Goal: Task Accomplishment & Management: Manage account settings

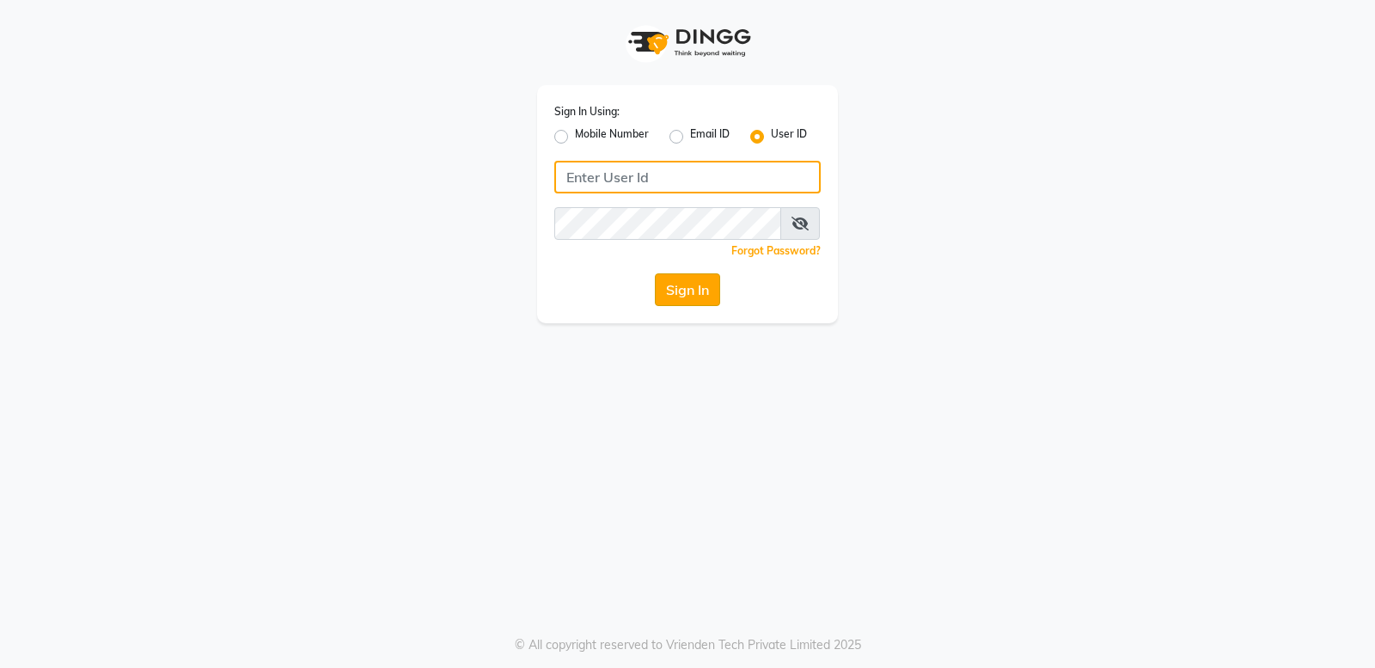
type input "bellaglamourra123"
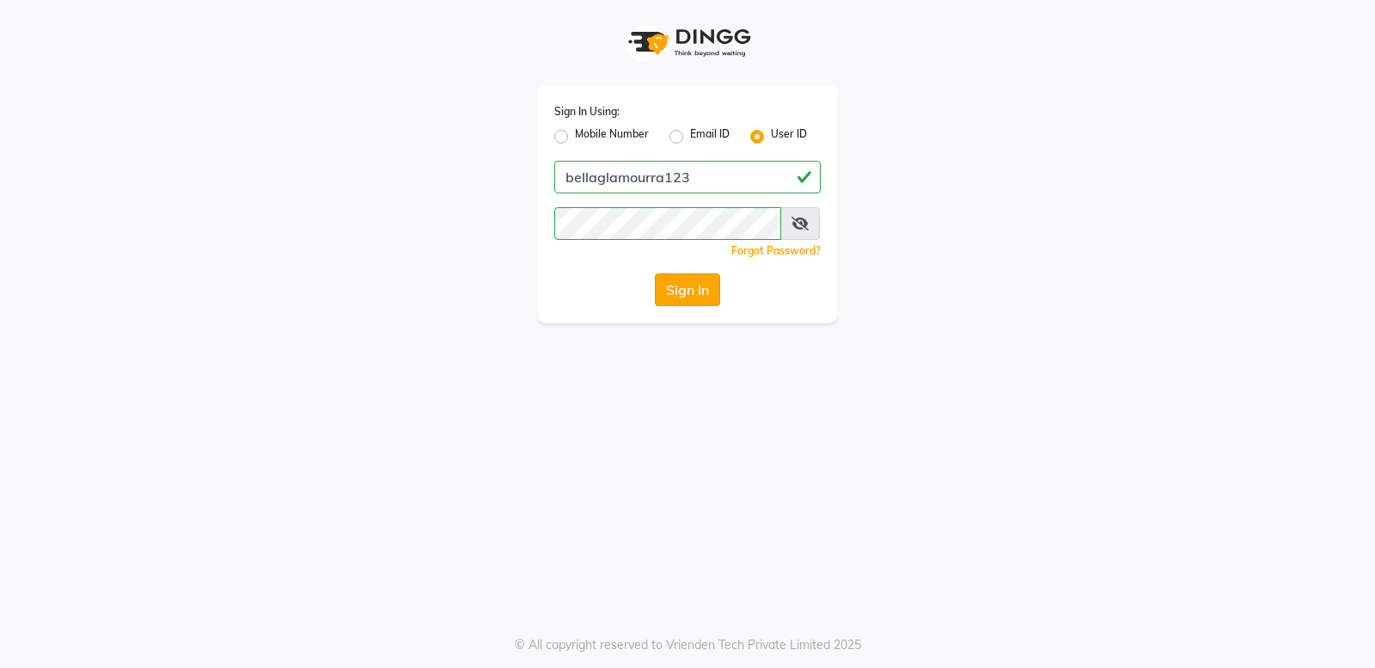
click at [688, 276] on button "Sign In" at bounding box center [687, 289] width 65 height 33
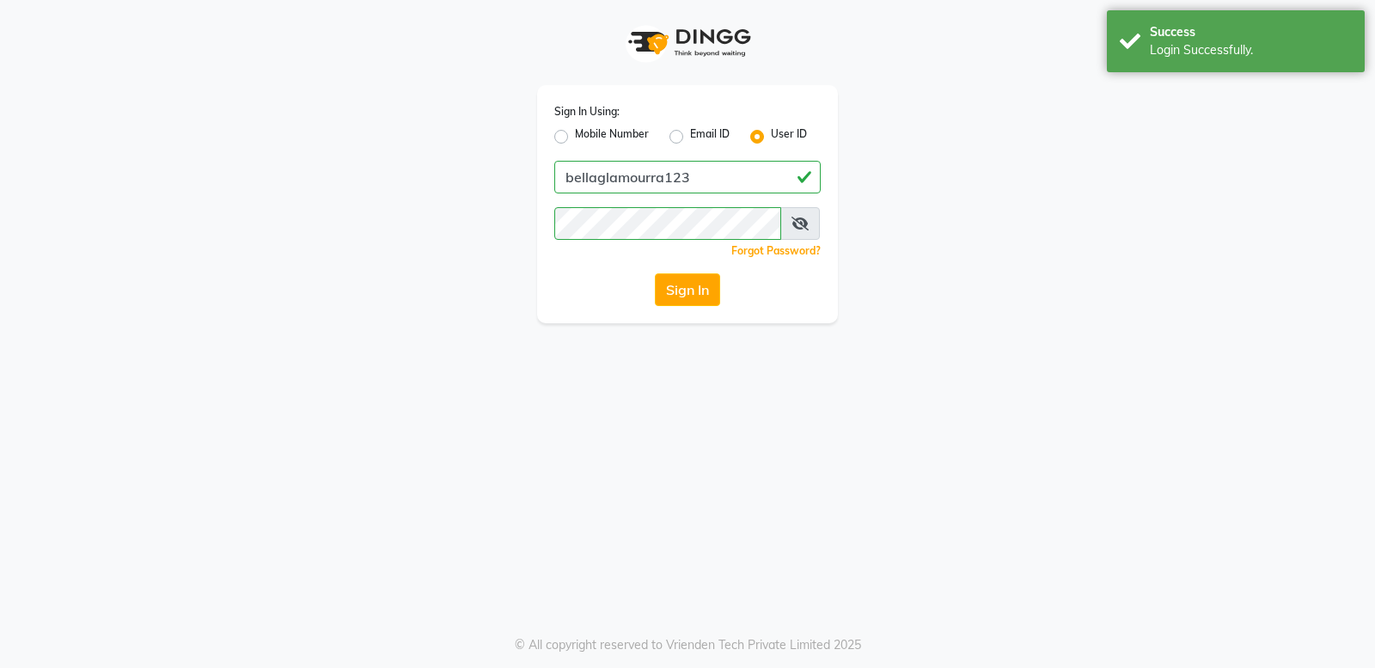
select select "service"
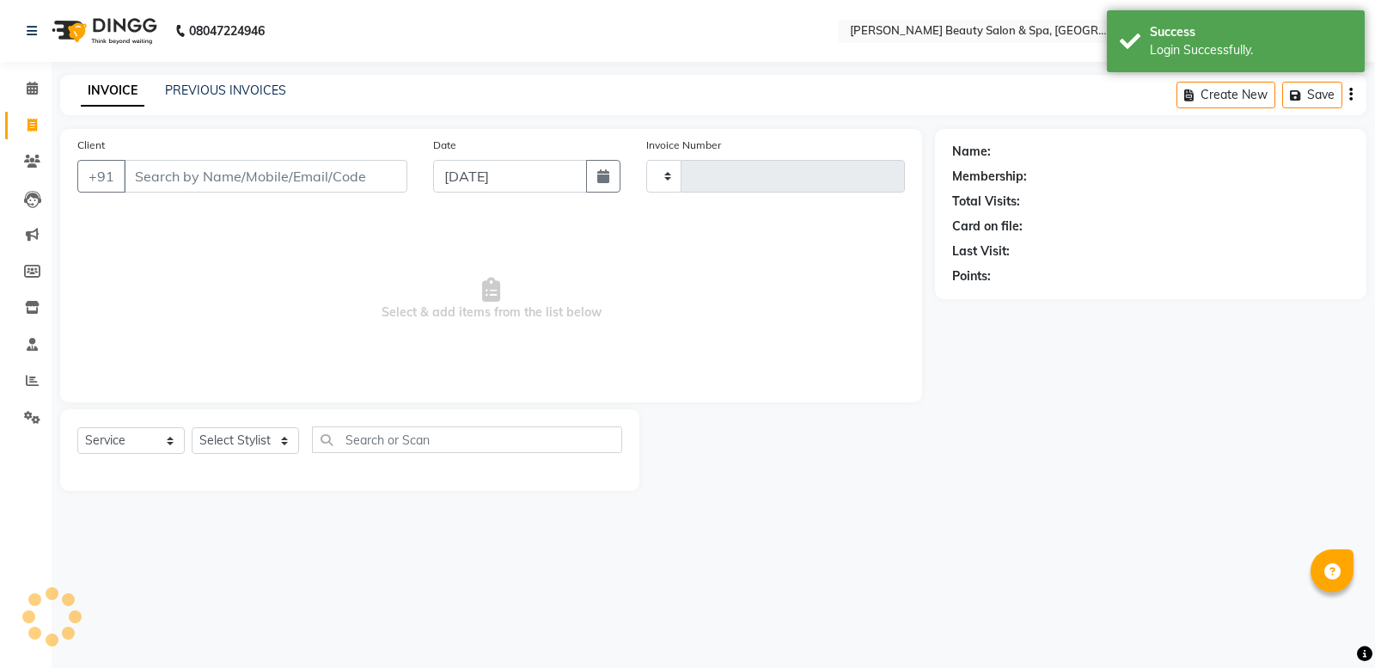
select select "en"
select select "7524"
type input "2442"
click at [254, 164] on input "Client" at bounding box center [266, 176] width 284 height 33
click at [230, 178] on input "Client" at bounding box center [266, 176] width 284 height 33
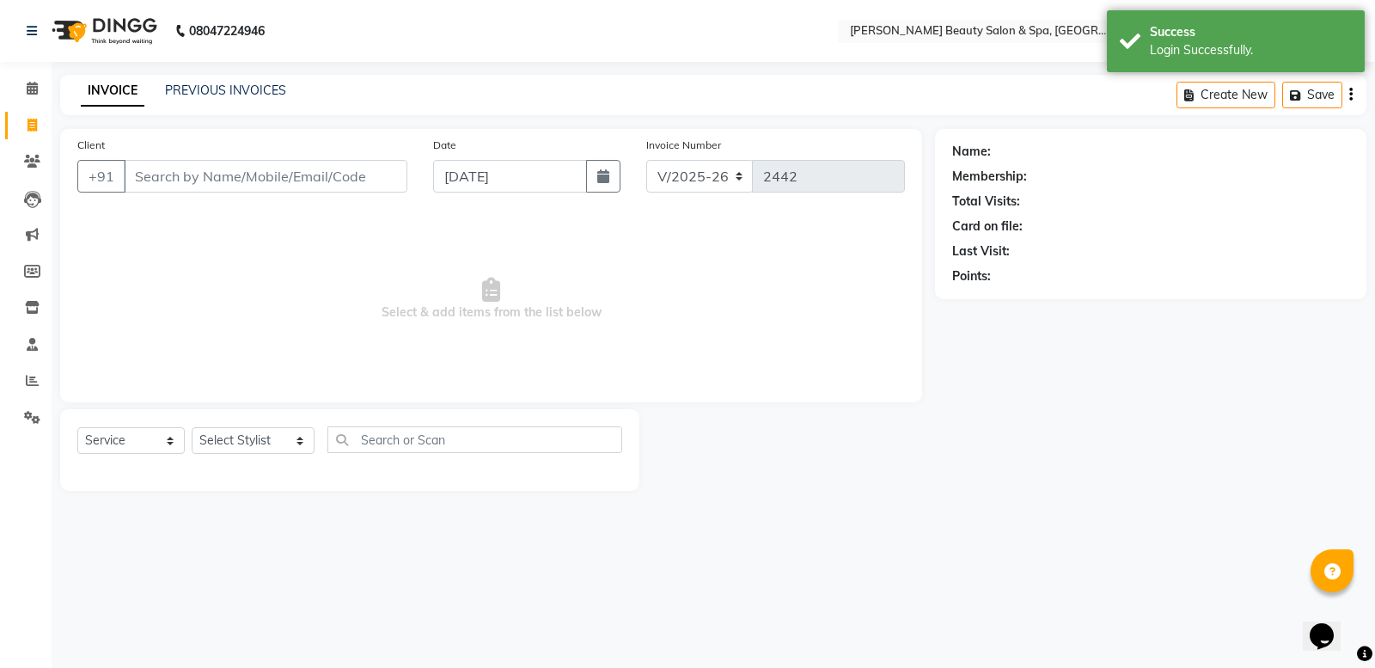
click at [190, 174] on input "Client" at bounding box center [266, 176] width 284 height 33
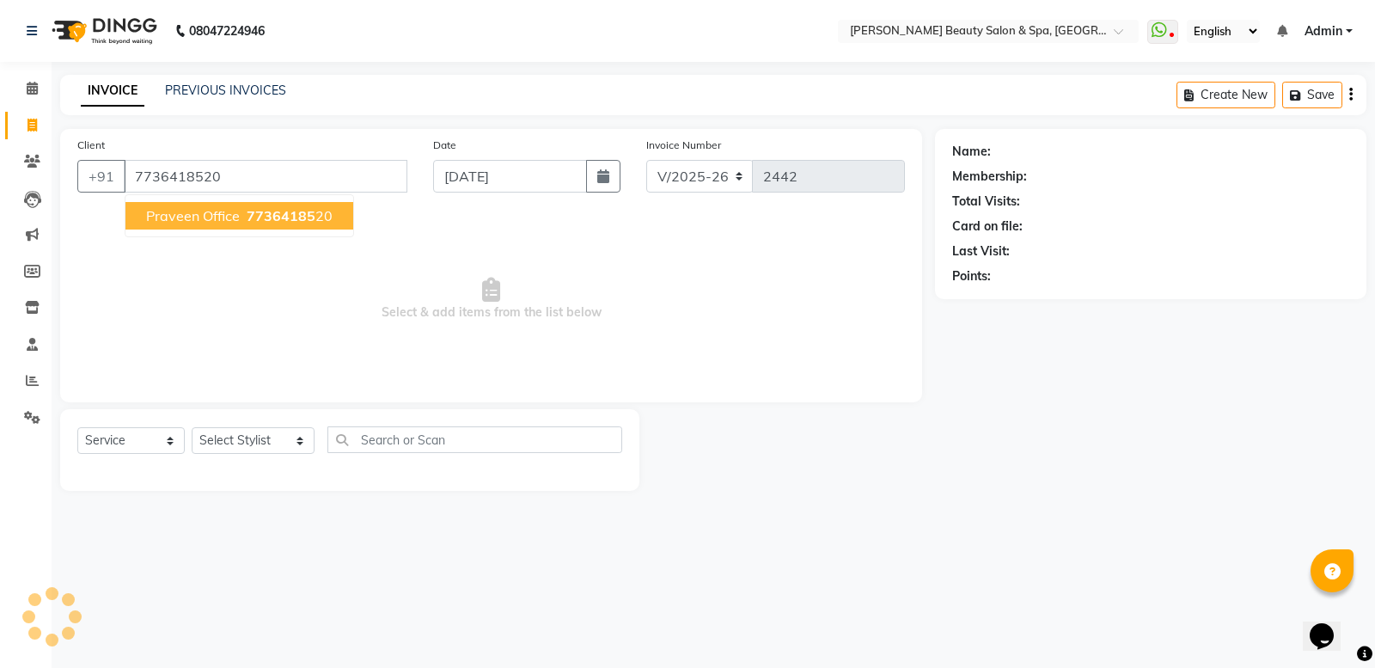
type input "7736418520"
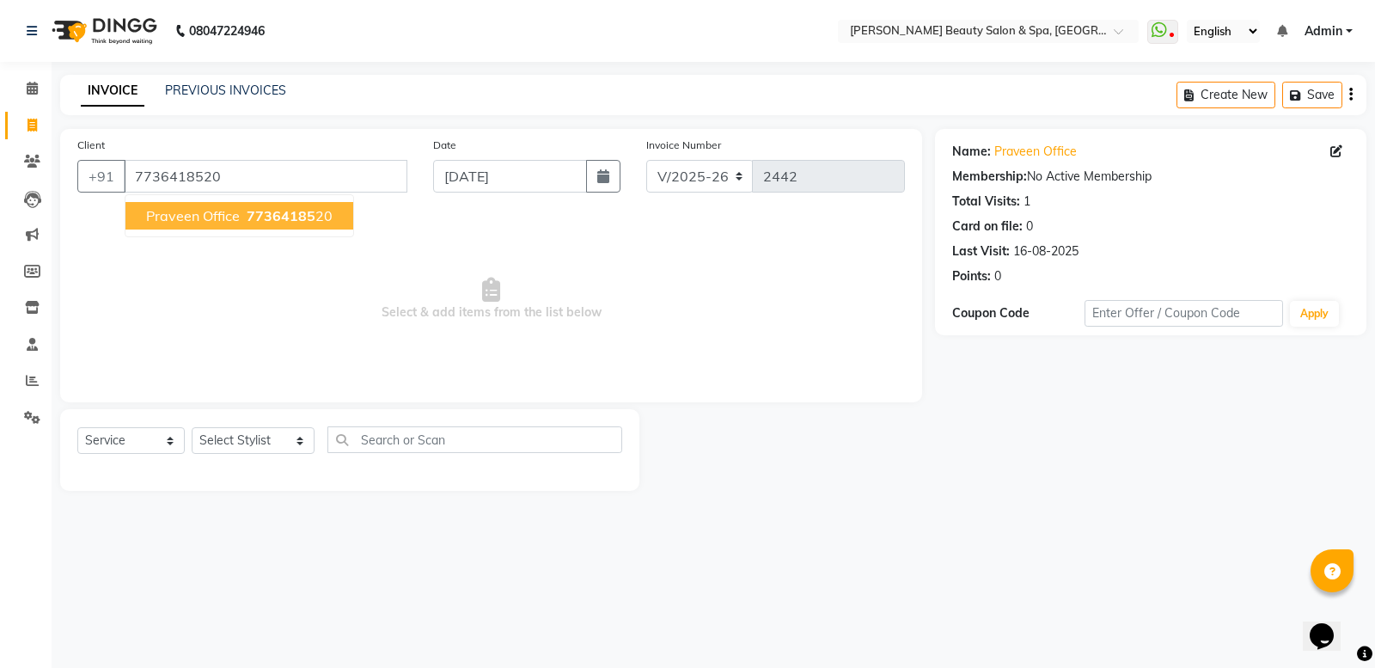
click at [172, 209] on span "Praveen Office" at bounding box center [193, 215] width 94 height 17
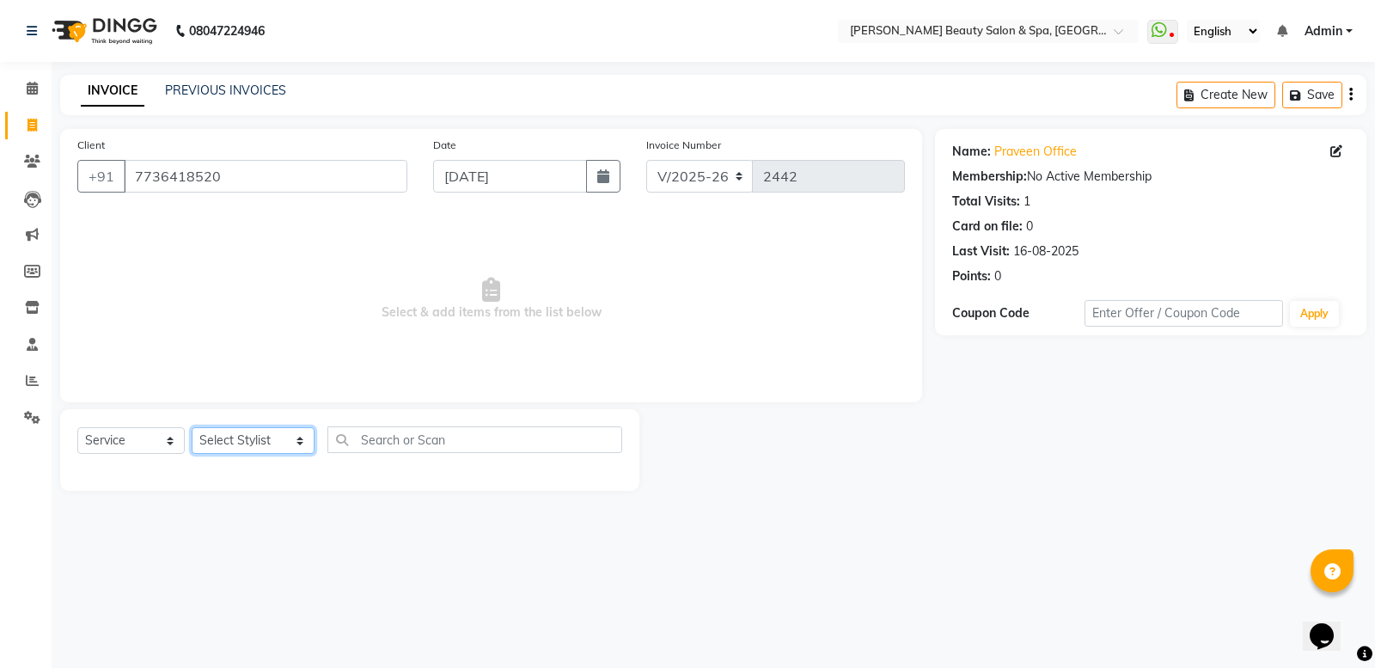
click at [268, 445] on select "Select Stylist Admin [PERSON_NAME] [PERSON_NAME] [PERSON_NAME] [PERSON_NAME] [P…" at bounding box center [253, 440] width 123 height 27
select select "67138"
click at [192, 427] on select "Select Stylist Admin [PERSON_NAME] [PERSON_NAME] [PERSON_NAME] [PERSON_NAME] [P…" at bounding box center [253, 440] width 123 height 27
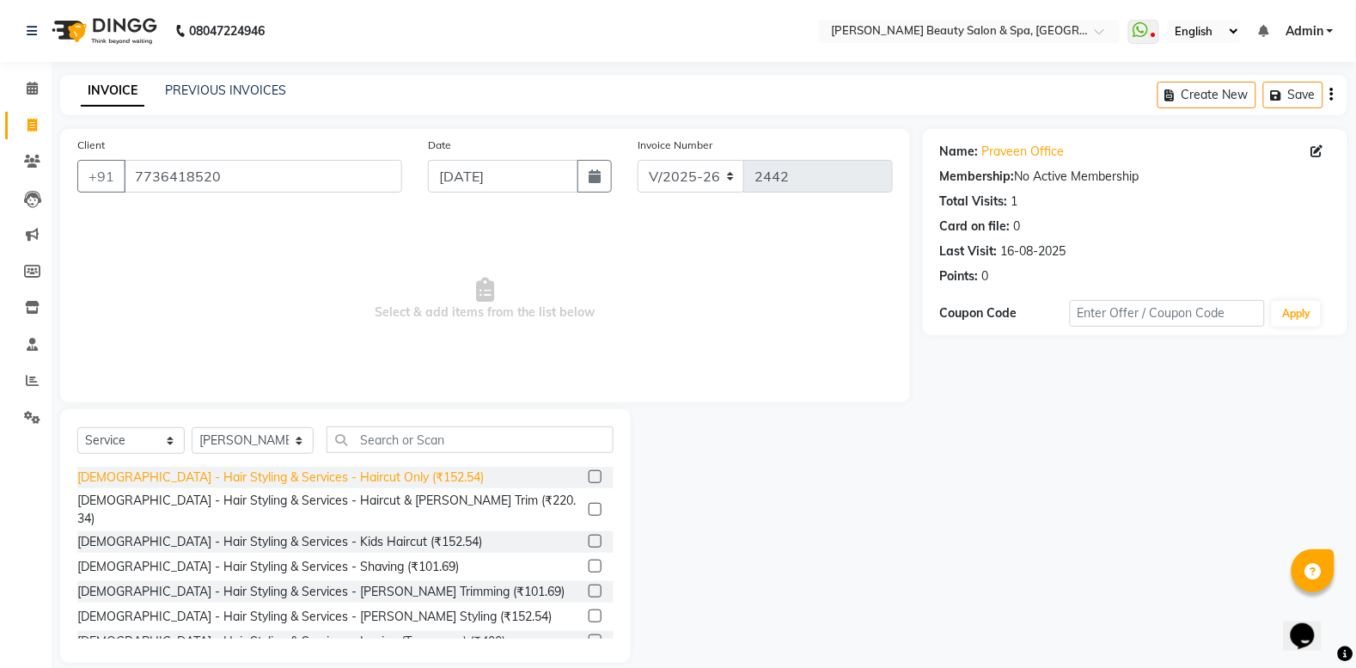
click at [266, 474] on div "[DEMOGRAPHIC_DATA] - Hair Styling & Services - Haircut Only (₹152.54)" at bounding box center [280, 477] width 406 height 18
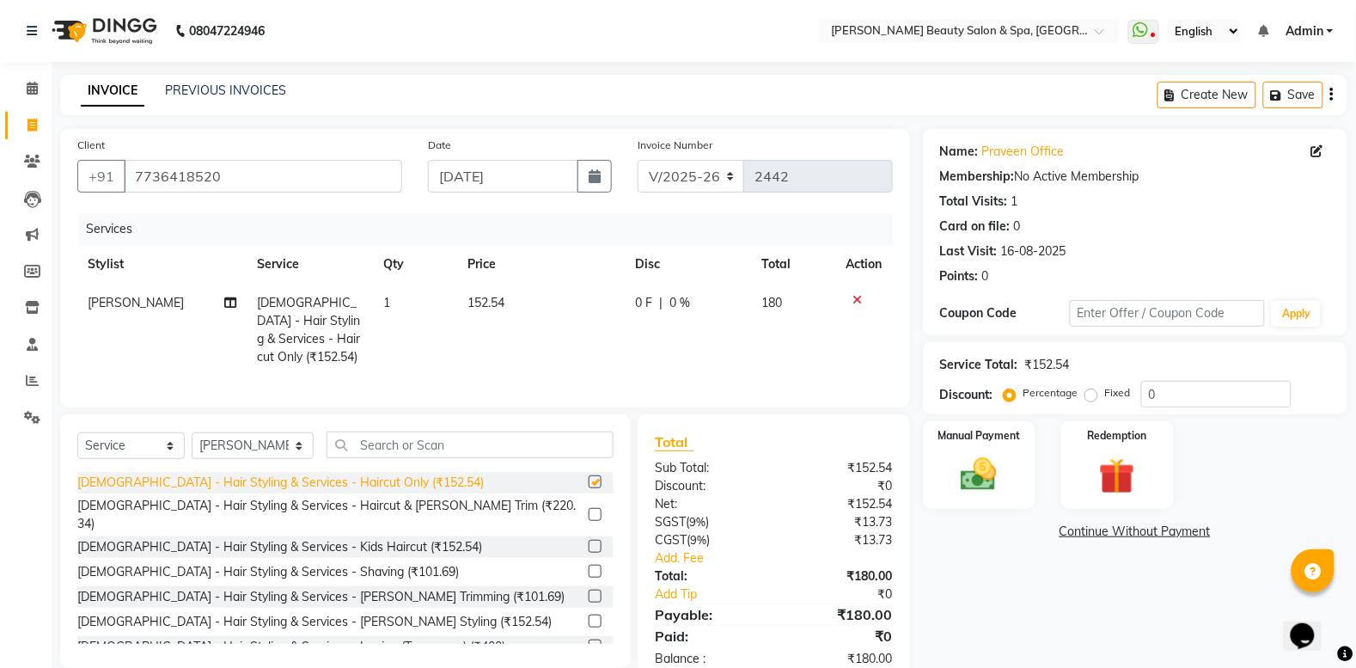
checkbox input "false"
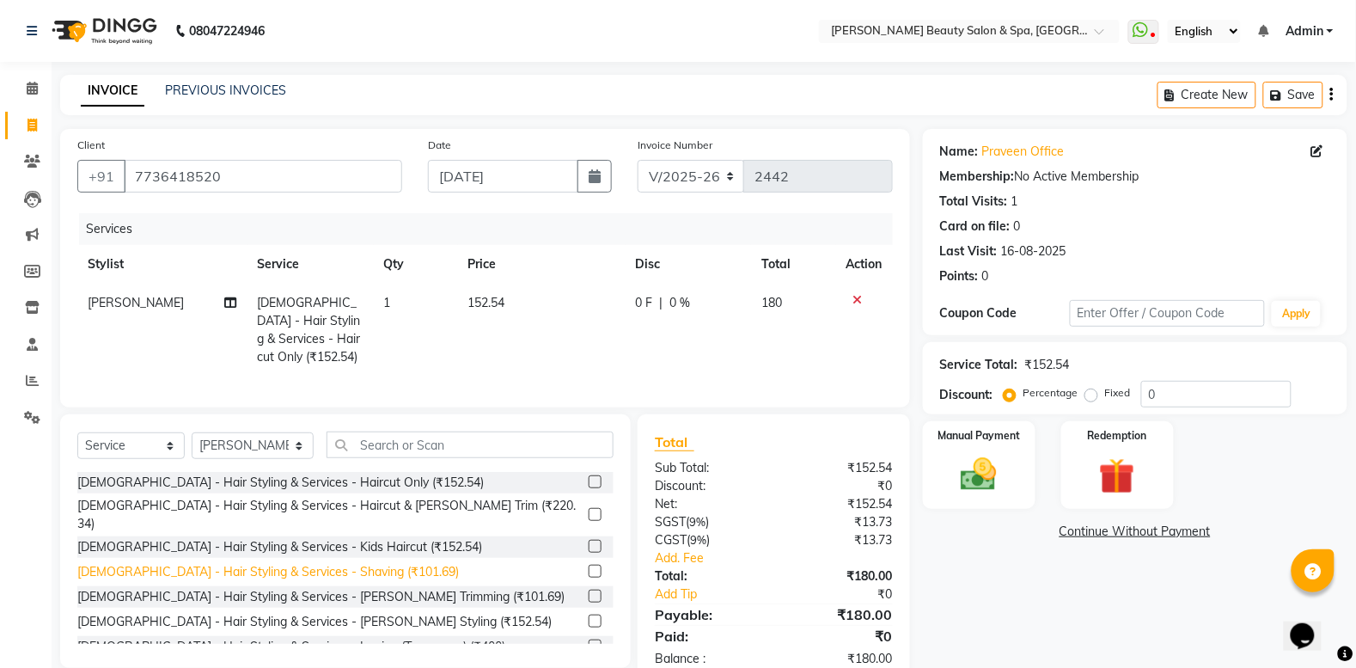
click at [303, 577] on div "[DEMOGRAPHIC_DATA] - Hair Styling & Services - Shaving (₹101.69)" at bounding box center [268, 572] width 382 height 18
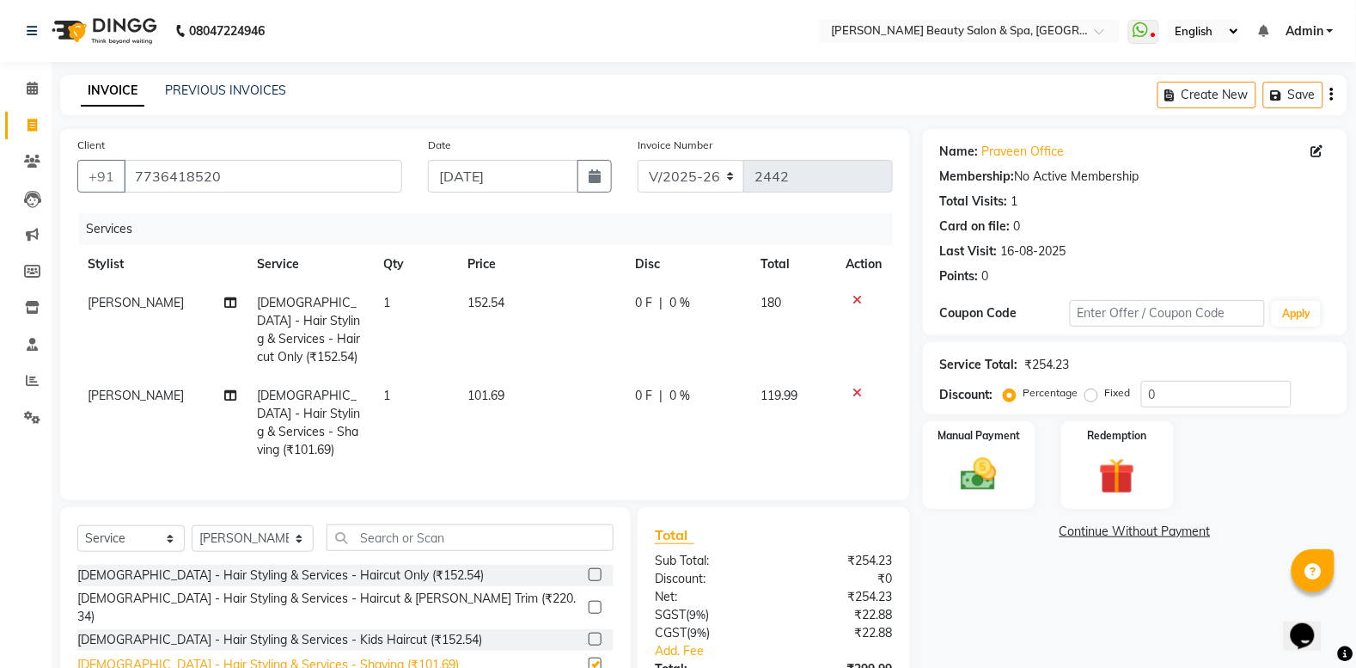
checkbox input "false"
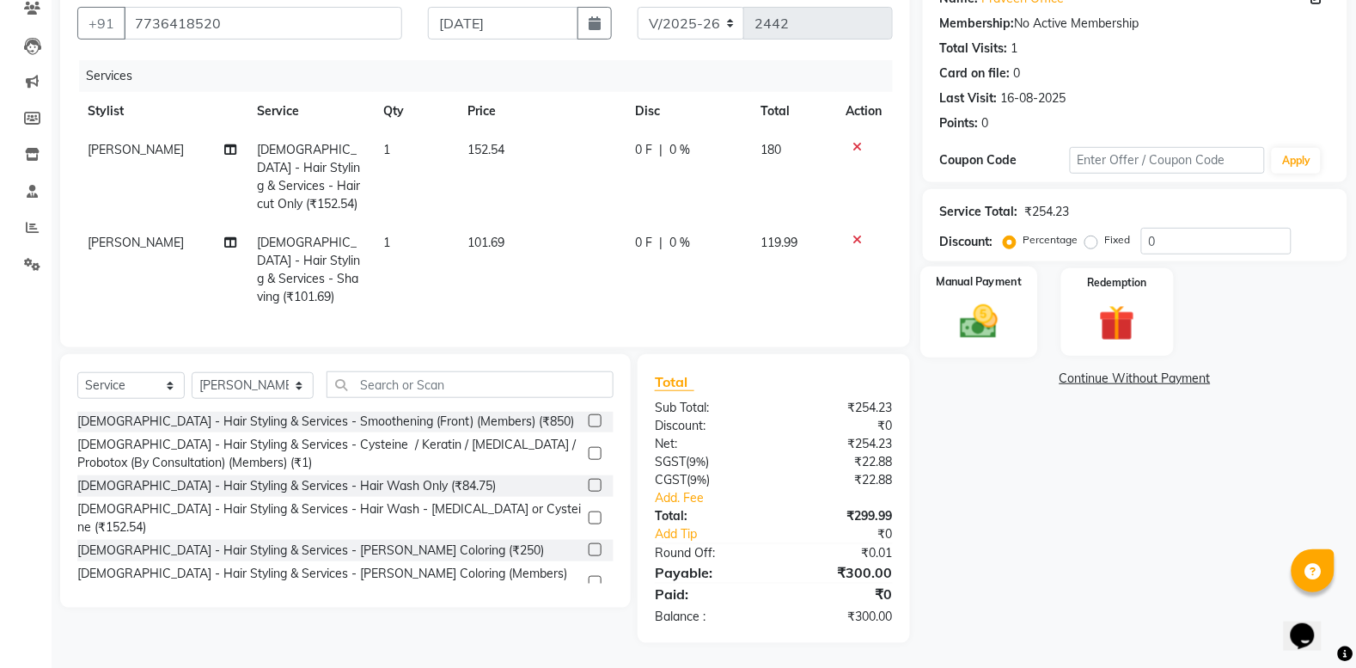
click at [980, 337] on img at bounding box center [979, 321] width 61 height 43
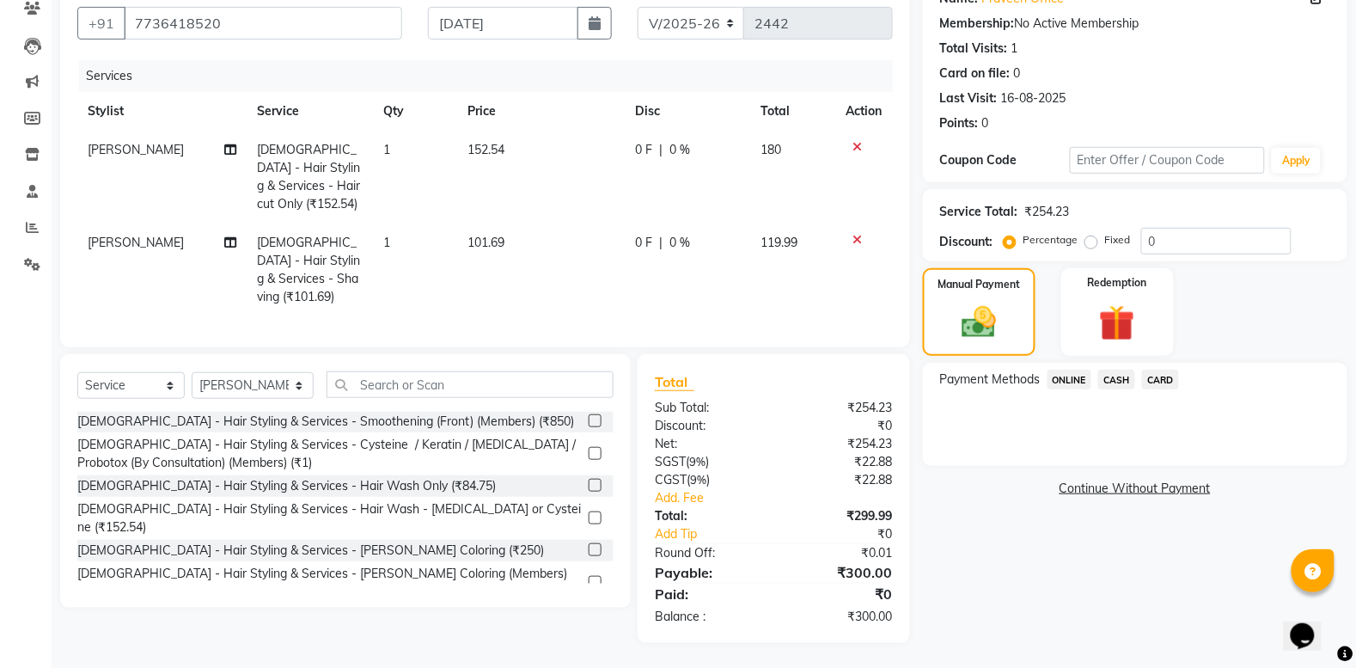
click at [1077, 375] on span "ONLINE" at bounding box center [1070, 380] width 45 height 20
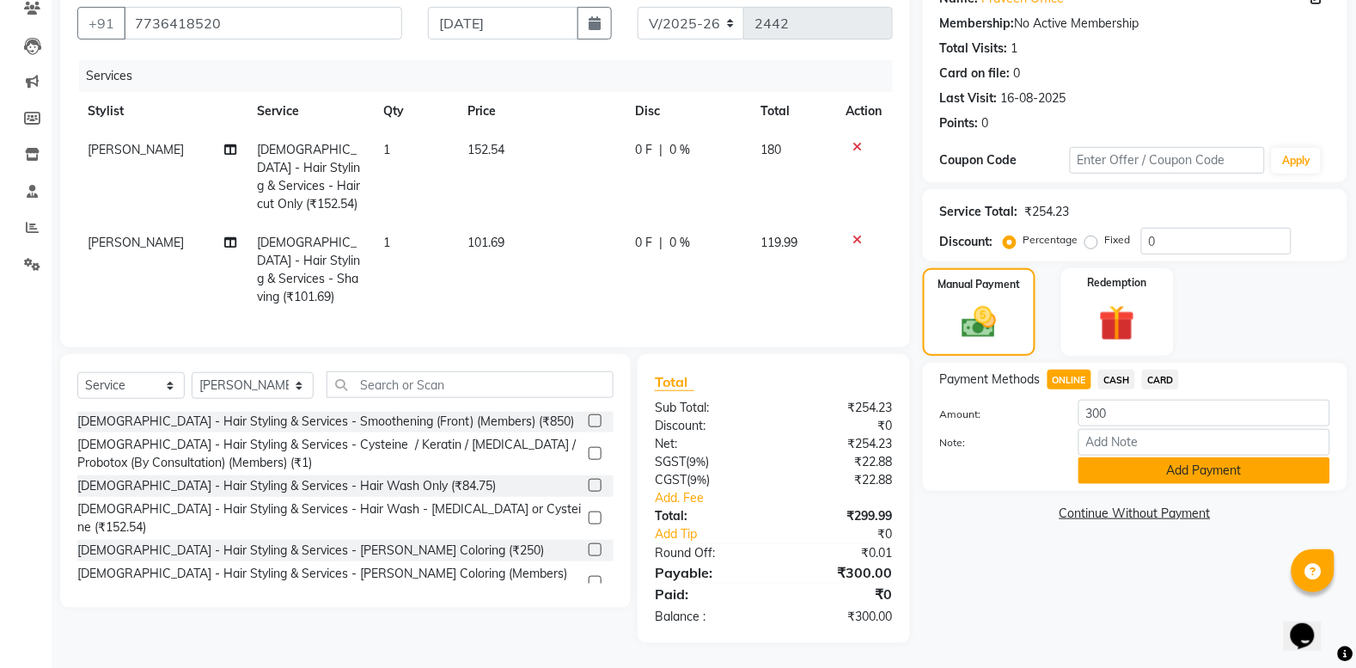
click at [1216, 465] on button "Add Payment" at bounding box center [1205, 470] width 252 height 27
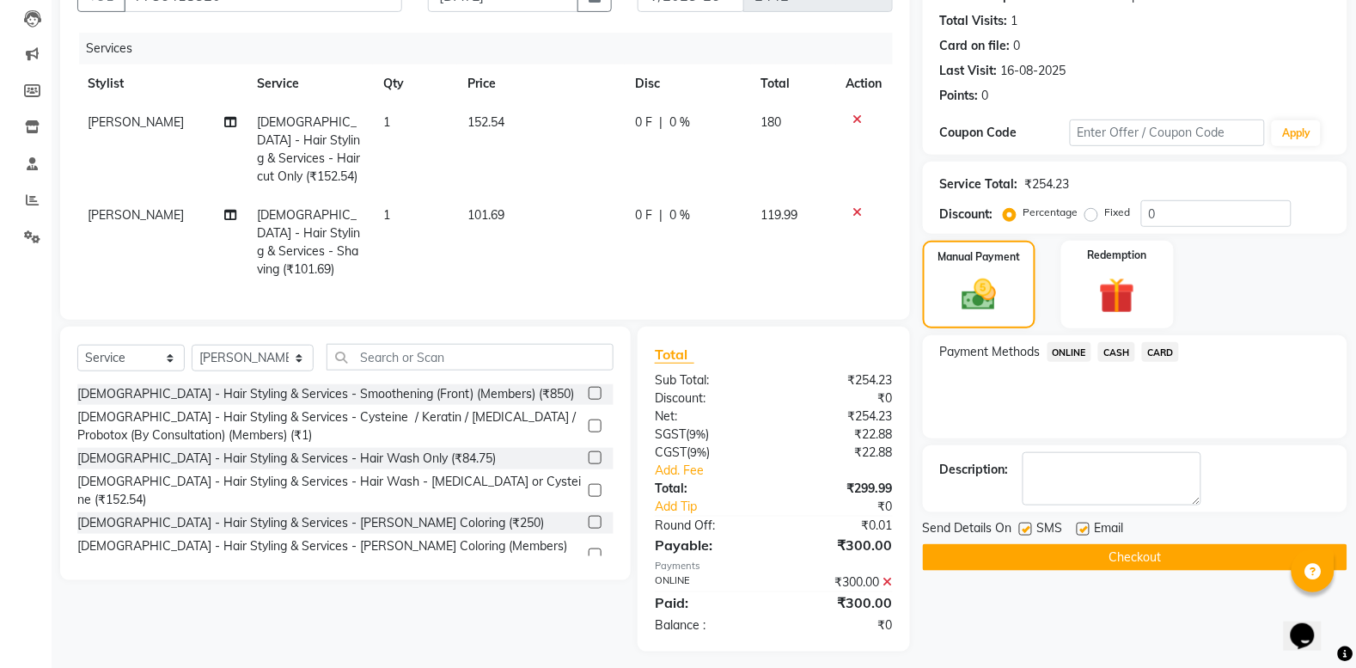
scroll to position [189, 0]
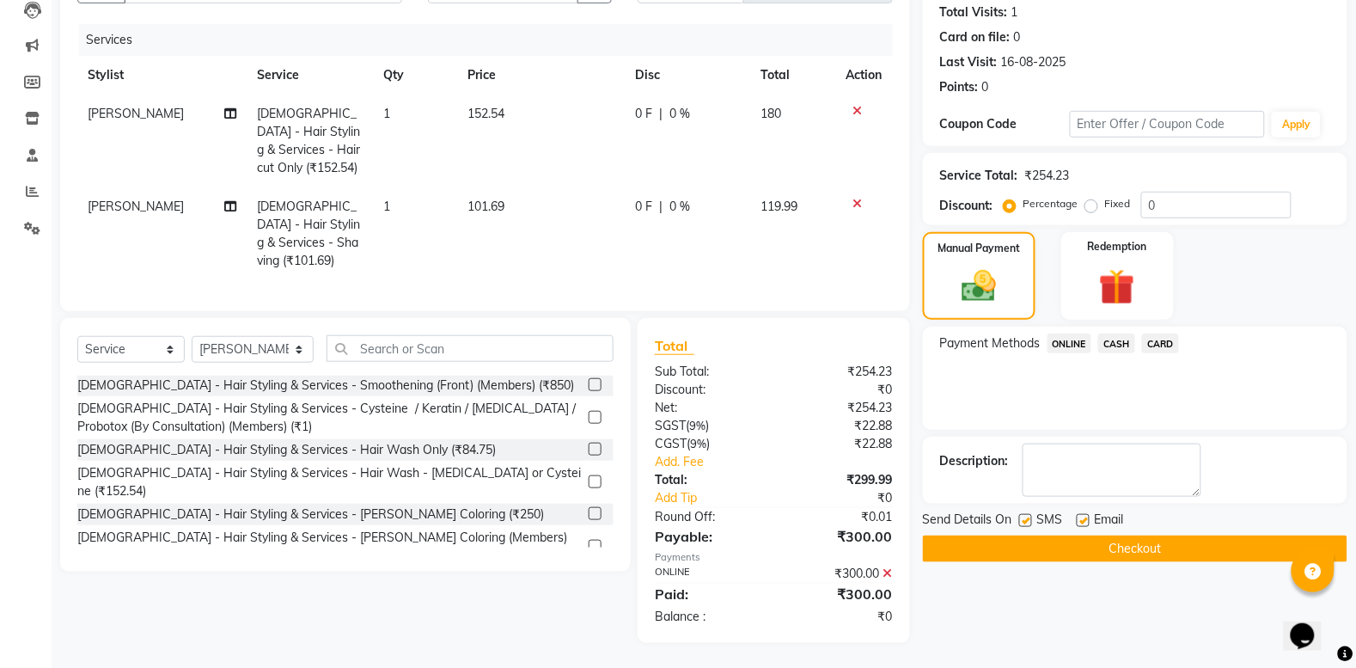
click at [1141, 541] on button "Checkout" at bounding box center [1135, 548] width 425 height 27
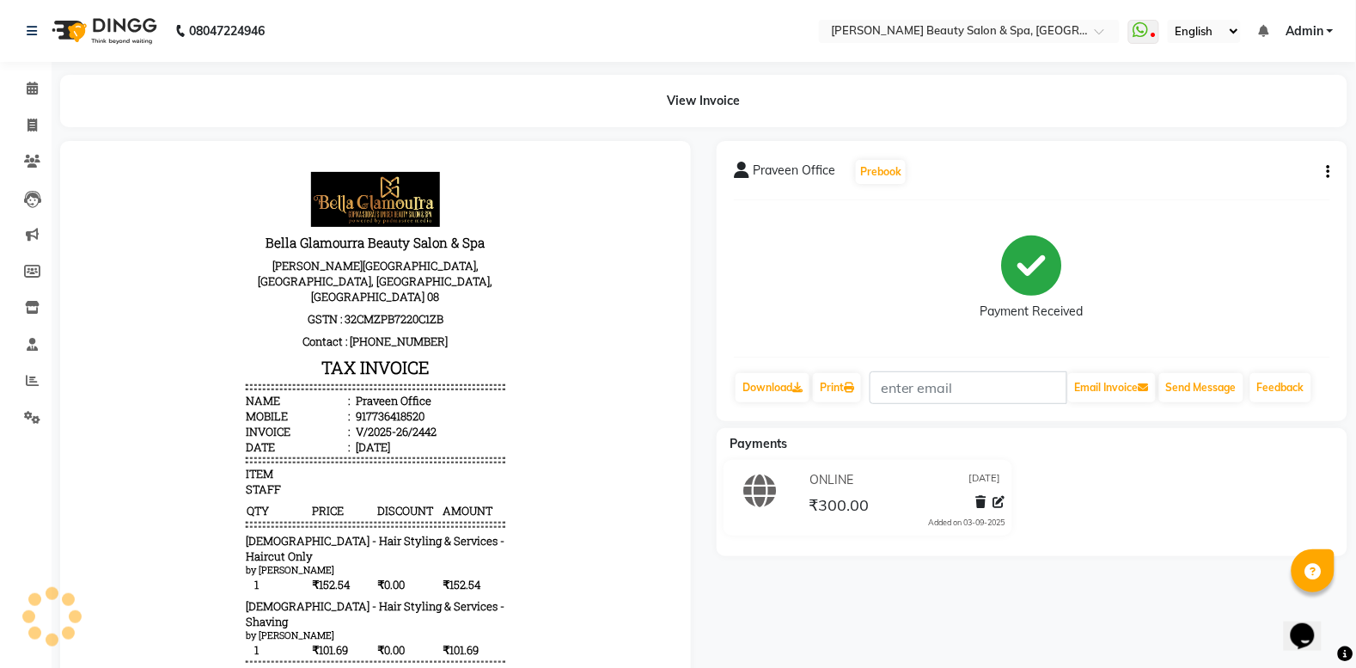
click at [1141, 541] on div "ONLINE 03-09-2025 ₹300.00 Added on 03-09-2025" at bounding box center [1032, 501] width 657 height 83
select select "service"
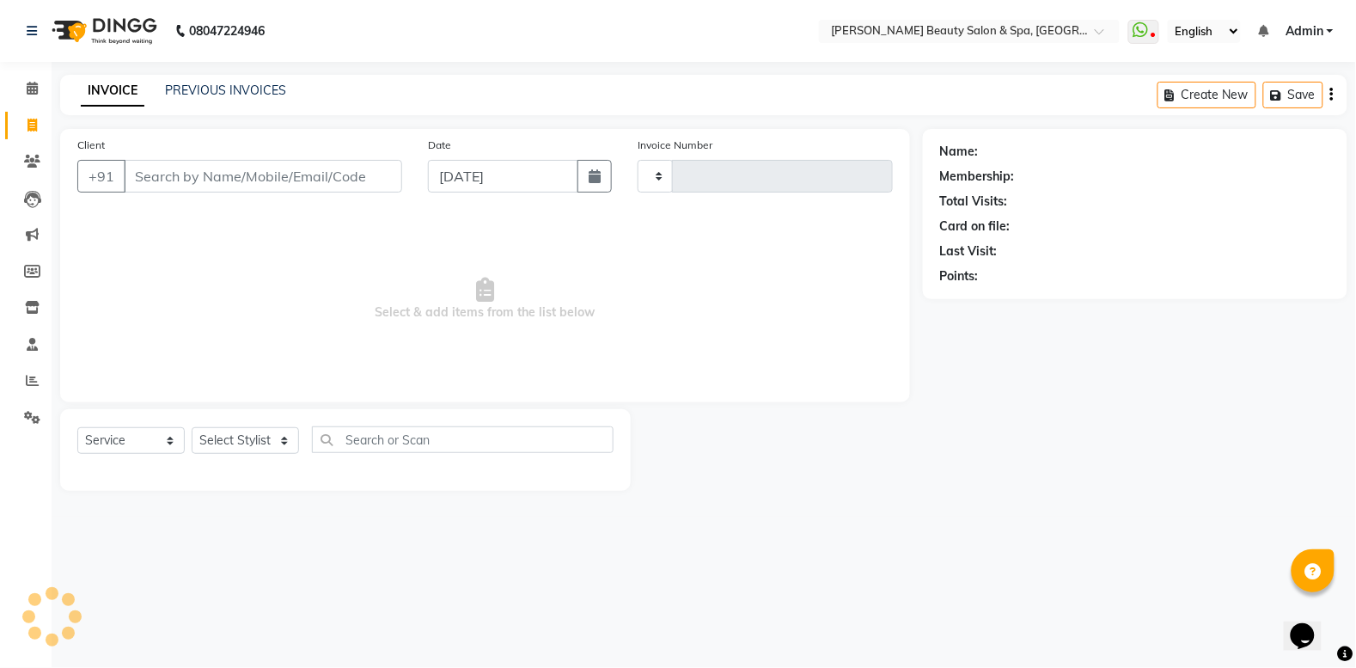
type input "2443"
select select "7524"
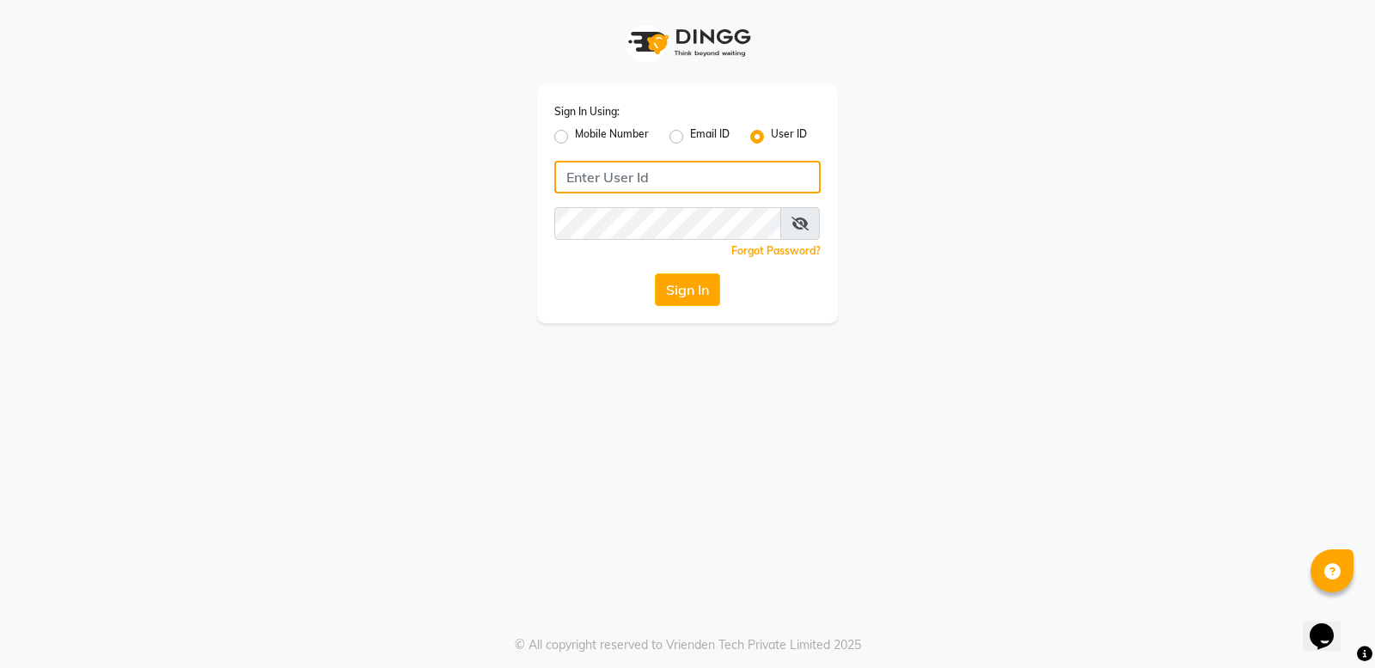
type input "bellaglamourra123"
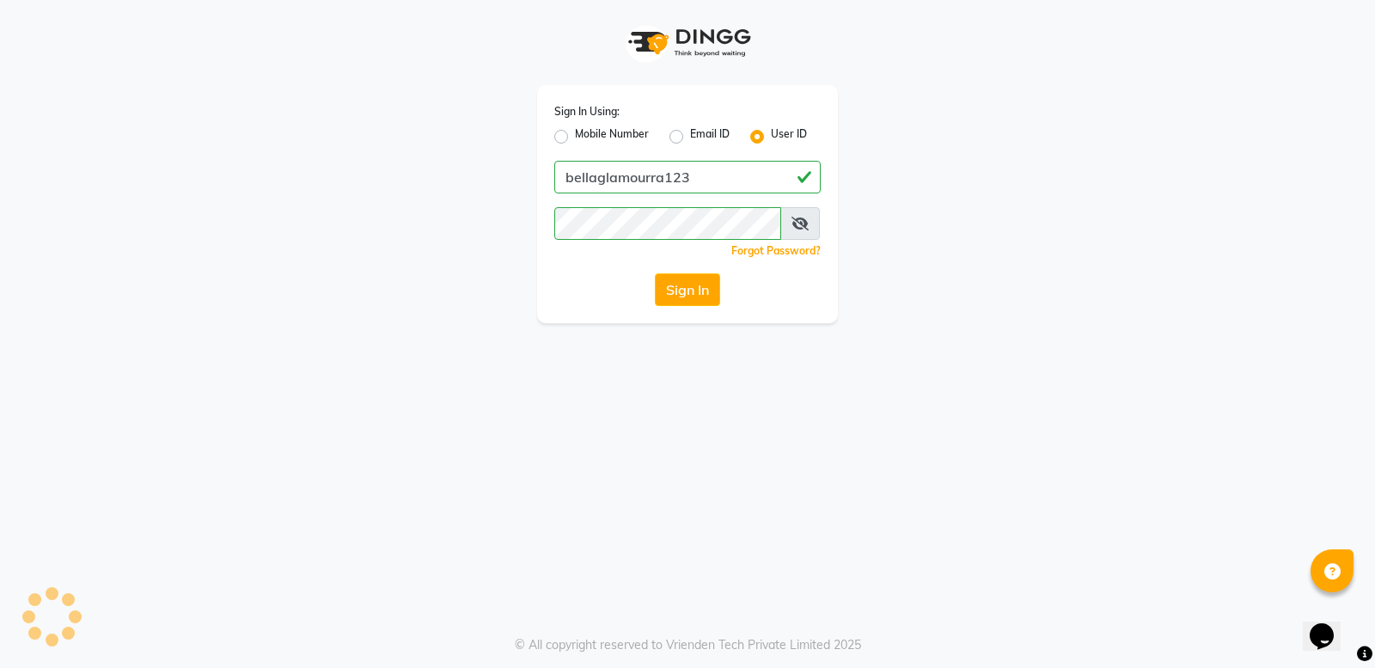
select select "service"
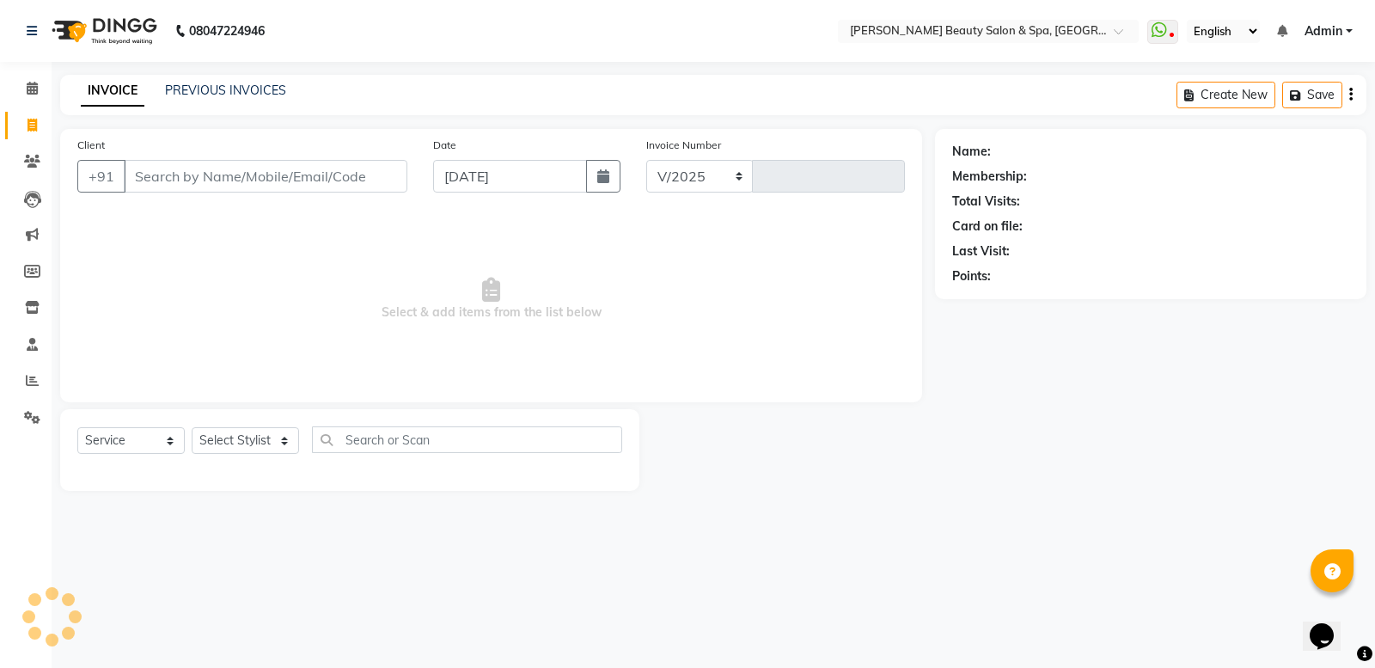
select select "en"
select select "7524"
type input "2443"
click at [173, 174] on input "Client" at bounding box center [266, 176] width 284 height 33
click at [285, 181] on input "Client" at bounding box center [266, 176] width 284 height 33
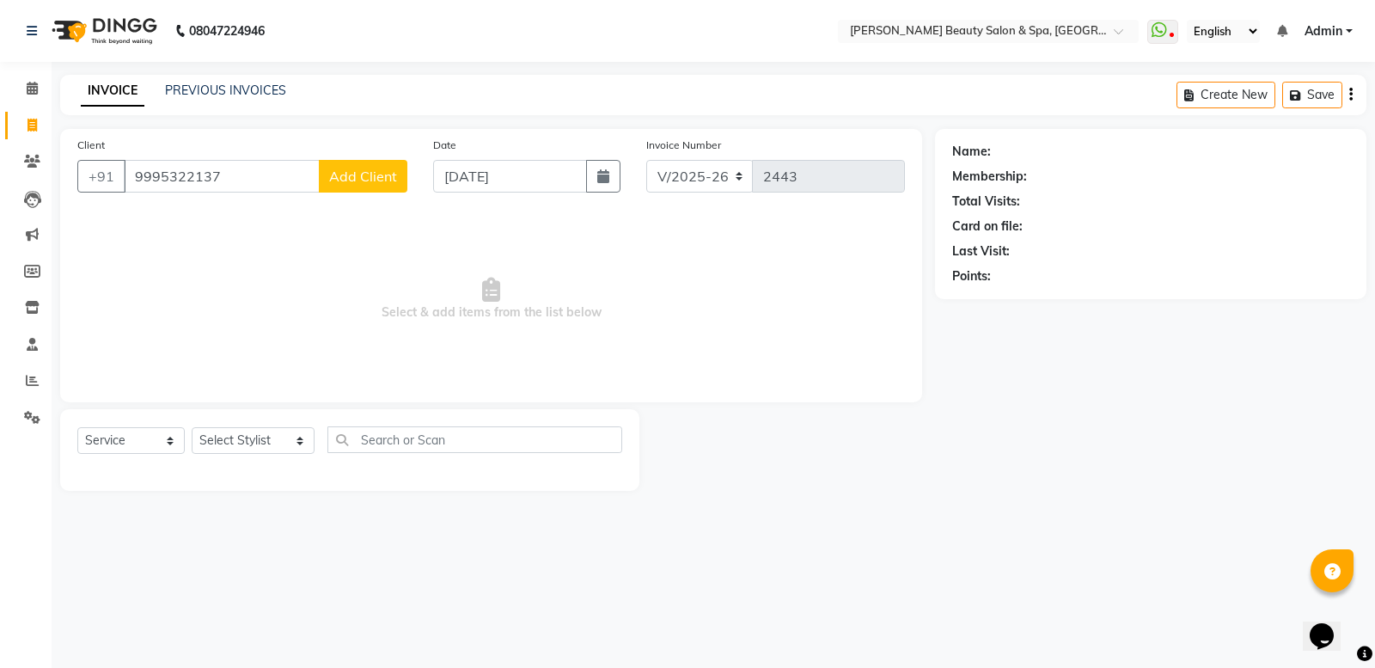
click at [314, 187] on input "9995322137" at bounding box center [222, 176] width 196 height 33
type input "9995322137"
click at [344, 160] on button "Add Client" at bounding box center [363, 176] width 89 height 33
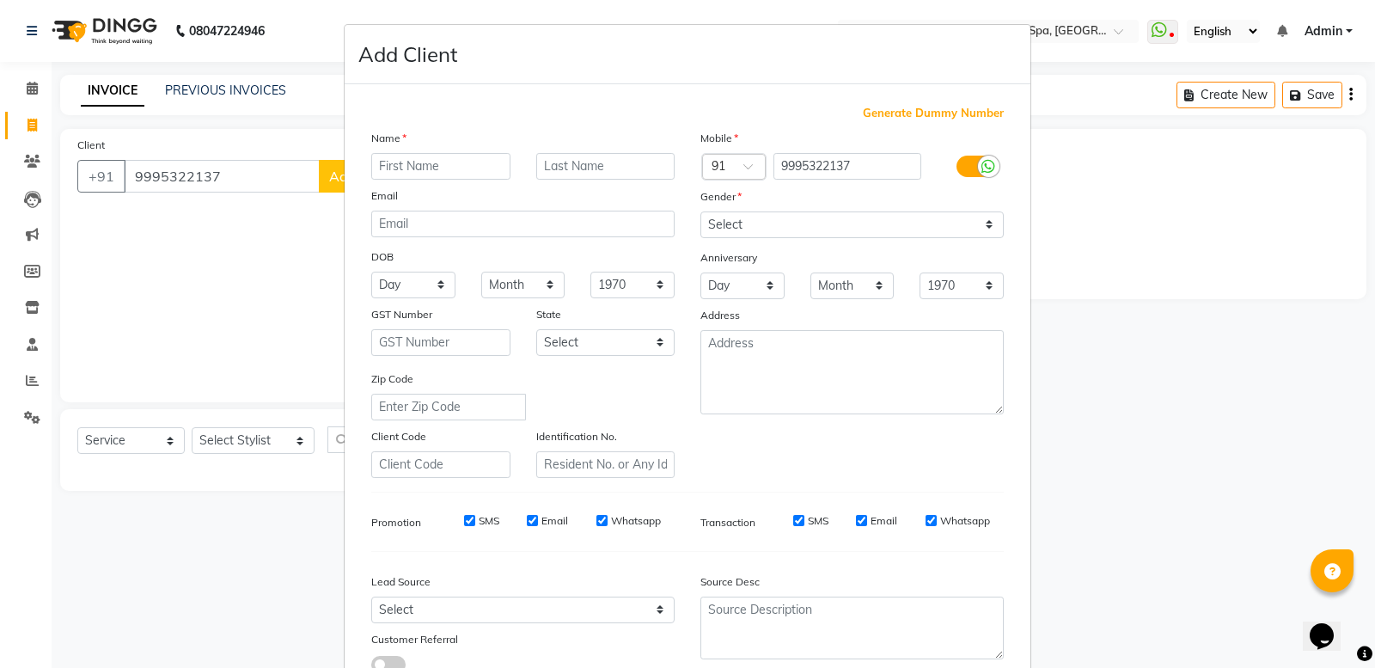
click at [371, 161] on input "text" at bounding box center [440, 166] width 139 height 27
type input "i"
type input "IRSHAD"
click at [856, 219] on select "Select [DEMOGRAPHIC_DATA] [DEMOGRAPHIC_DATA] Other Prefer Not To Say" at bounding box center [851, 224] width 303 height 27
select select "[DEMOGRAPHIC_DATA]"
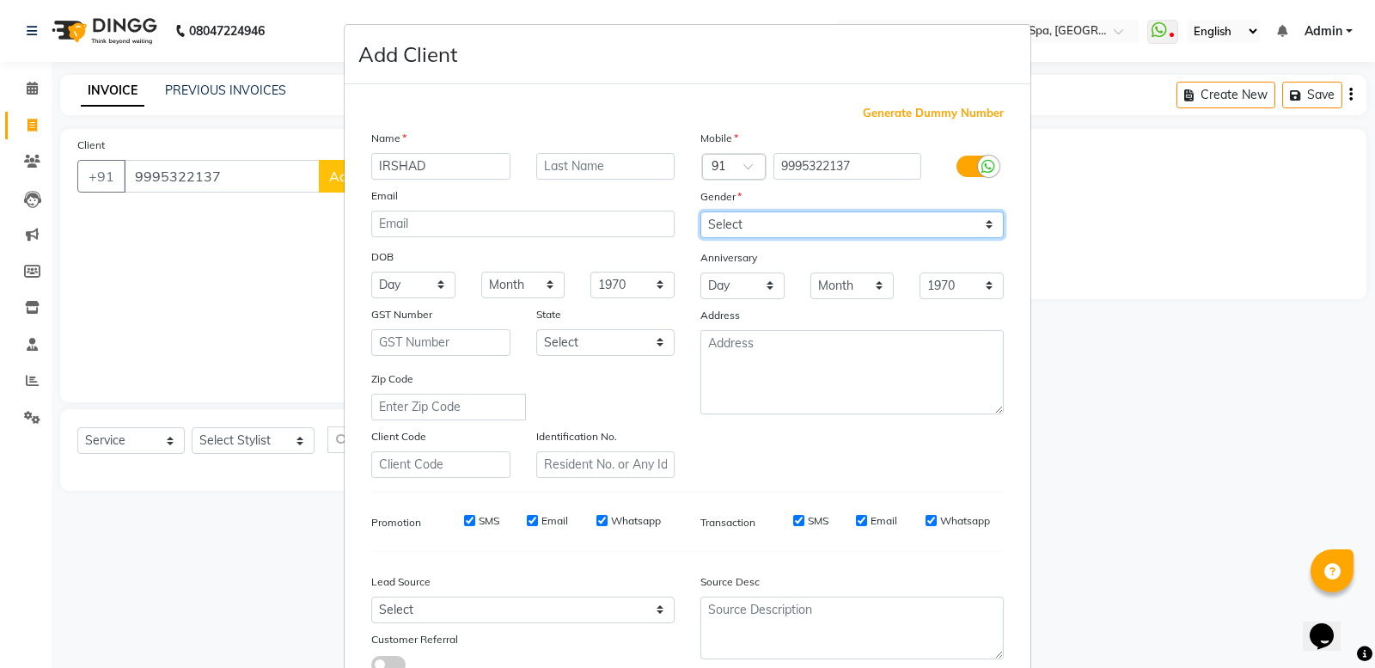
click at [700, 211] on select "Select [DEMOGRAPHIC_DATA] [DEMOGRAPHIC_DATA] Other Prefer Not To Say" at bounding box center [851, 224] width 303 height 27
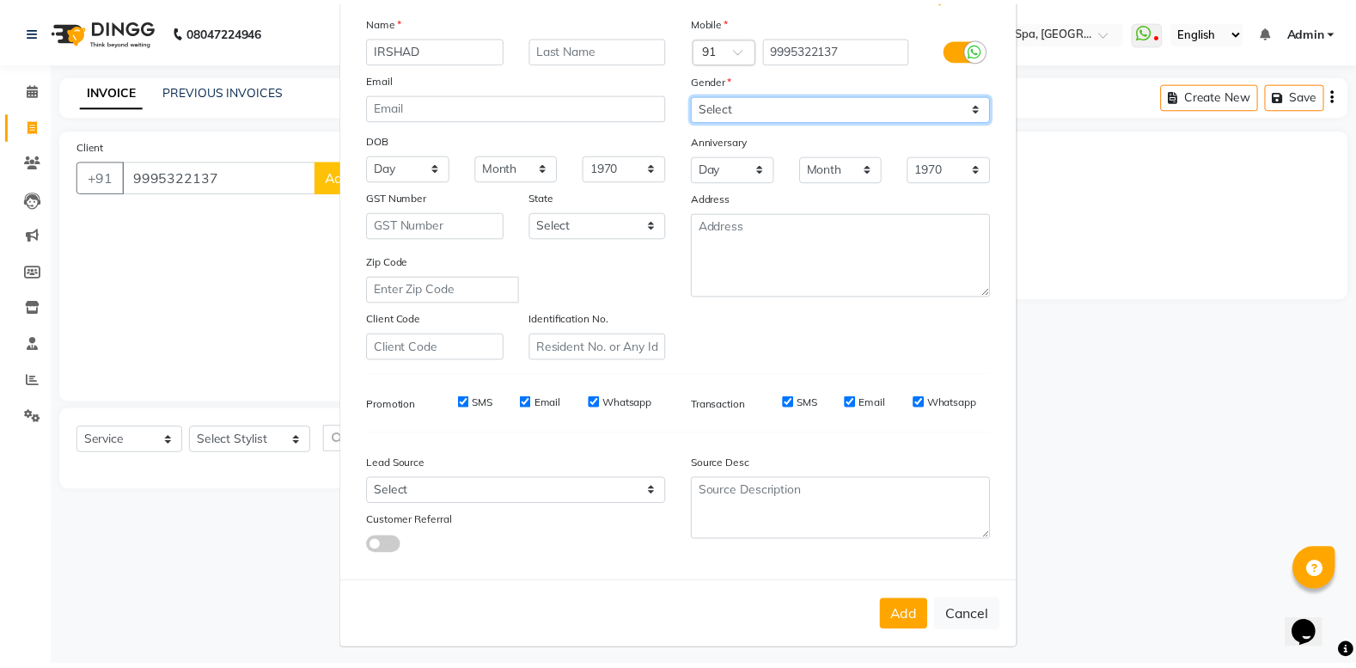
scroll to position [119, 0]
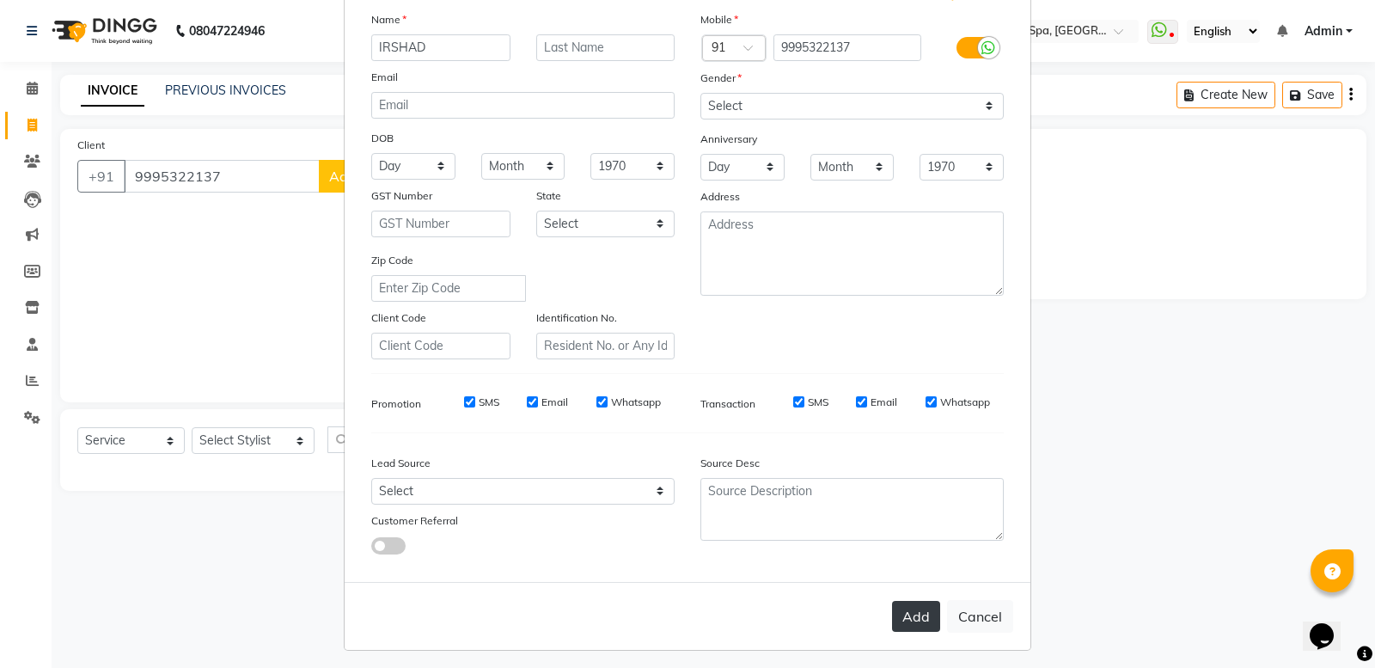
click at [892, 608] on button "Add" at bounding box center [916, 616] width 48 height 31
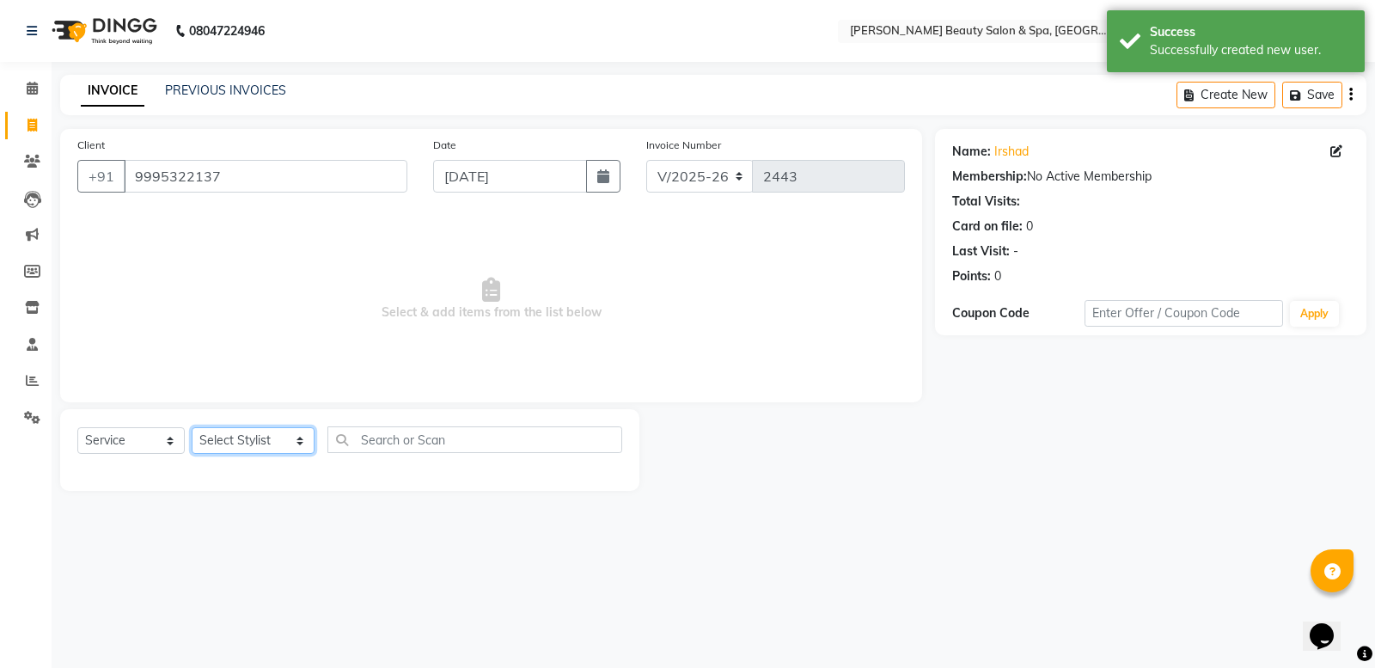
click at [247, 443] on select "Select Stylist Admin [PERSON_NAME] [PERSON_NAME] [PERSON_NAME] [PERSON_NAME] [P…" at bounding box center [253, 440] width 123 height 27
select select "67138"
click at [192, 427] on select "Select Stylist Admin [PERSON_NAME] [PERSON_NAME] [PERSON_NAME] [PERSON_NAME] [P…" at bounding box center [253, 440] width 123 height 27
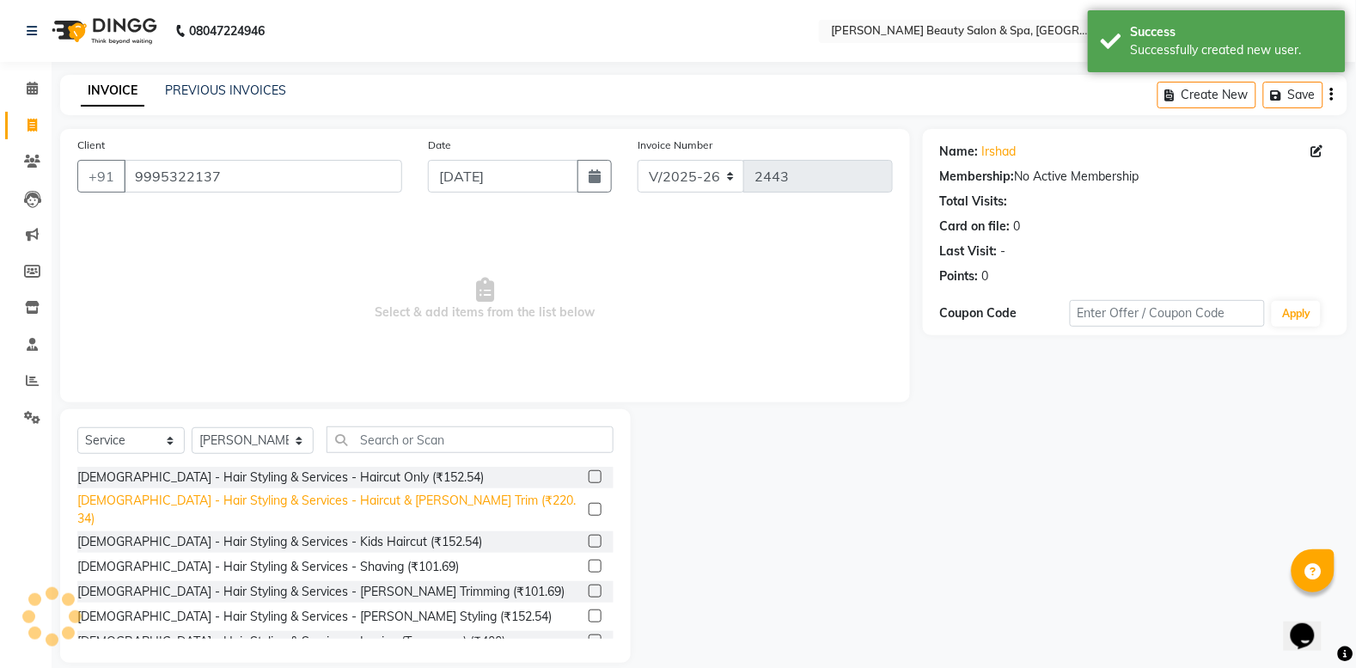
click at [288, 498] on div "[DEMOGRAPHIC_DATA] - Hair Styling & Services - Haircut & [PERSON_NAME] Trim (₹2…" at bounding box center [329, 510] width 504 height 36
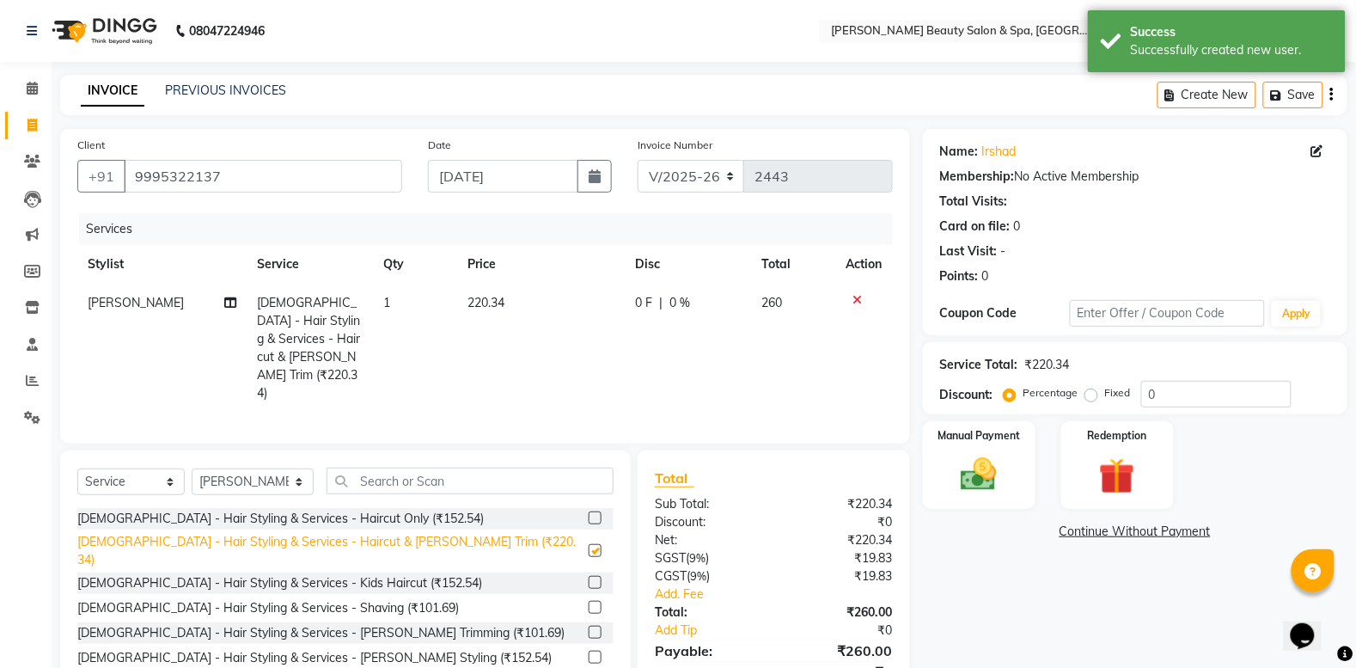
checkbox input "false"
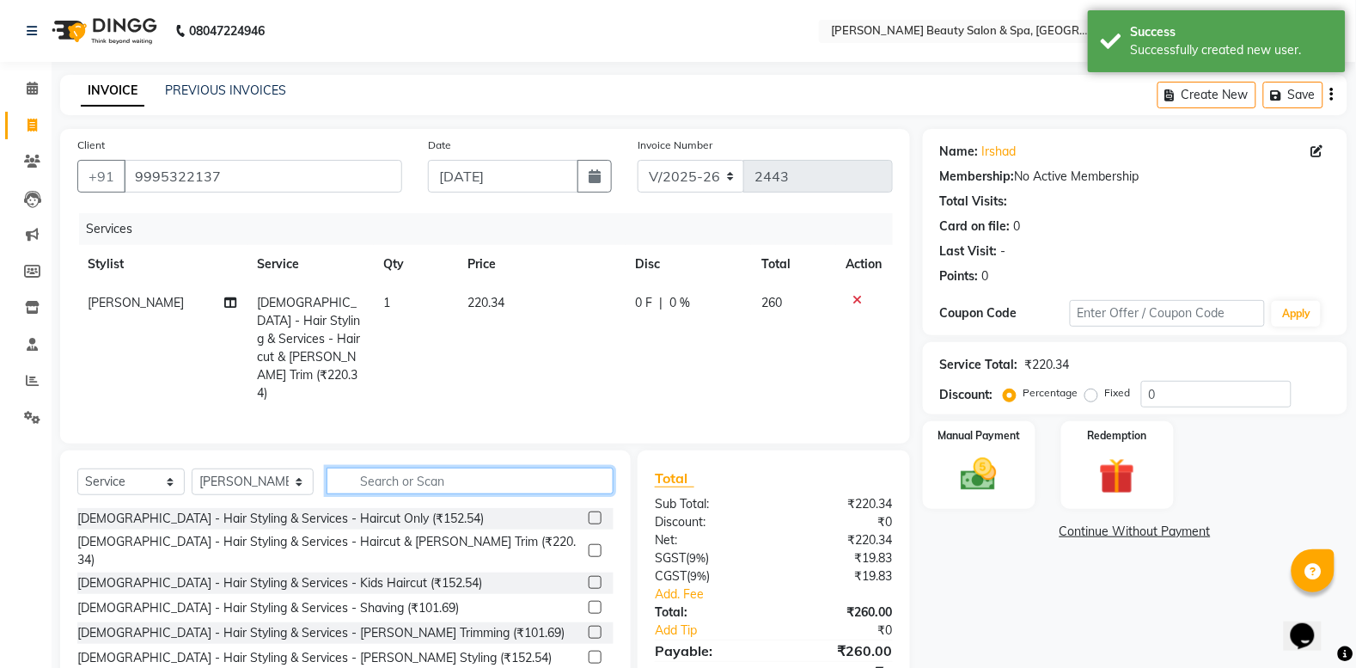
click at [328, 468] on input "text" at bounding box center [470, 481] width 287 height 27
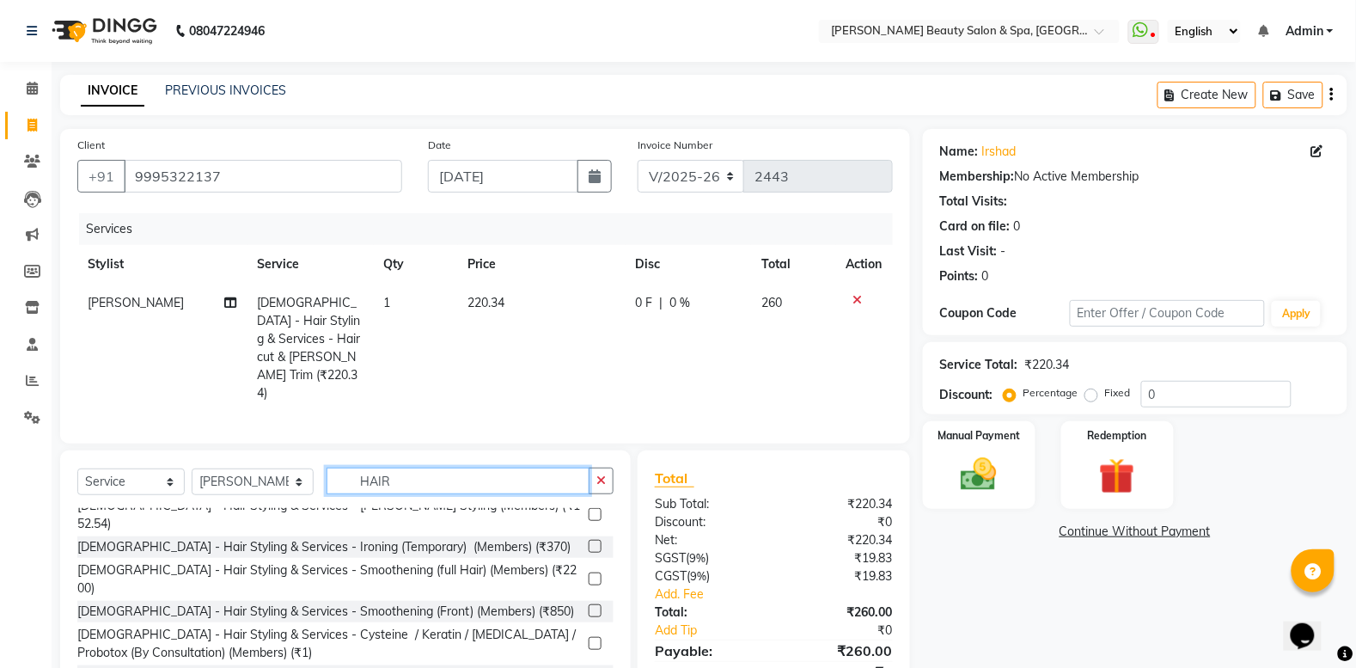
scroll to position [430, 0]
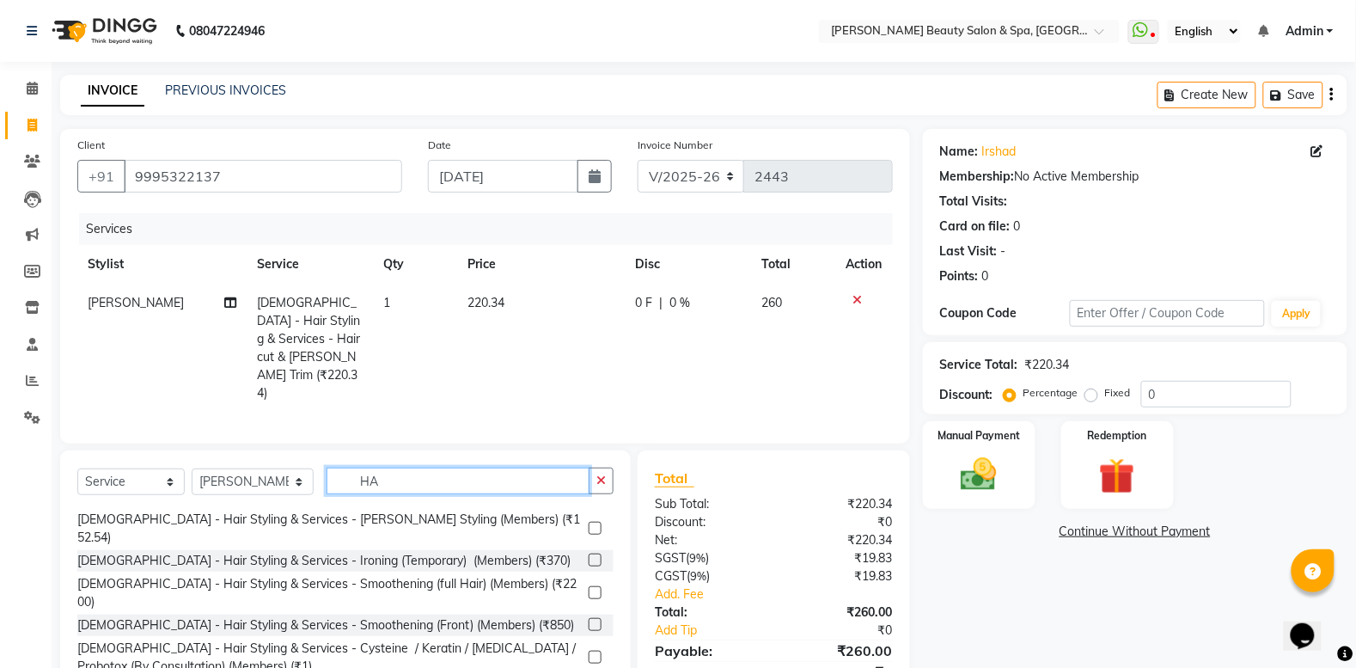
type input "H"
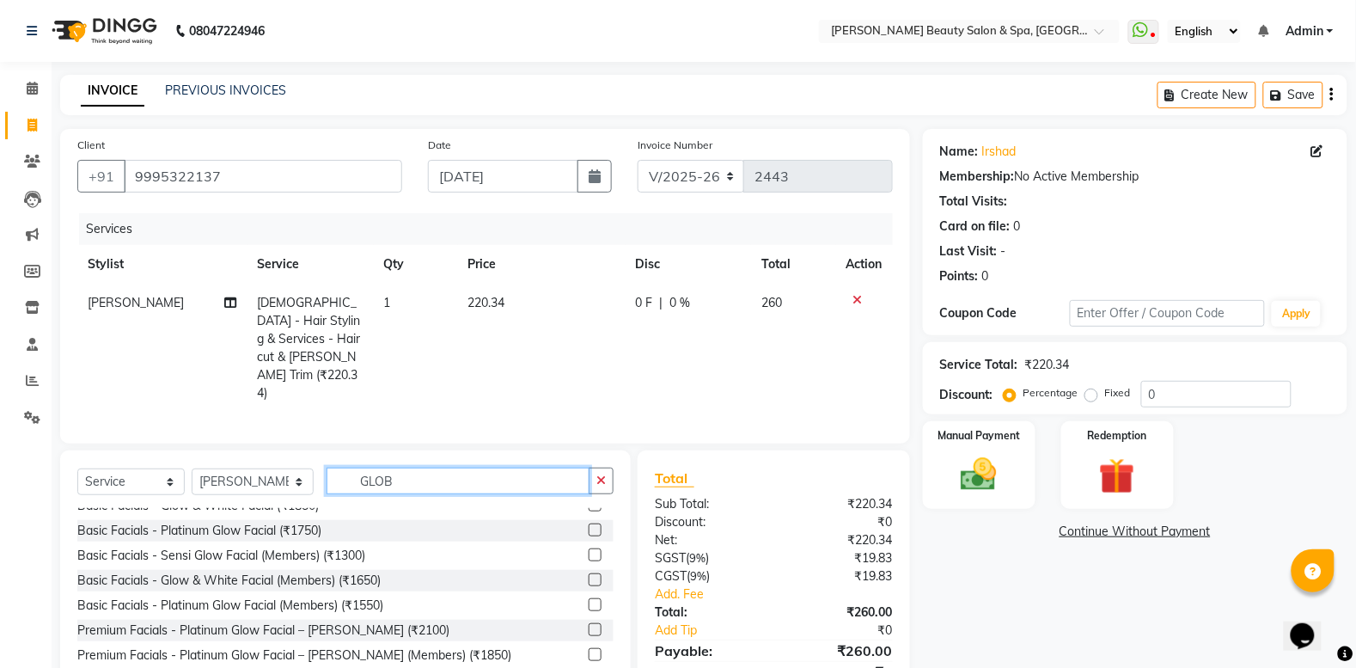
scroll to position [0, 0]
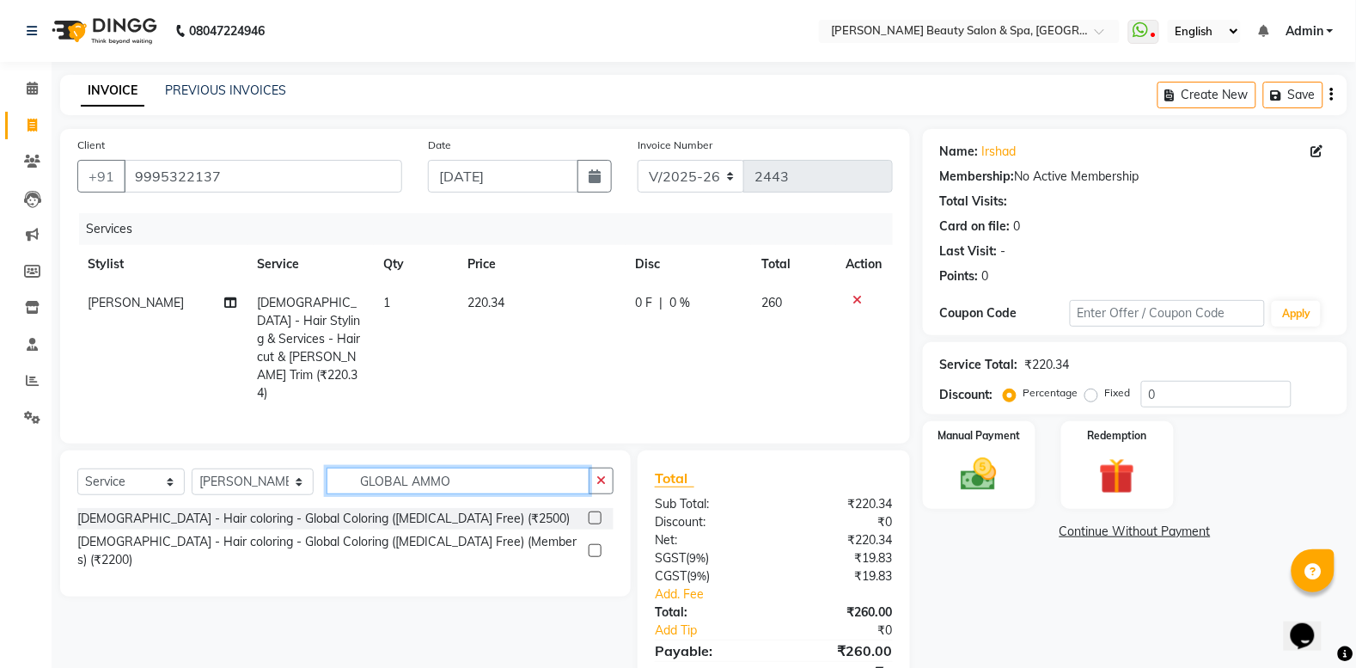
click at [503, 468] on input "GLOBAL AMMO" at bounding box center [458, 481] width 263 height 27
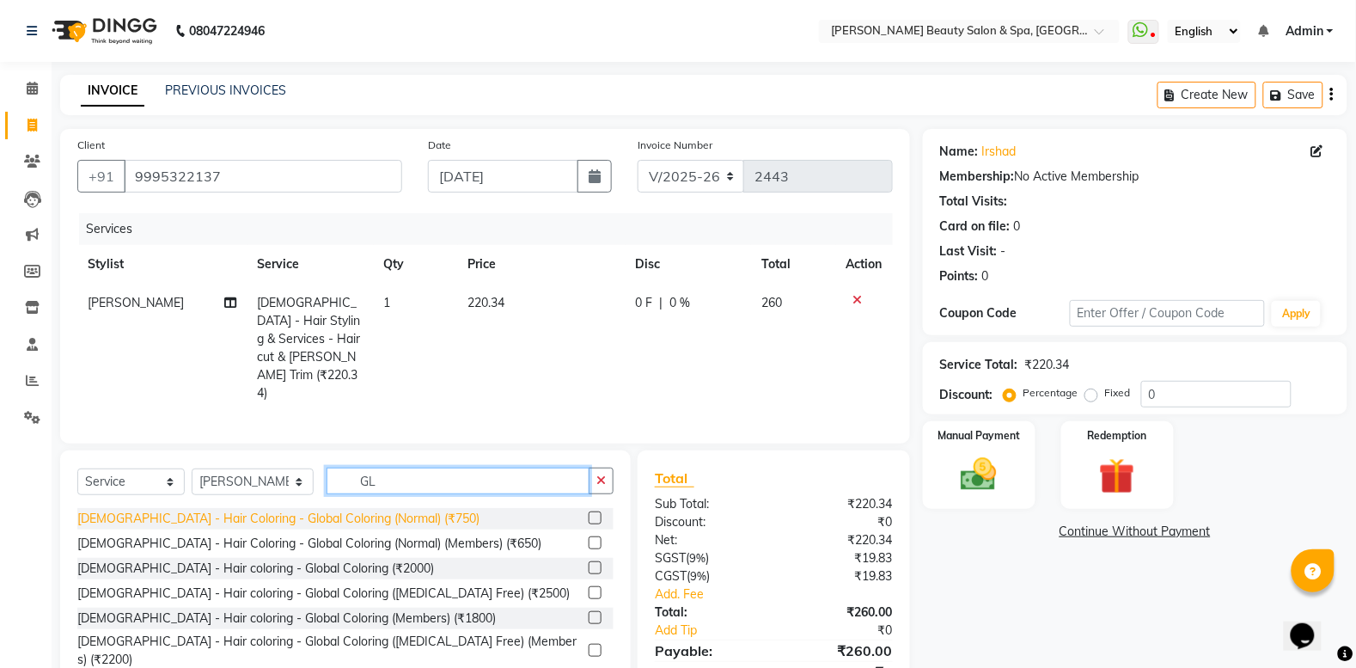
type input "G"
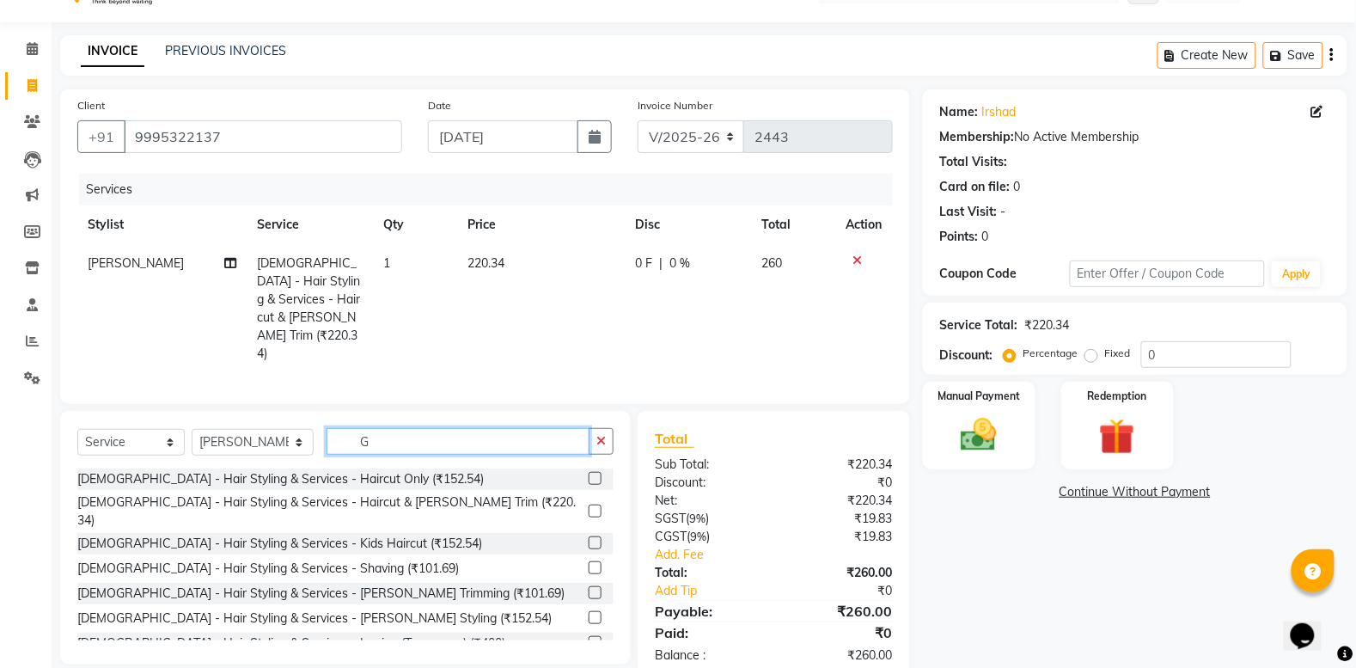
scroll to position [61, 0]
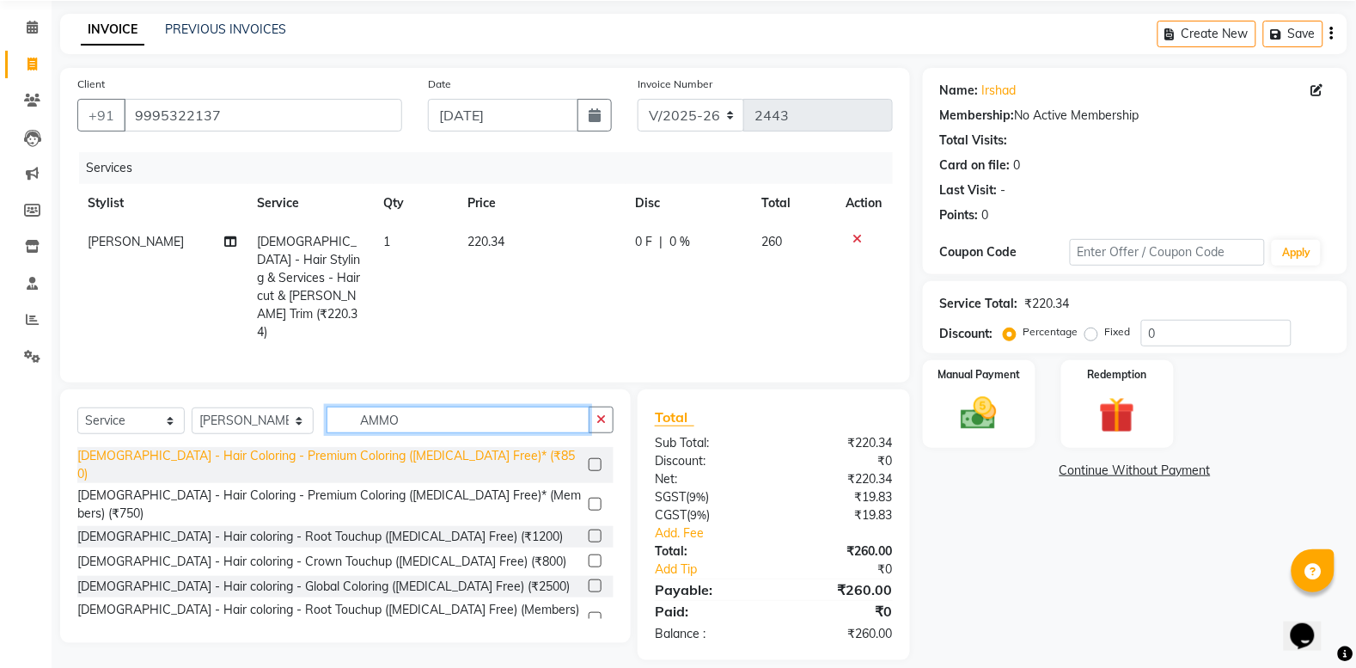
type input "AMMO"
click at [413, 447] on div "[DEMOGRAPHIC_DATA] - Hair Coloring - Premium Coloring ([MEDICAL_DATA] Free)* (₹…" at bounding box center [329, 465] width 504 height 36
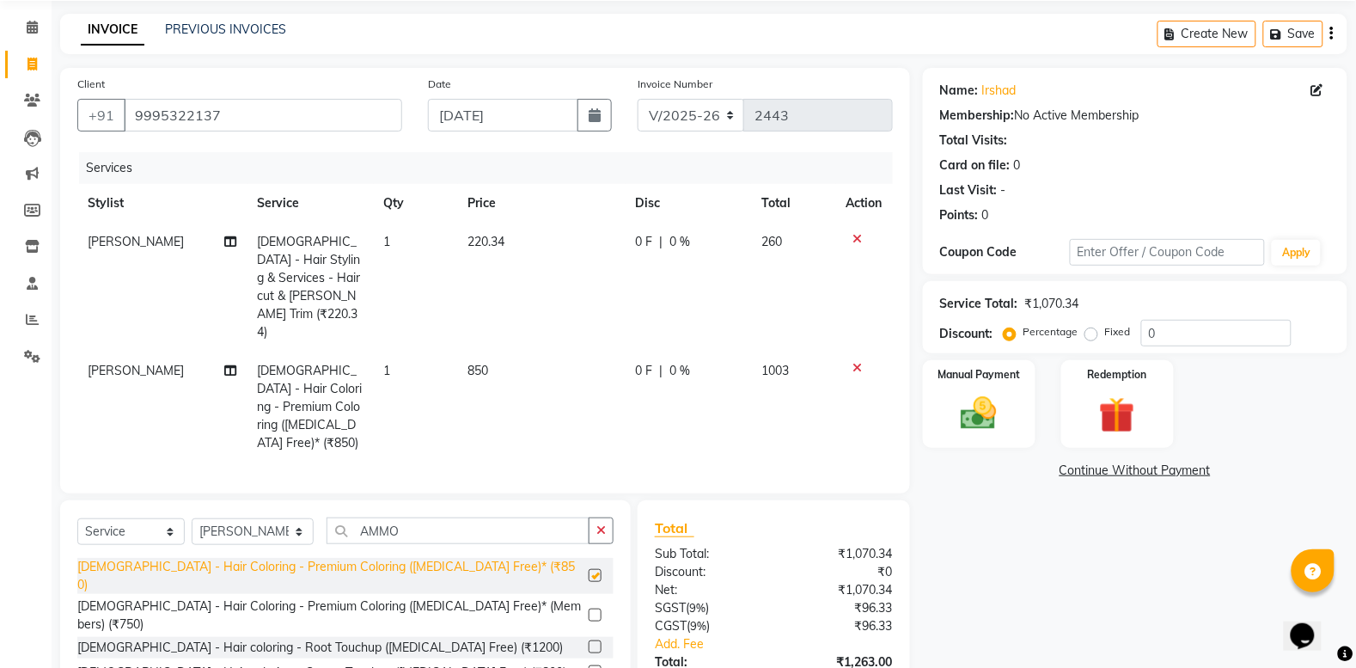
checkbox input "false"
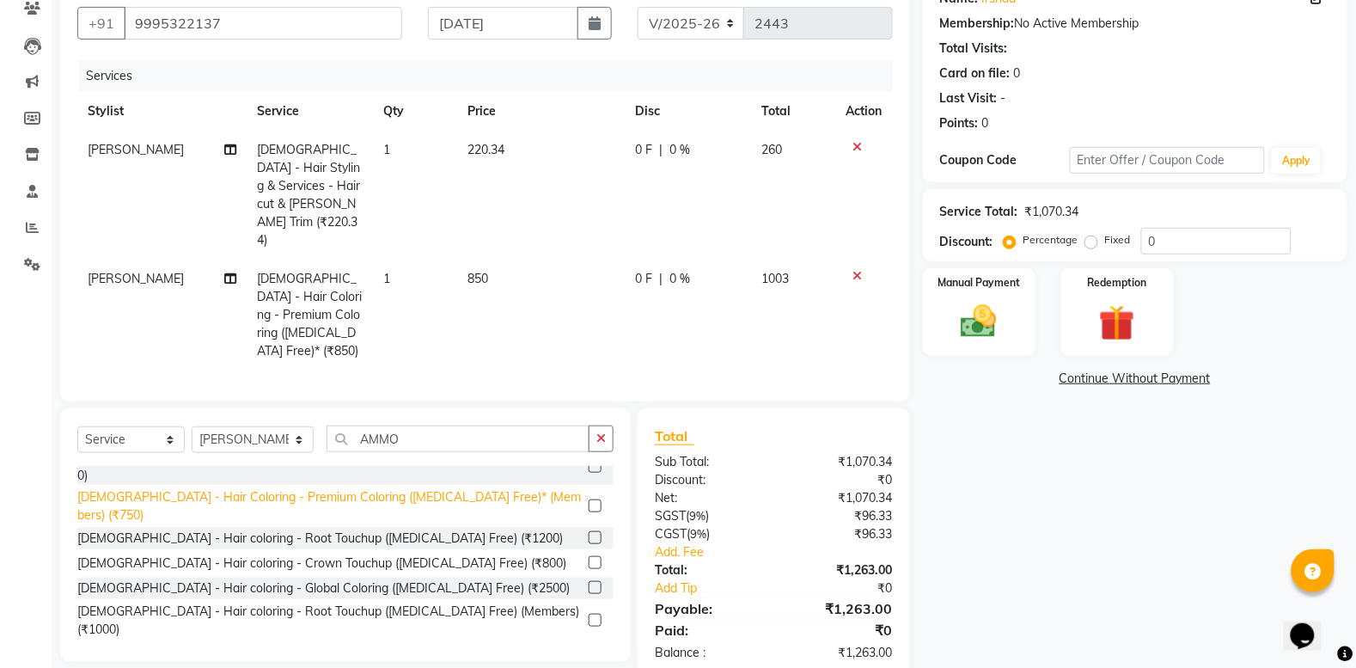
scroll to position [27, 0]
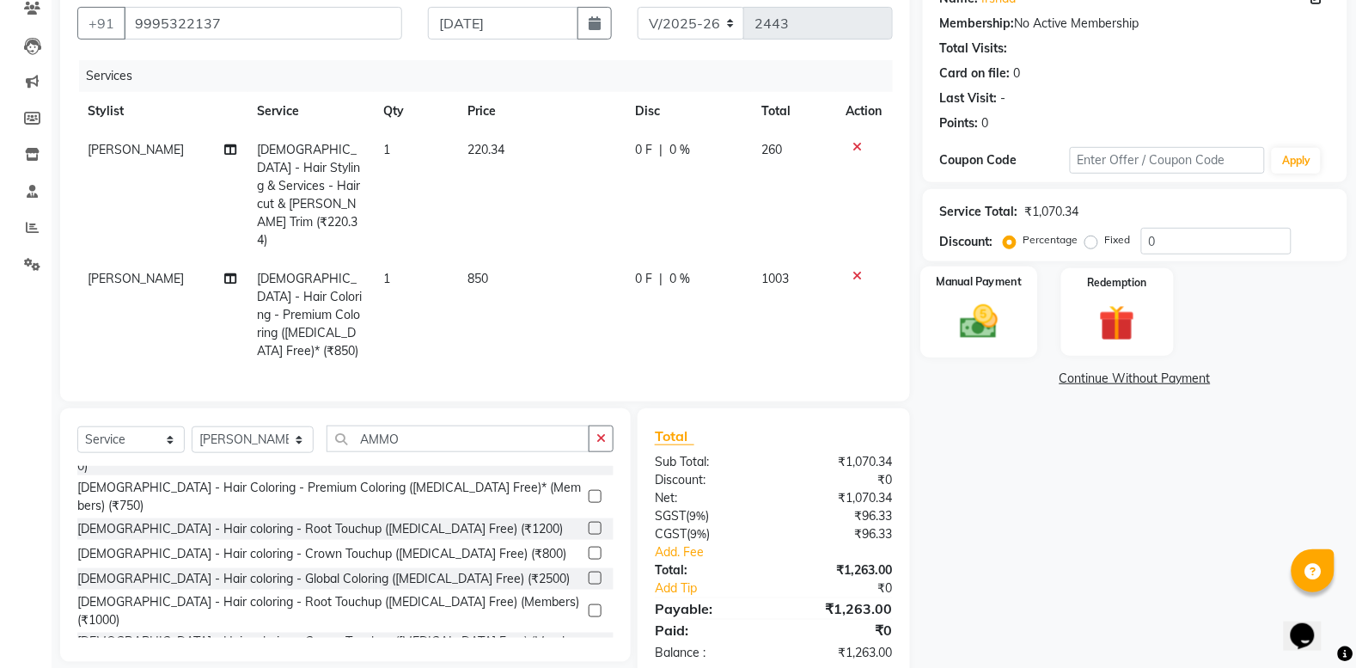
click at [984, 321] on img at bounding box center [979, 321] width 61 height 43
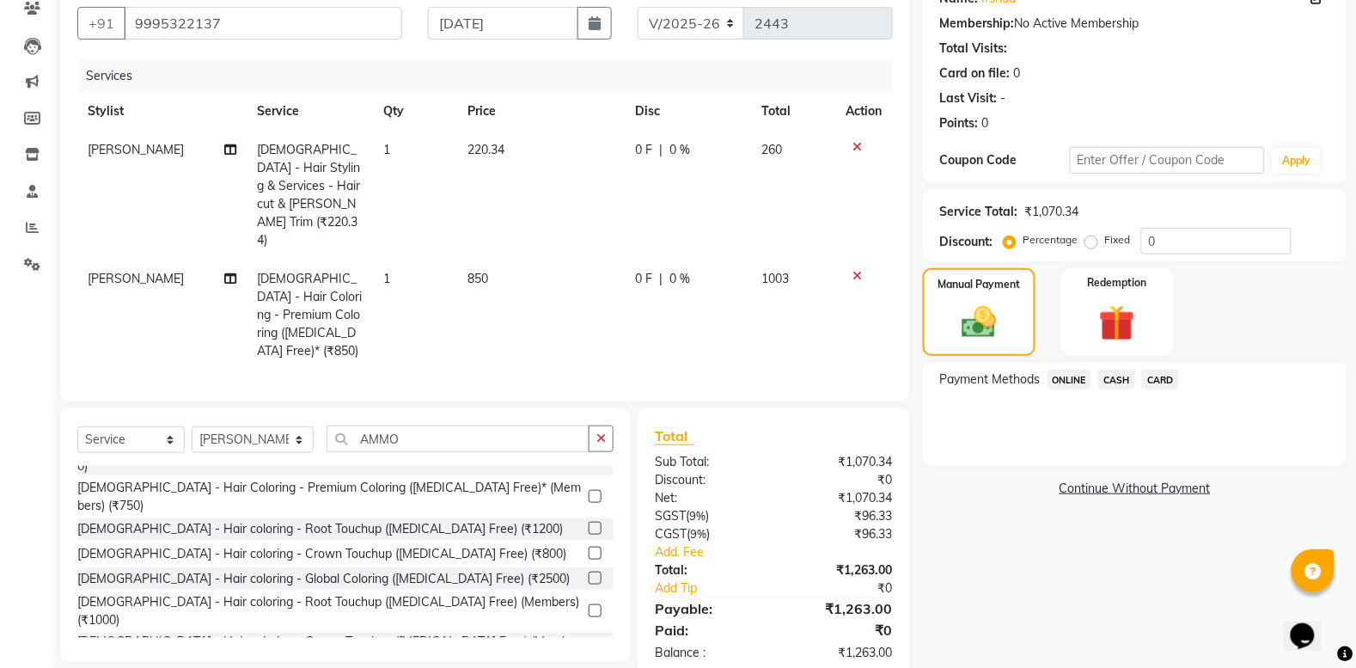
click at [1123, 381] on span "CASH" at bounding box center [1116, 380] width 37 height 20
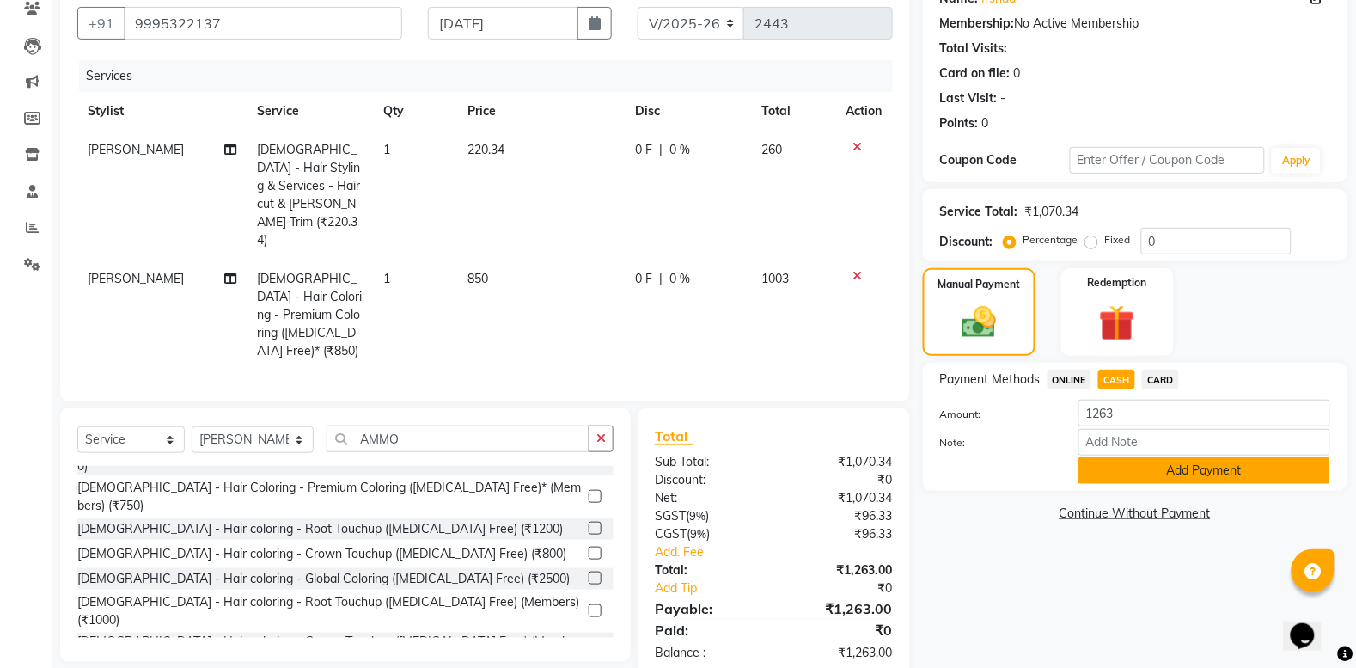
click at [1143, 466] on button "Add Payment" at bounding box center [1205, 470] width 252 height 27
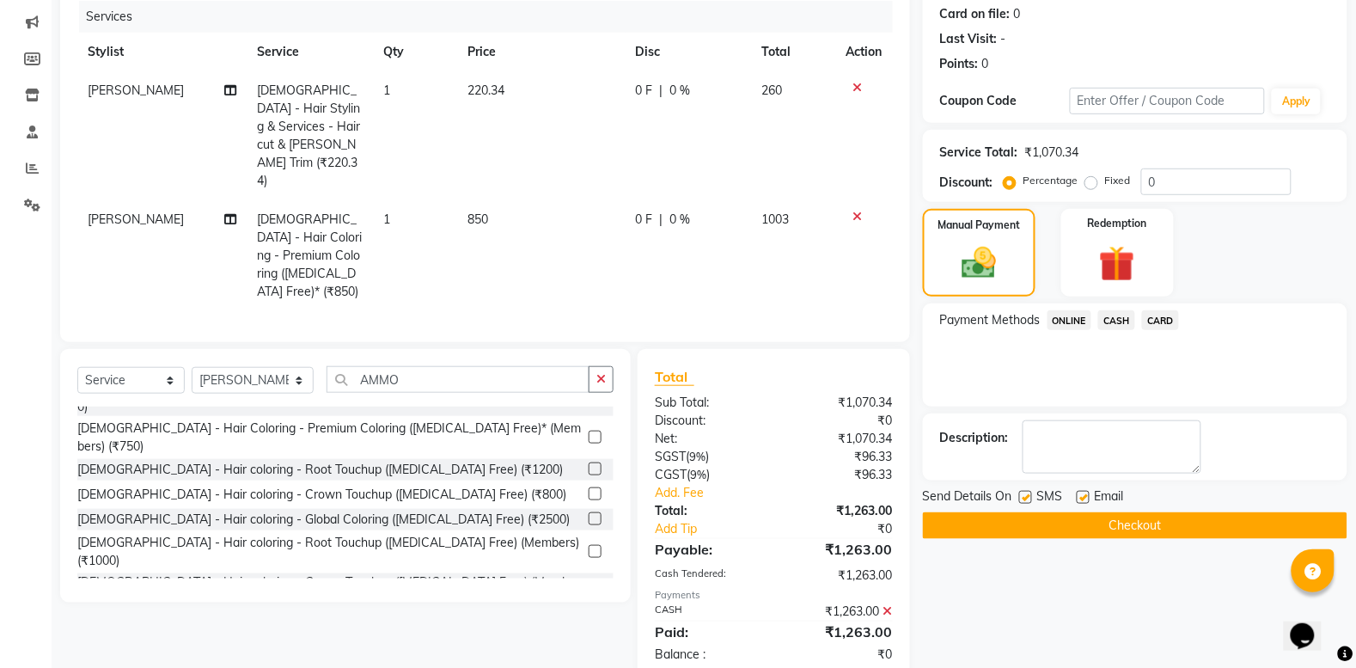
scroll to position [213, 0]
click at [1136, 520] on button "Checkout" at bounding box center [1135, 524] width 425 height 27
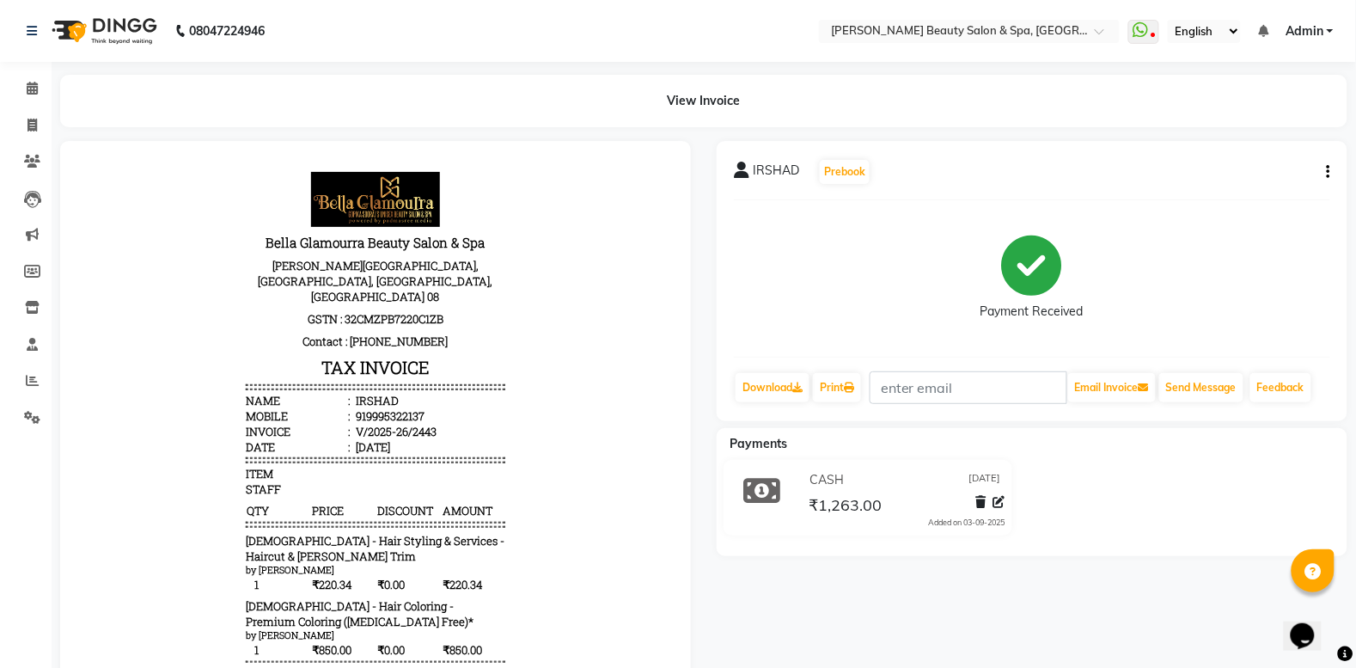
click at [0, 216] on ul "Calendar Invoice Clients Leads Marketing Members Inventory Staff Reports Settin…" at bounding box center [26, 257] width 52 height 374
click at [28, 119] on icon at bounding box center [32, 125] width 9 height 13
select select "service"
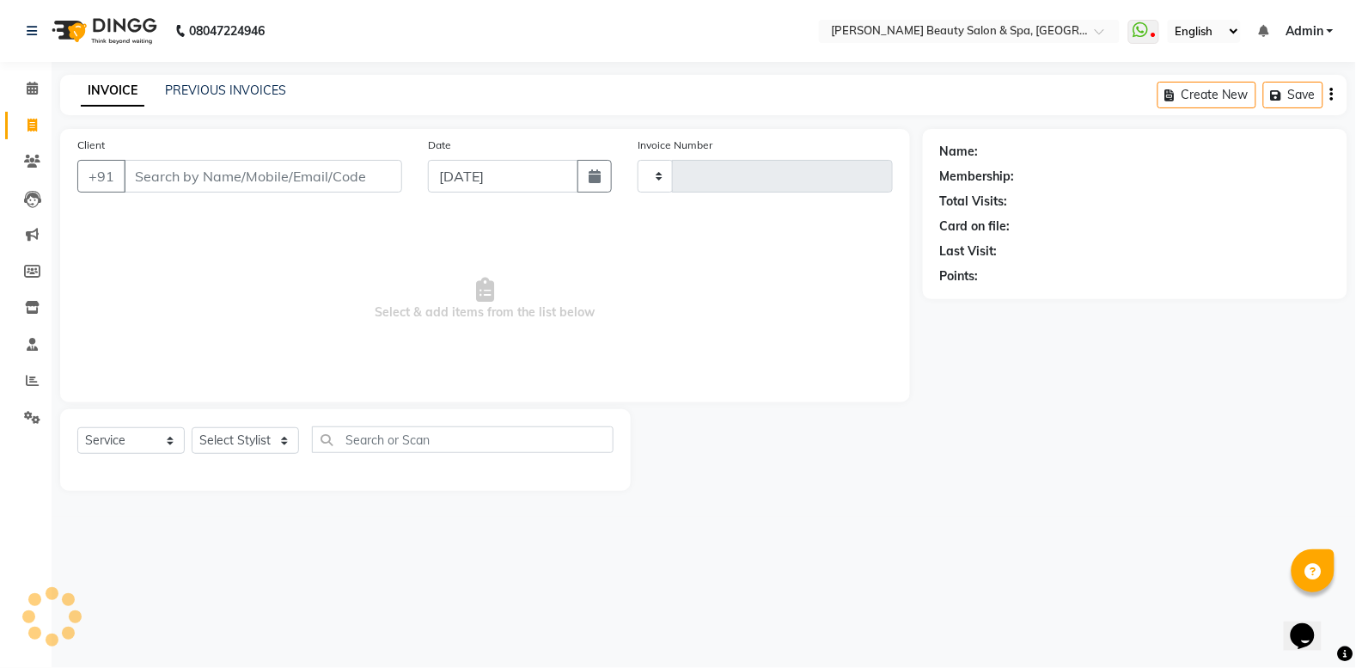
type input "2444"
select select "7524"
drag, startPoint x: 327, startPoint y: 176, endPoint x: 284, endPoint y: 177, distance: 43.0
click at [324, 173] on input "Client" at bounding box center [266, 176] width 284 height 33
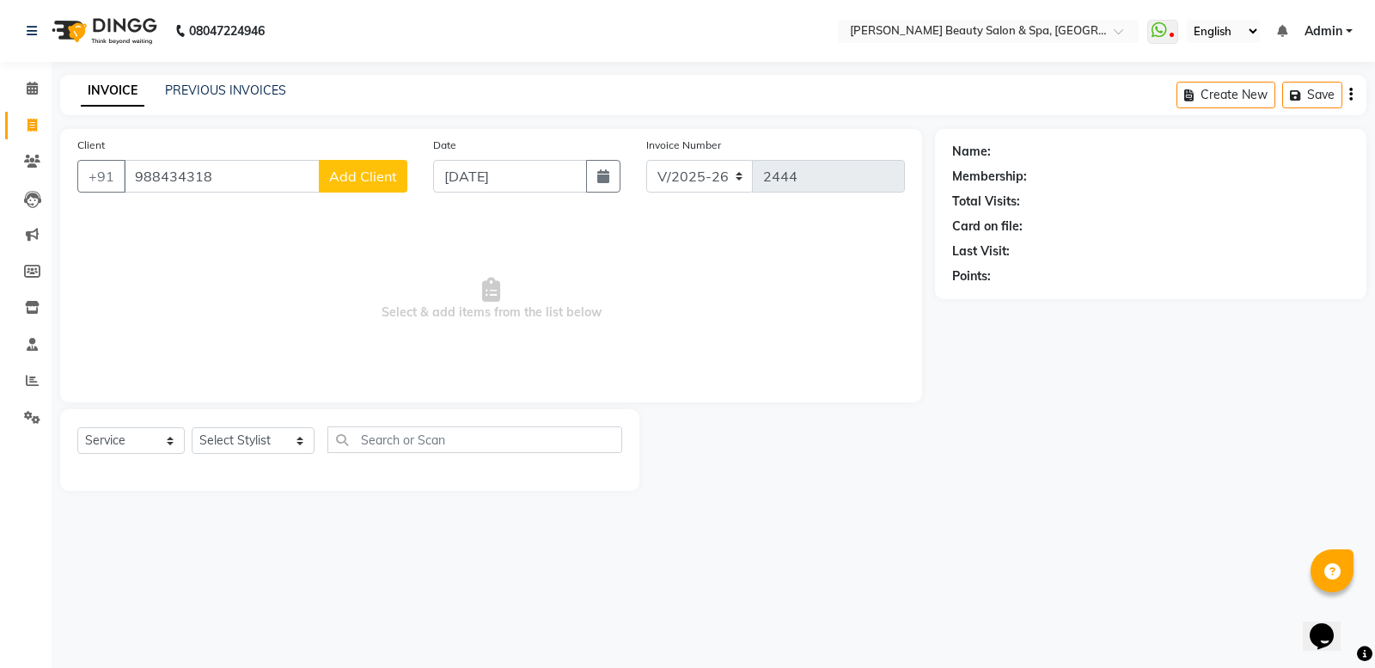
type input "988434318"
click at [368, 162] on button "Add Client" at bounding box center [363, 176] width 89 height 33
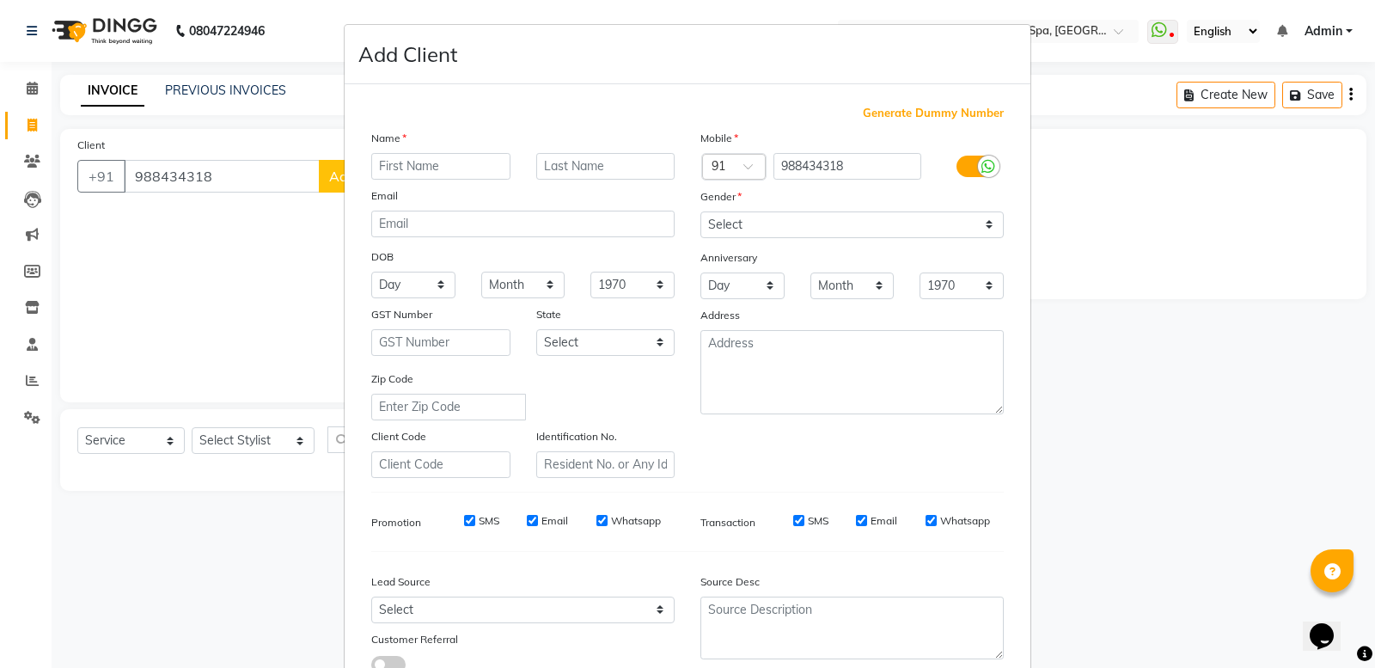
click at [423, 169] on input "text" at bounding box center [440, 166] width 139 height 27
type input "ANAD"
drag, startPoint x: 798, startPoint y: 211, endPoint x: 808, endPoint y: 211, distance: 10.3
click at [808, 211] on select "Select [DEMOGRAPHIC_DATA] [DEMOGRAPHIC_DATA] Other Prefer Not To Say" at bounding box center [851, 224] width 303 height 27
select select "[DEMOGRAPHIC_DATA]"
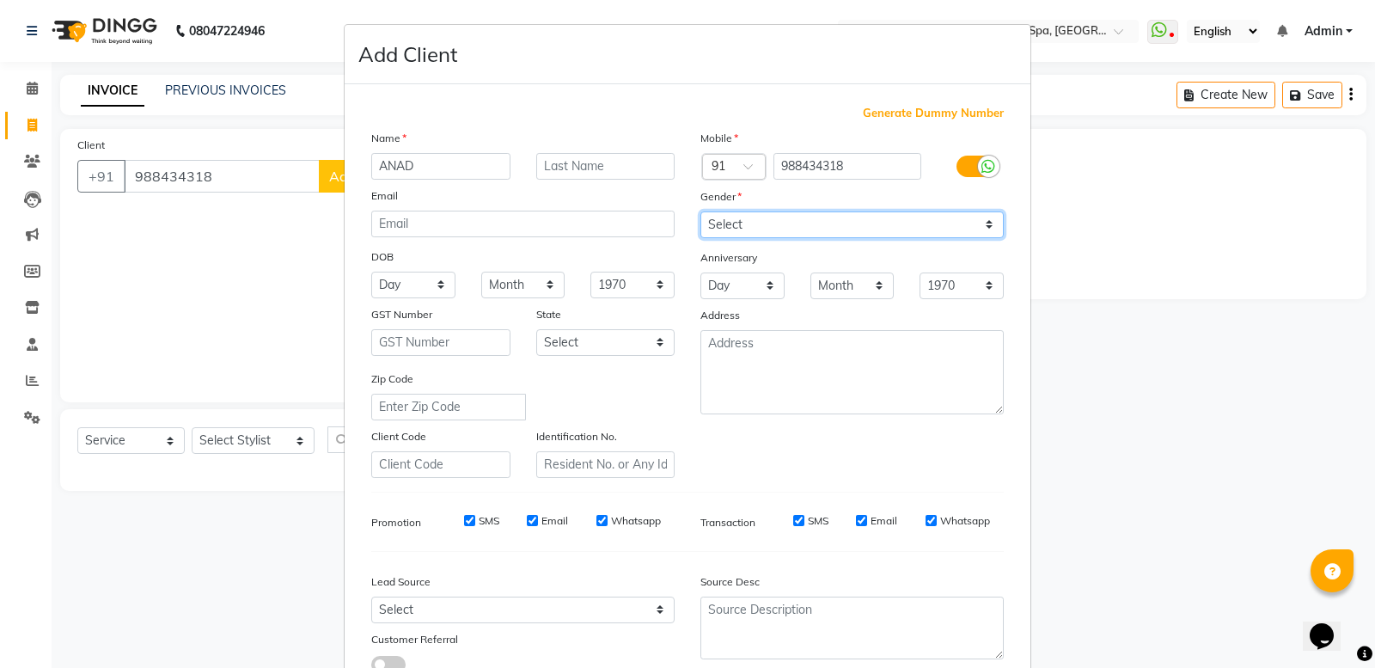
click at [700, 211] on select "Select [DEMOGRAPHIC_DATA] [DEMOGRAPHIC_DATA] Other Prefer Not To Say" at bounding box center [851, 224] width 303 height 27
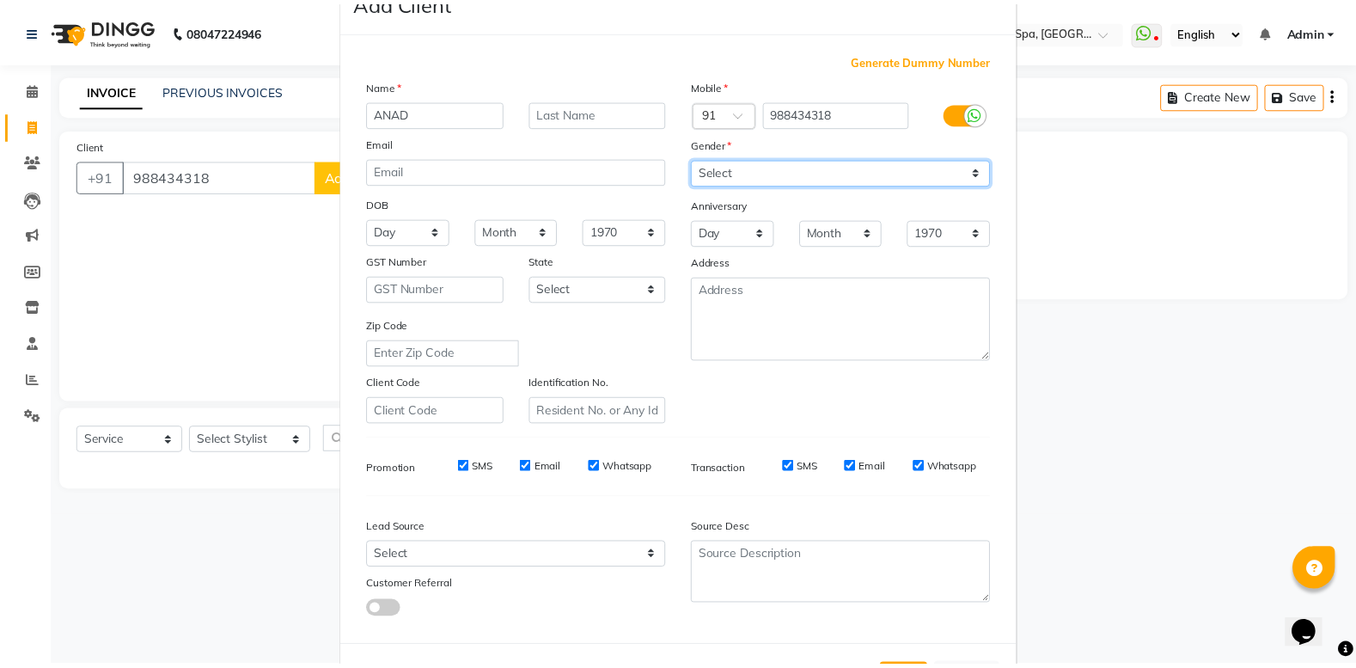
scroll to position [119, 0]
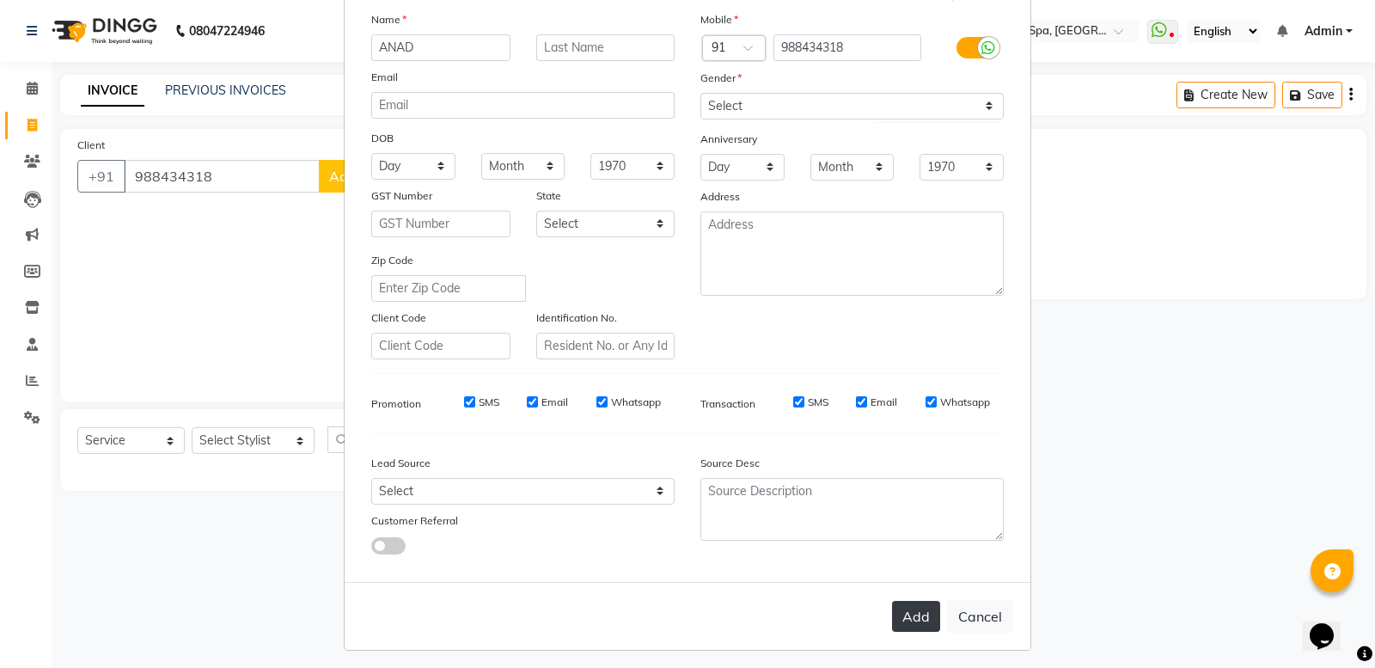
click at [908, 616] on button "Add" at bounding box center [916, 616] width 48 height 31
select select
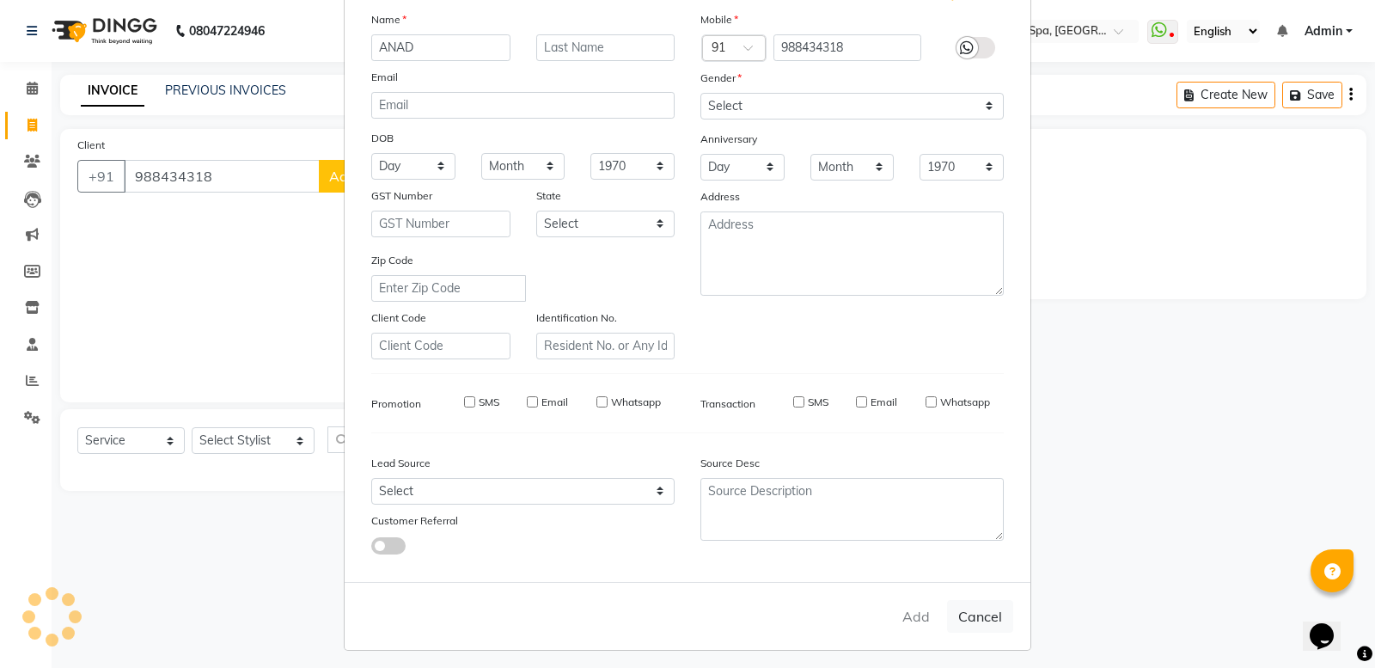
select select
checkbox input "false"
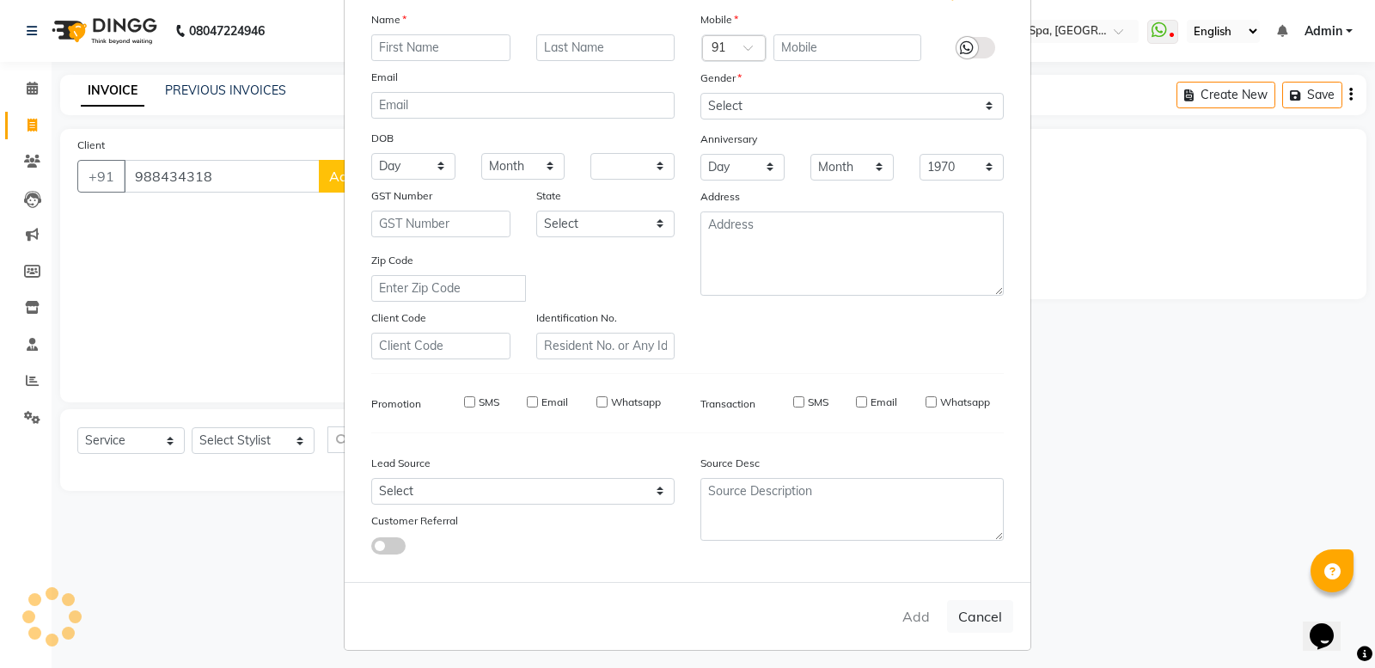
checkbox input "false"
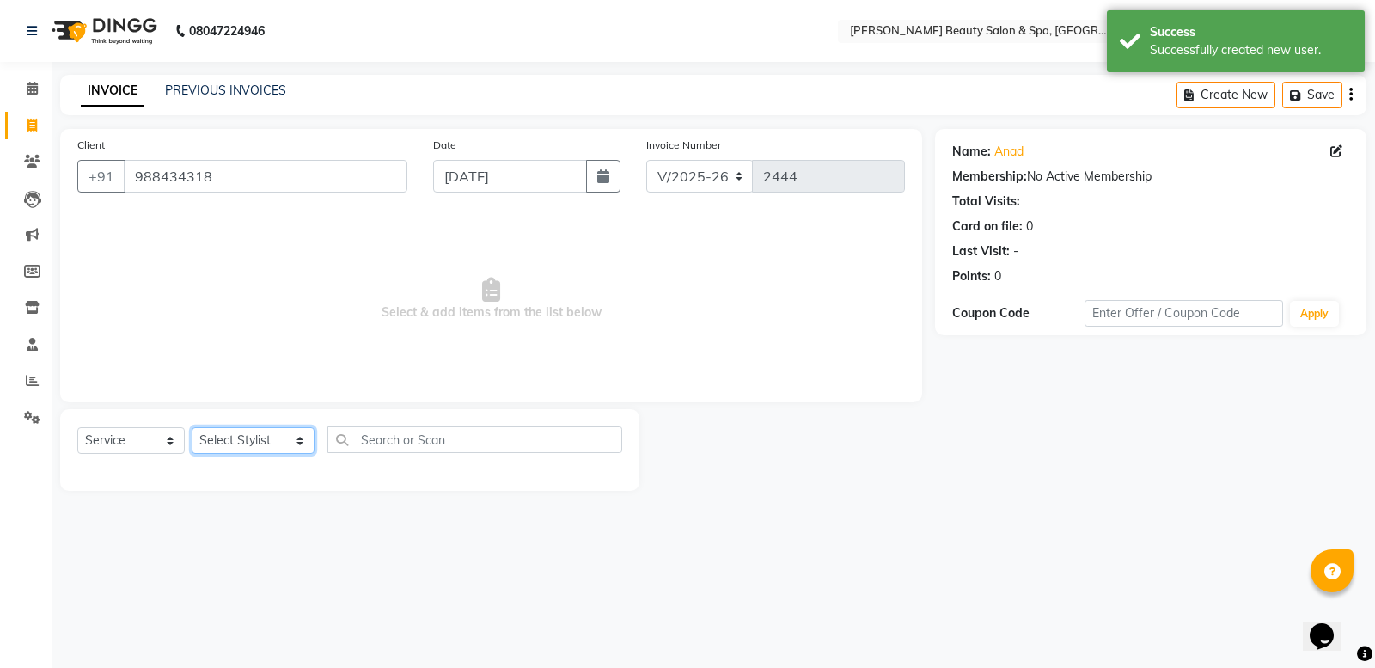
click at [289, 440] on select "Select Stylist Admin [PERSON_NAME] [PERSON_NAME] [PERSON_NAME] [PERSON_NAME] [P…" at bounding box center [253, 440] width 123 height 27
select select "79765"
click at [192, 427] on select "Select Stylist Admin [PERSON_NAME] [PERSON_NAME] [PERSON_NAME] [PERSON_NAME] [P…" at bounding box center [253, 440] width 123 height 27
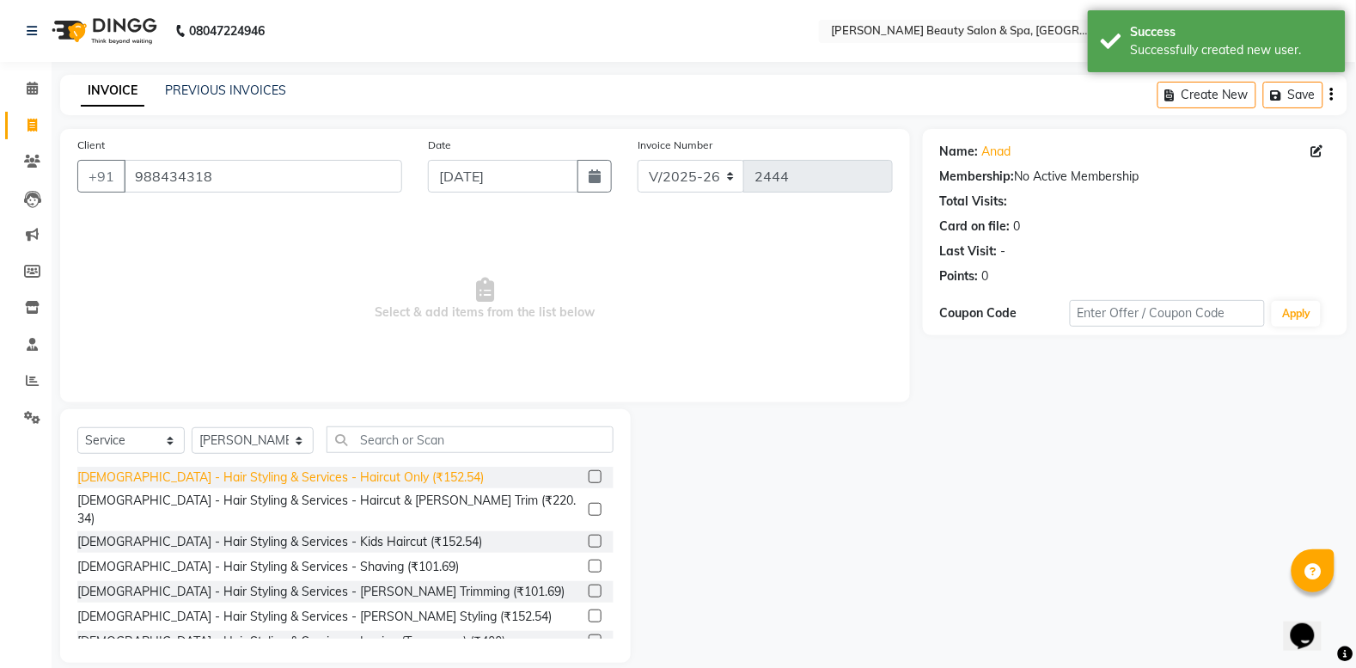
click at [296, 474] on div "[DEMOGRAPHIC_DATA] - Hair Styling & Services - Haircut Only (₹152.54)" at bounding box center [280, 477] width 406 height 18
checkbox input "false"
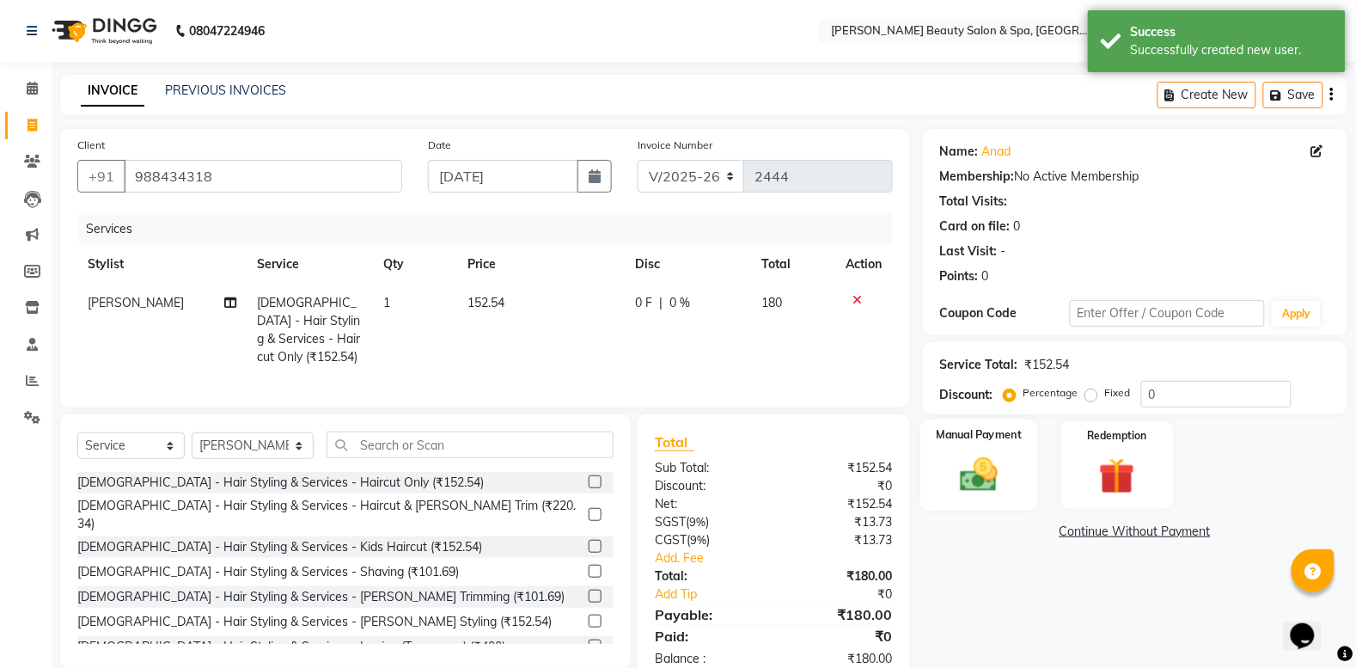
click at [986, 453] on img at bounding box center [979, 474] width 61 height 43
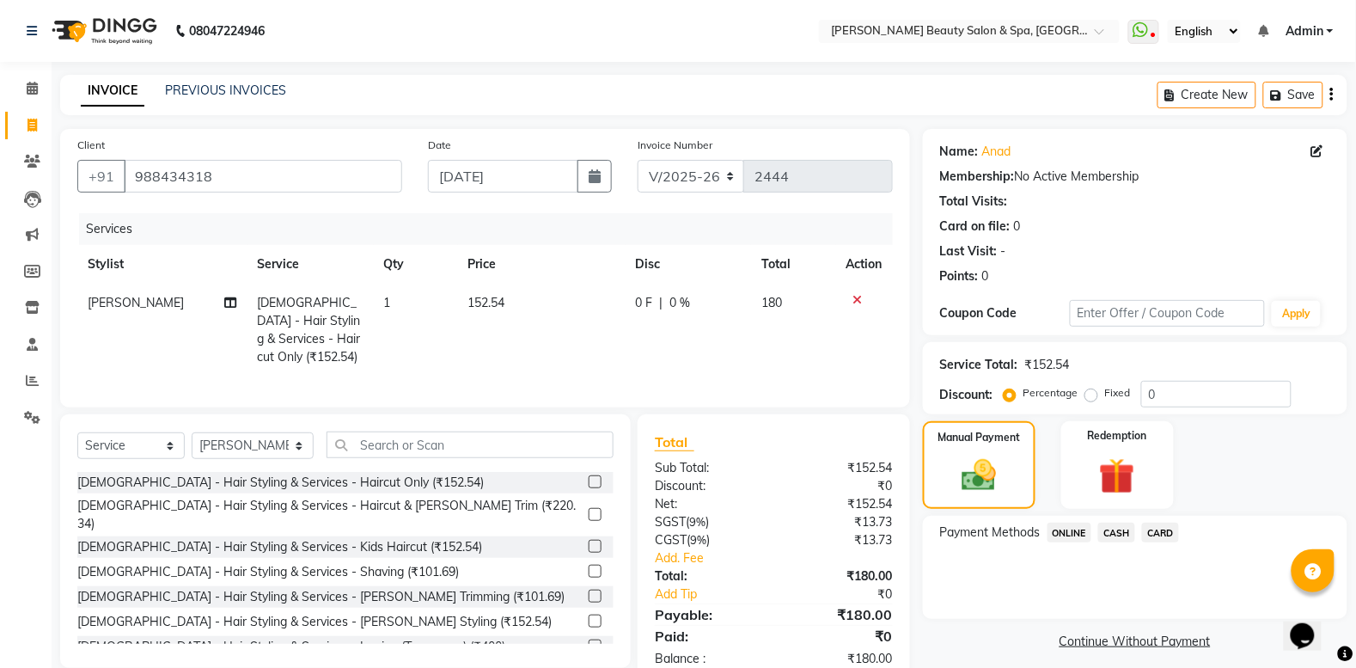
click at [1079, 529] on span "ONLINE" at bounding box center [1070, 533] width 45 height 20
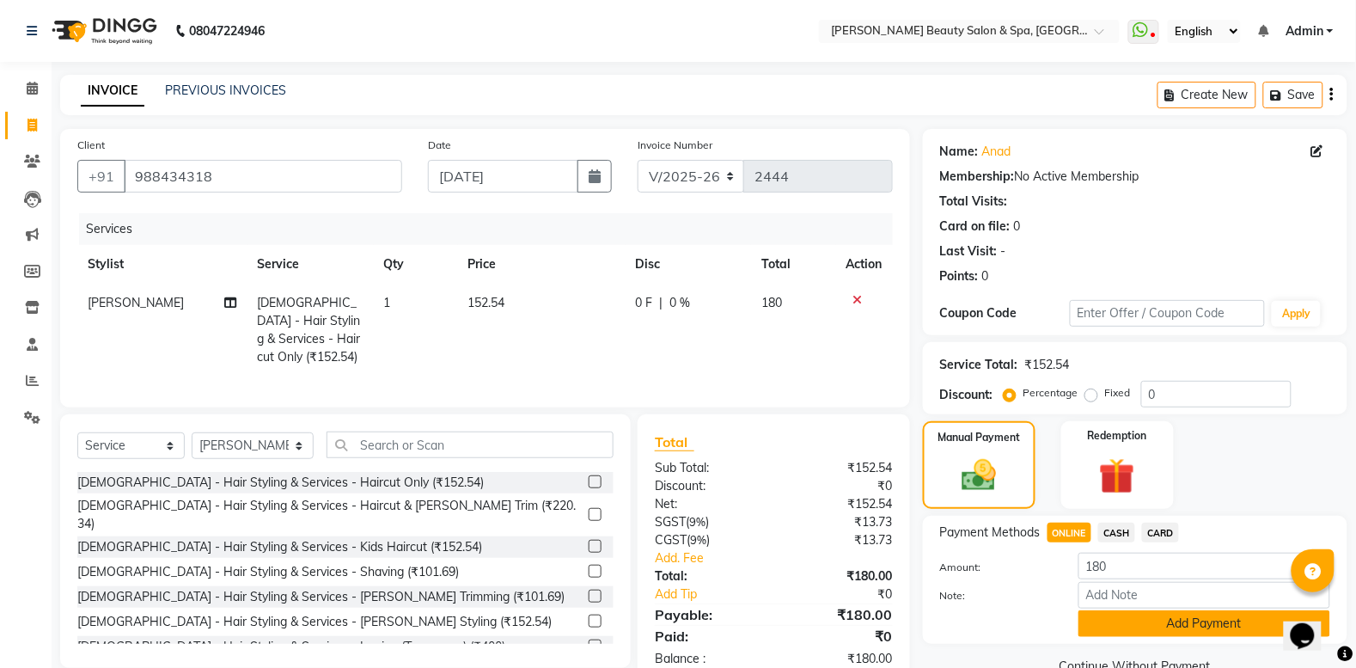
click at [1135, 626] on button "Add Payment" at bounding box center [1205, 623] width 252 height 27
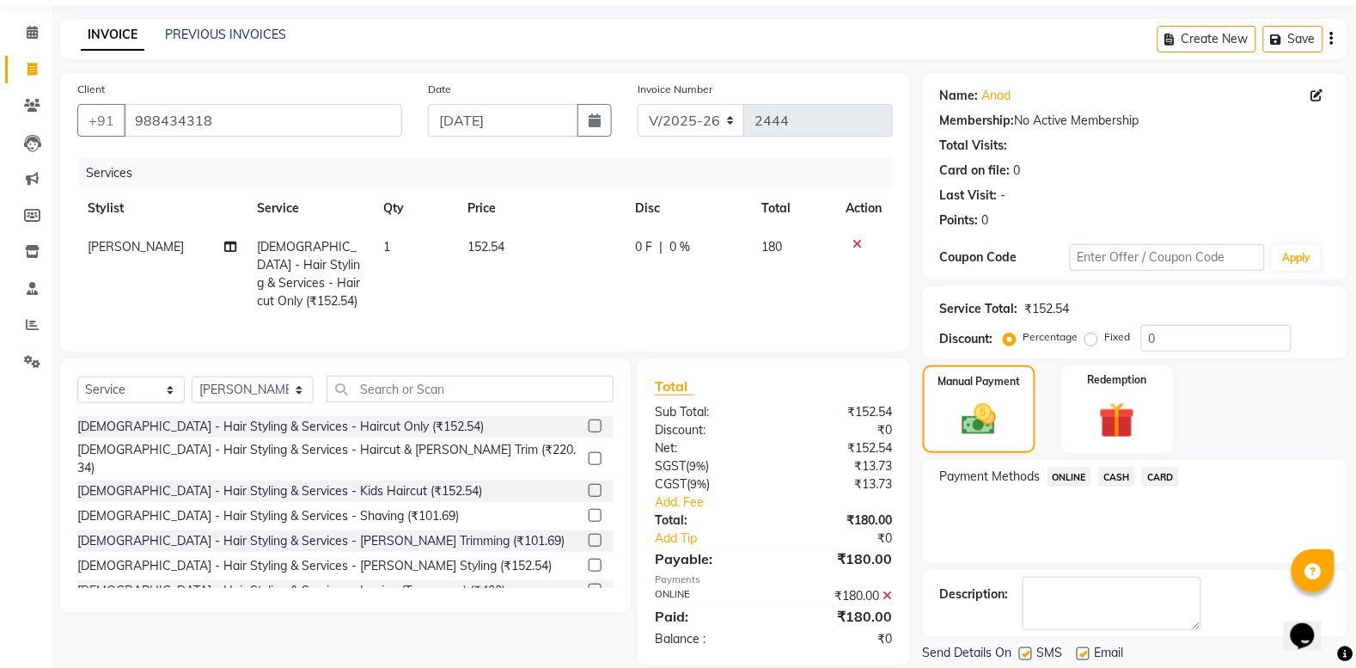
scroll to position [109, 0]
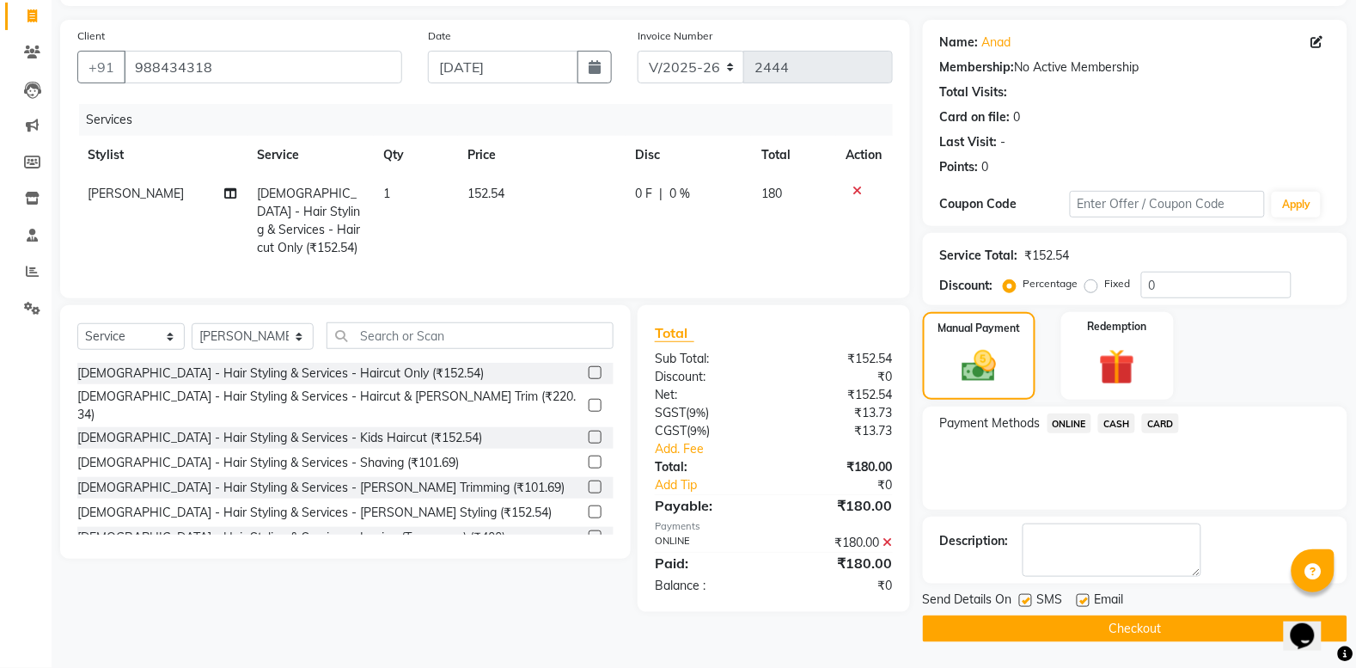
click at [1149, 629] on button "Checkout" at bounding box center [1135, 628] width 425 height 27
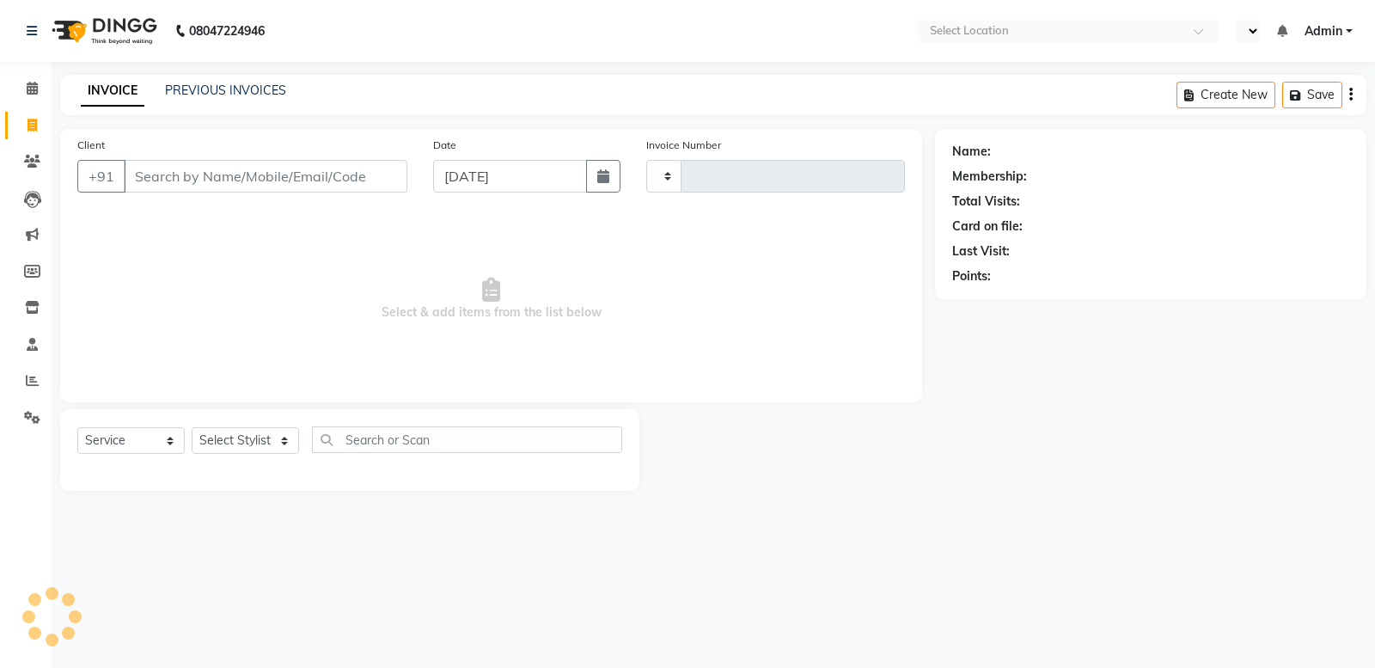
select select "service"
type input "2445"
select select "en"
select select "7524"
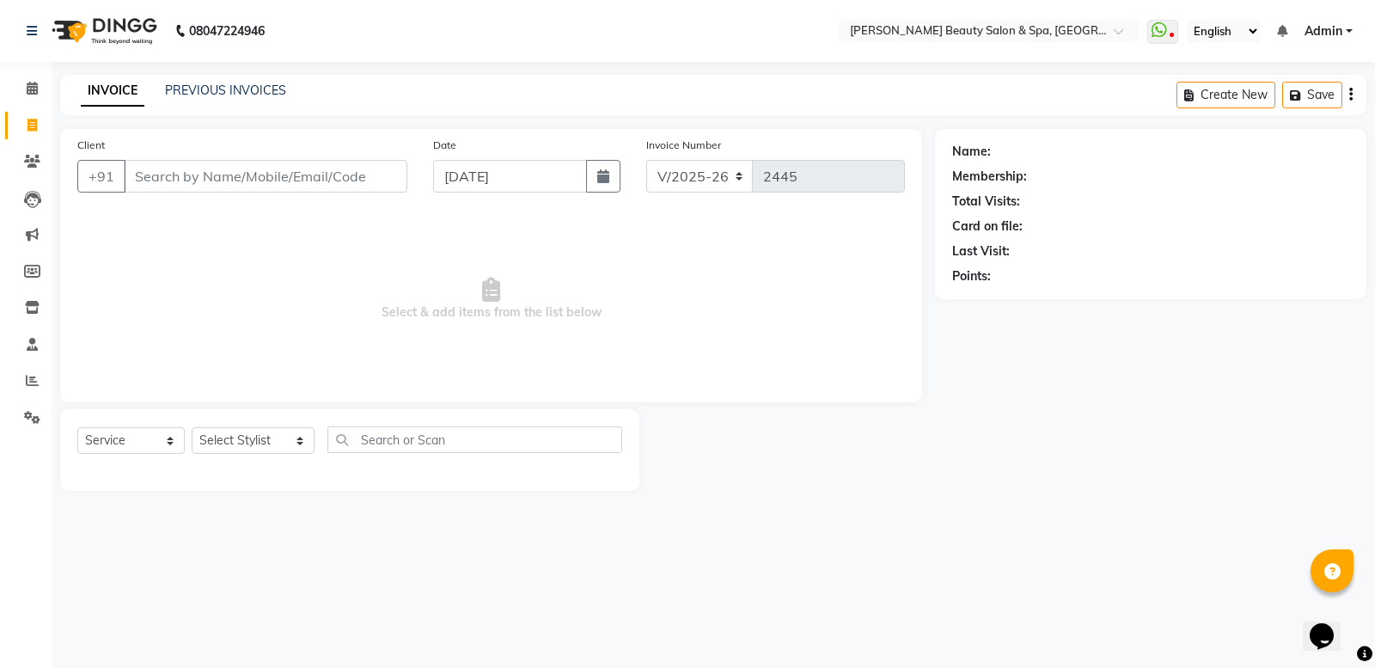
click at [251, 177] on input "Client" at bounding box center [266, 176] width 284 height 33
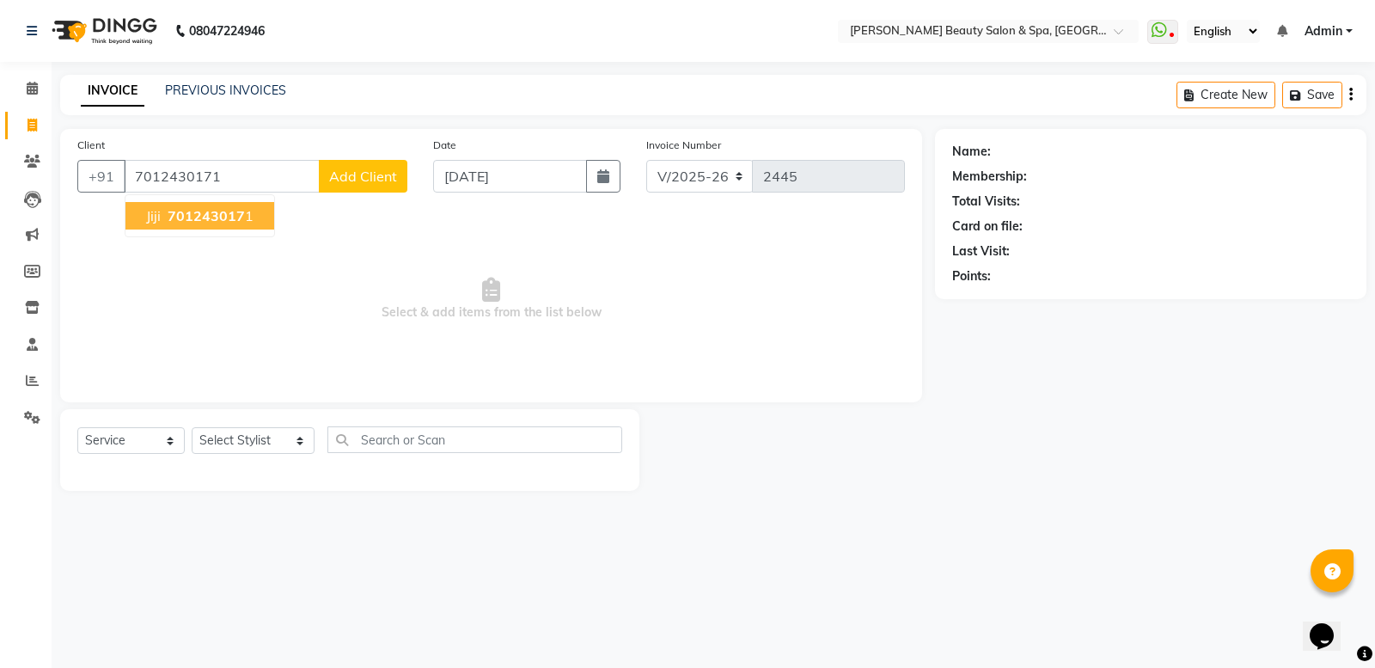
type input "7012430171"
click at [181, 207] on span "701243017" at bounding box center [206, 215] width 77 height 17
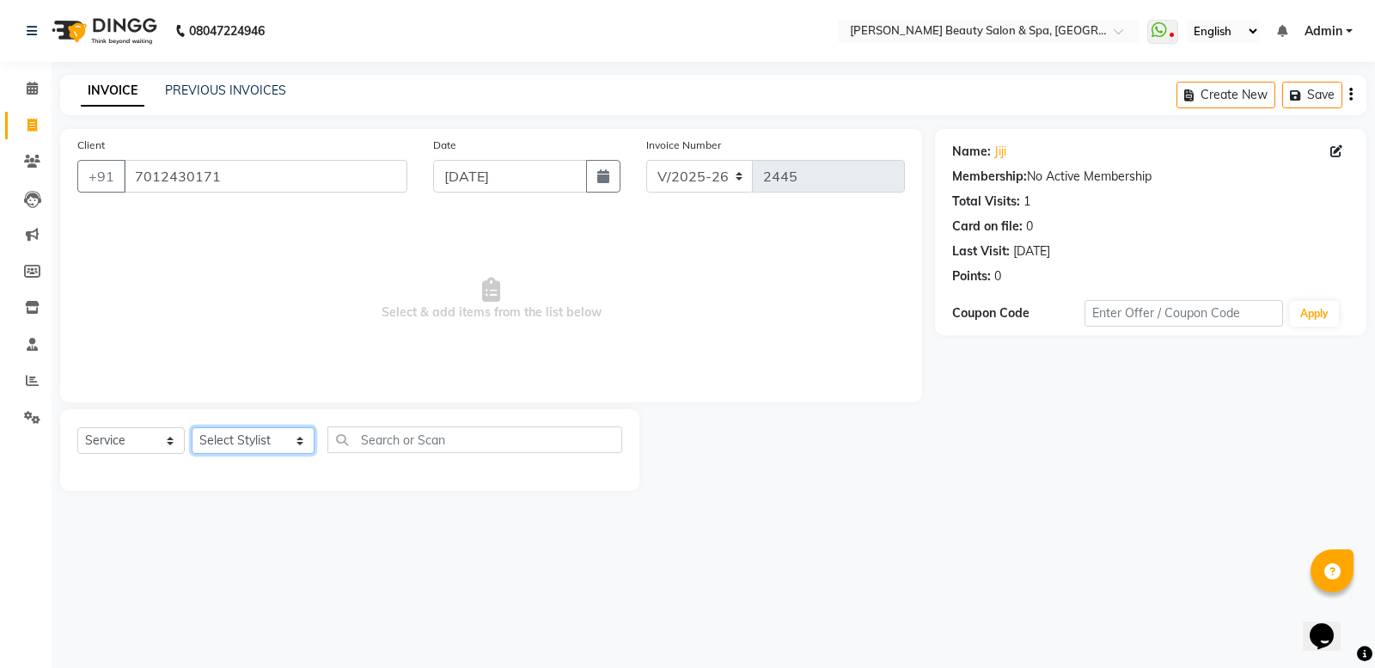
click at [250, 443] on select "Select Stylist Admin [PERSON_NAME] [PERSON_NAME] [PERSON_NAME] [PERSON_NAME] [P…" at bounding box center [253, 440] width 123 height 27
select select "78099"
click at [192, 427] on select "Select Stylist Admin [PERSON_NAME] [PERSON_NAME] [PERSON_NAME] [PERSON_NAME] [P…" at bounding box center [253, 440] width 123 height 27
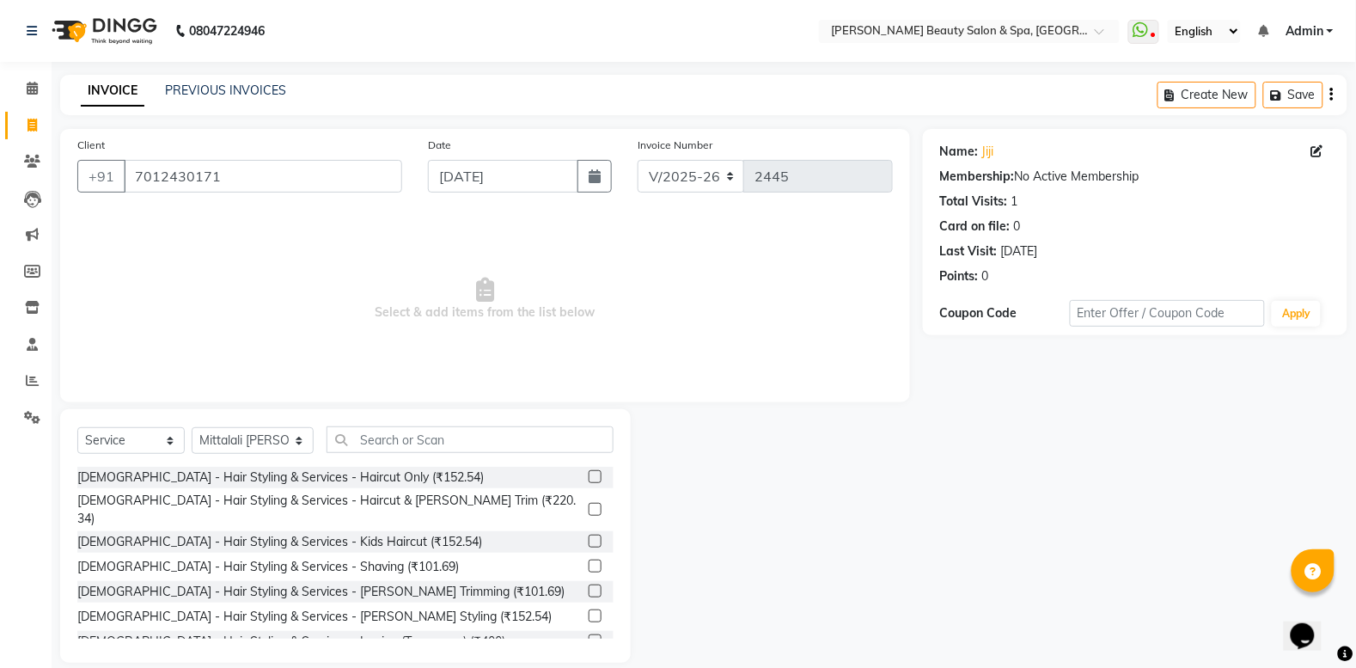
click at [461, 397] on div "Client [PHONE_NUMBER] Date [DATE] Invoice Number V/2025 V/[PHONE_NUMBER] Select…" at bounding box center [485, 265] width 850 height 273
click at [392, 440] on input "text" at bounding box center [470, 439] width 287 height 27
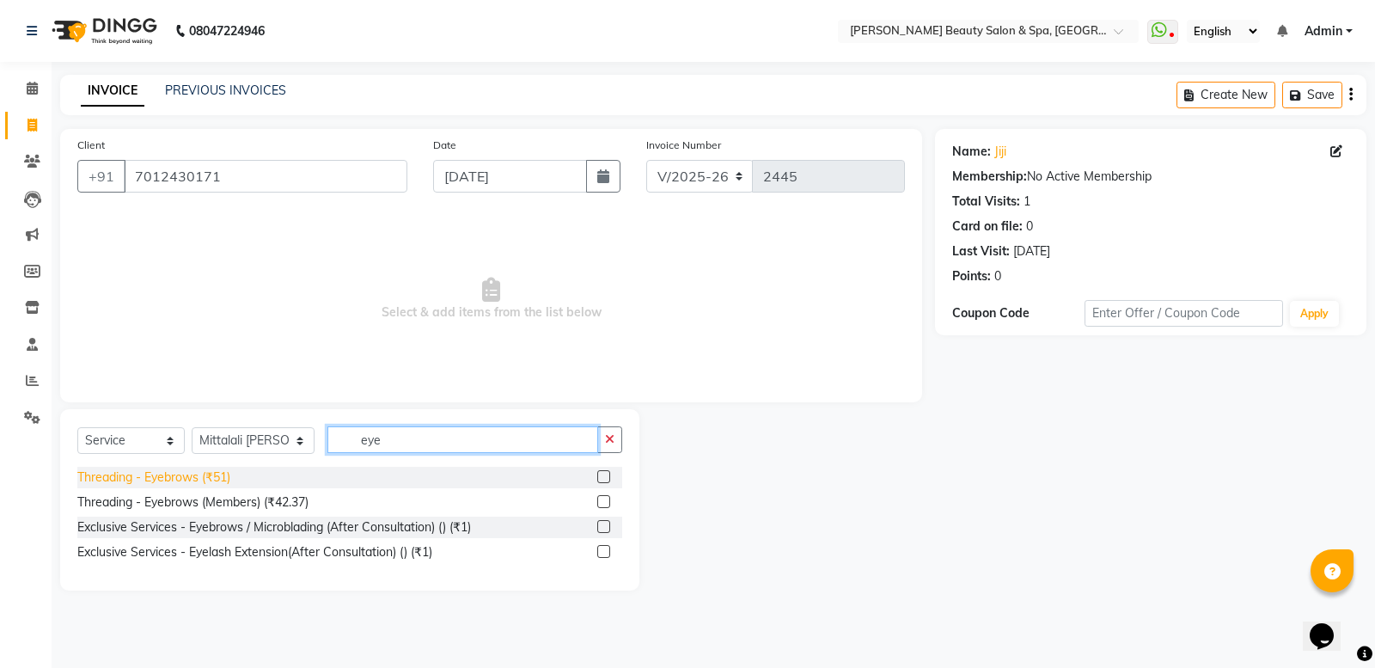
type input "eye"
click at [186, 477] on div "Threading - Eyebrows (₹51)" at bounding box center [153, 477] width 153 height 18
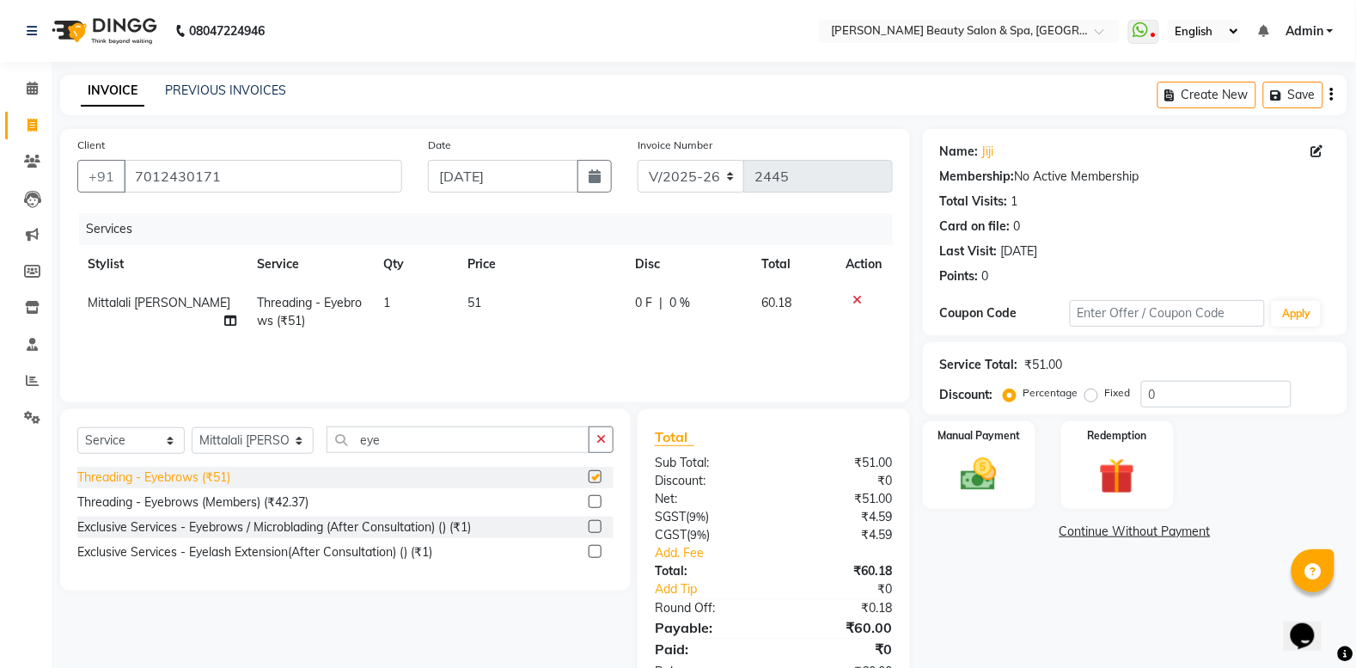
checkbox input "false"
click at [452, 426] on input "eye" at bounding box center [458, 439] width 263 height 27
type input "e"
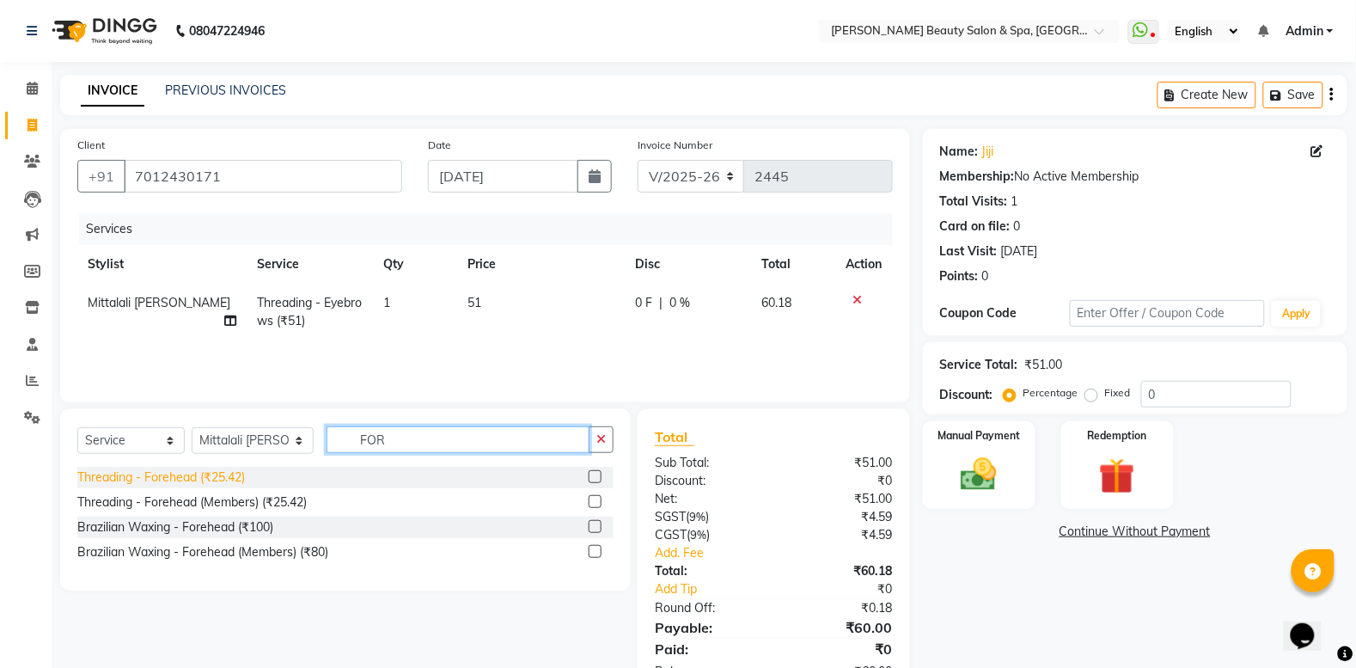
type input "FOR"
click at [131, 481] on div "Threading - Forehead (₹25.42)" at bounding box center [161, 477] width 168 height 18
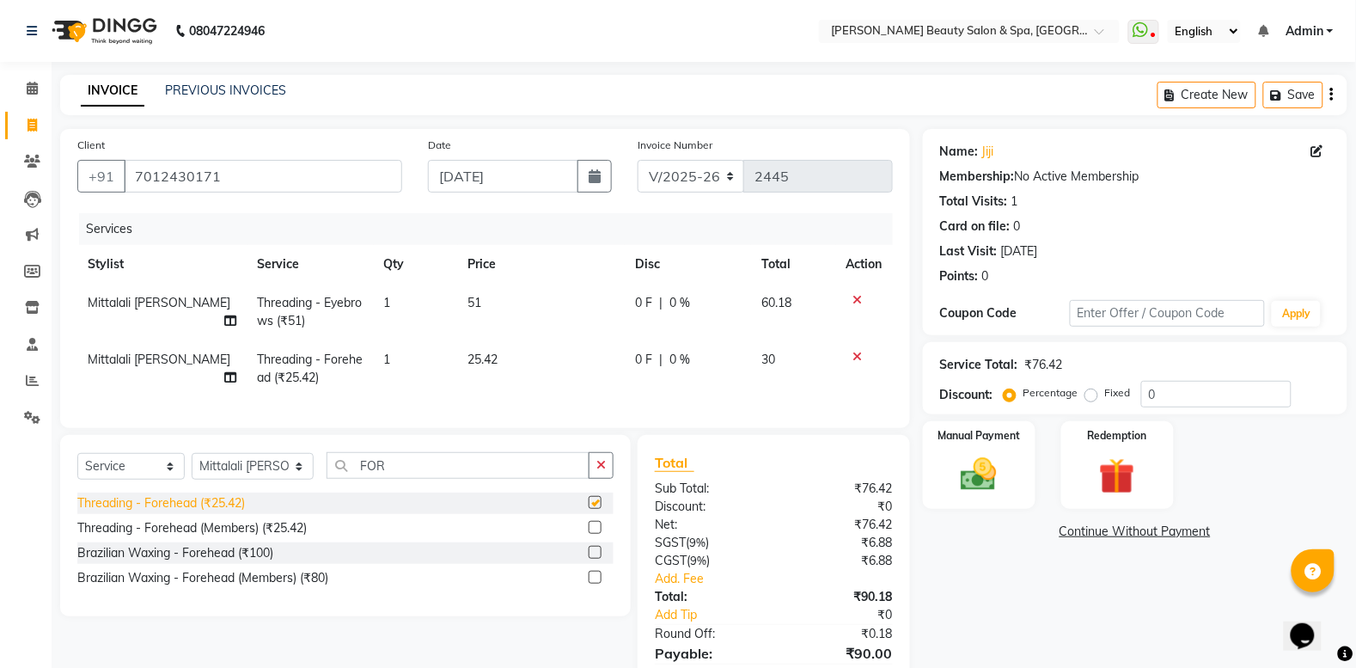
checkbox input "false"
click at [346, 479] on input "FOR" at bounding box center [458, 465] width 263 height 27
click at [381, 479] on input "FOR" at bounding box center [458, 465] width 263 height 27
type input "F"
type input "UPPER"
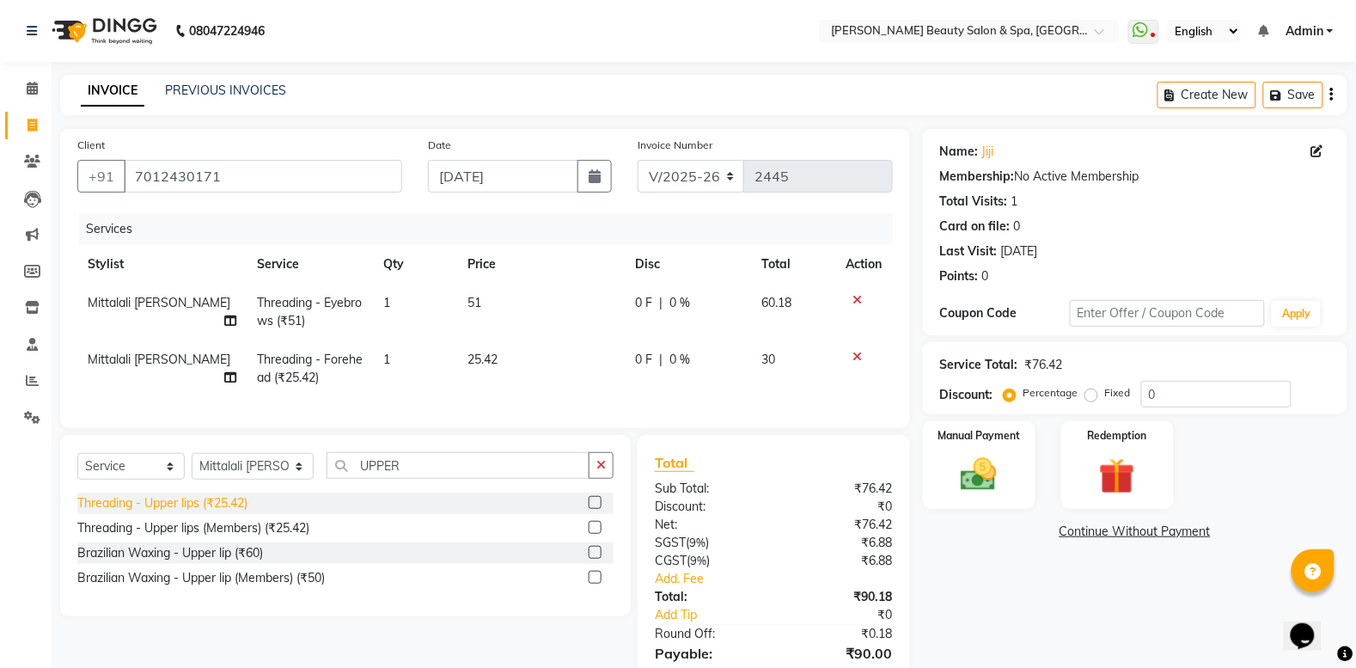
click at [178, 512] on div "Threading - Upper lips (₹25.42)" at bounding box center [162, 503] width 170 height 18
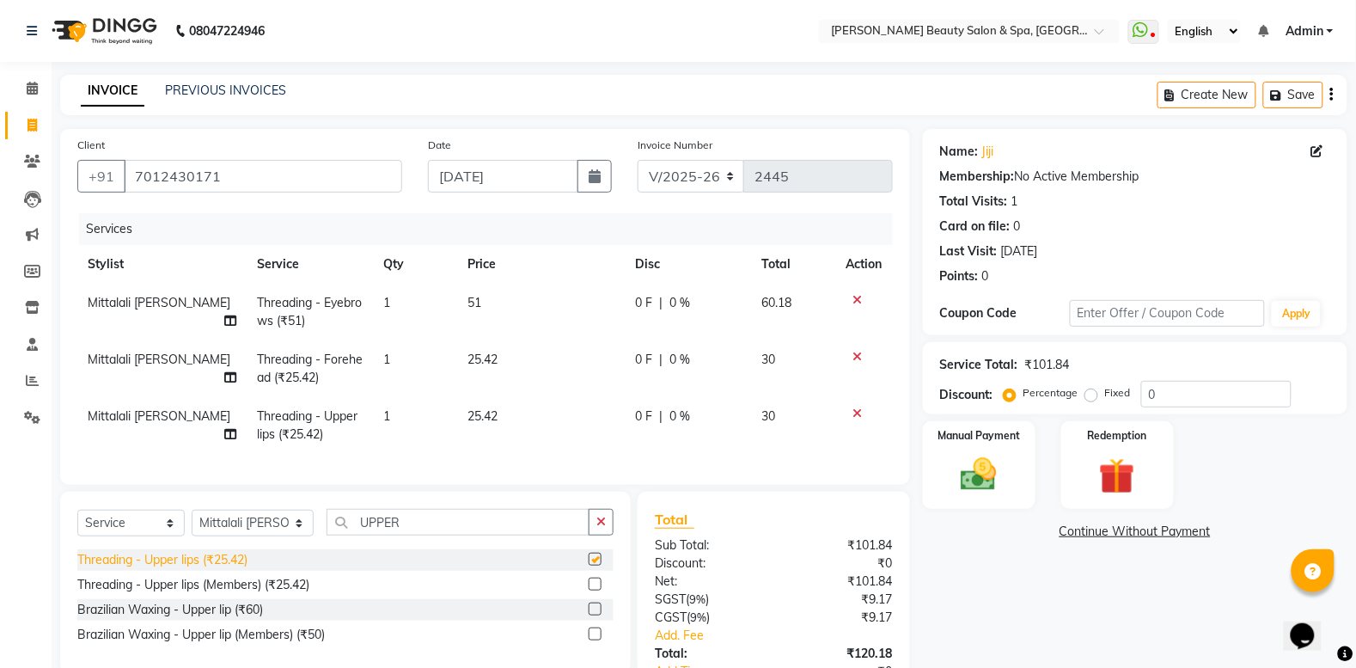
checkbox input "false"
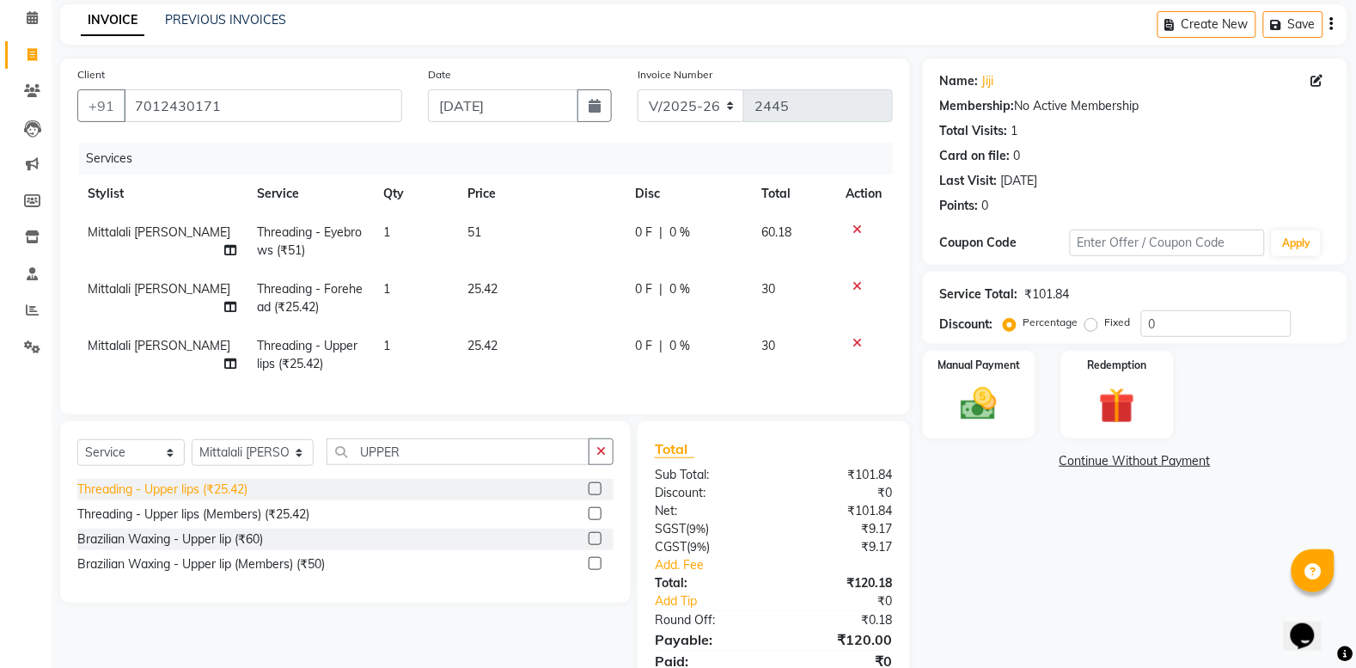
scroll to position [156, 0]
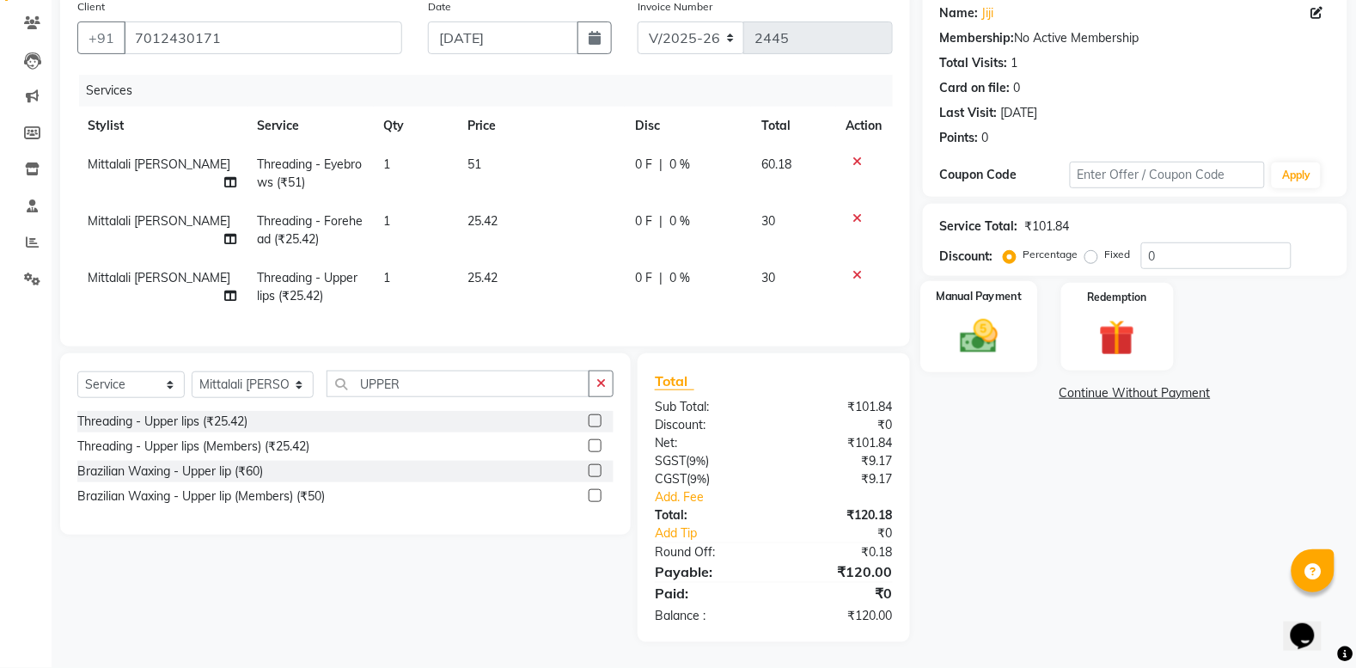
click at [950, 286] on div "Manual Payment" at bounding box center [978, 326] width 117 height 91
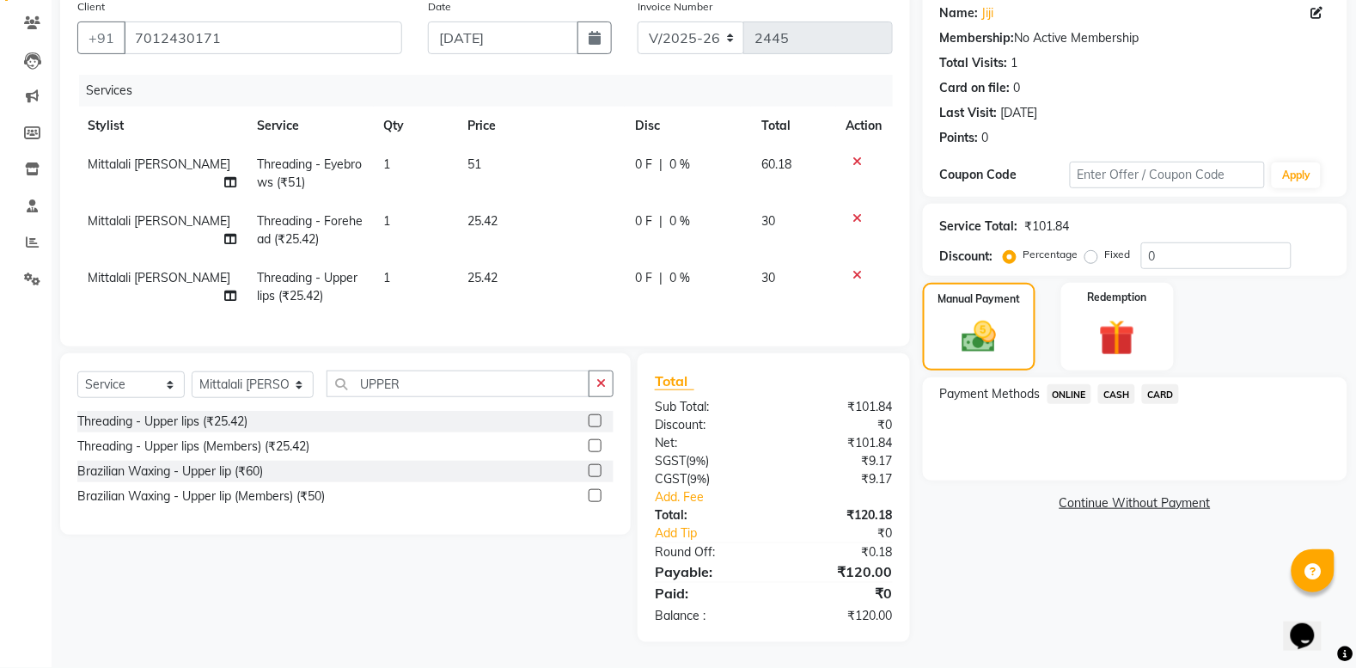
click at [1072, 384] on span "ONLINE" at bounding box center [1070, 394] width 45 height 20
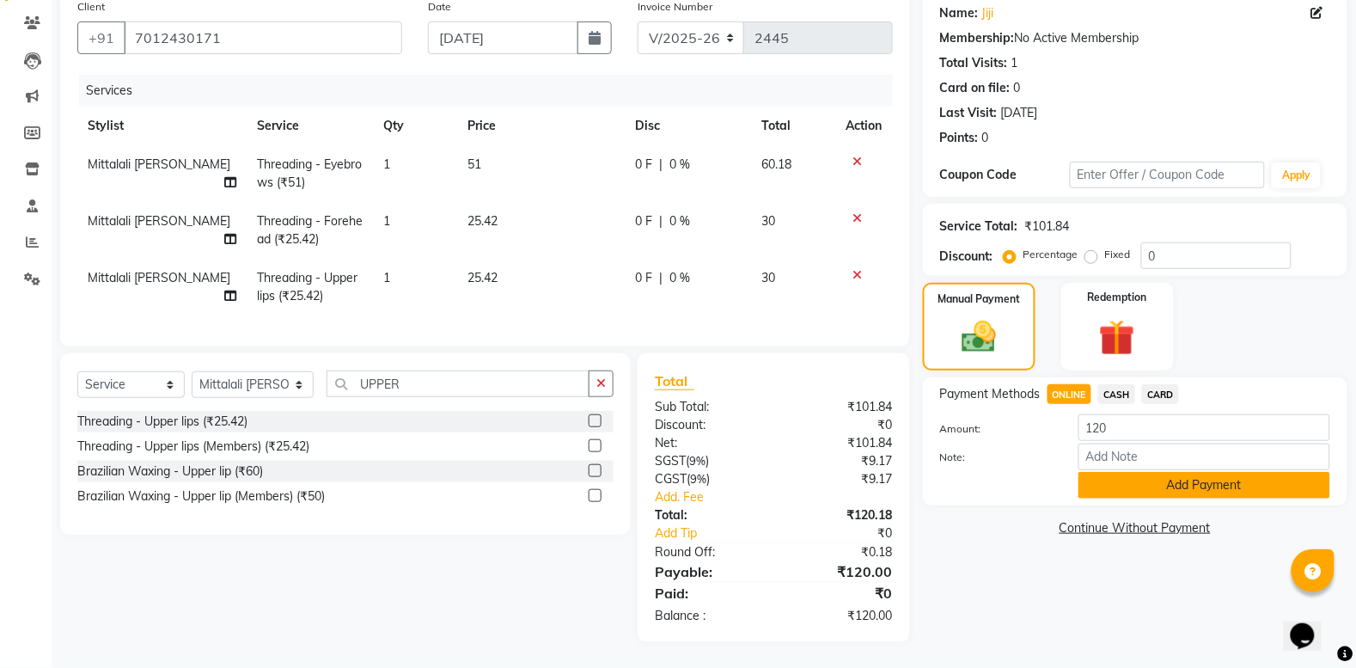
click at [1166, 472] on button "Add Payment" at bounding box center [1205, 485] width 252 height 27
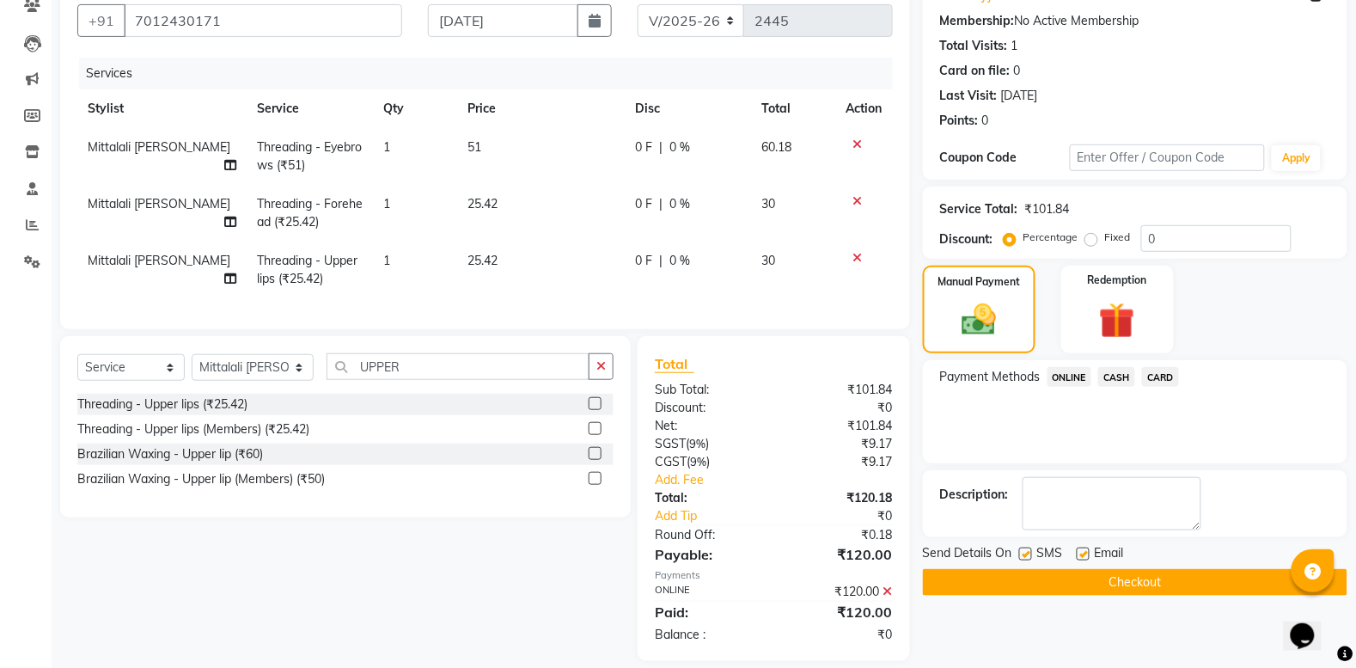
click at [1091, 571] on button "Checkout" at bounding box center [1135, 582] width 425 height 27
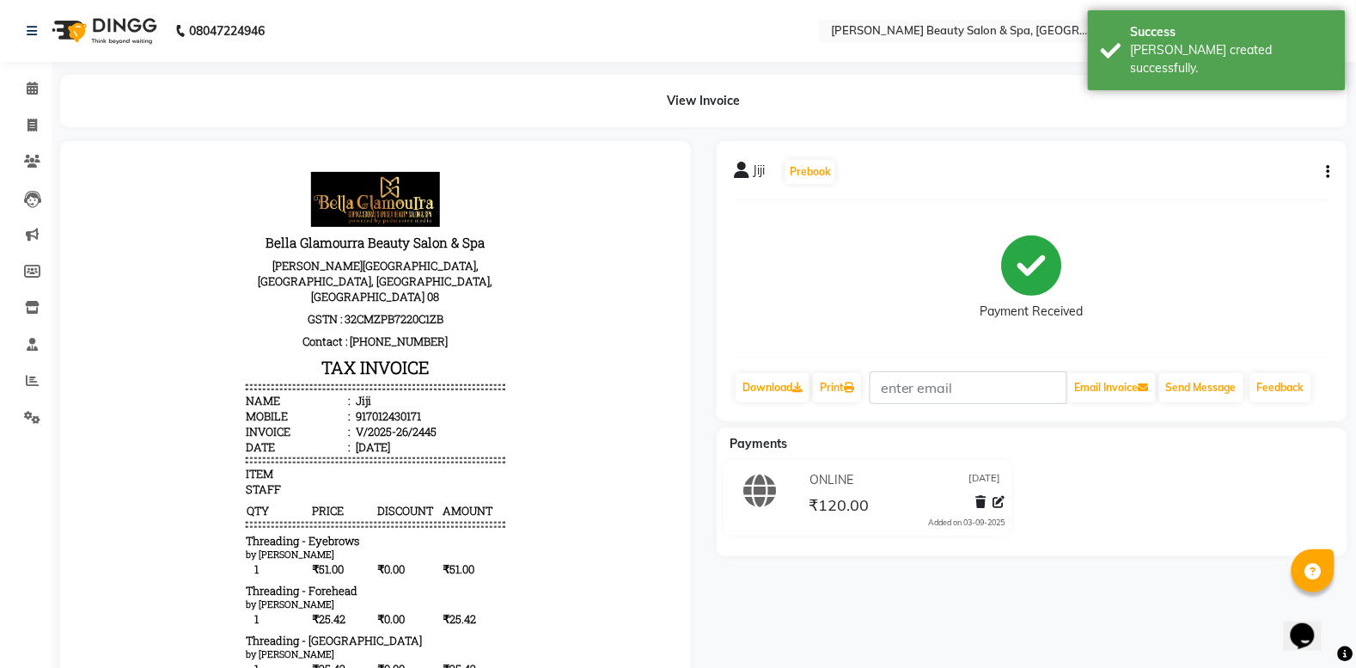
drag, startPoint x: 0, startPoint y: 180, endPoint x: 33, endPoint y: 180, distance: 32.7
click at [5, 180] on li "Leads" at bounding box center [26, 198] width 52 height 37
select select "service"
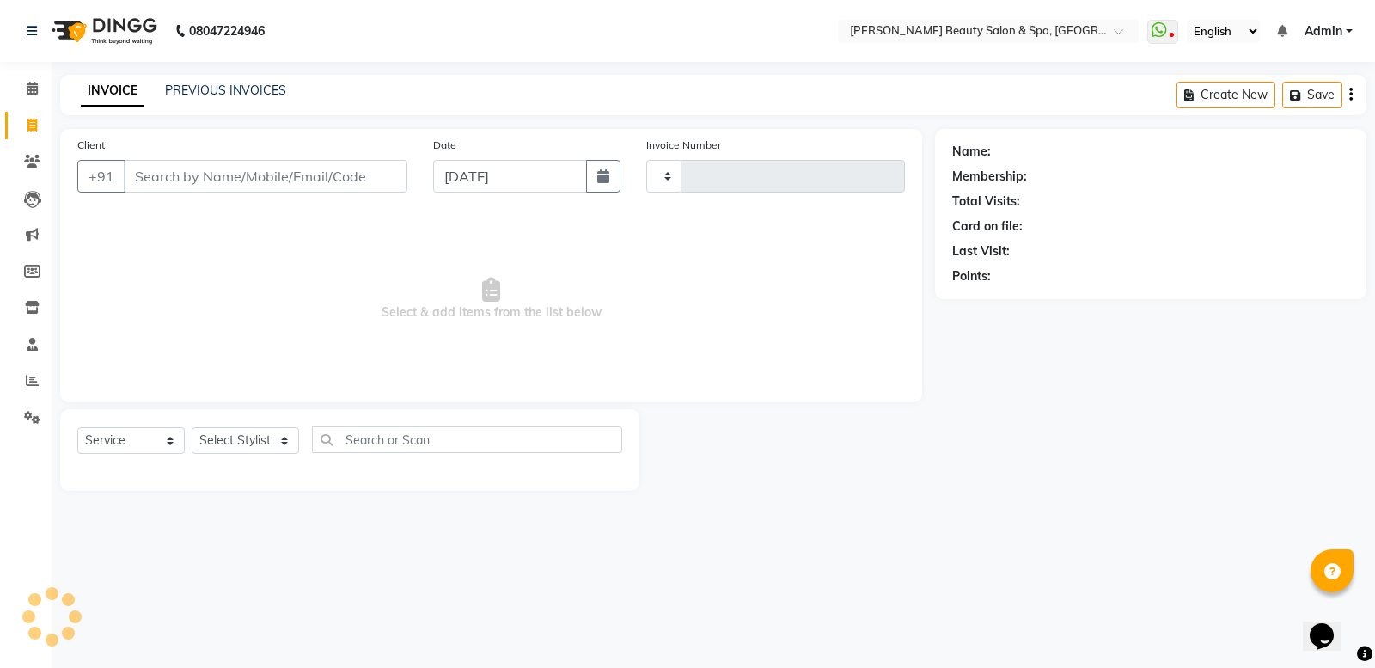
select select "7524"
type input "2446"
click at [222, 182] on input "Client" at bounding box center [266, 176] width 284 height 33
click at [163, 174] on input "Client" at bounding box center [266, 176] width 284 height 33
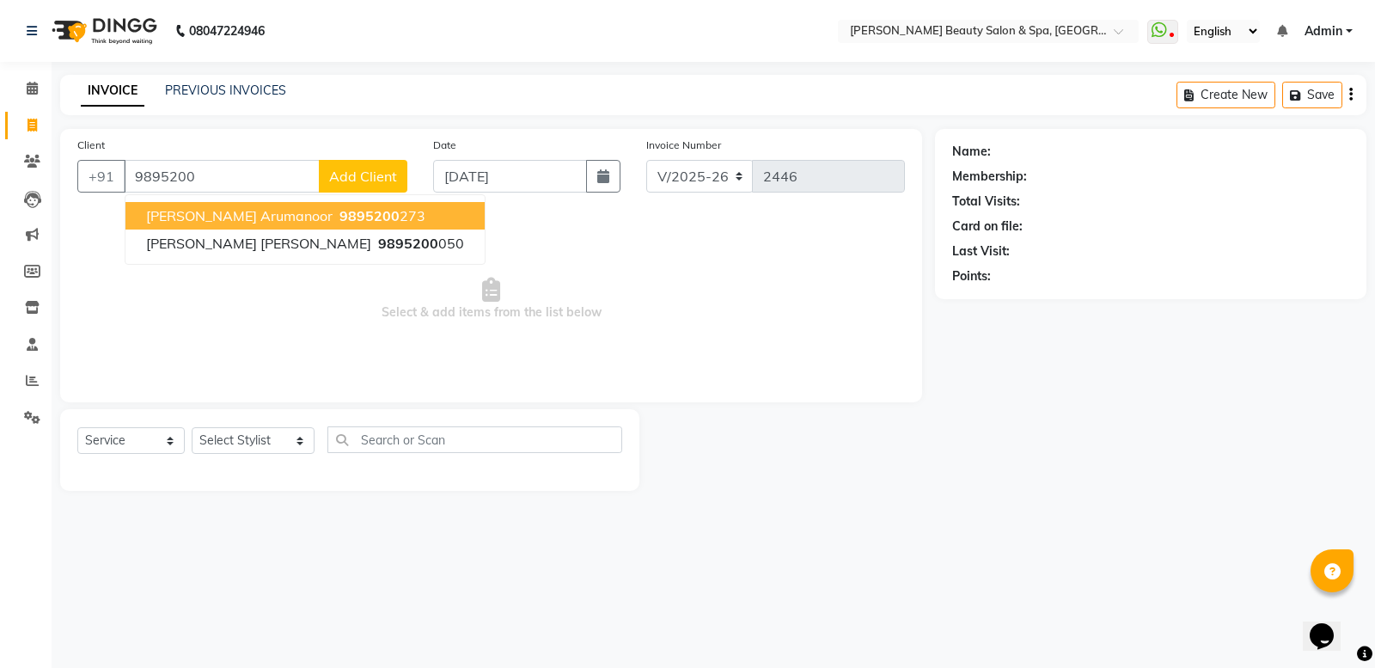
click at [248, 222] on span "[PERSON_NAME] Arumanoor" at bounding box center [239, 215] width 186 height 17
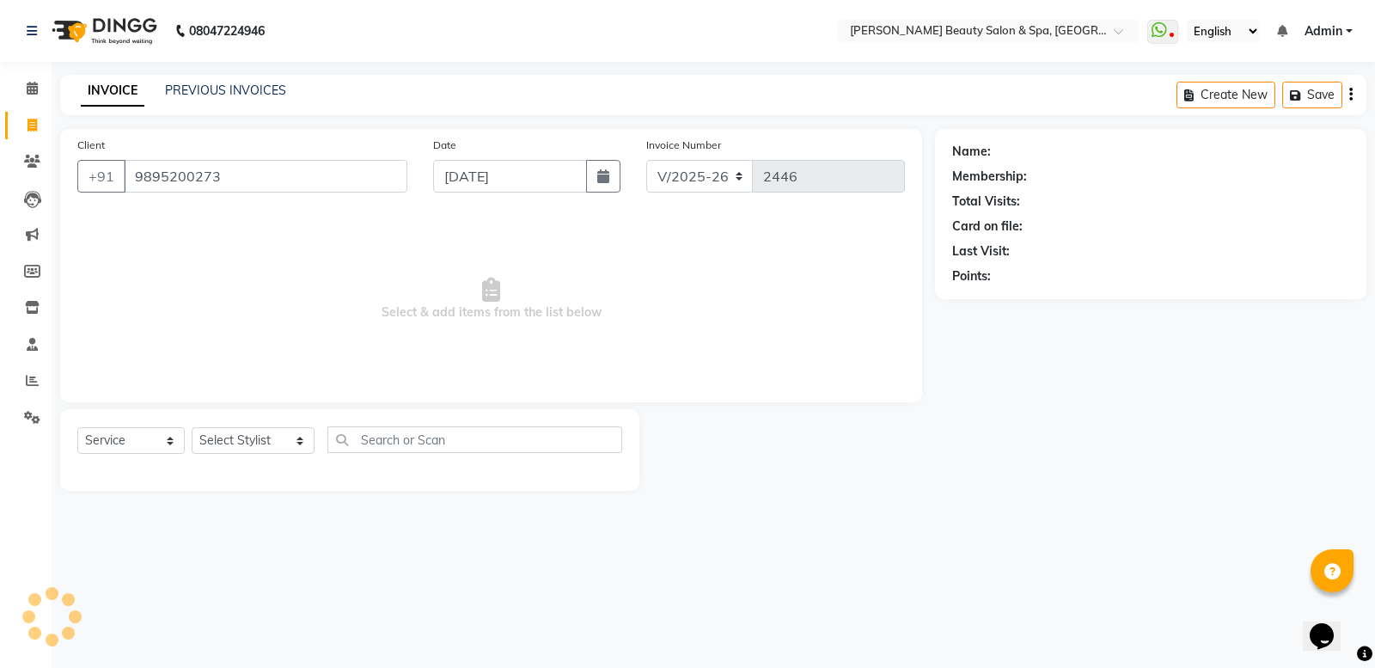
type input "9895200273"
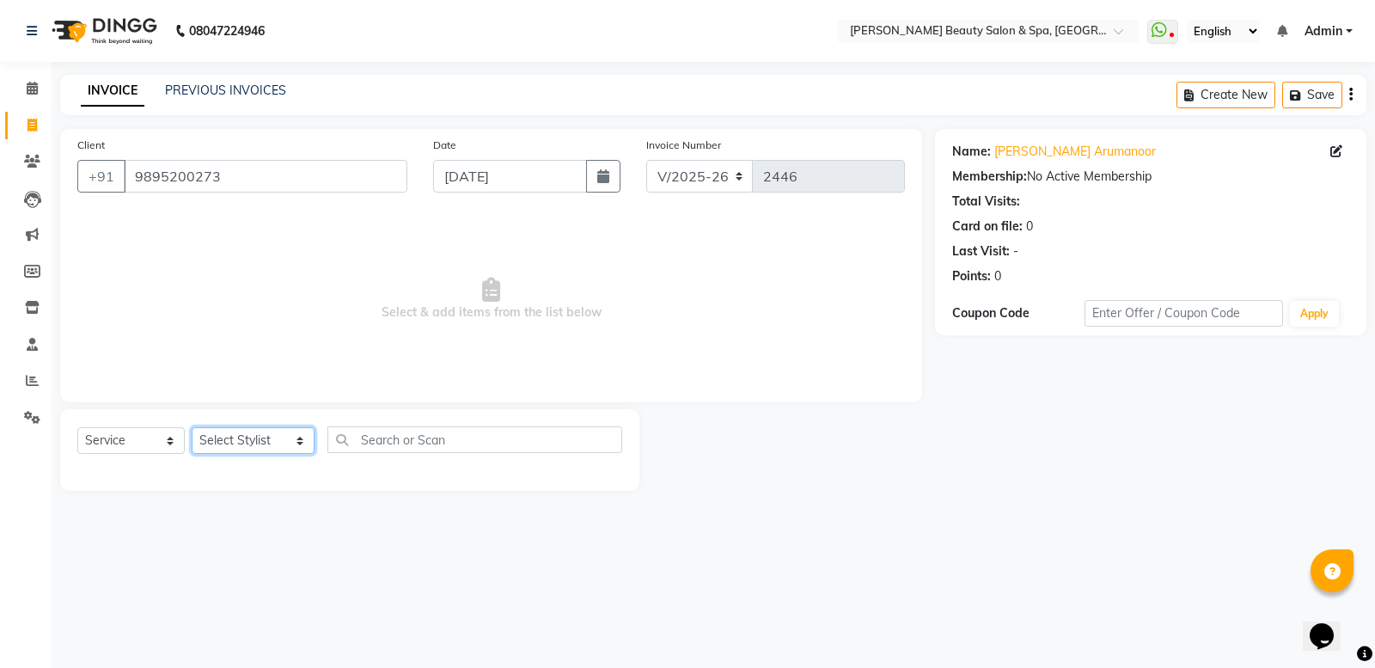
click at [229, 445] on select "Select Stylist Admin [PERSON_NAME] [PERSON_NAME] [PERSON_NAME] [PERSON_NAME] [P…" at bounding box center [253, 440] width 123 height 27
select select "67138"
click at [192, 427] on select "Select Stylist Admin [PERSON_NAME] [PERSON_NAME] [PERSON_NAME] [PERSON_NAME] [P…" at bounding box center [253, 440] width 123 height 27
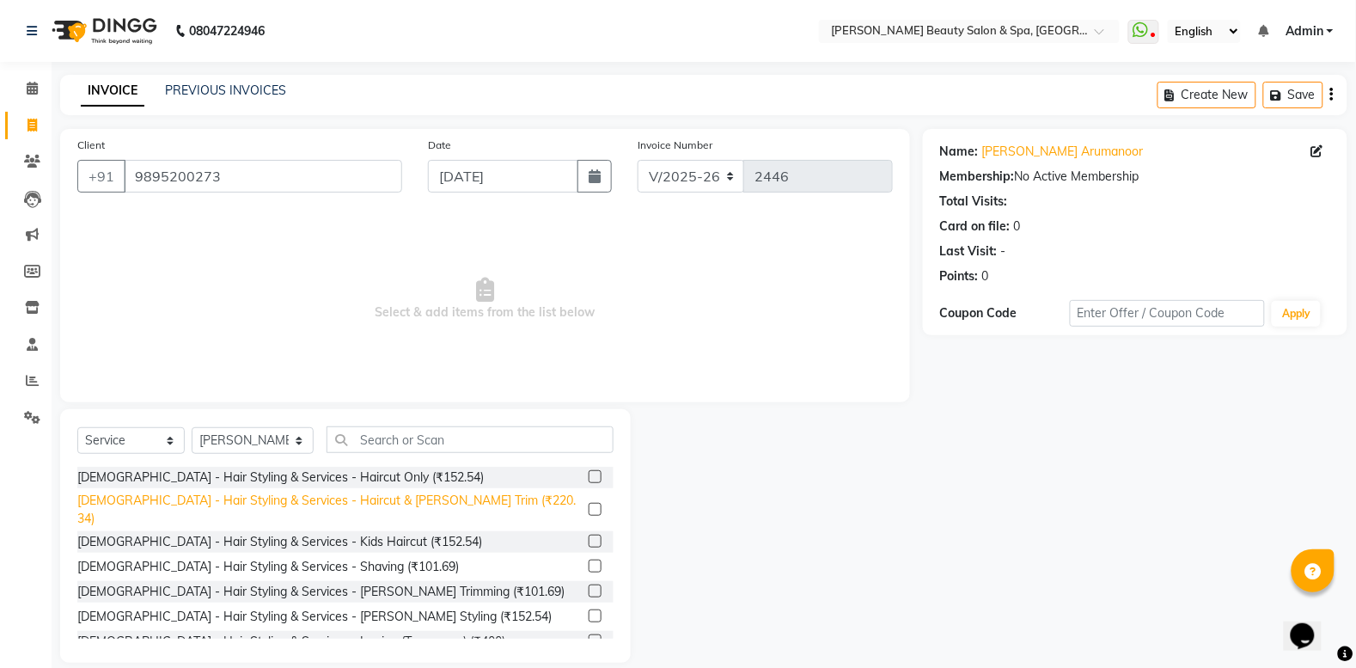
click at [296, 499] on div "[DEMOGRAPHIC_DATA] - Hair Styling & Services - Haircut & [PERSON_NAME] Trim (₹2…" at bounding box center [329, 510] width 504 height 36
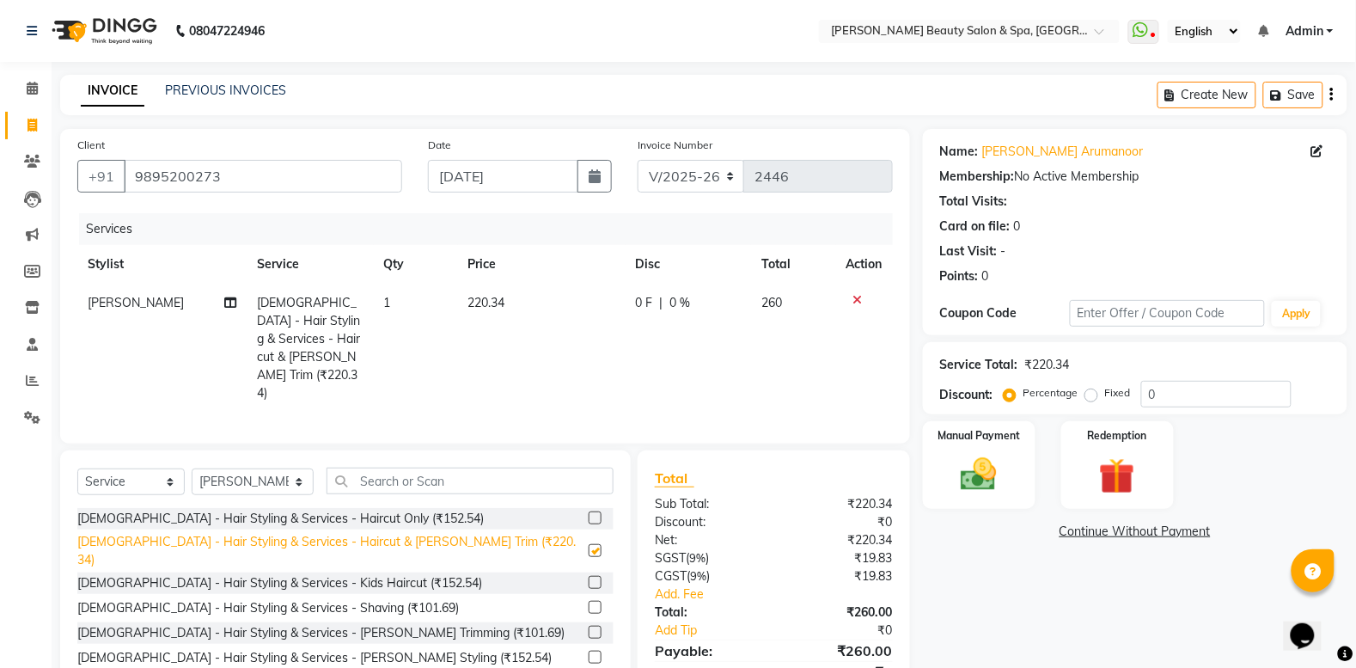
checkbox input "false"
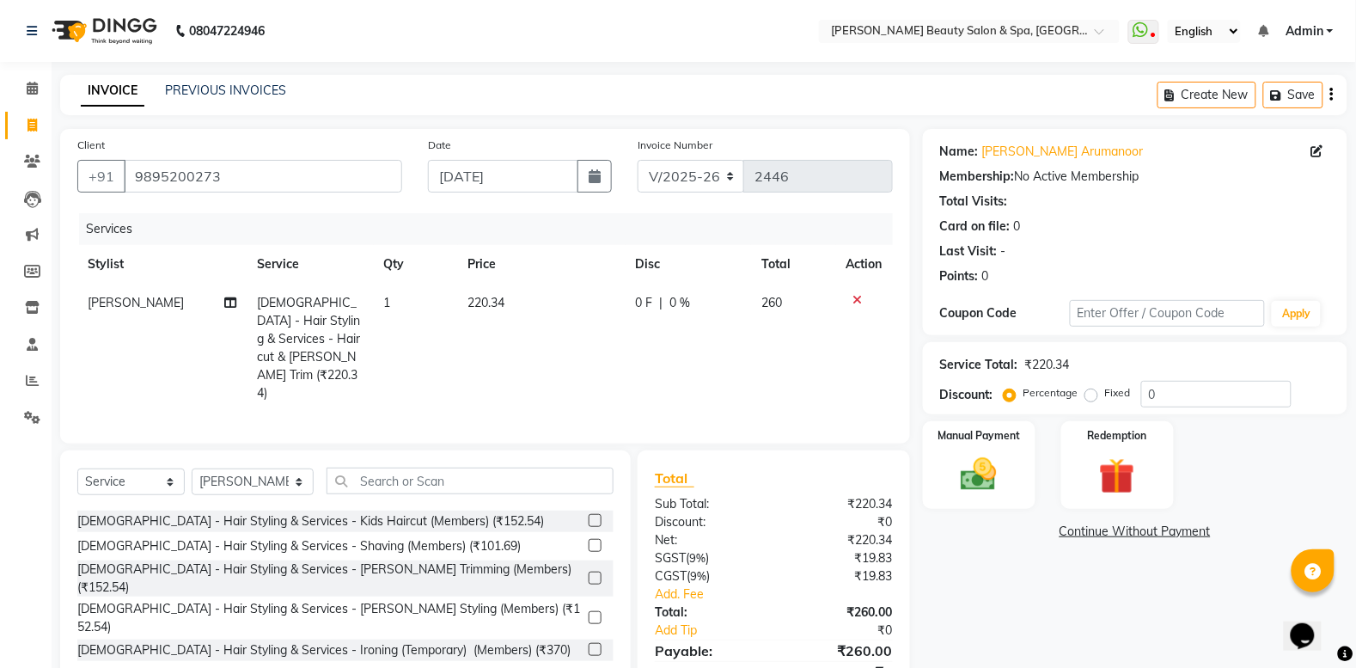
scroll to position [537, 0]
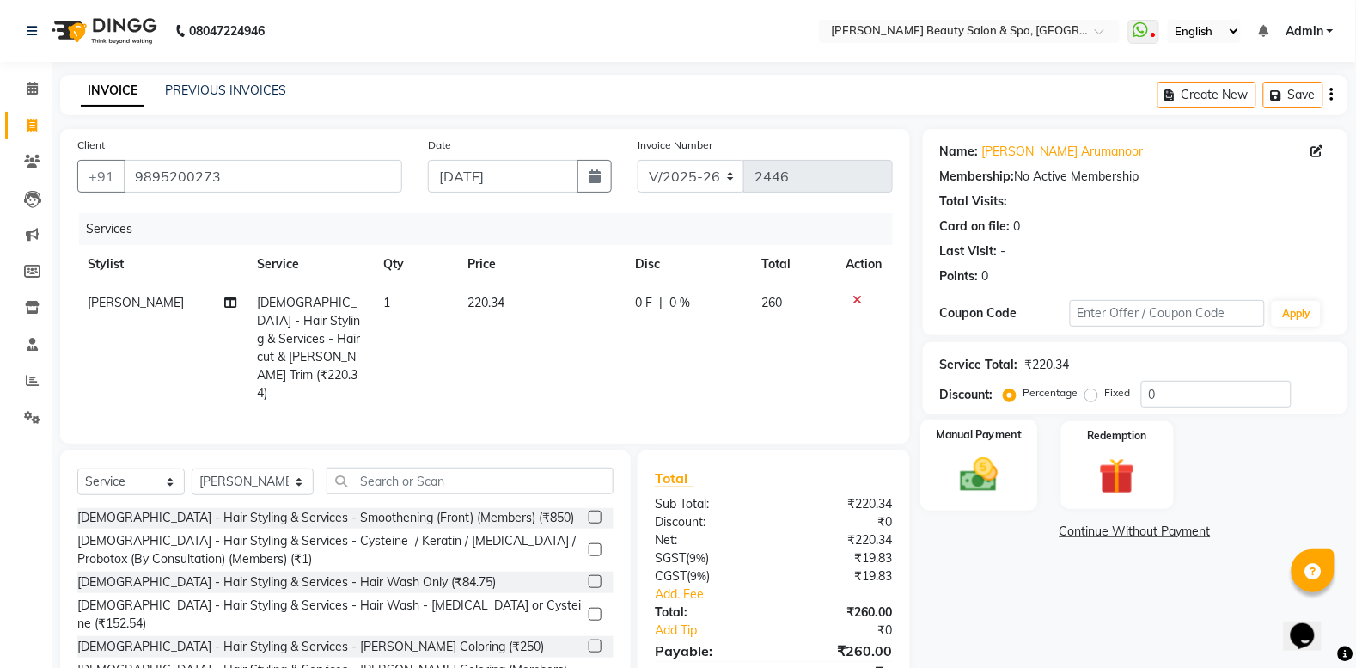
click at [964, 465] on img at bounding box center [979, 474] width 61 height 43
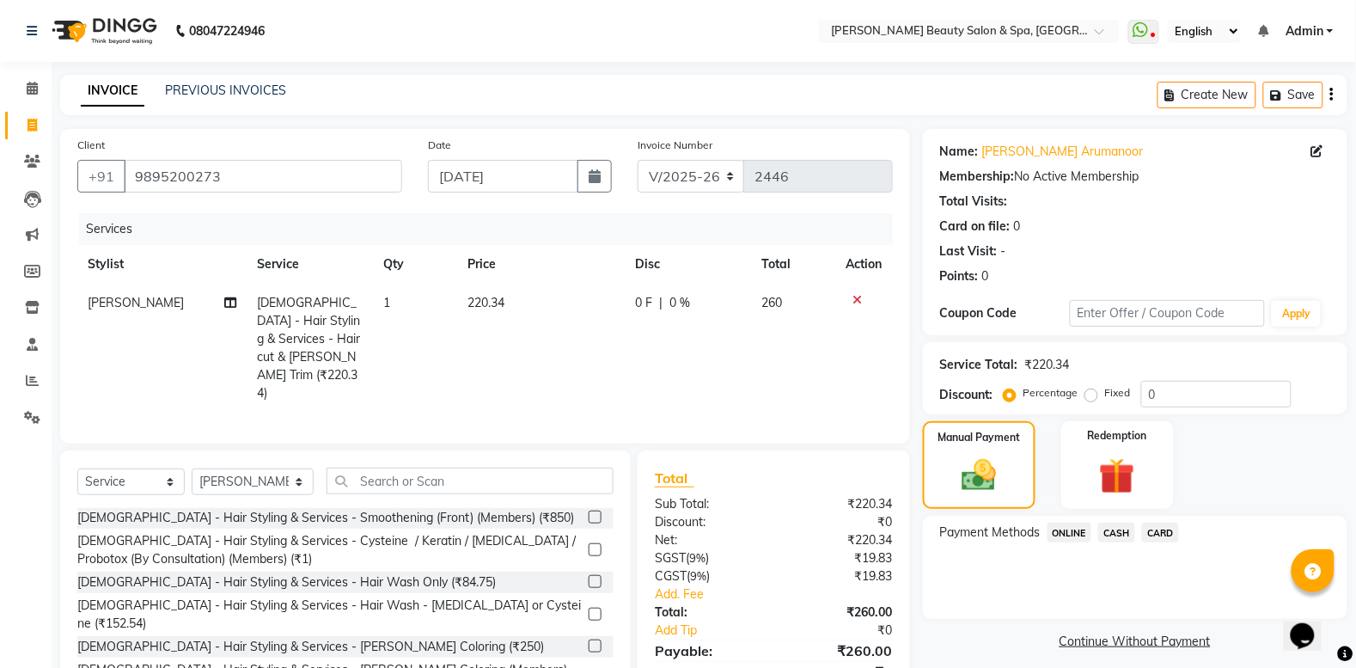
click at [1076, 531] on span "ONLINE" at bounding box center [1070, 533] width 45 height 20
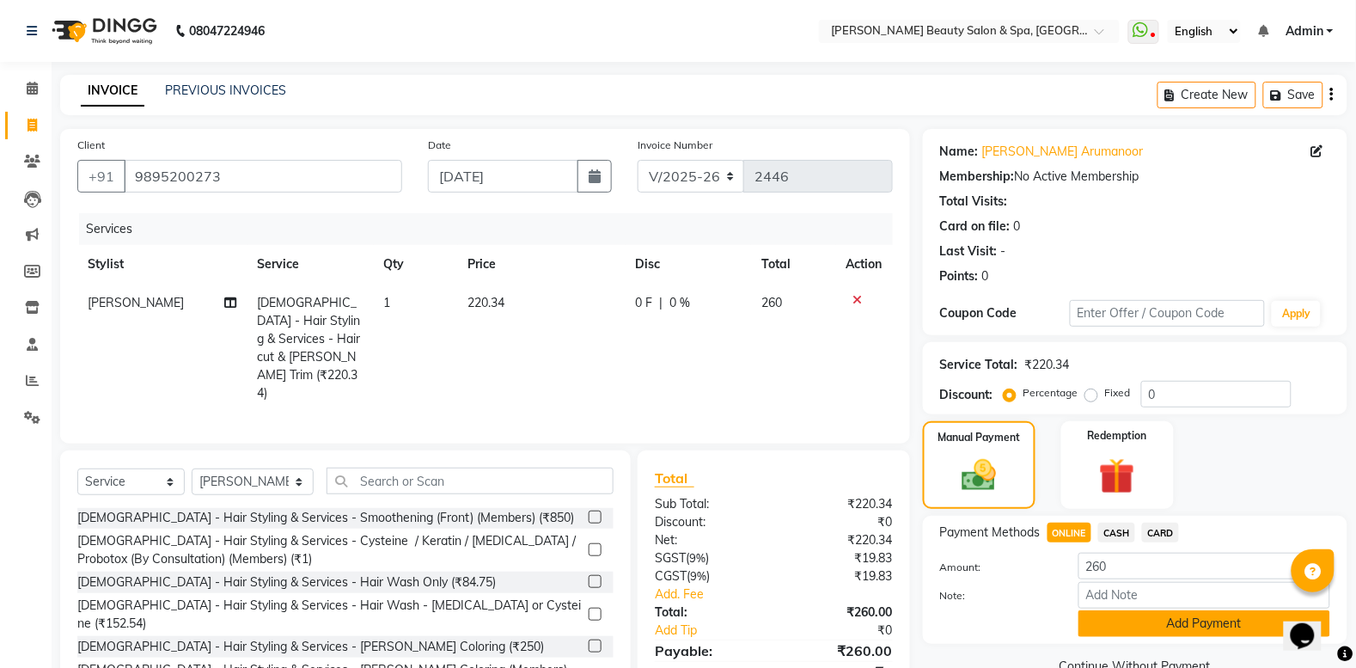
click at [1117, 633] on button "Add Payment" at bounding box center [1205, 623] width 252 height 27
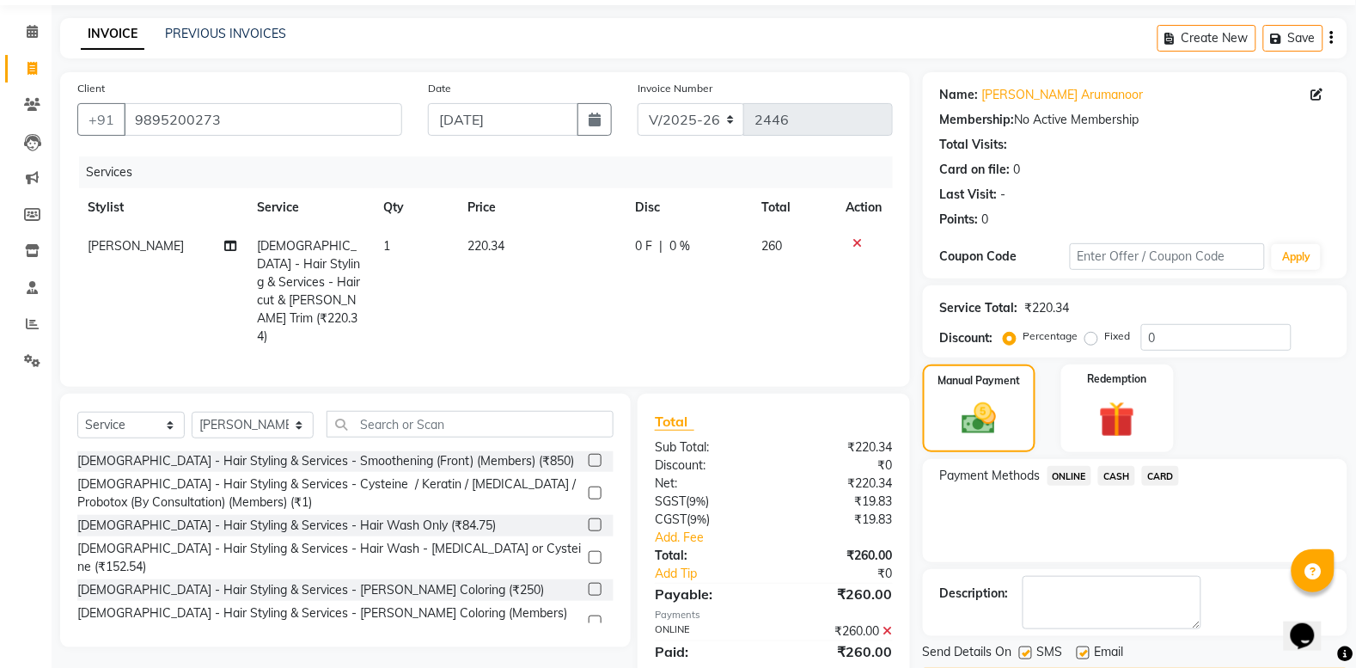
scroll to position [109, 0]
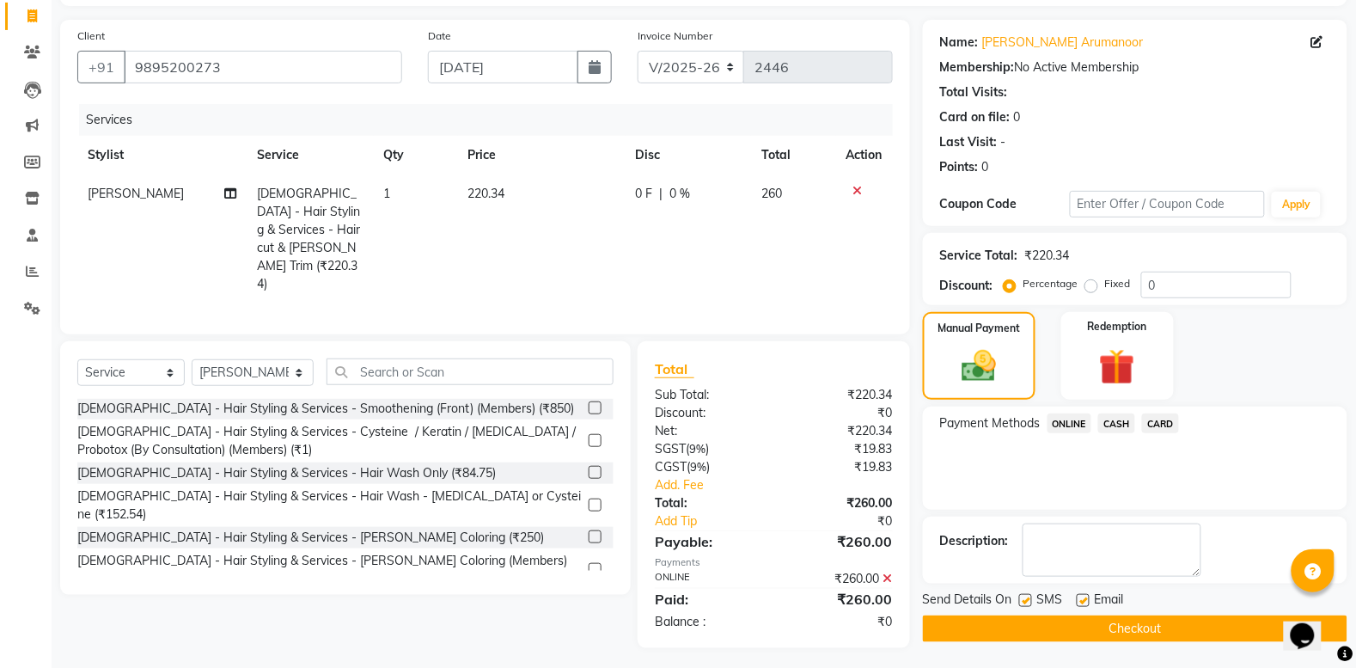
click at [1107, 624] on button "Checkout" at bounding box center [1135, 628] width 425 height 27
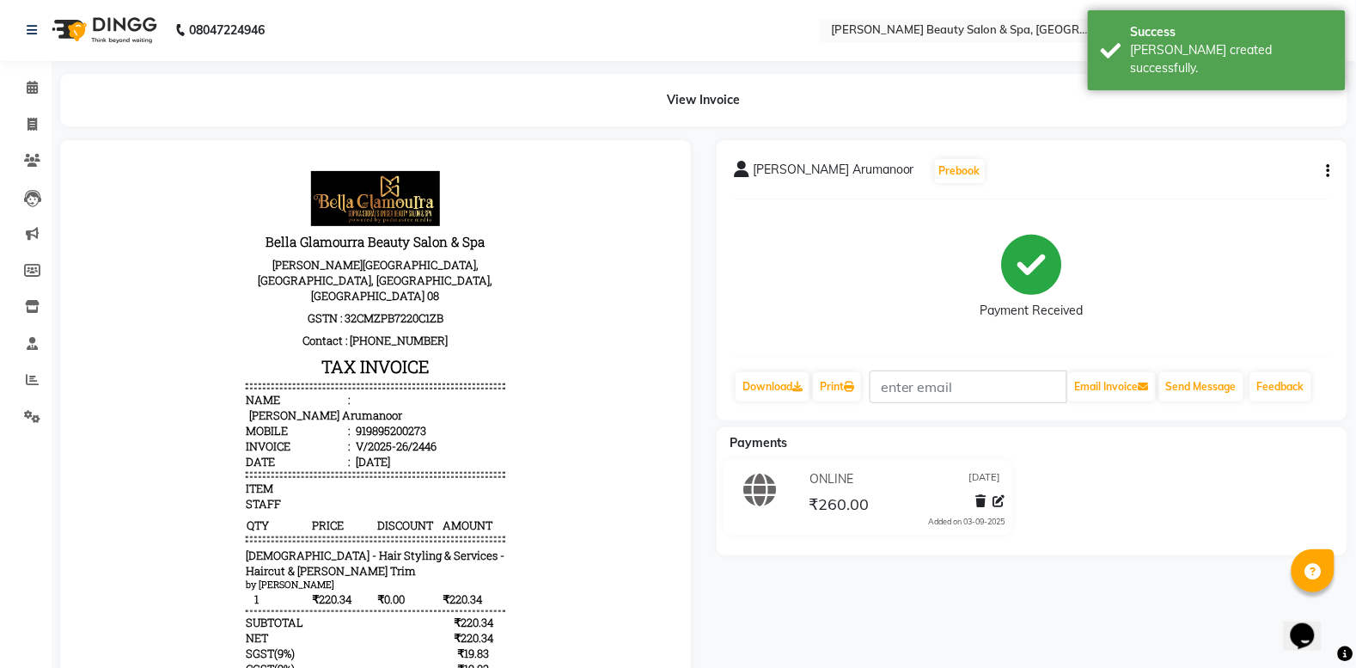
scroll to position [156, 0]
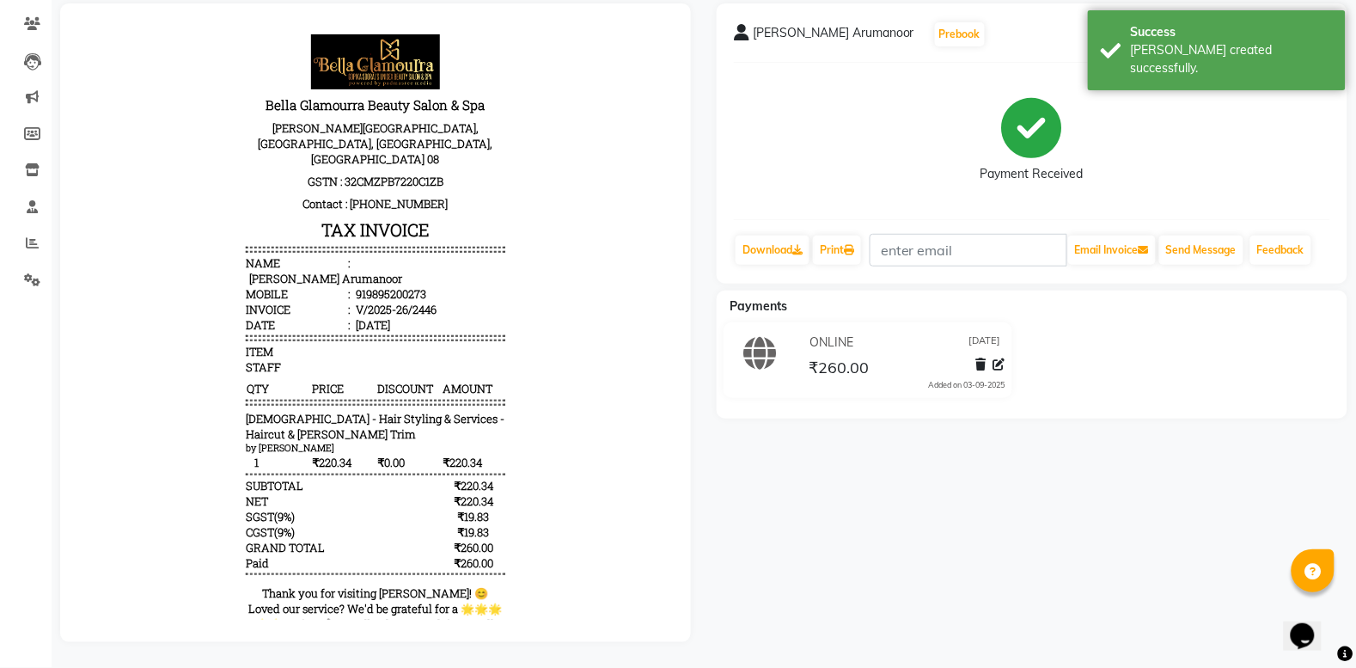
select select "service"
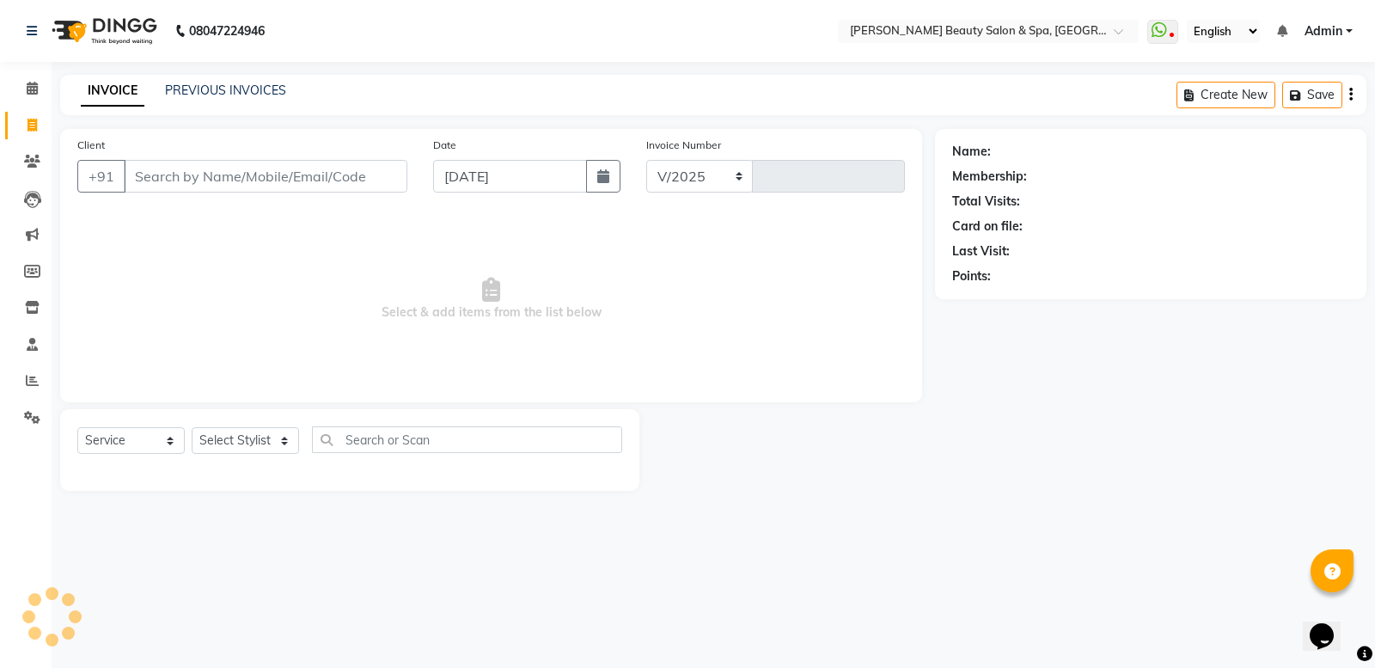
select select "7524"
type input "2447"
click at [217, 93] on link "PREVIOUS INVOICES" at bounding box center [225, 90] width 121 height 15
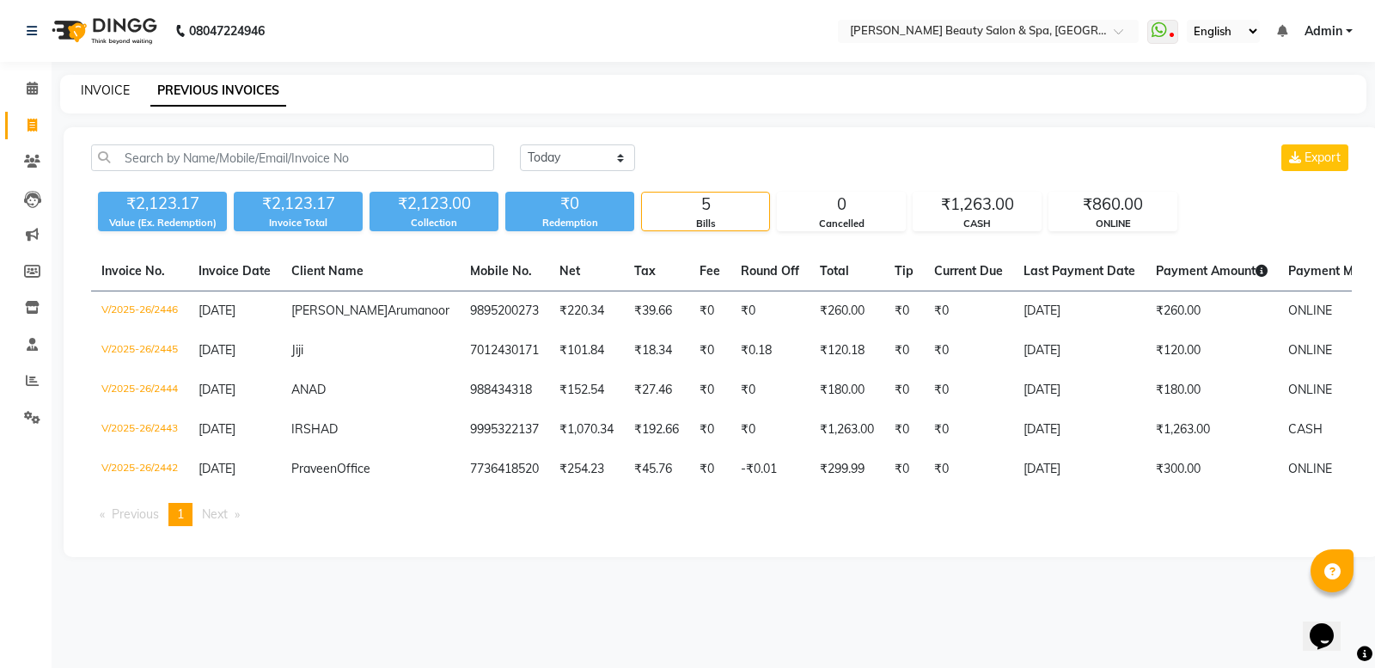
click at [119, 86] on link "INVOICE" at bounding box center [105, 90] width 49 height 15
select select "service"
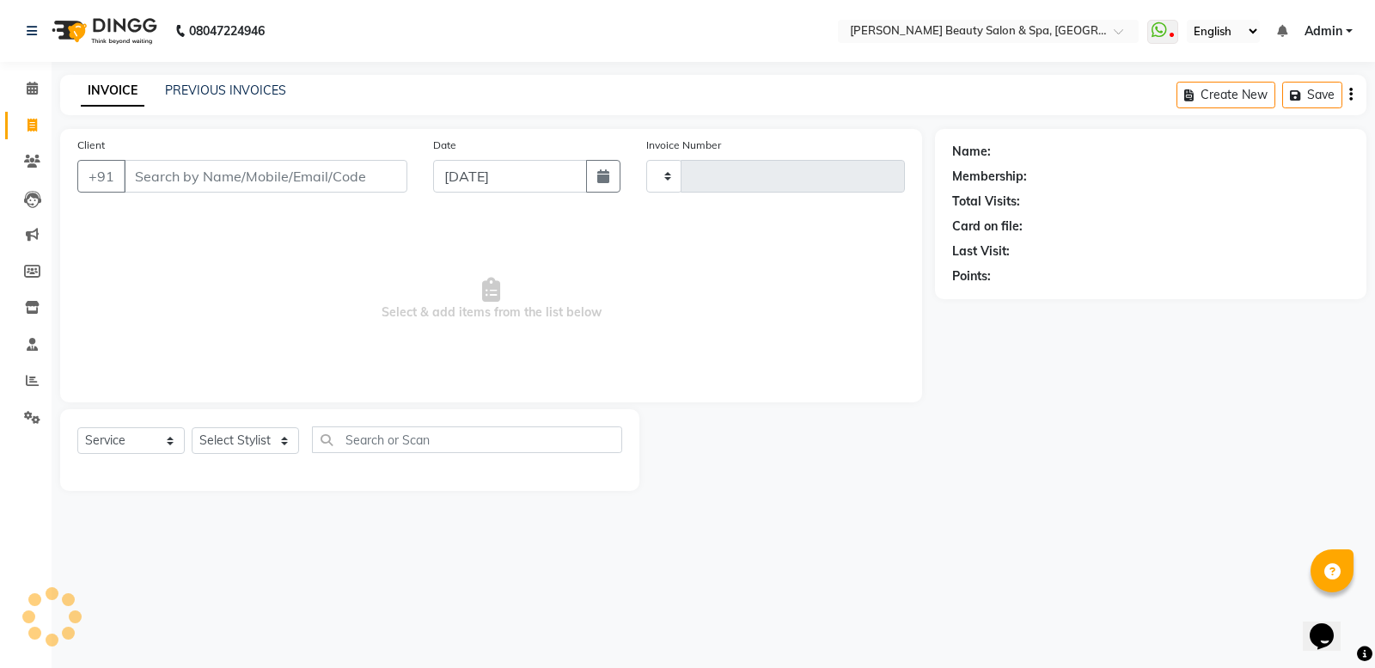
type input "2447"
select select "7524"
click at [221, 97] on div "PREVIOUS INVOICES" at bounding box center [225, 91] width 121 height 18
click at [216, 95] on link "PREVIOUS INVOICES" at bounding box center [225, 90] width 121 height 15
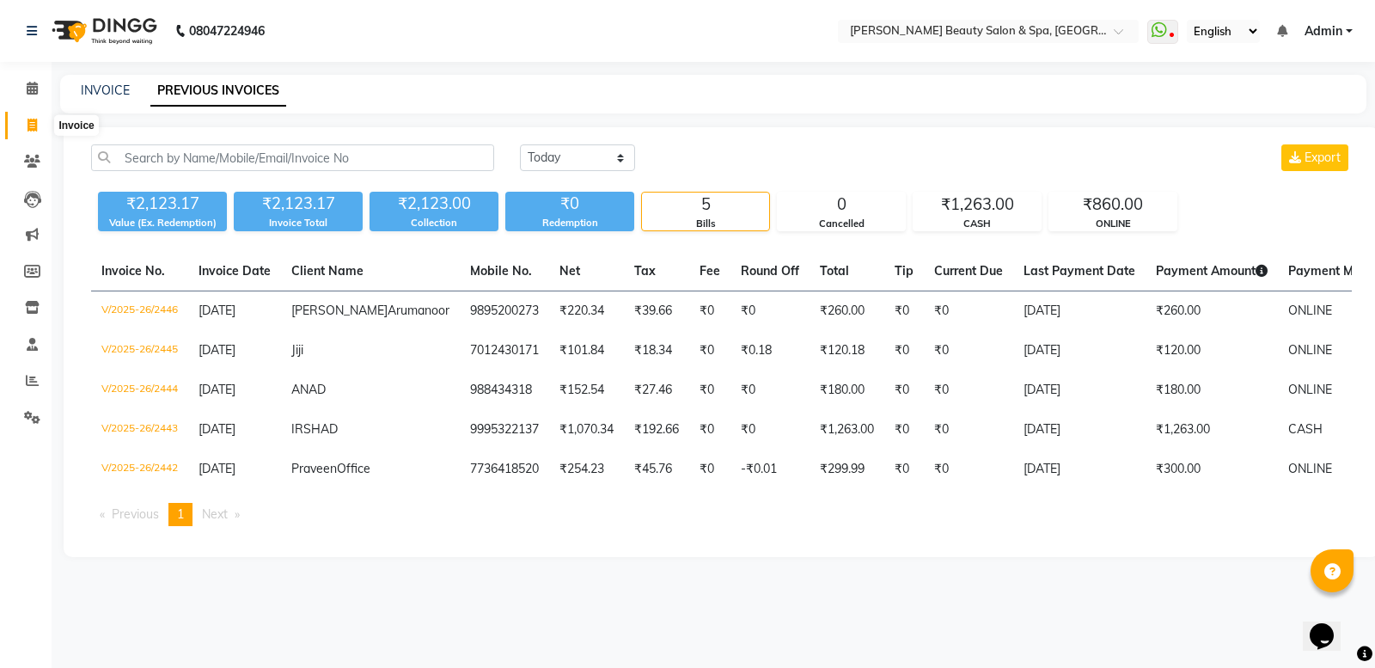
click at [34, 131] on span at bounding box center [32, 126] width 30 height 20
select select "service"
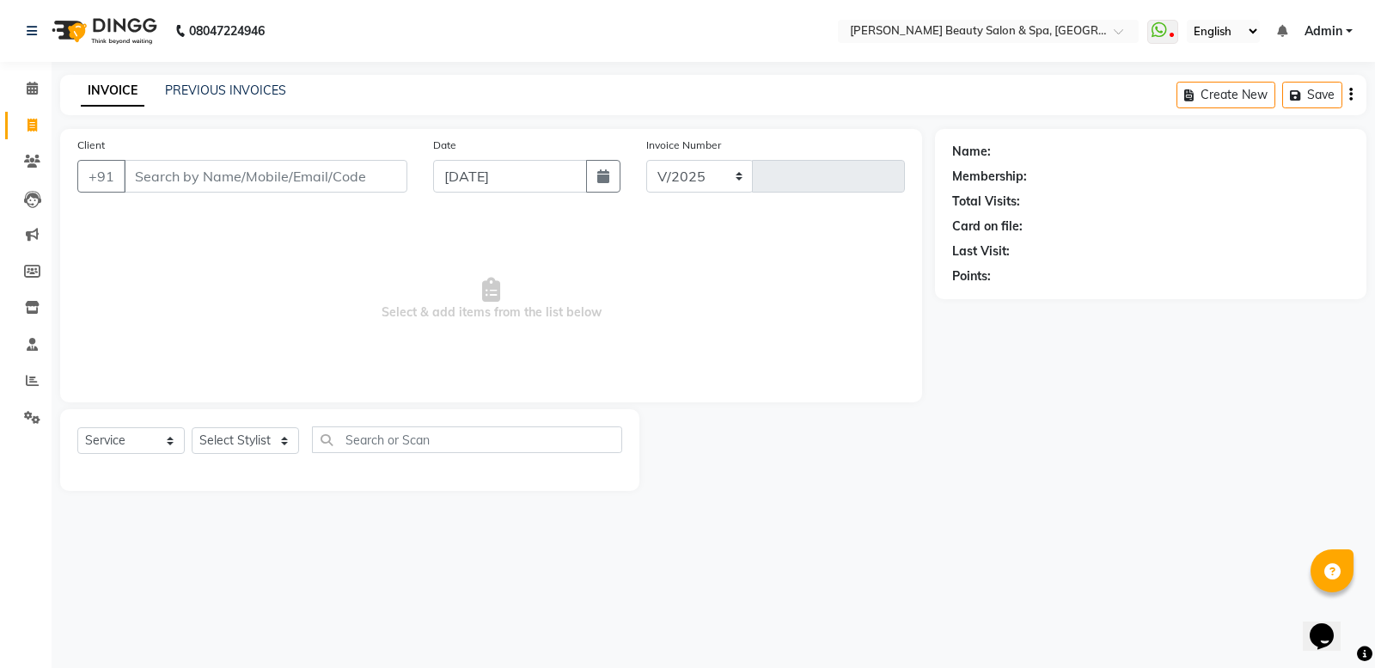
select select "7524"
type input "2447"
click at [296, 179] on input "Client" at bounding box center [266, 176] width 284 height 33
type input "6"
type input "8848441896"
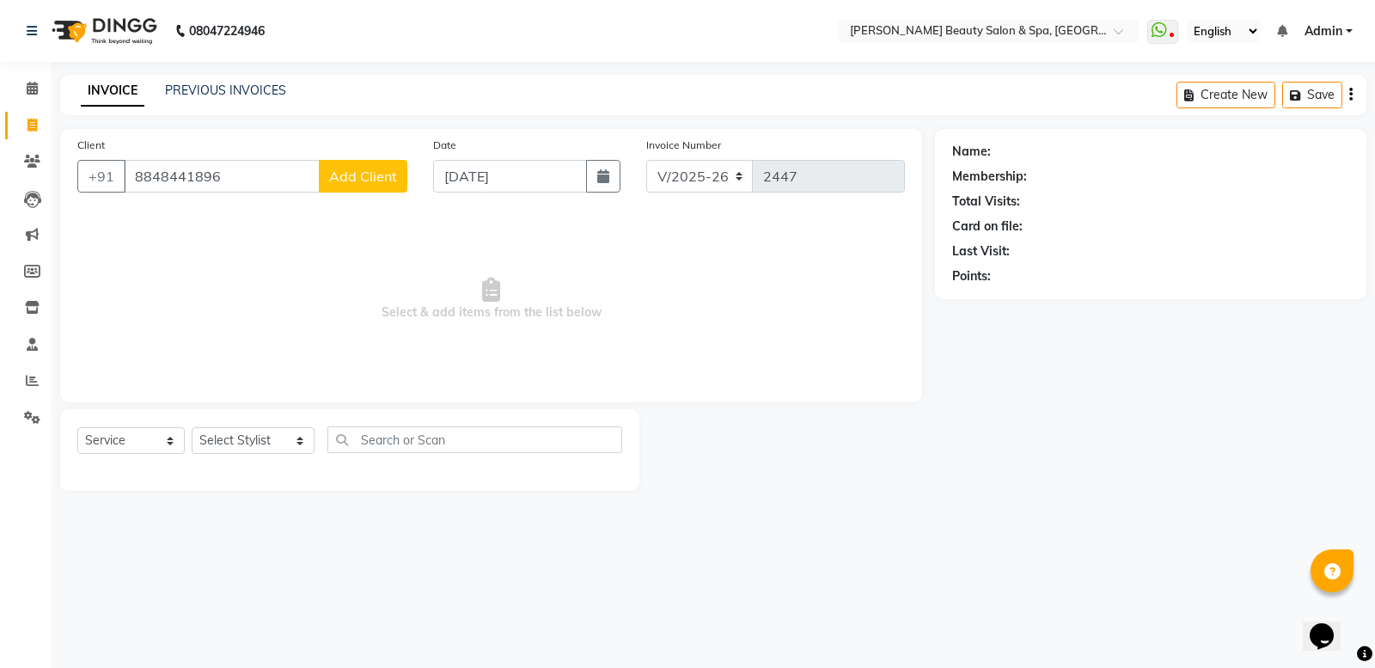
click at [341, 160] on button "Add Client" at bounding box center [363, 176] width 89 height 33
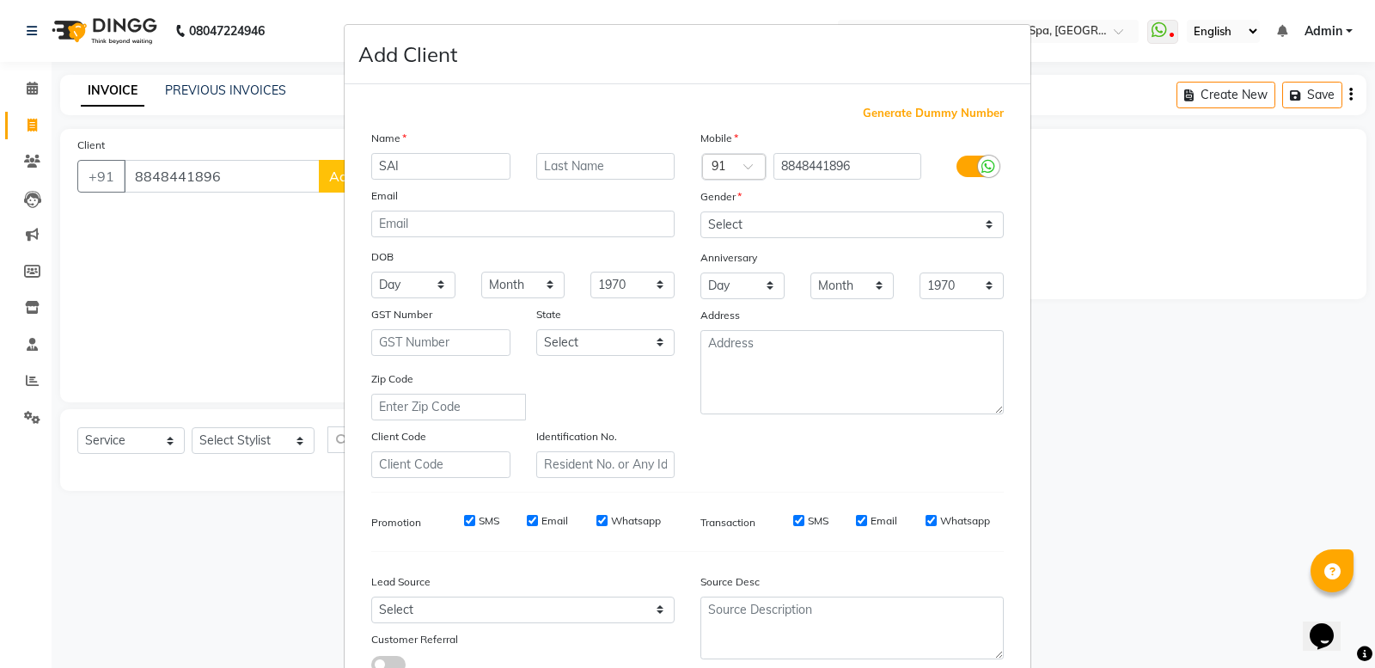
type input "SAI"
click at [795, 228] on select "Select [DEMOGRAPHIC_DATA] [DEMOGRAPHIC_DATA] Other Prefer Not To Say" at bounding box center [851, 224] width 303 height 27
select select "[DEMOGRAPHIC_DATA]"
click at [700, 211] on select "Select [DEMOGRAPHIC_DATA] [DEMOGRAPHIC_DATA] Other Prefer Not To Say" at bounding box center [851, 224] width 303 height 27
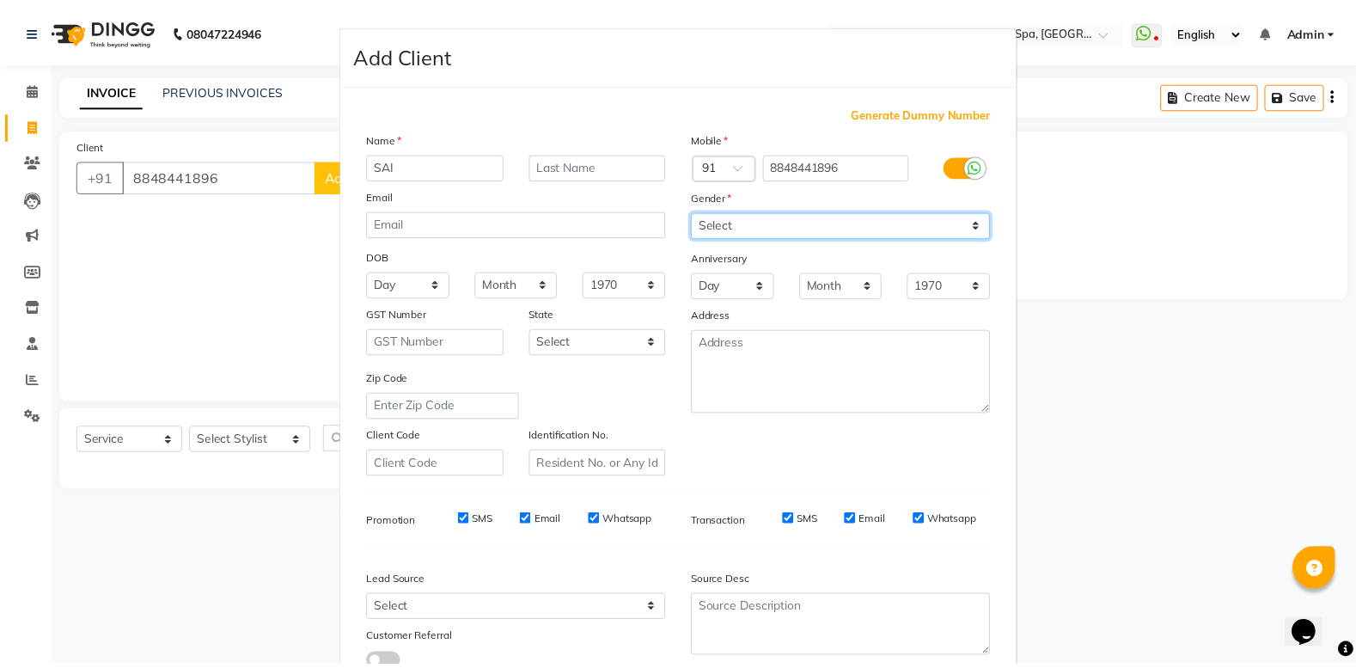
scroll to position [119, 0]
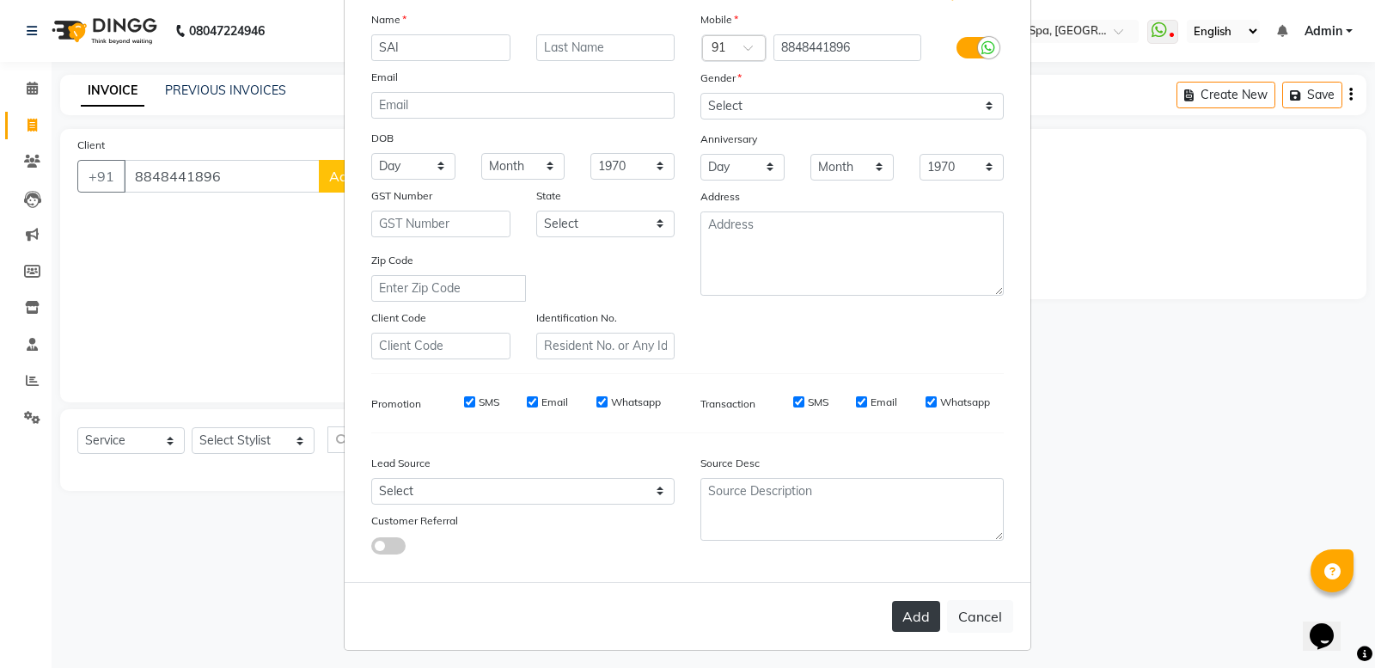
click at [911, 608] on button "Add" at bounding box center [916, 616] width 48 height 31
select select
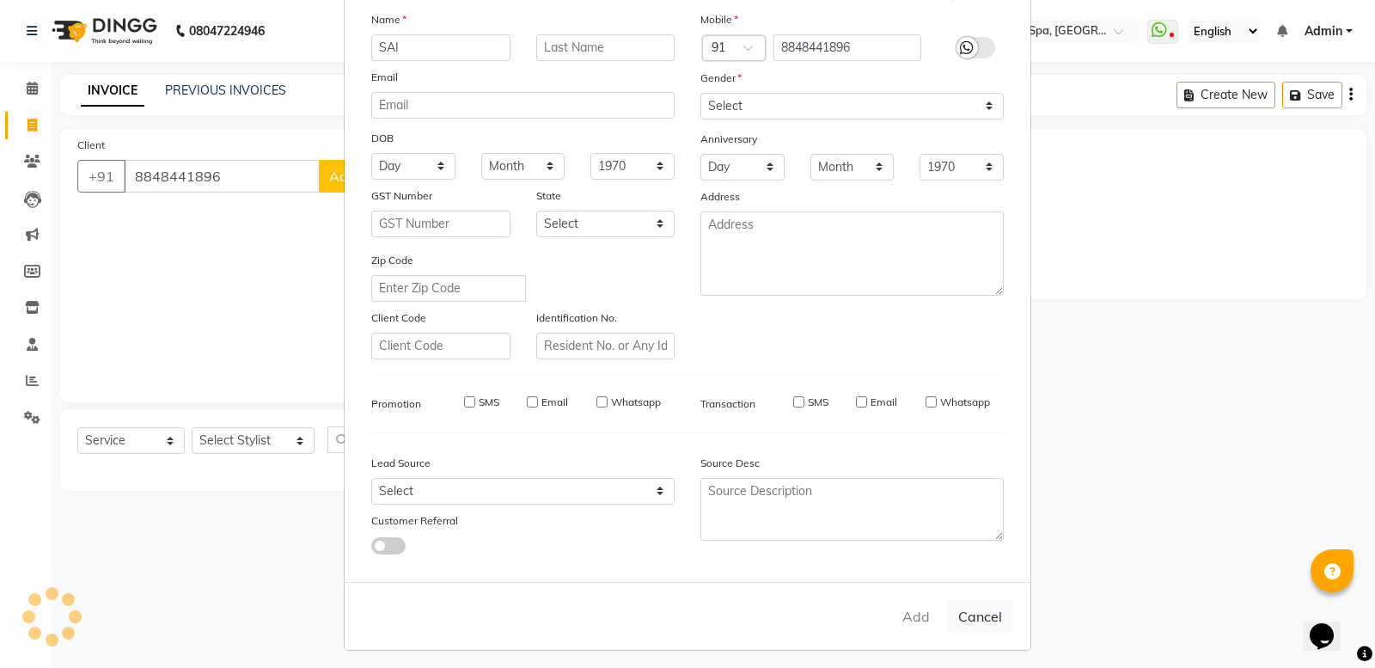
select select
checkbox input "false"
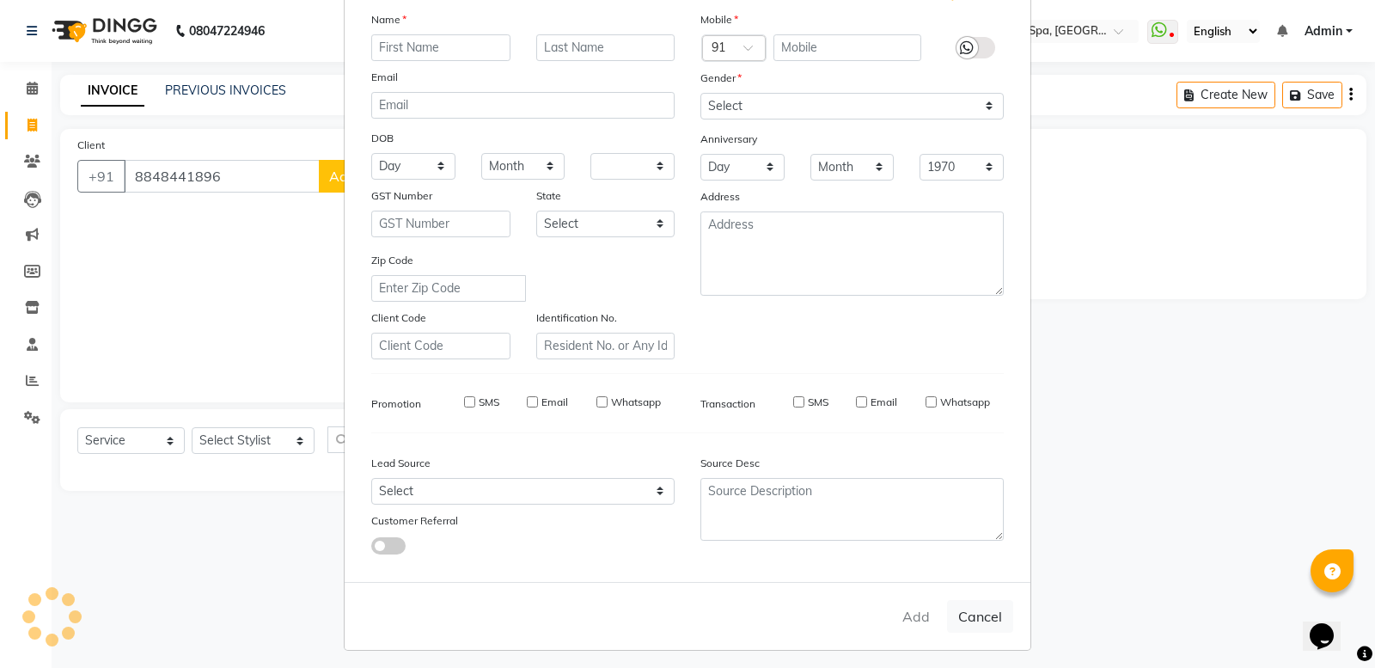
checkbox input "false"
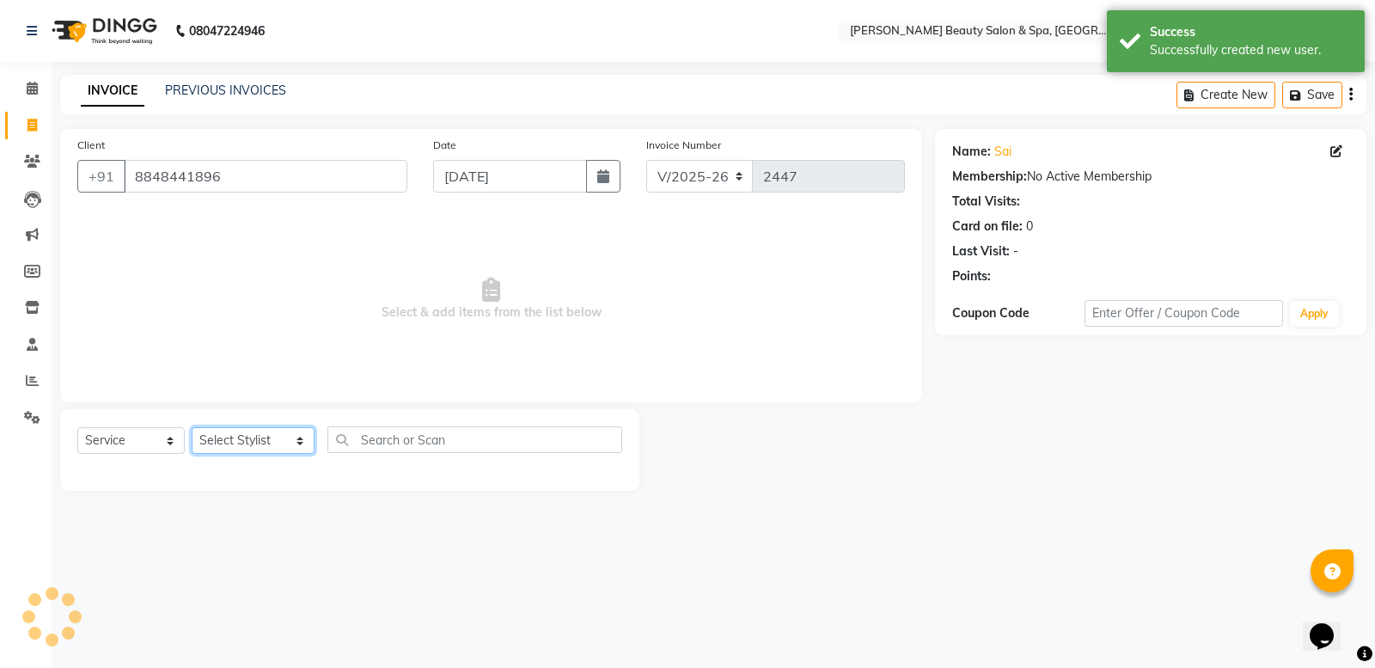
click at [278, 434] on select "Select Stylist Admin [PERSON_NAME] [PERSON_NAME] [PERSON_NAME] [PERSON_NAME] [P…" at bounding box center [253, 440] width 123 height 27
select select "89094"
click at [192, 427] on select "Select Stylist Admin [PERSON_NAME] [PERSON_NAME] [PERSON_NAME] [PERSON_NAME] [P…" at bounding box center [253, 440] width 123 height 27
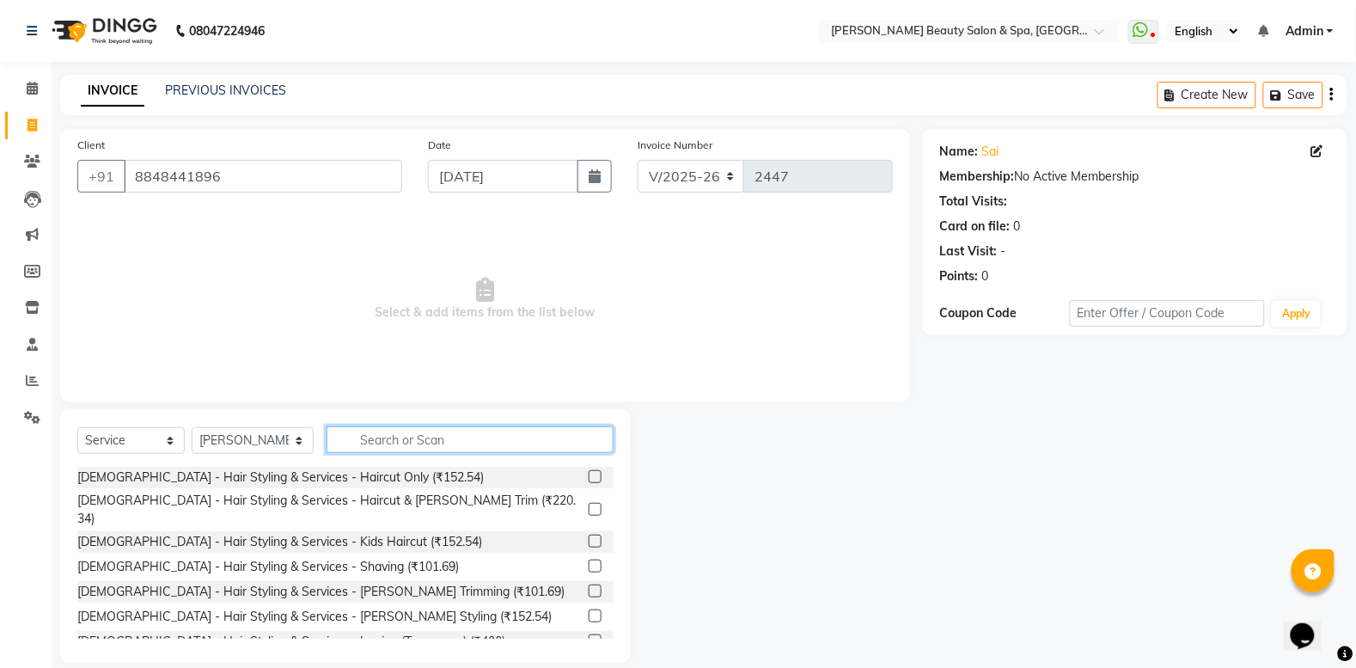
click at [348, 436] on input "text" at bounding box center [470, 439] width 287 height 27
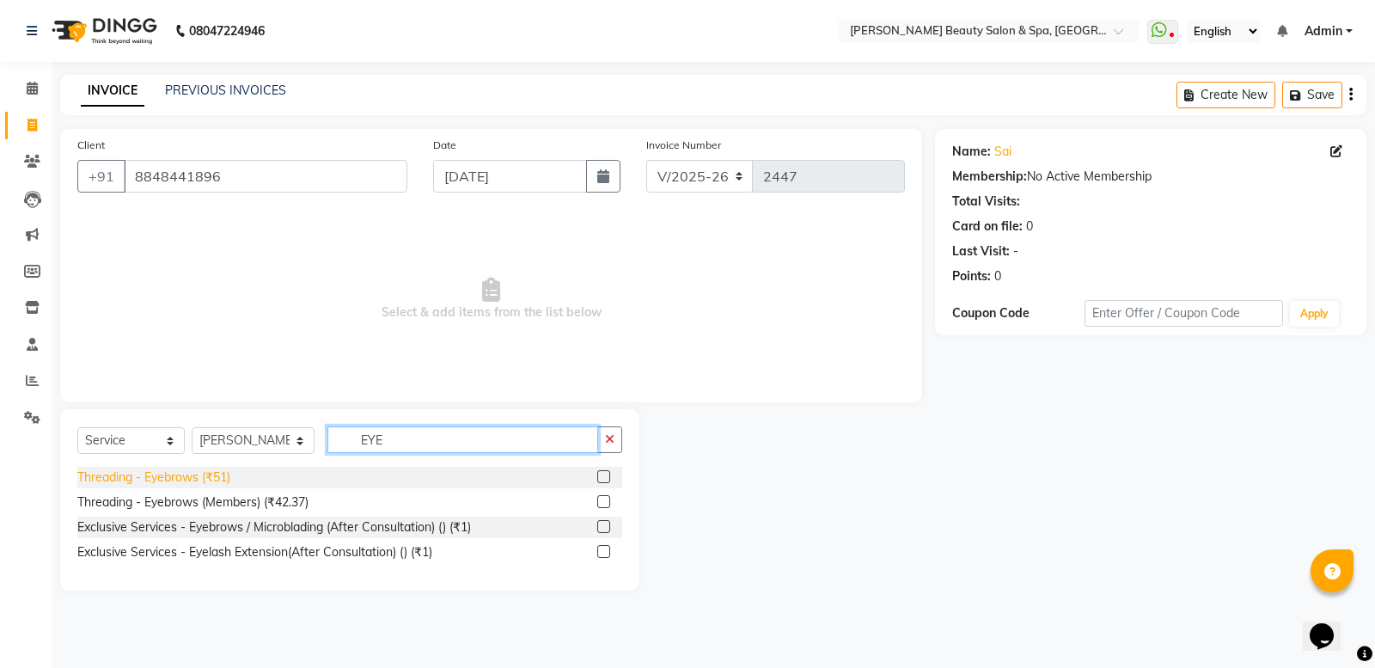
type input "EYE"
click at [206, 486] on div "Threading - Eyebrows (₹51)" at bounding box center [153, 477] width 153 height 18
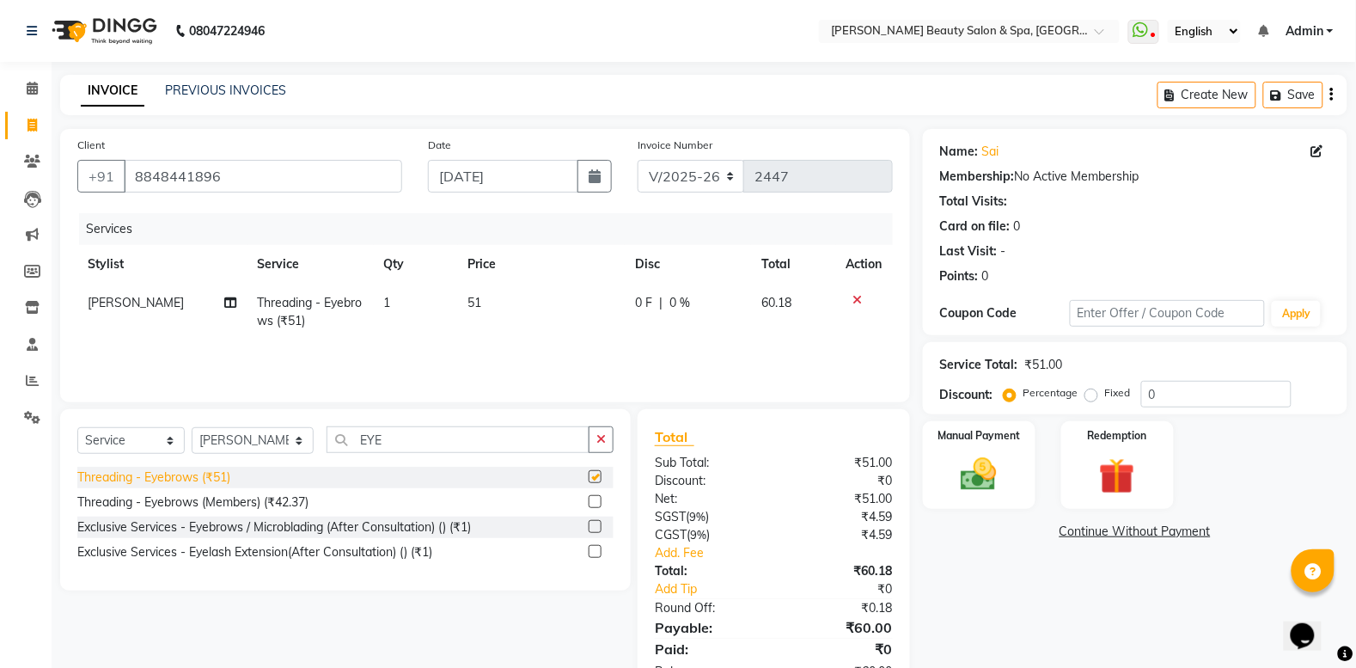
checkbox input "false"
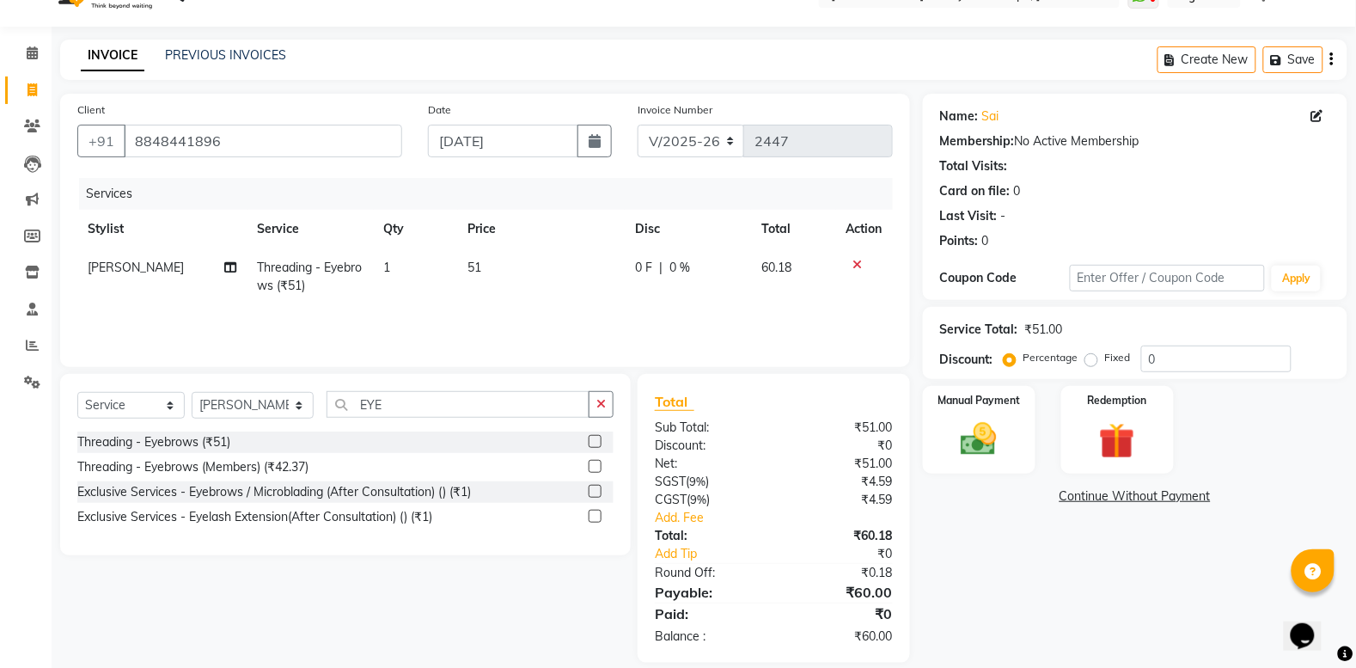
scroll to position [56, 0]
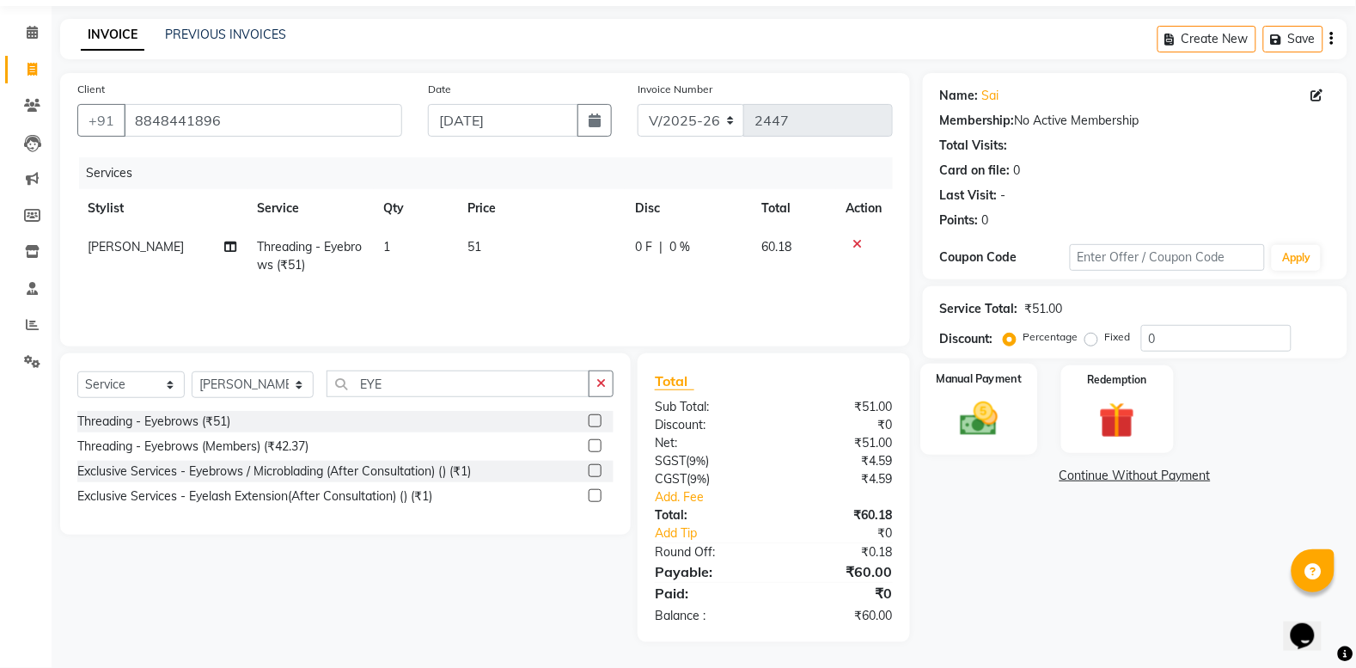
click at [951, 409] on img at bounding box center [979, 418] width 61 height 43
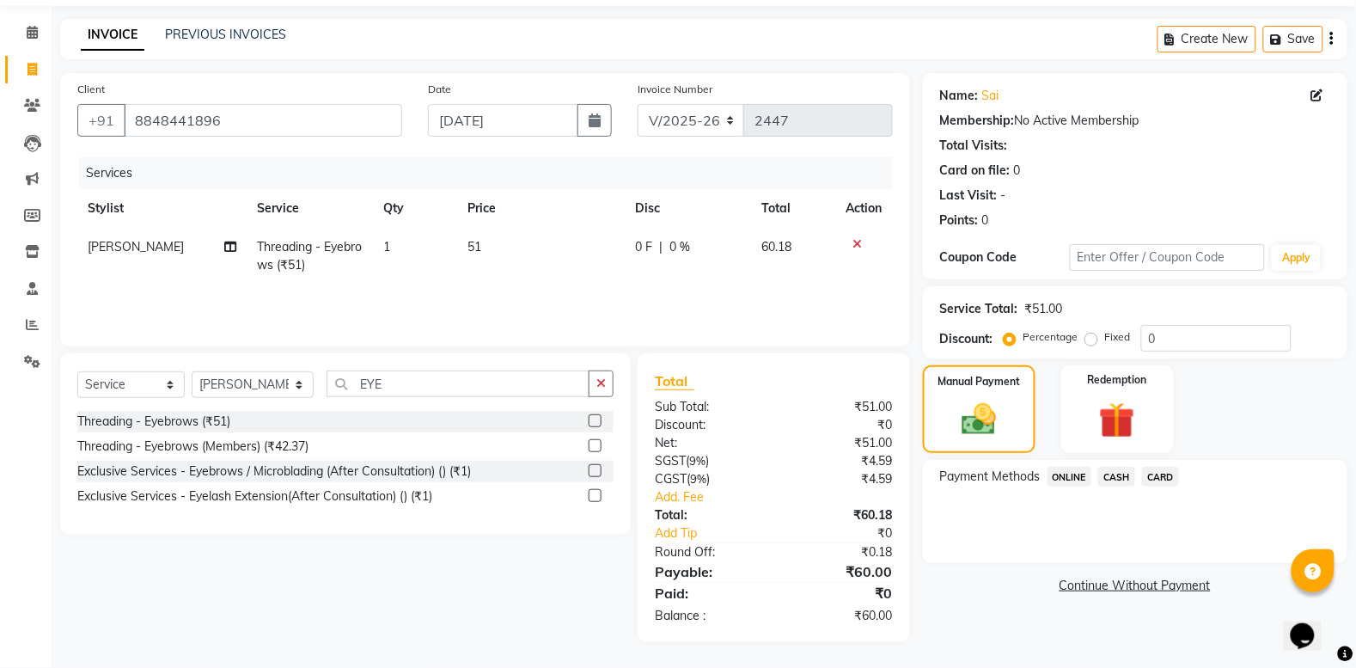
click at [1064, 477] on span "ONLINE" at bounding box center [1070, 477] width 45 height 20
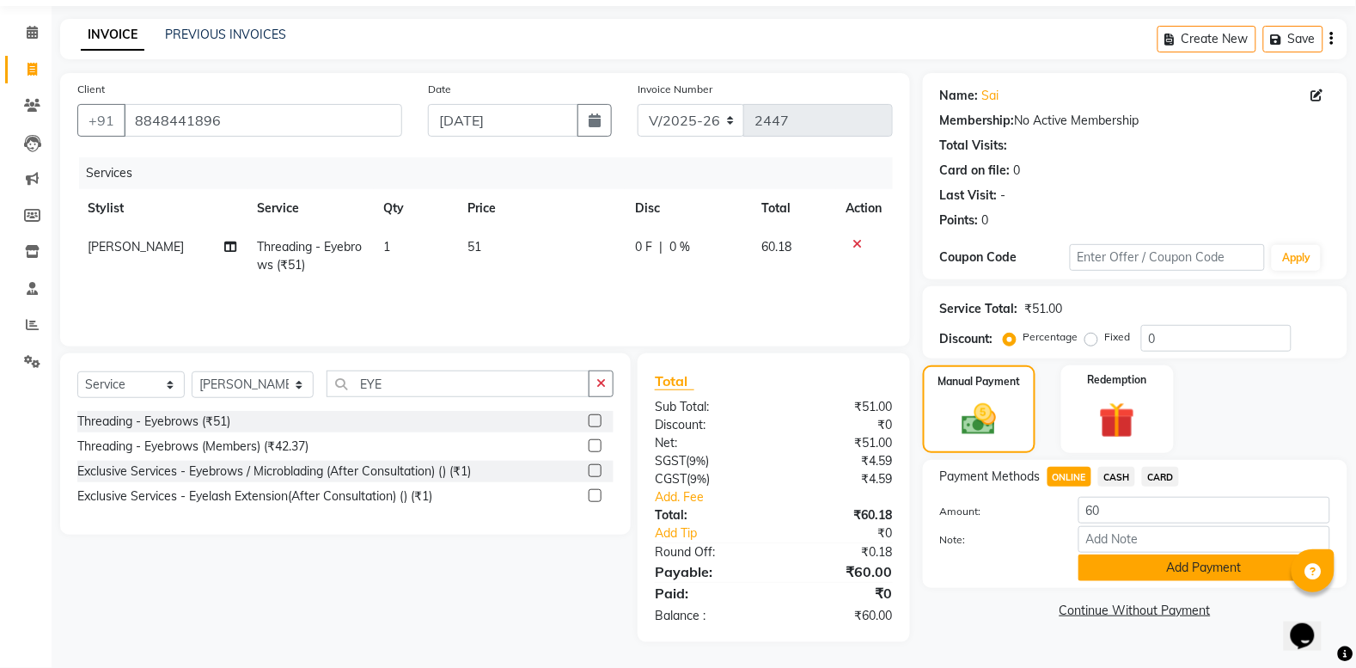
click at [1132, 561] on button "Add Payment" at bounding box center [1205, 567] width 252 height 27
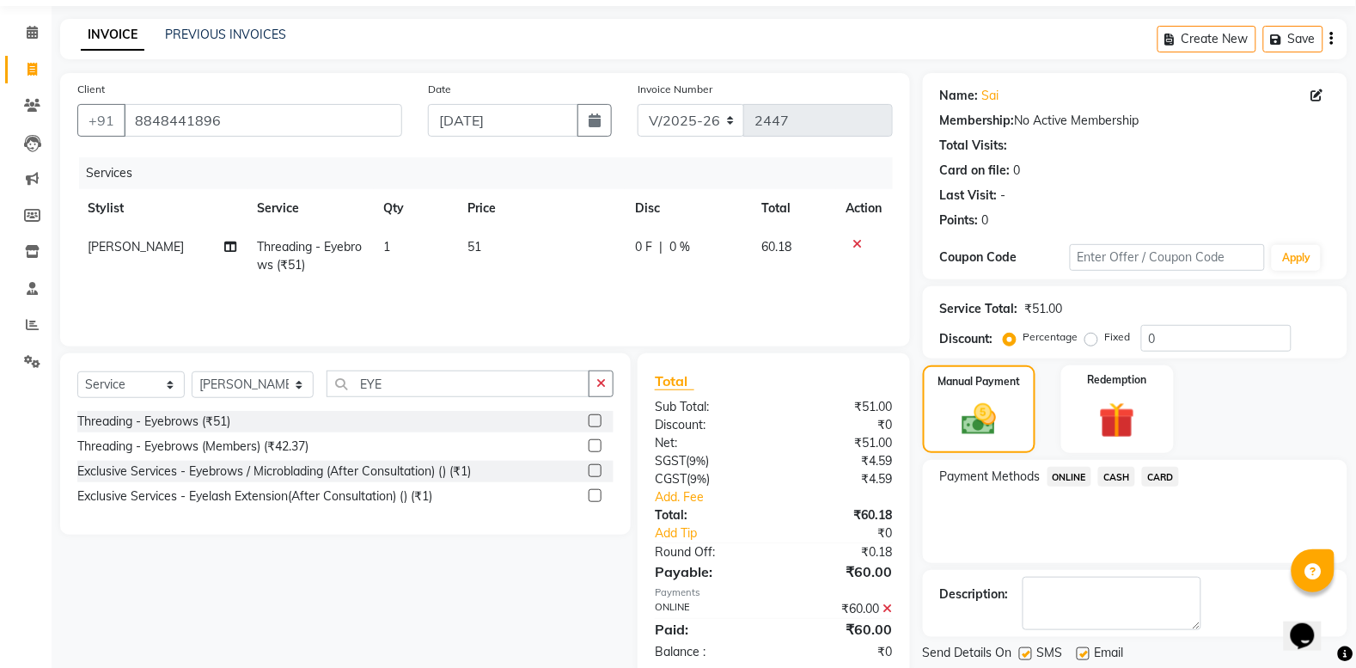
scroll to position [109, 0]
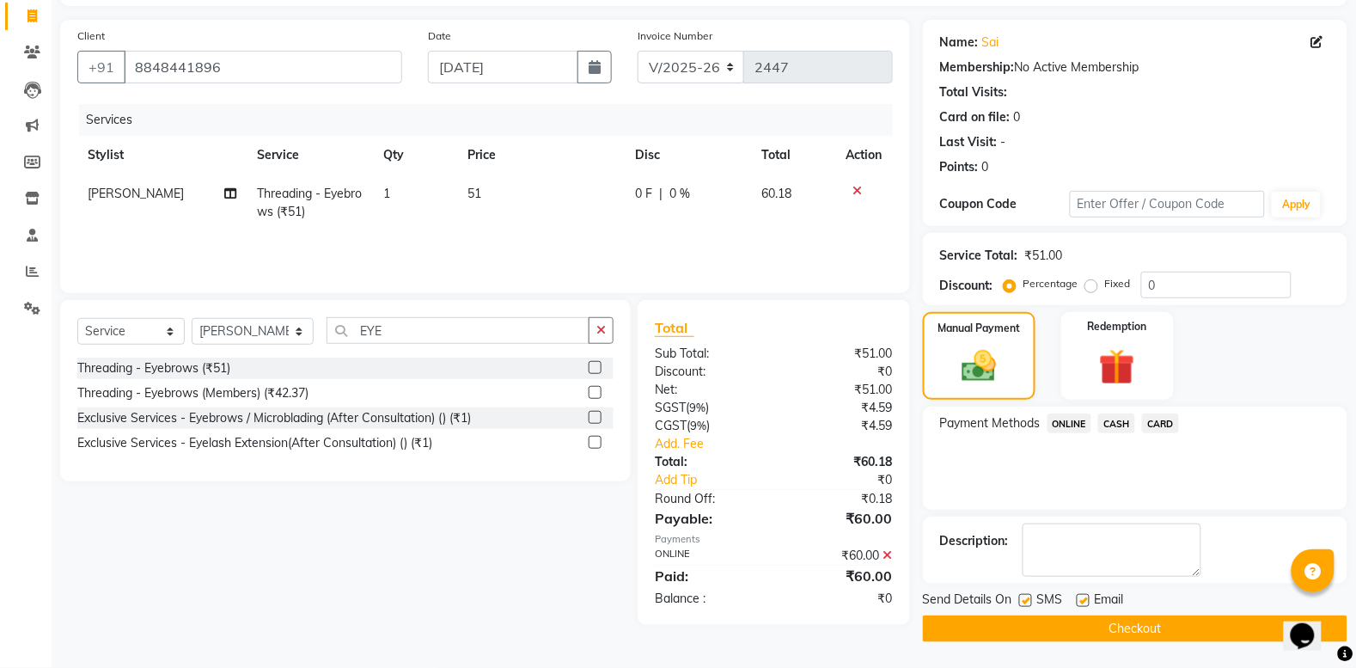
click at [1146, 625] on button "Checkout" at bounding box center [1135, 628] width 425 height 27
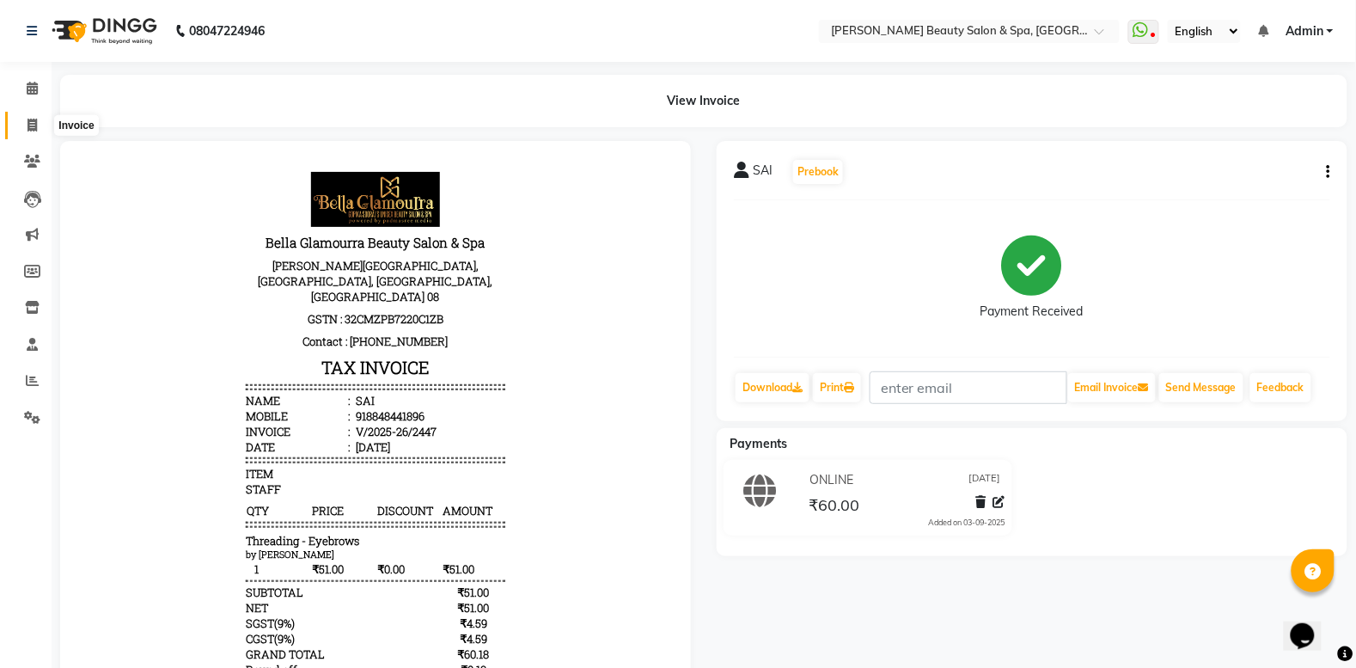
click at [22, 120] on span at bounding box center [32, 126] width 30 height 20
select select "service"
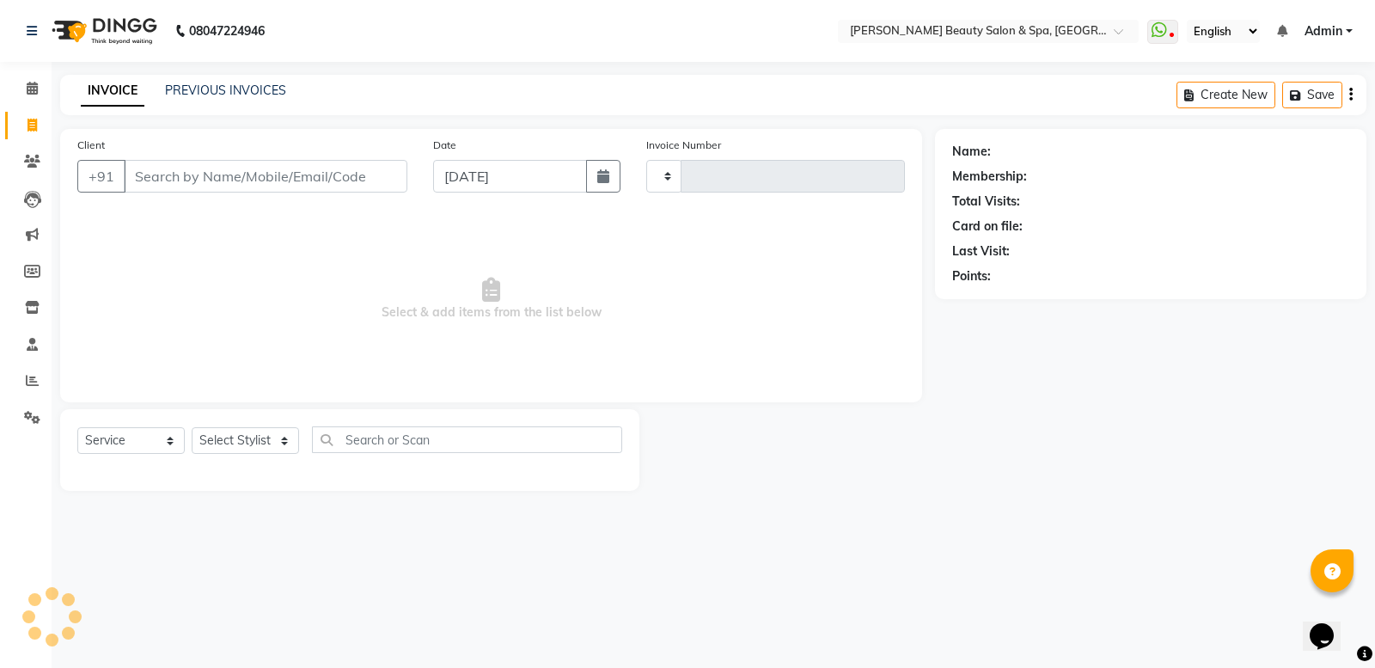
click at [293, 169] on input "Client" at bounding box center [266, 176] width 284 height 33
type input "2448"
select select "7524"
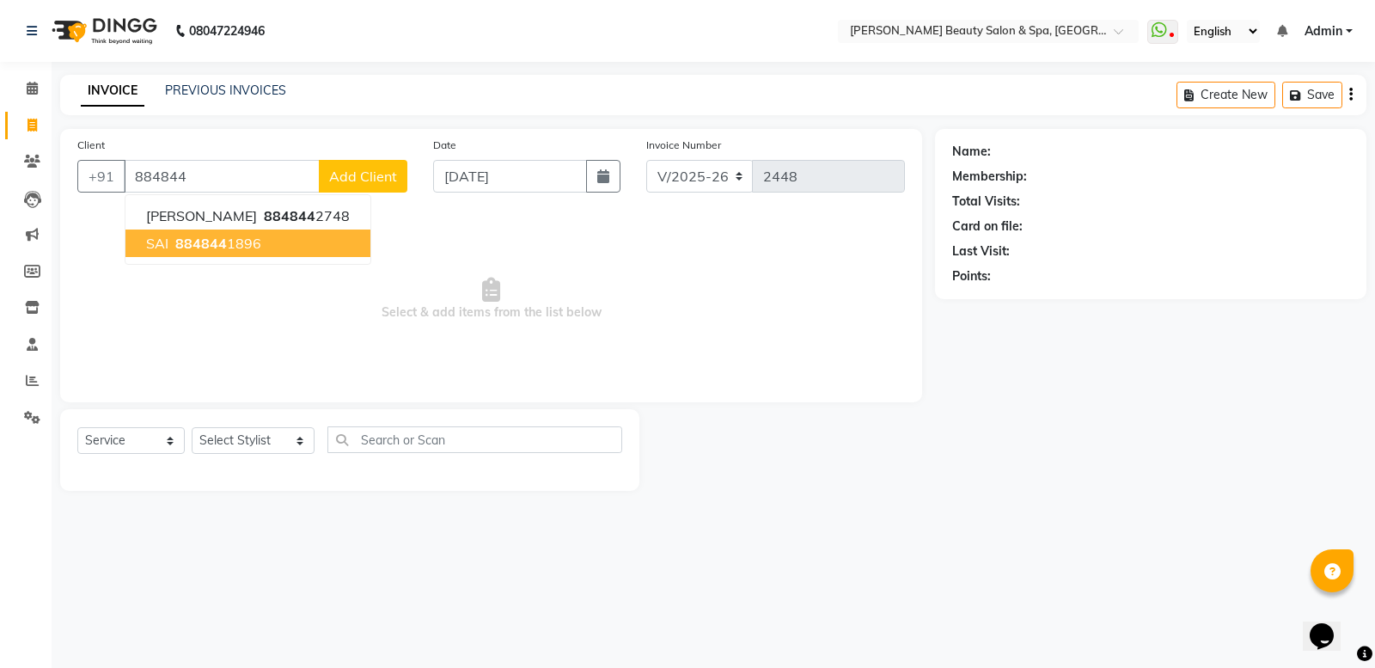
click at [198, 237] on span "884844" at bounding box center [201, 243] width 52 height 17
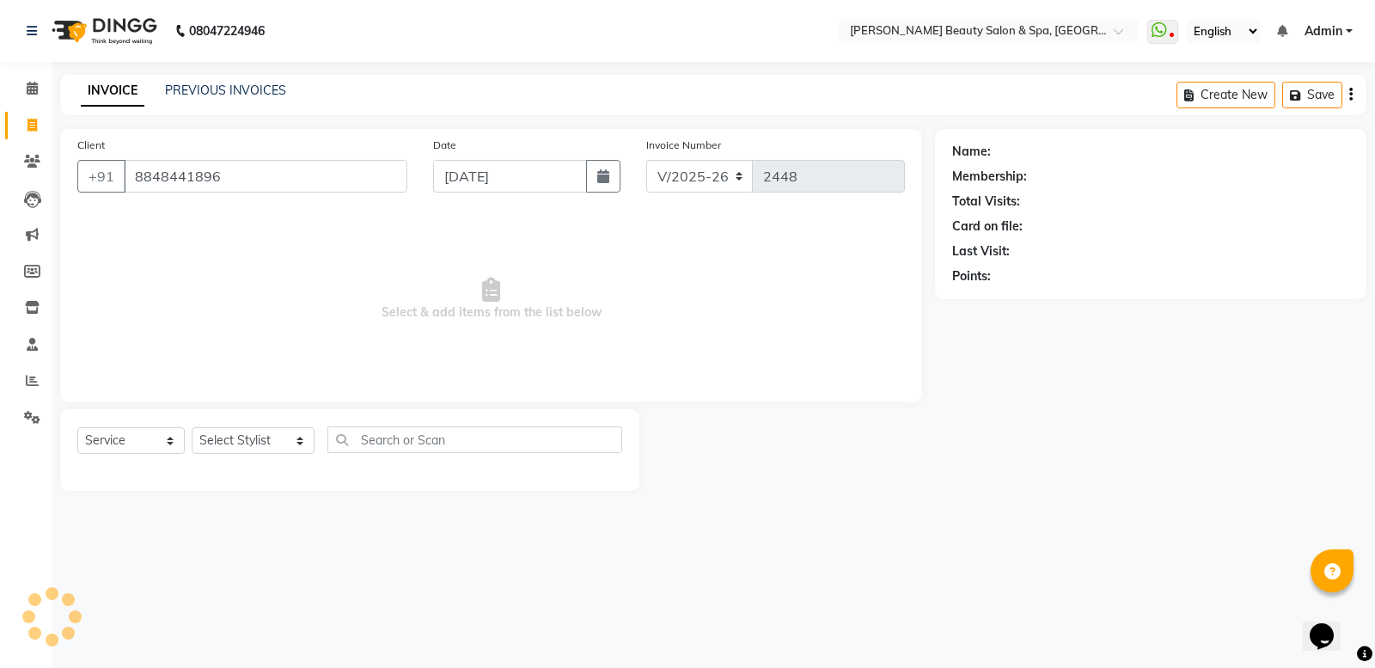
type input "8848441896"
click at [273, 423] on div "Select Service Product Membership Package Voucher Prepaid Gift Card Select Styl…" at bounding box center [349, 450] width 579 height 82
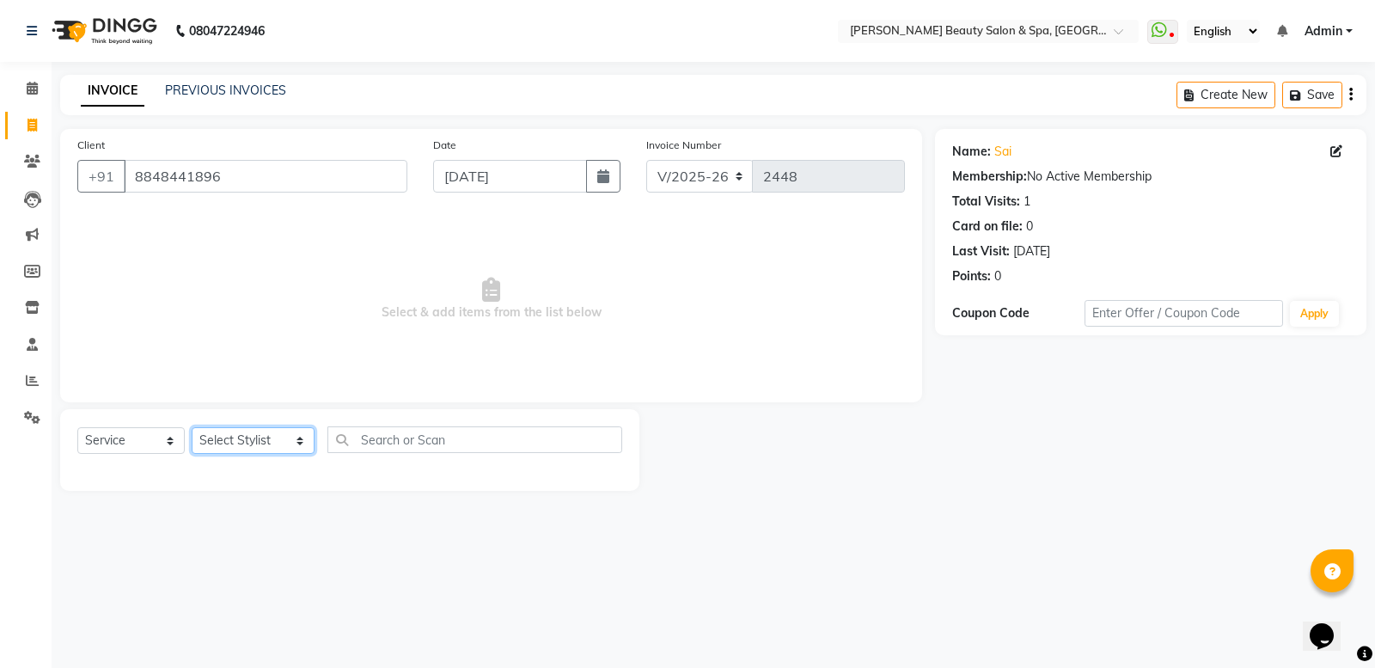
click at [245, 441] on select "Select Stylist Admin [PERSON_NAME] [PERSON_NAME] [PERSON_NAME] [PERSON_NAME] [P…" at bounding box center [253, 440] width 123 height 27
select select "89094"
click at [192, 427] on select "Select Stylist Admin [PERSON_NAME] [PERSON_NAME] [PERSON_NAME] [PERSON_NAME] [P…" at bounding box center [253, 440] width 123 height 27
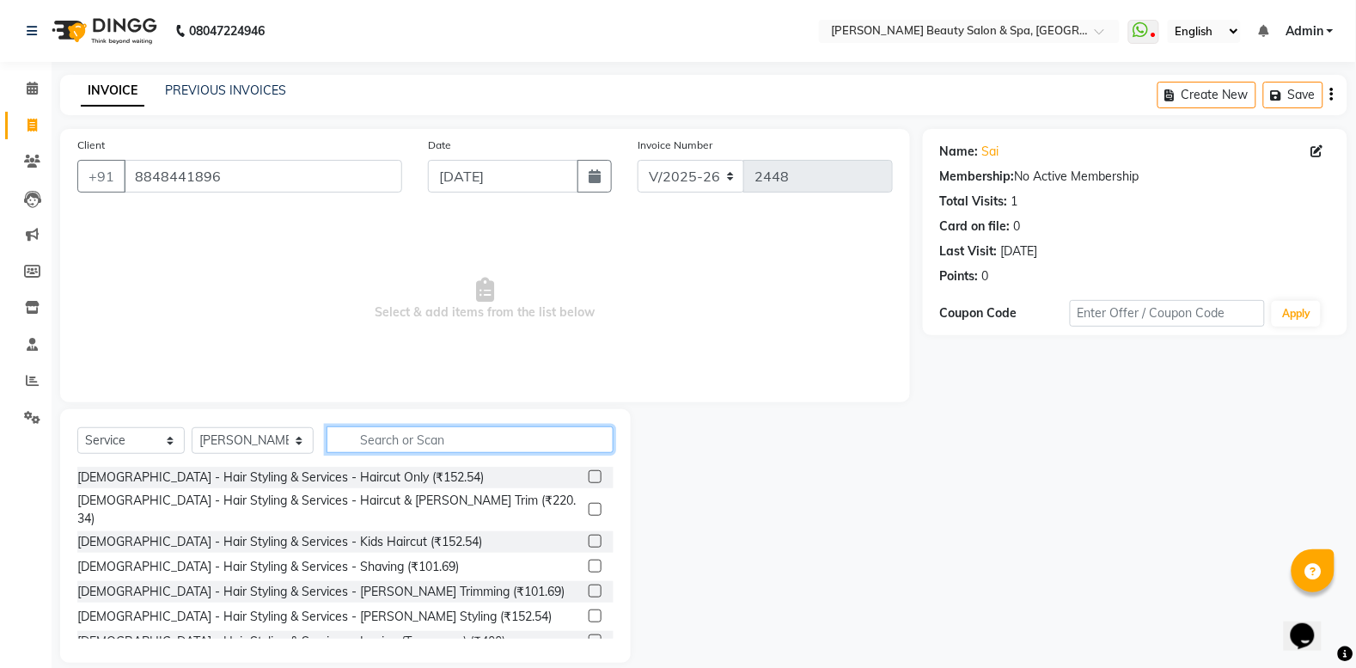
click at [353, 443] on input "text" at bounding box center [470, 439] width 287 height 27
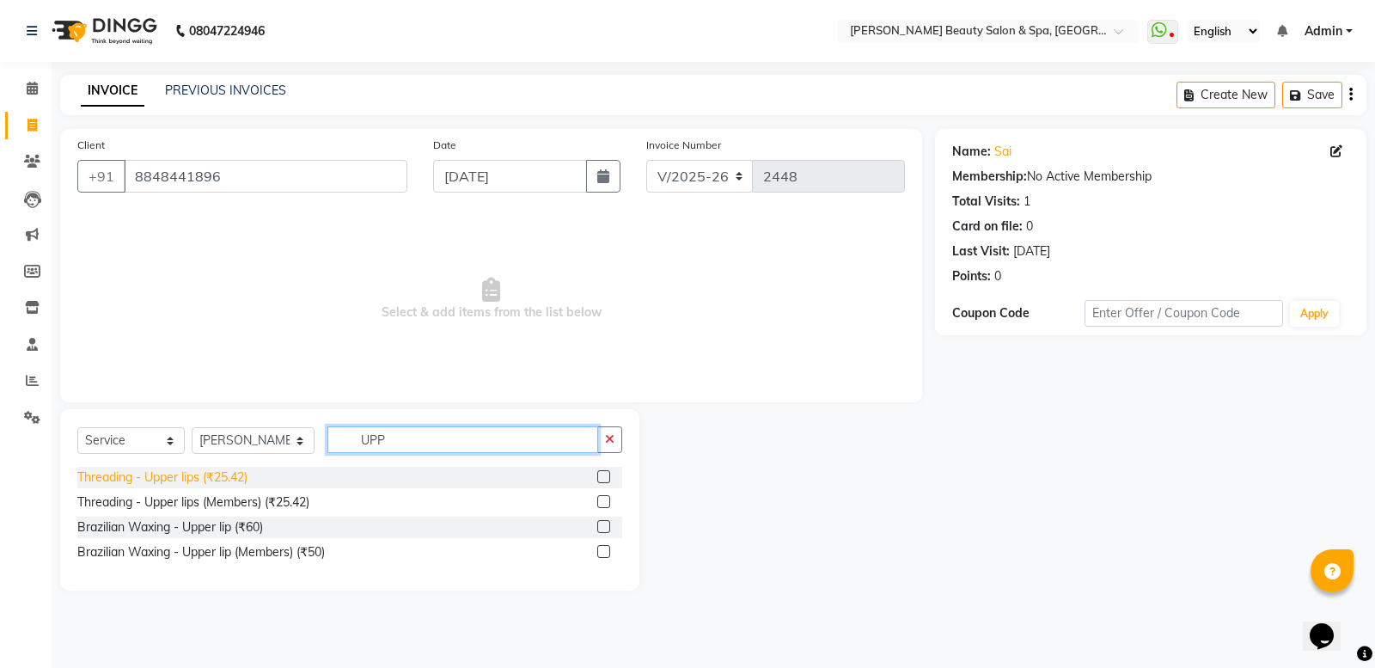
type input "UPP"
click at [99, 473] on div "Threading - Upper lips (₹25.42)" at bounding box center [162, 477] width 170 height 18
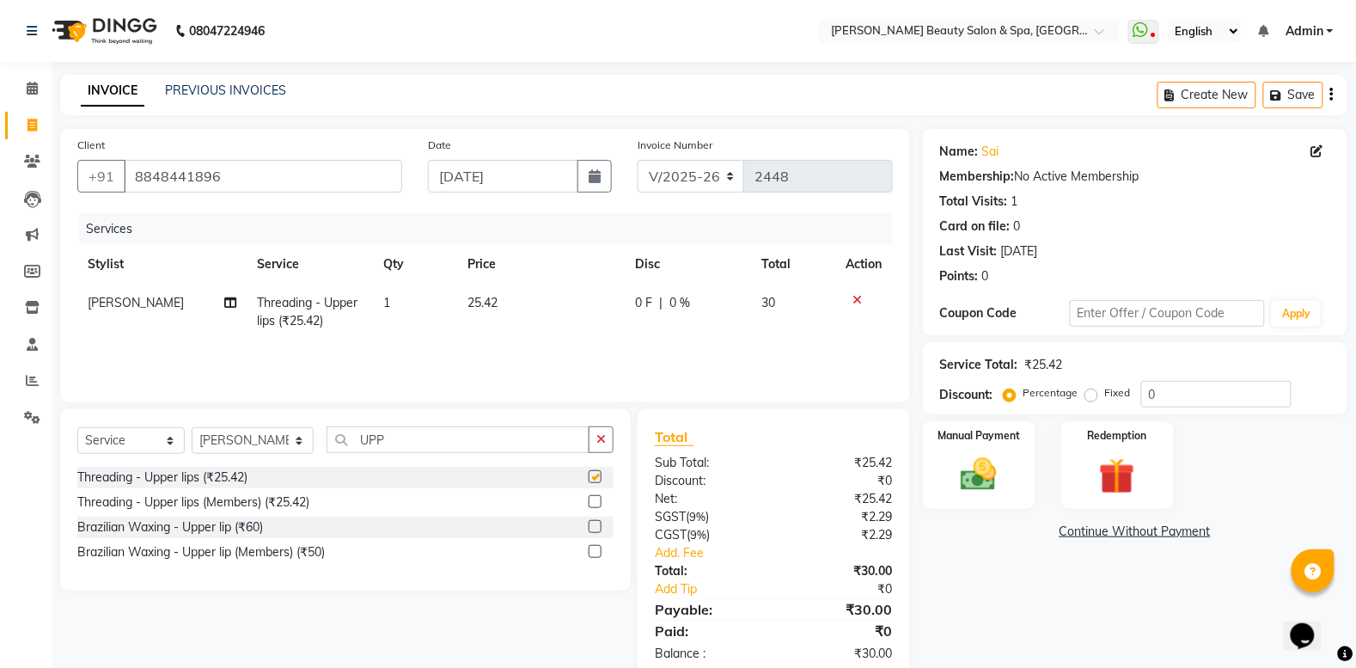
checkbox input "false"
click at [960, 465] on img at bounding box center [979, 474] width 61 height 43
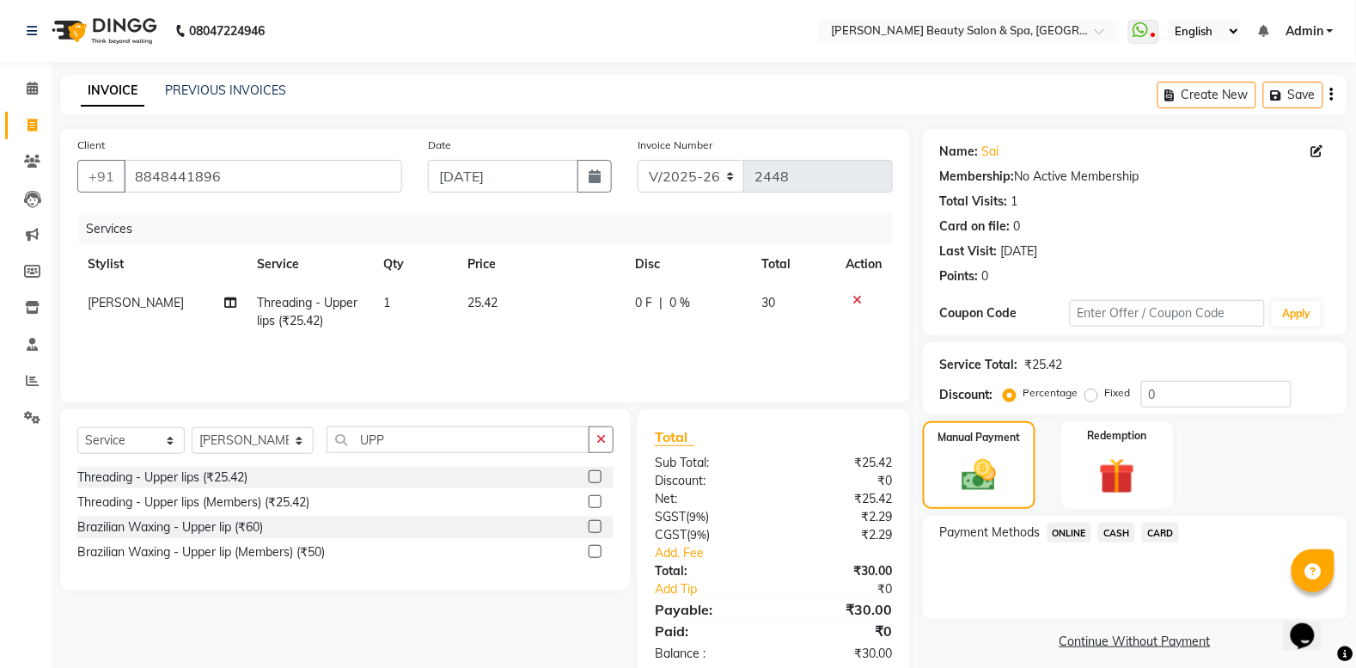
click at [1073, 529] on span "ONLINE" at bounding box center [1070, 533] width 45 height 20
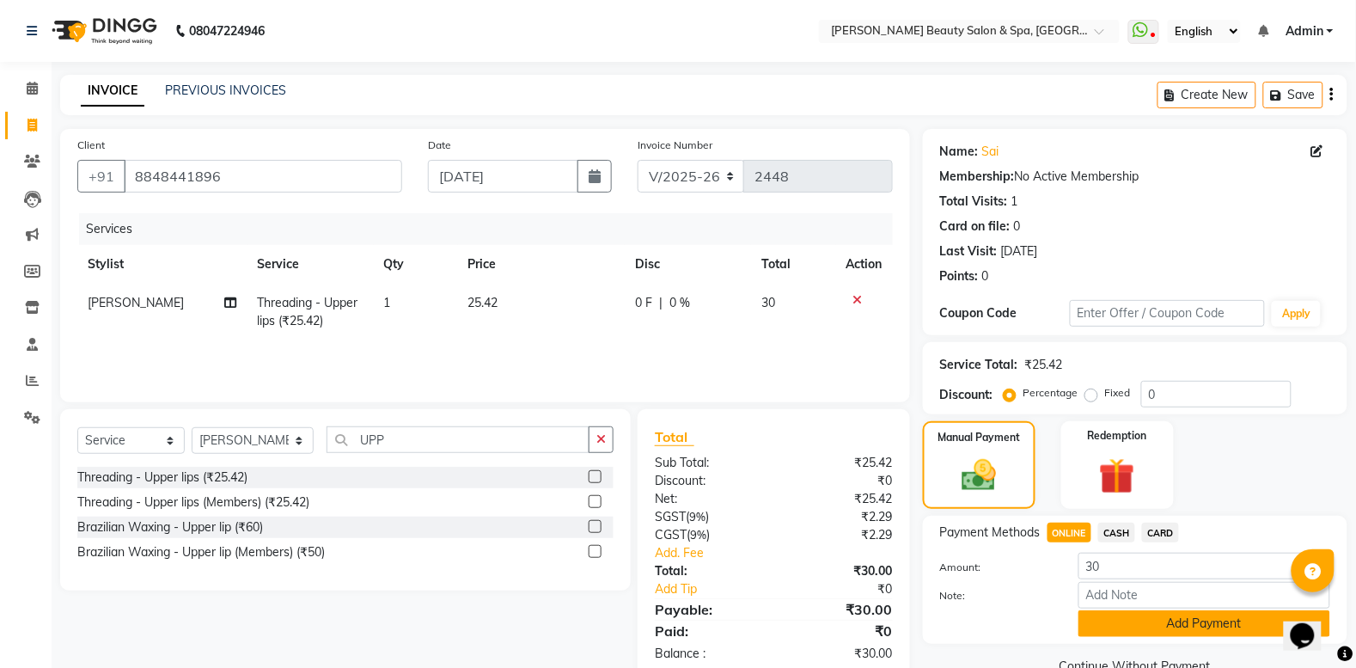
click at [1144, 616] on button "Add Payment" at bounding box center [1205, 623] width 252 height 27
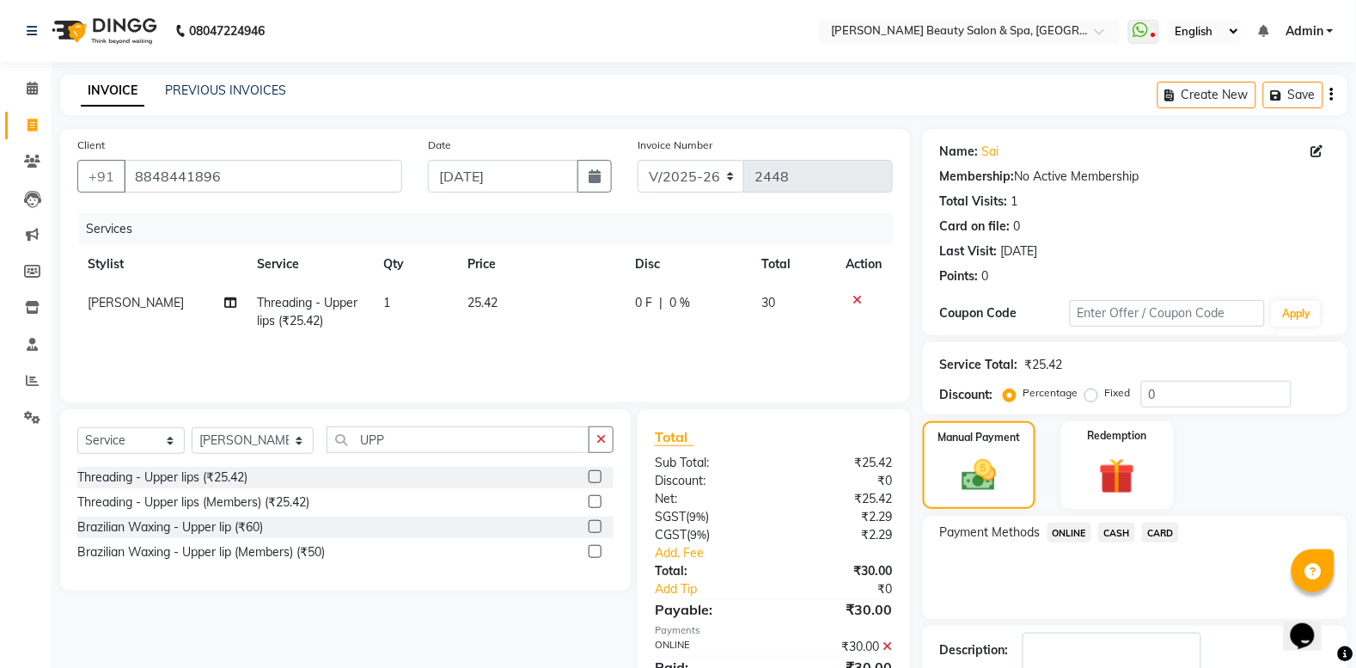
scroll to position [109, 0]
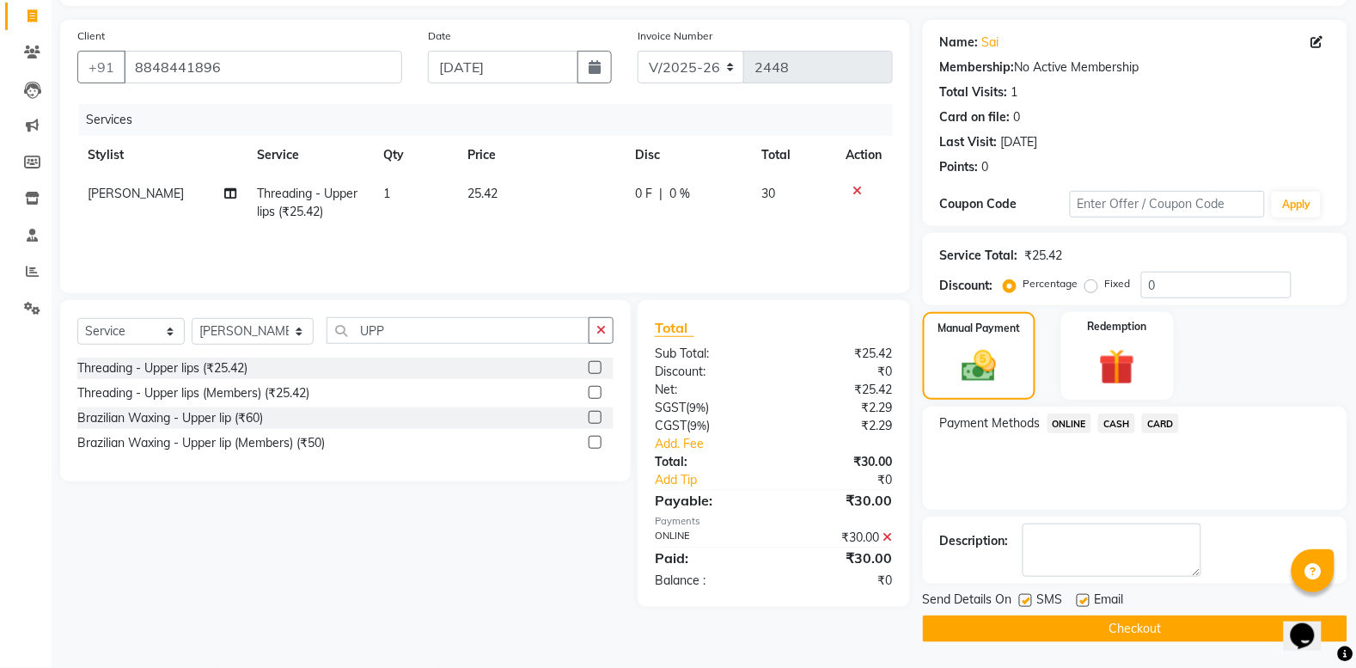
click at [1144, 616] on button "Checkout" at bounding box center [1135, 628] width 425 height 27
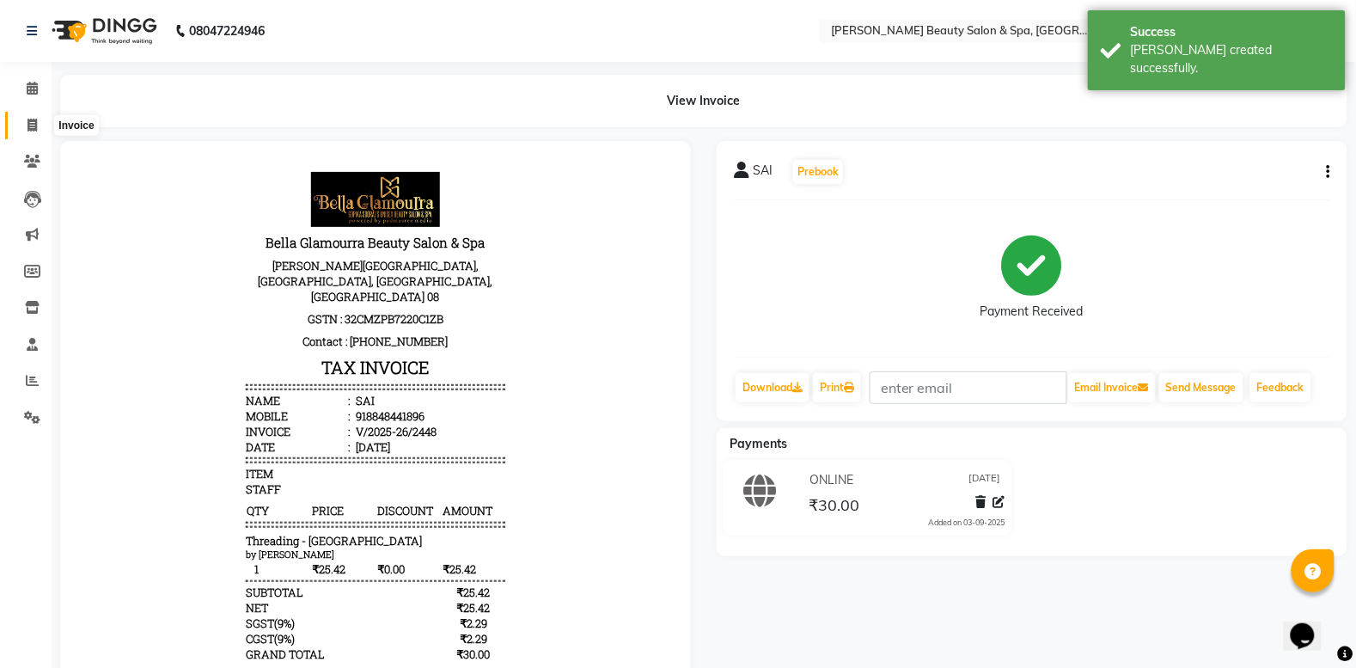
click at [26, 123] on span at bounding box center [32, 126] width 30 height 20
select select "service"
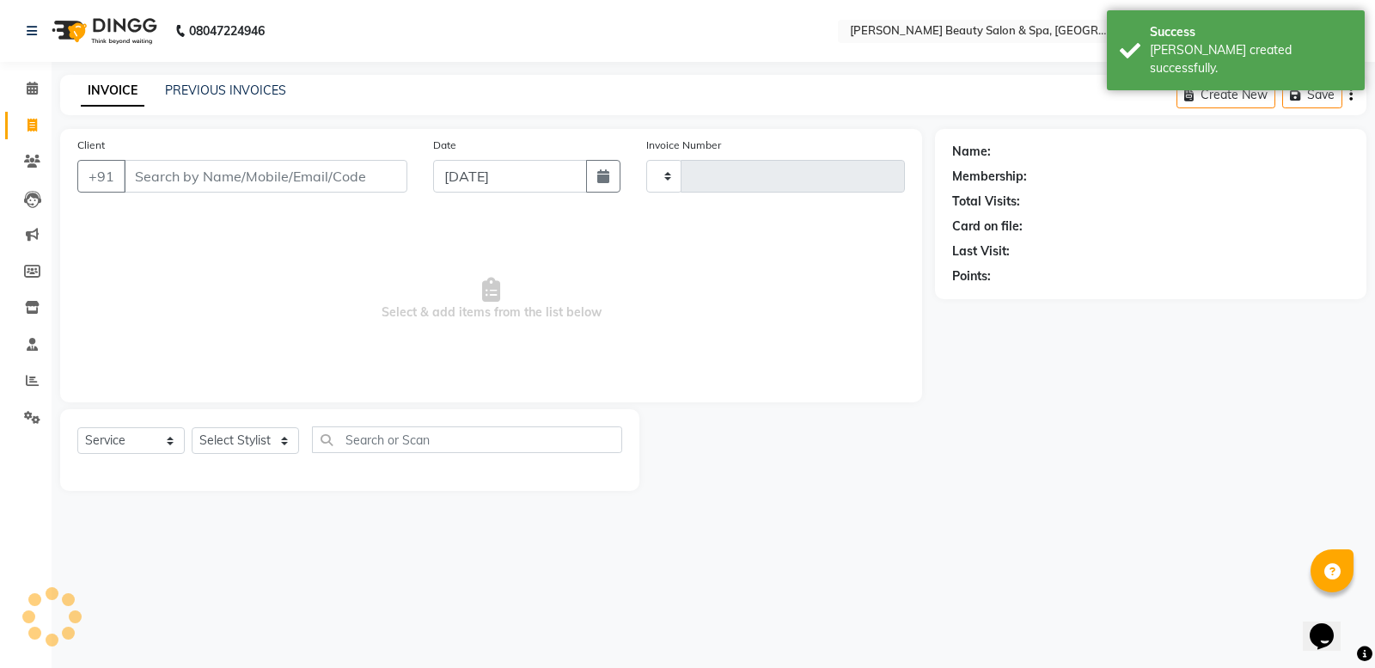
type input "2449"
select select "7524"
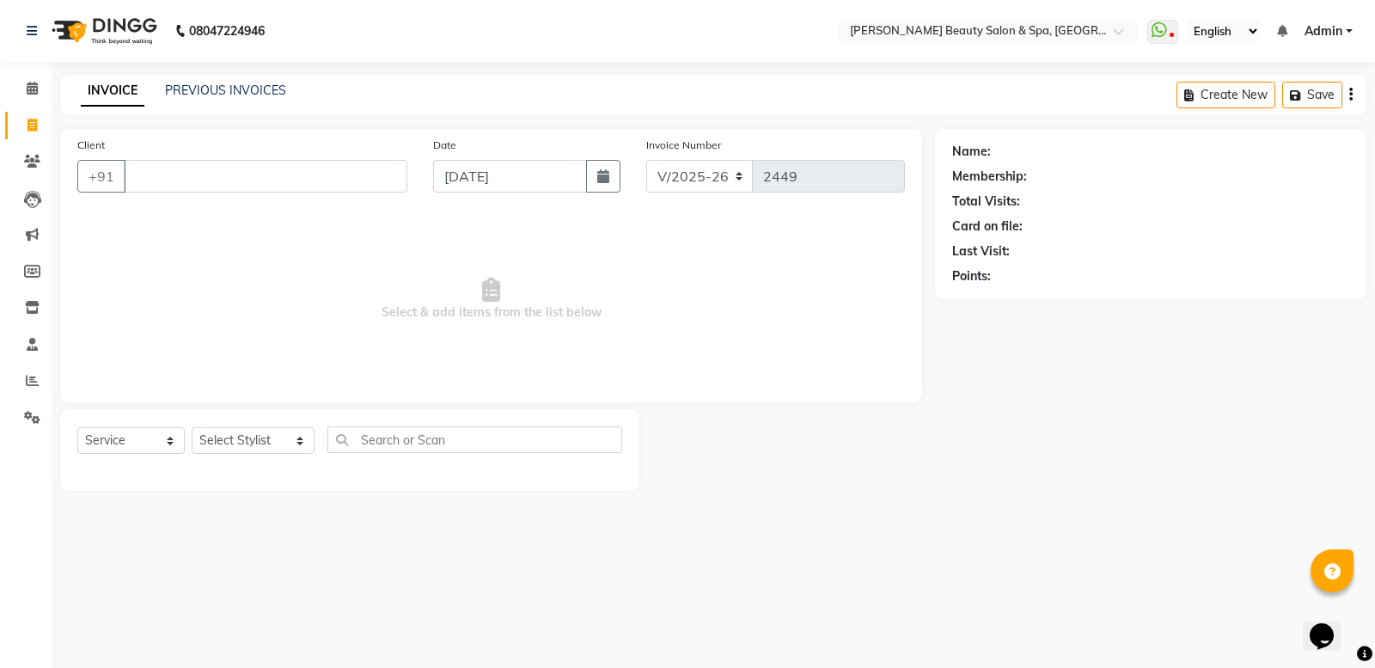
click at [241, 178] on input "Client" at bounding box center [266, 176] width 284 height 33
type input "8078784686"
click at [382, 181] on span "Add Client" at bounding box center [363, 176] width 68 height 17
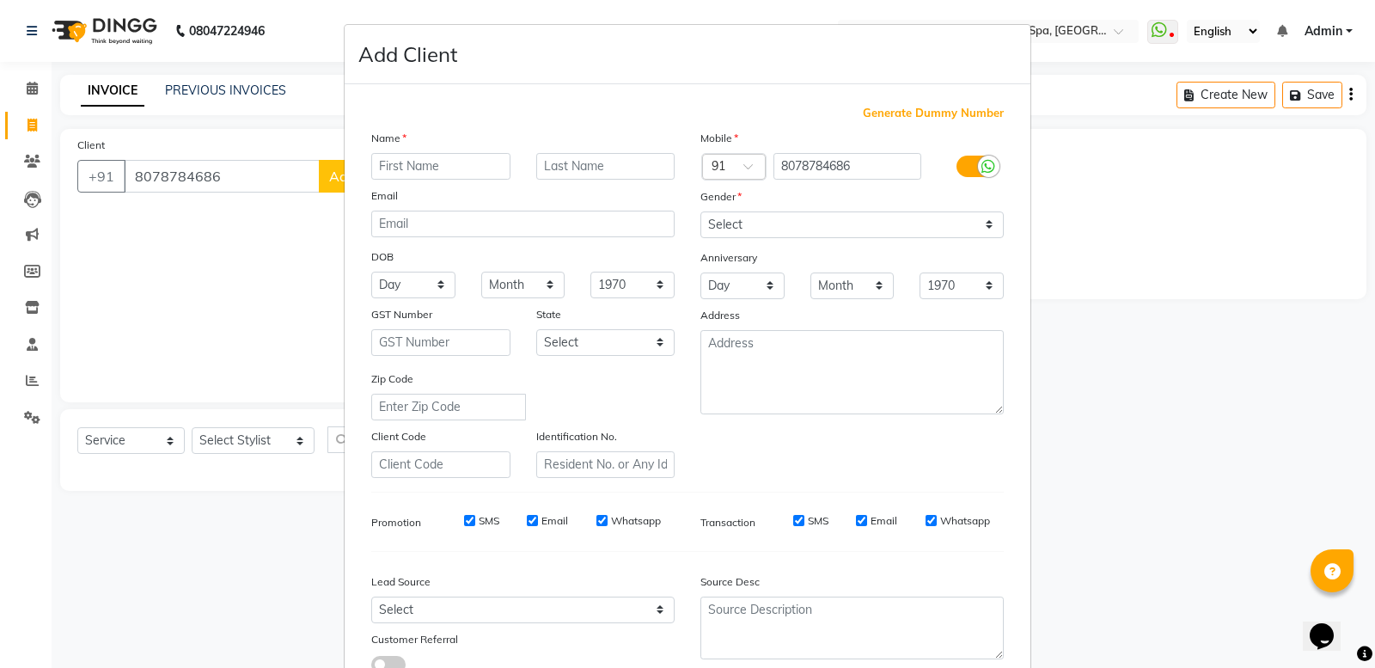
click at [443, 163] on input "text" at bounding box center [440, 166] width 139 height 27
type input "SINDU"
click at [804, 223] on select "Select [DEMOGRAPHIC_DATA] [DEMOGRAPHIC_DATA] Other Prefer Not To Say" at bounding box center [851, 224] width 303 height 27
select select "[DEMOGRAPHIC_DATA]"
click at [700, 211] on select "Select [DEMOGRAPHIC_DATA] [DEMOGRAPHIC_DATA] Other Prefer Not To Say" at bounding box center [851, 224] width 303 height 27
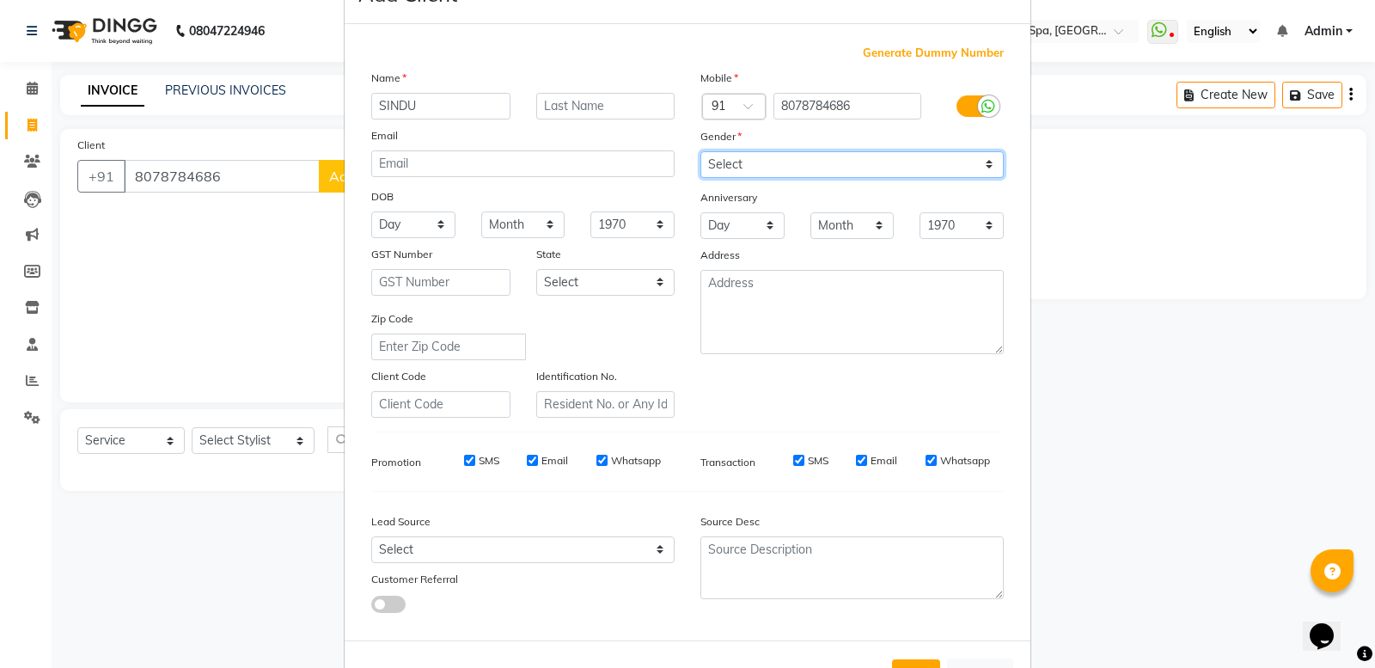
scroll to position [119, 0]
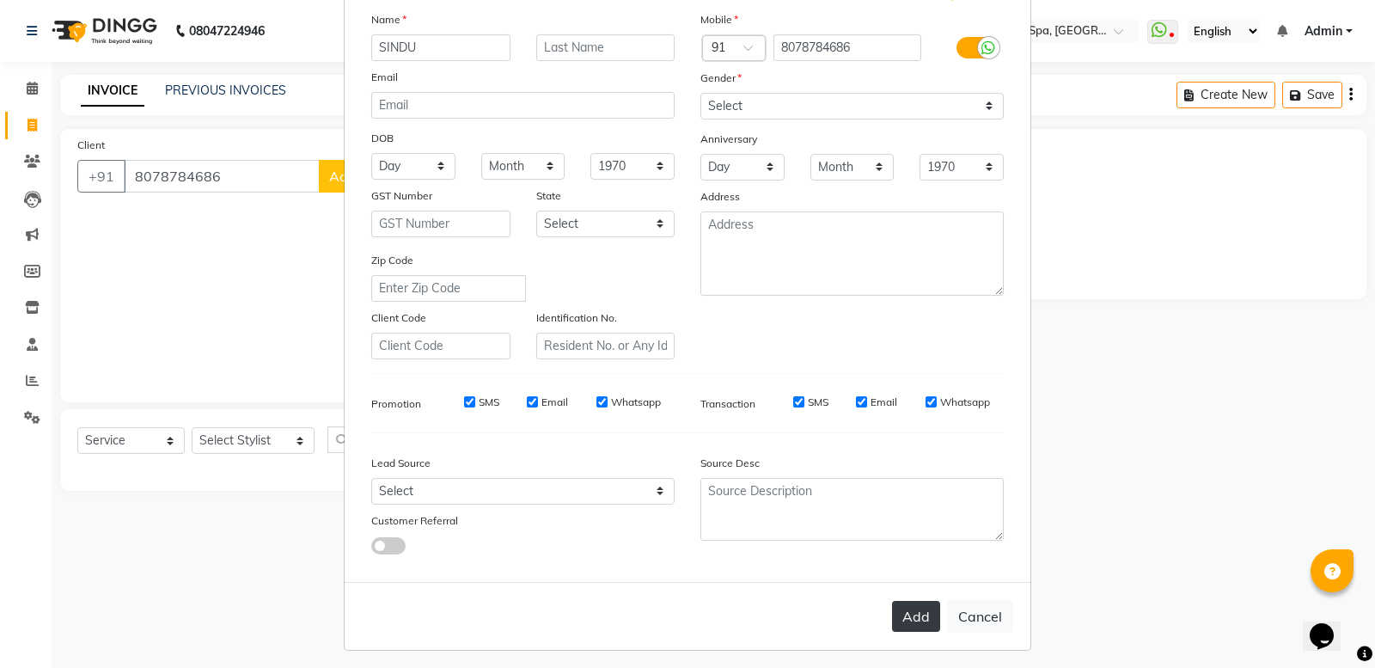
click at [905, 619] on button "Add" at bounding box center [916, 616] width 48 height 31
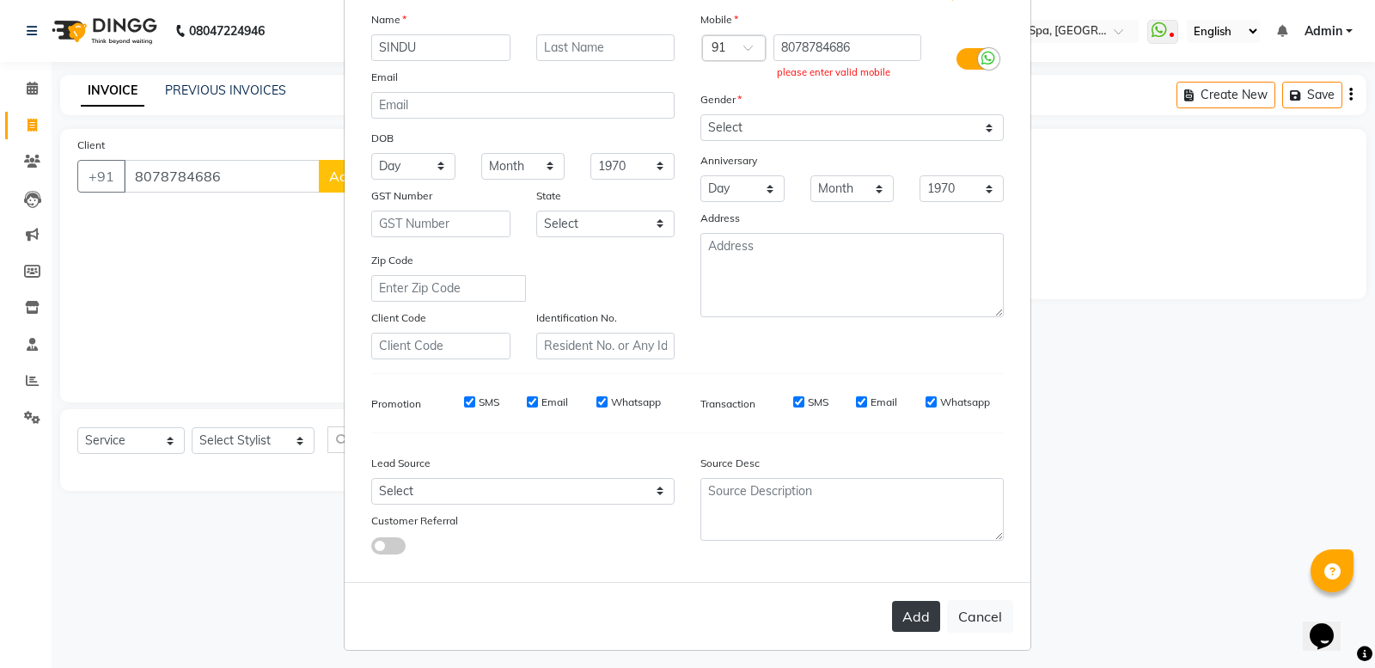
click at [918, 602] on button "Add" at bounding box center [916, 616] width 48 height 31
click at [877, 49] on input "8078784686" at bounding box center [847, 47] width 149 height 27
drag, startPoint x: 877, startPoint y: 49, endPoint x: 581, endPoint y: 105, distance: 301.7
click at [864, 57] on input "8078784686" at bounding box center [847, 47] width 149 height 27
click at [958, 610] on button "Cancel" at bounding box center [980, 616] width 66 height 33
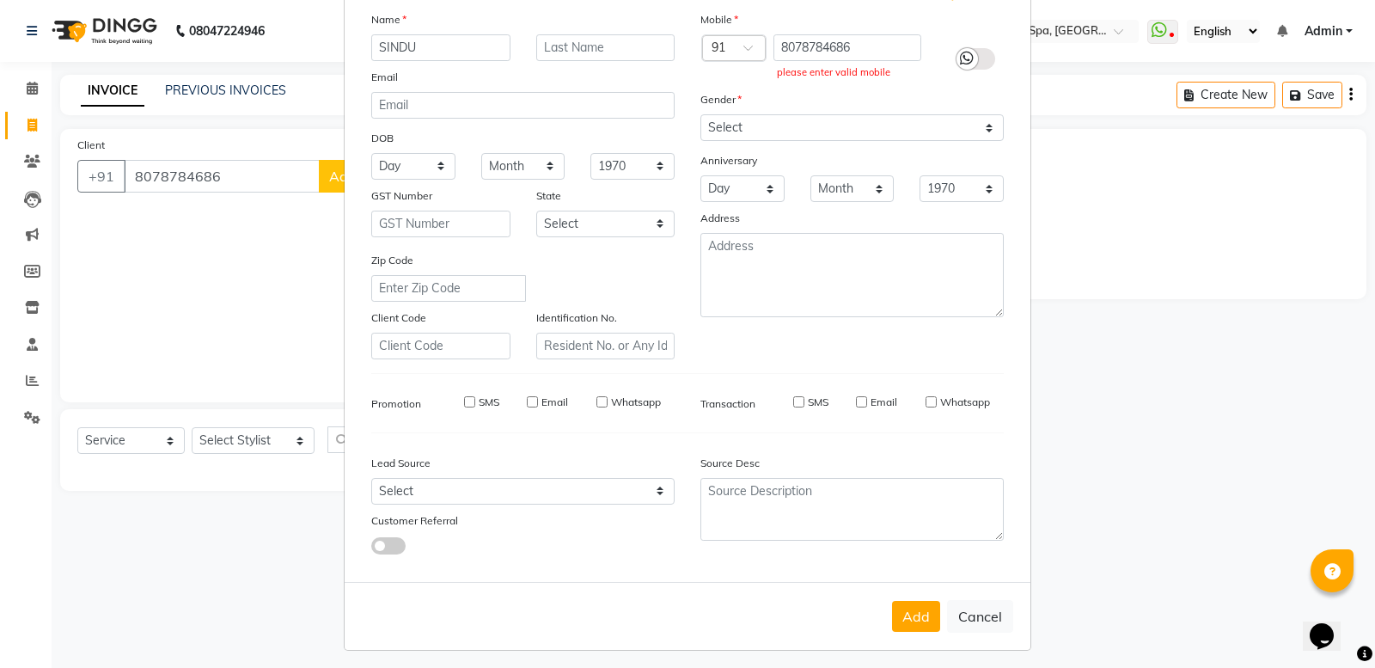
select select
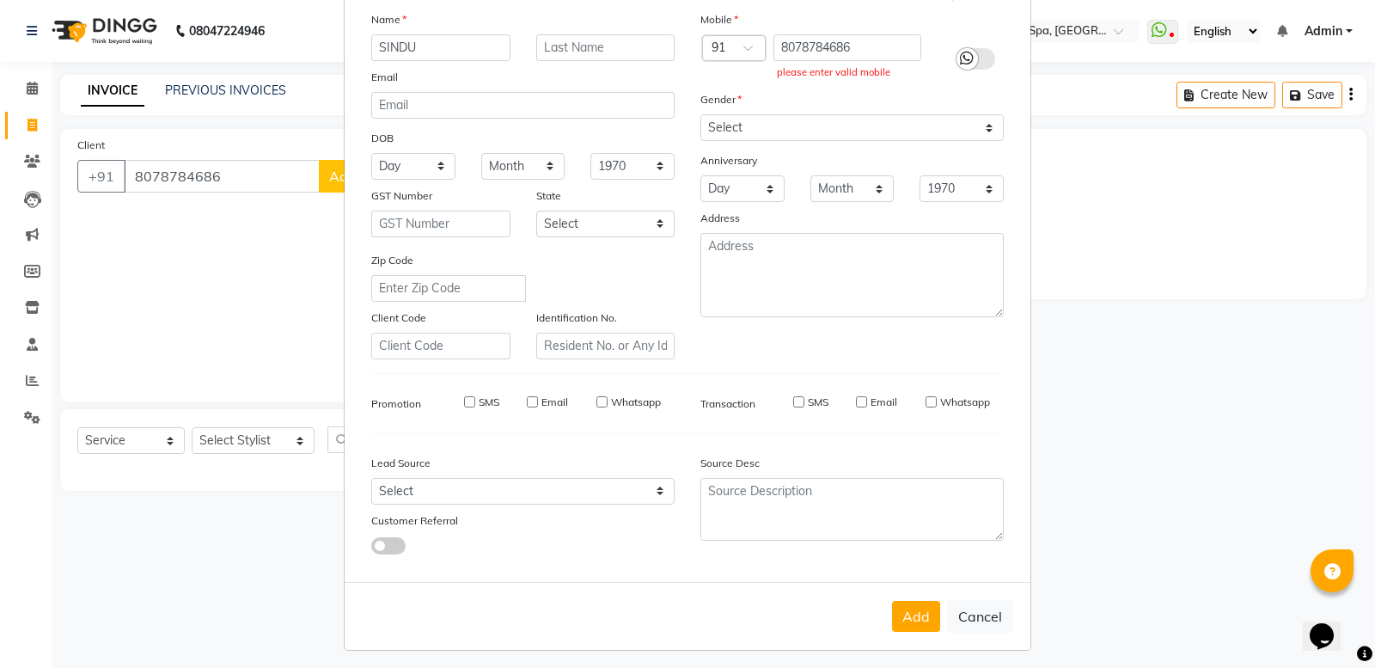
select select
checkbox input "false"
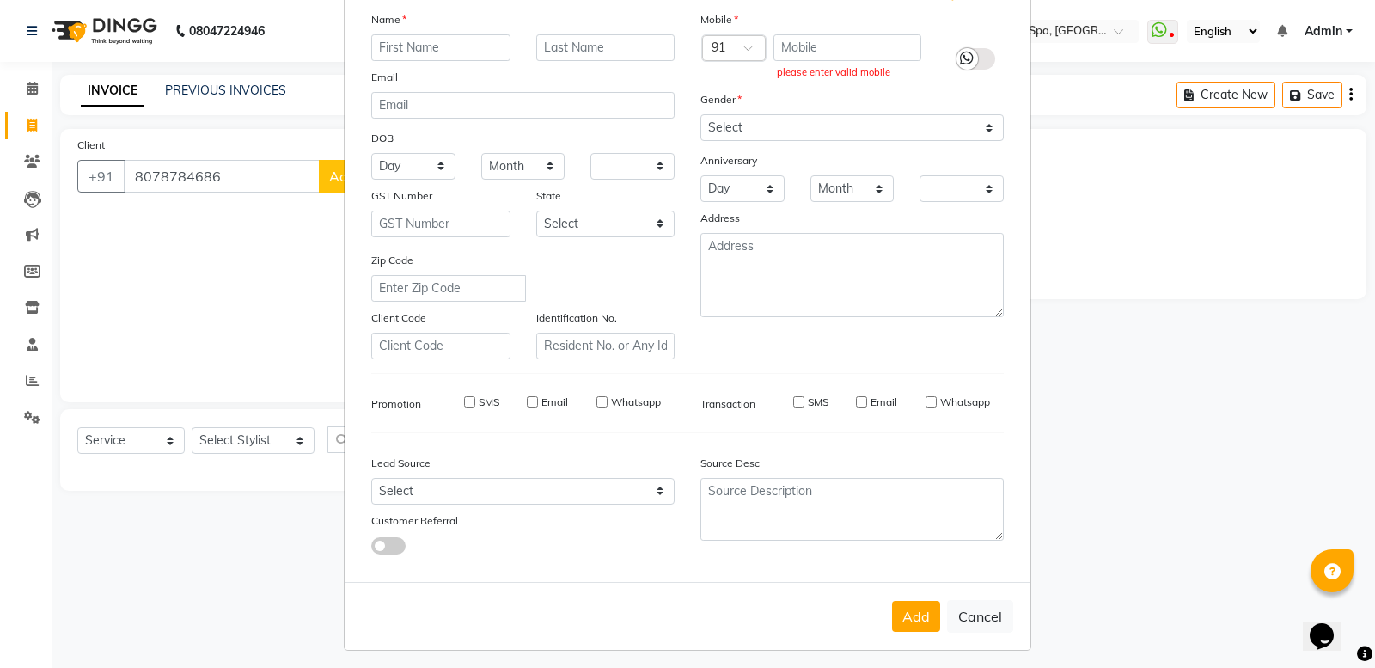
checkbox input "false"
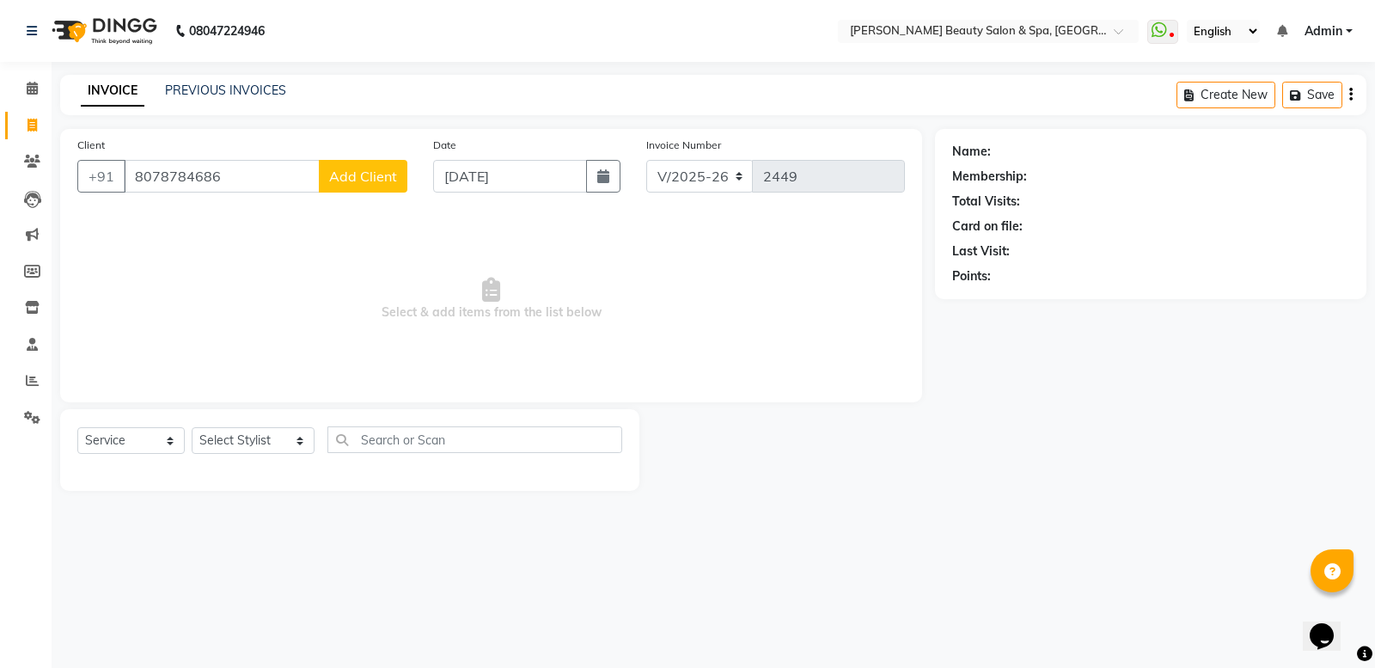
click at [417, 142] on div "Client [PHONE_NUMBER] Add Client" at bounding box center [242, 171] width 356 height 70
click at [380, 156] on div "Client [PHONE_NUMBER] Add Client" at bounding box center [242, 171] width 356 height 70
click at [357, 195] on div "Client [PHONE_NUMBER] Add Client" at bounding box center [242, 171] width 356 height 70
click at [363, 190] on button "Add Client" at bounding box center [363, 176] width 89 height 33
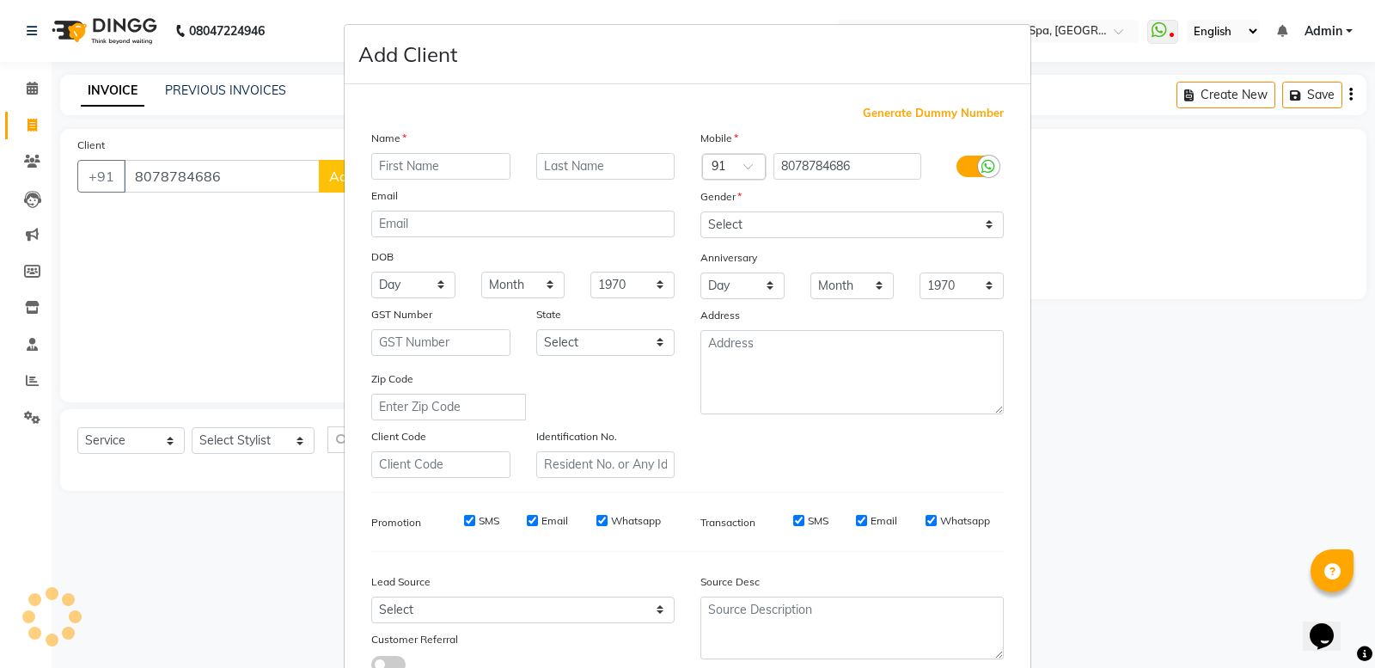
drag, startPoint x: 363, startPoint y: 190, endPoint x: 376, endPoint y: 186, distance: 13.3
click at [375, 188] on label "Email" at bounding box center [384, 195] width 27 height 15
click at [376, 188] on label "Email" at bounding box center [384, 195] width 27 height 15
click at [398, 157] on input "text" at bounding box center [440, 166] width 139 height 27
type input "SINDHU"
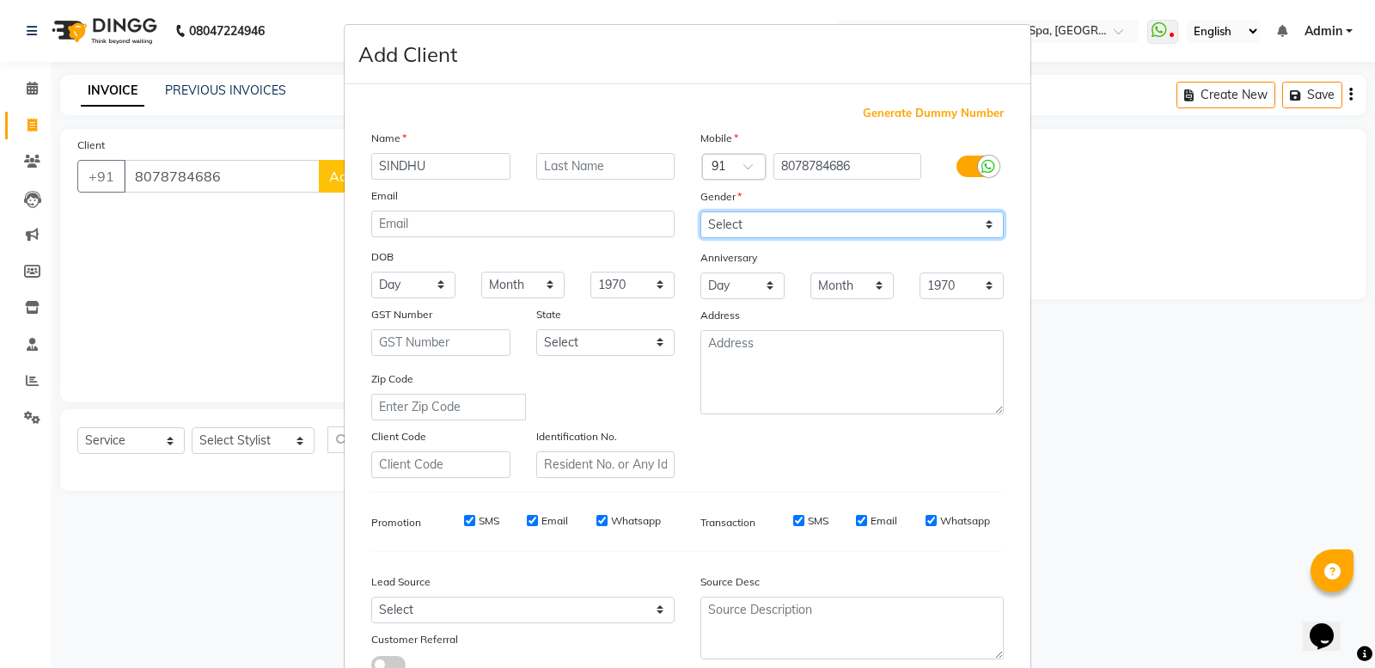
click at [771, 228] on select "Select [DEMOGRAPHIC_DATA] [DEMOGRAPHIC_DATA] Other Prefer Not To Say" at bounding box center [851, 224] width 303 height 27
select select "[DEMOGRAPHIC_DATA]"
click at [700, 211] on select "Select [DEMOGRAPHIC_DATA] [DEMOGRAPHIC_DATA] Other Prefer Not To Say" at bounding box center [851, 224] width 303 height 27
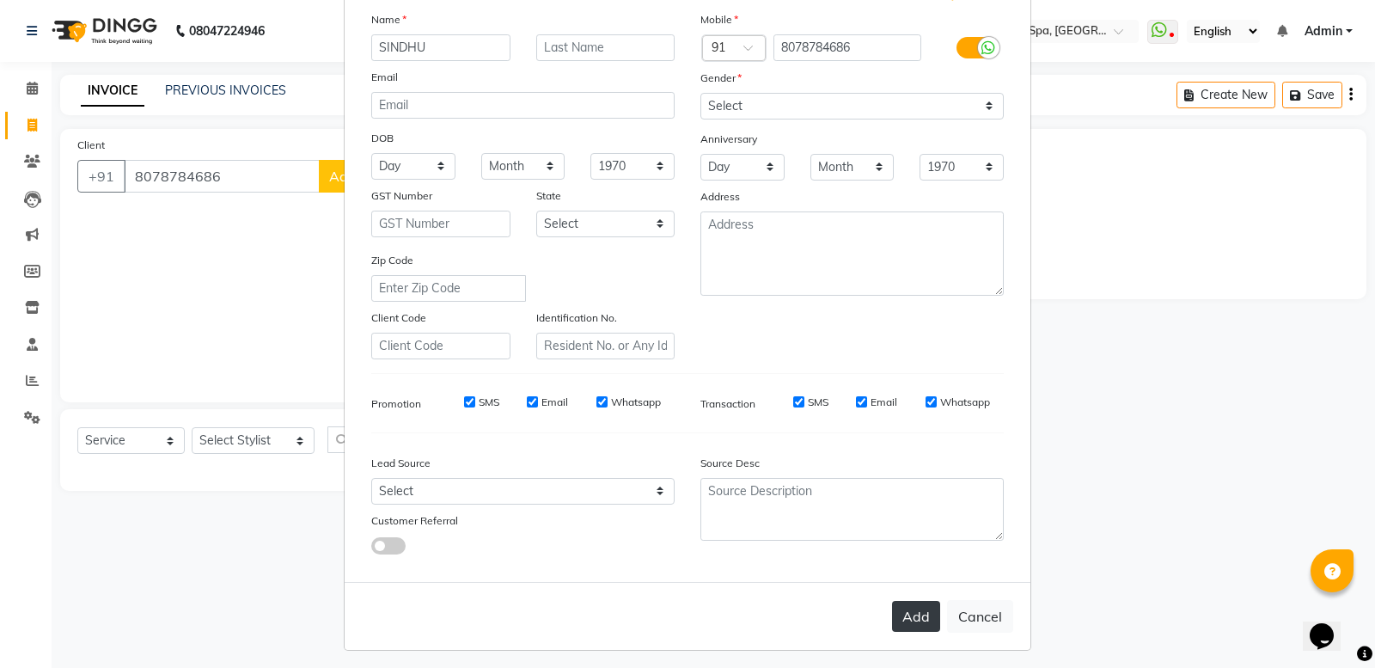
click at [894, 603] on button "Add" at bounding box center [916, 616] width 48 height 31
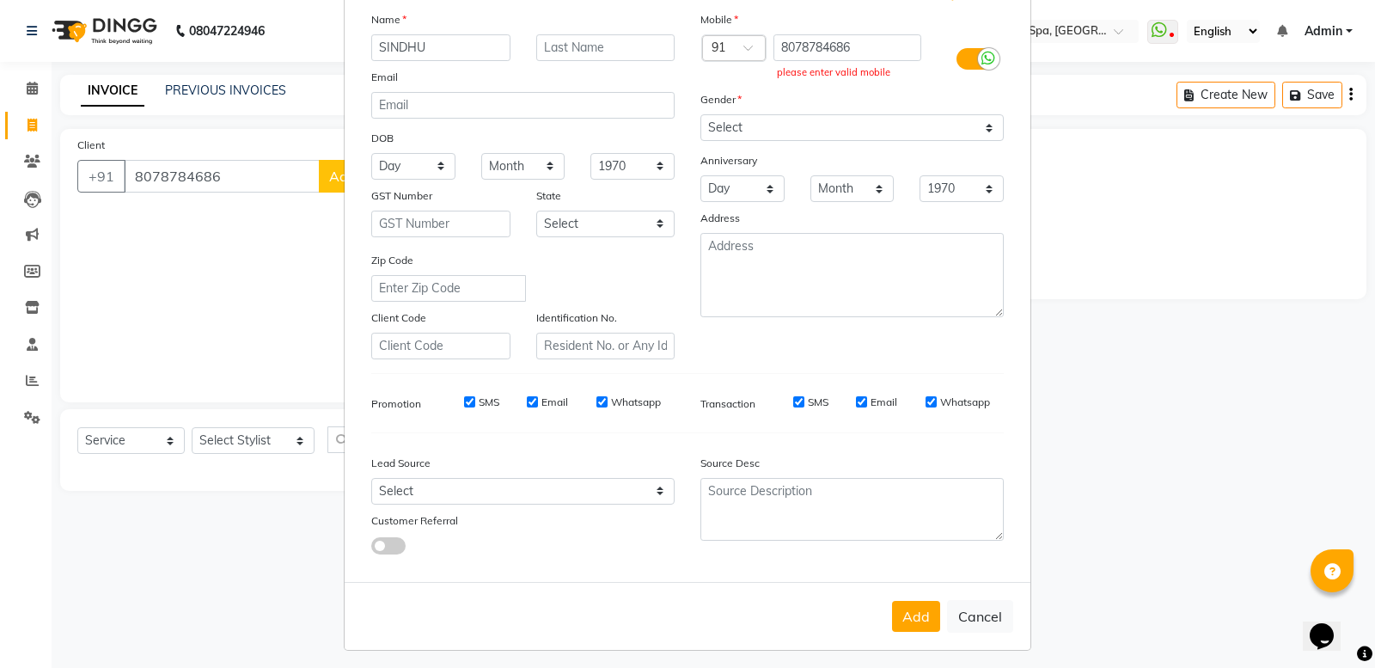
drag, startPoint x: 894, startPoint y: 603, endPoint x: 840, endPoint y: 643, distance: 67.0
click at [840, 643] on div "Add Client Generate Dummy Number Name [GEOGRAPHIC_DATA] Email DOB Day 01 02 03 …" at bounding box center [688, 277] width 688 height 745
click at [878, 52] on input "8078784686" at bounding box center [847, 47] width 149 height 27
type input "8"
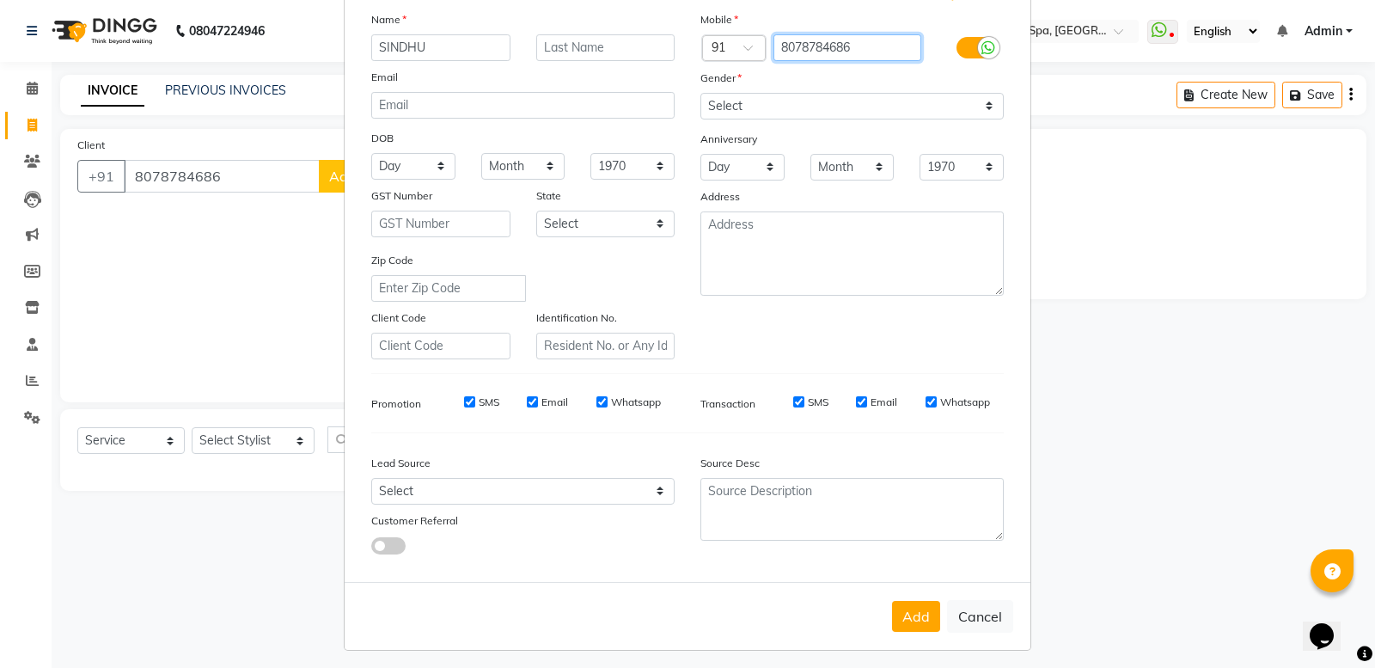
type input "8078784686"
click at [908, 590] on div "Add Cancel" at bounding box center [688, 616] width 686 height 68
click at [916, 608] on button "Add" at bounding box center [916, 616] width 48 height 31
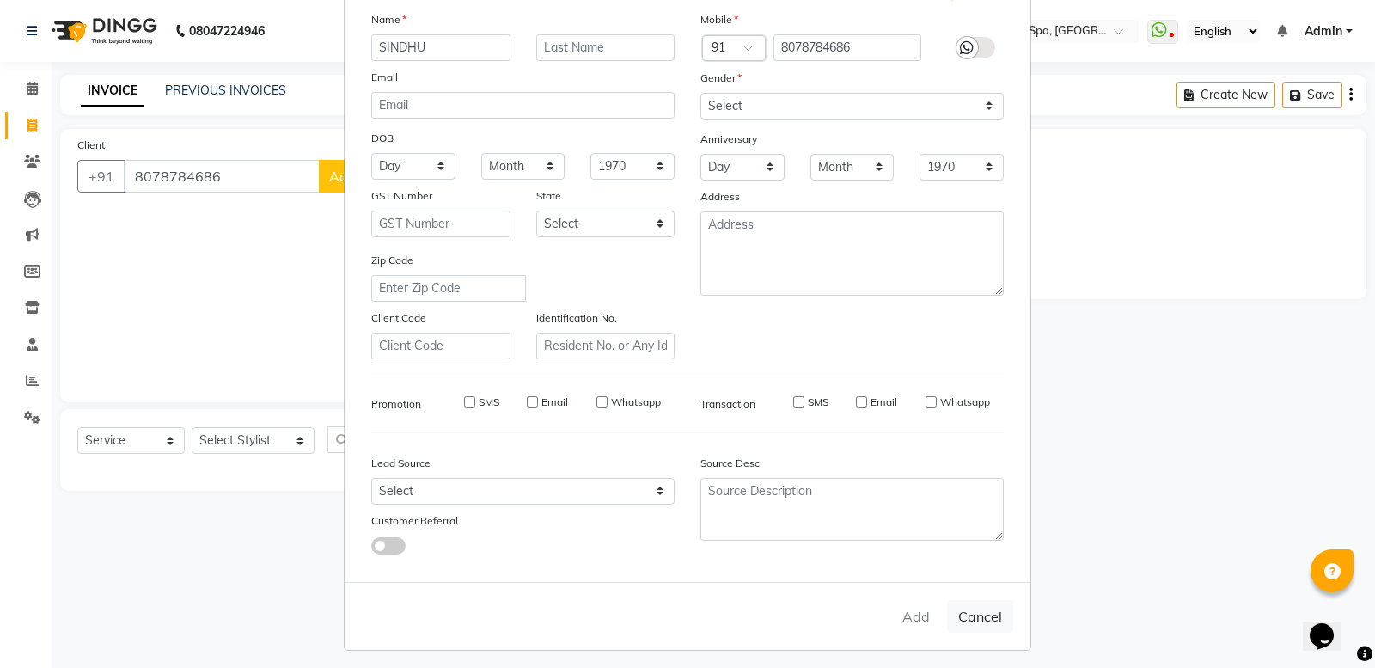
type input "8078784686"
select select
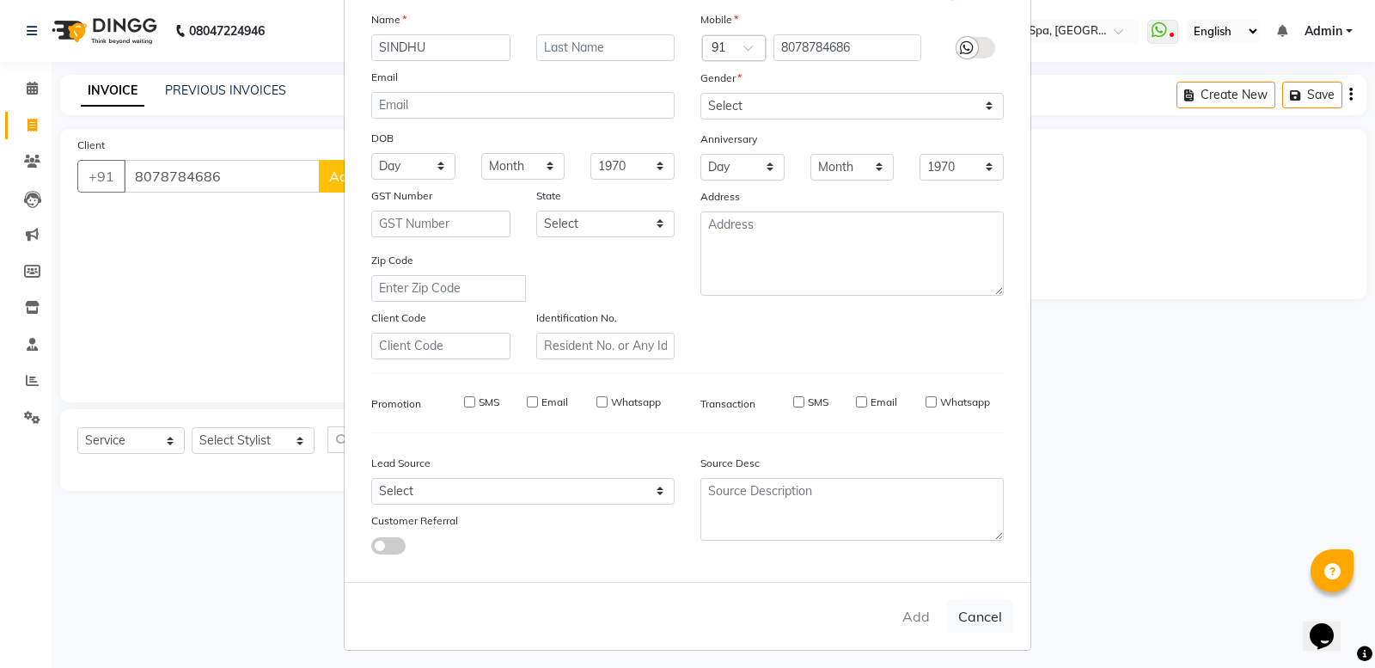
select select
checkbox input "false"
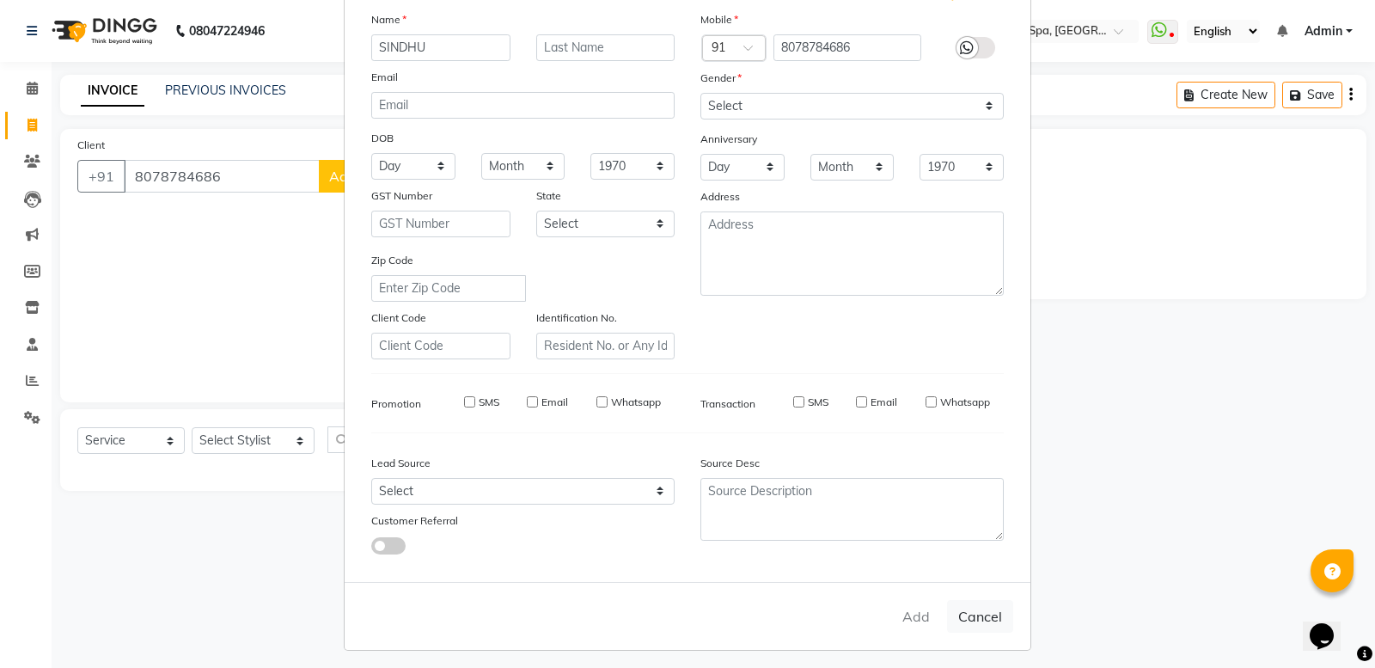
checkbox input "false"
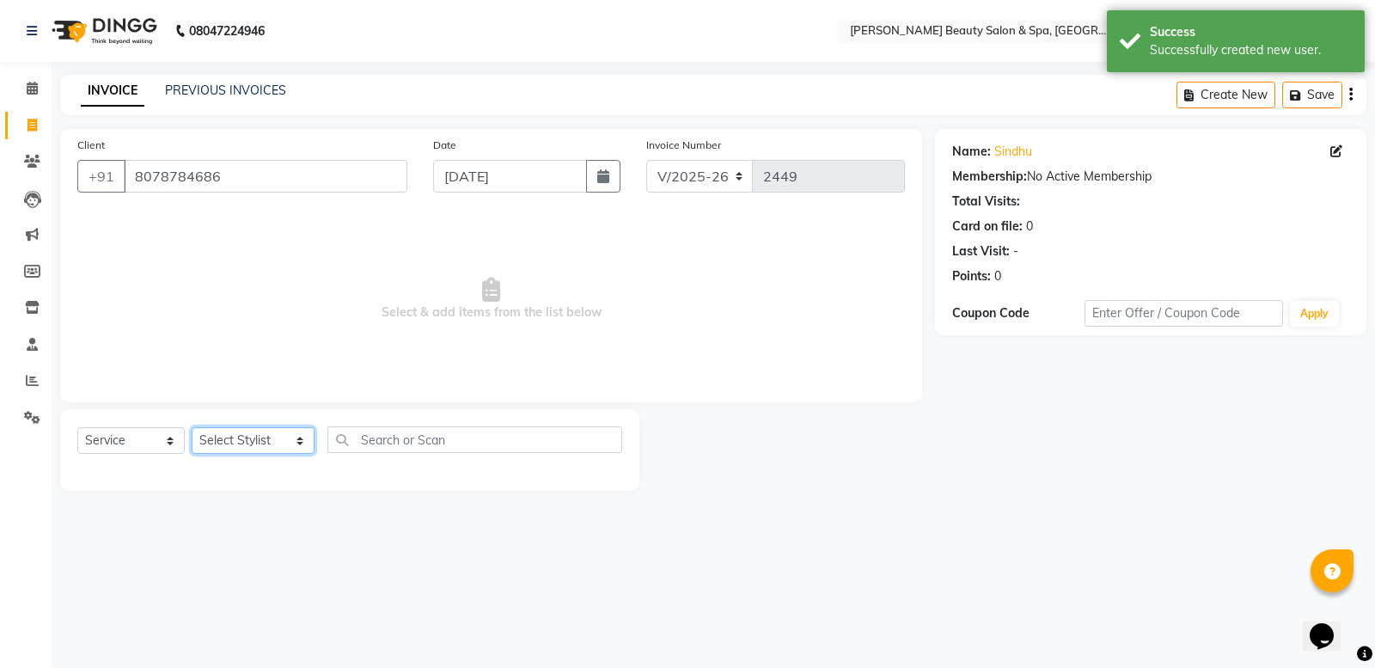
click at [229, 427] on select "Select Stylist Admin [PERSON_NAME] [PERSON_NAME] [PERSON_NAME] [PERSON_NAME] [P…" at bounding box center [253, 440] width 123 height 27
select select "78099"
click at [192, 427] on select "Select Stylist Admin [PERSON_NAME] [PERSON_NAME] [PERSON_NAME] [PERSON_NAME] [P…" at bounding box center [253, 440] width 123 height 27
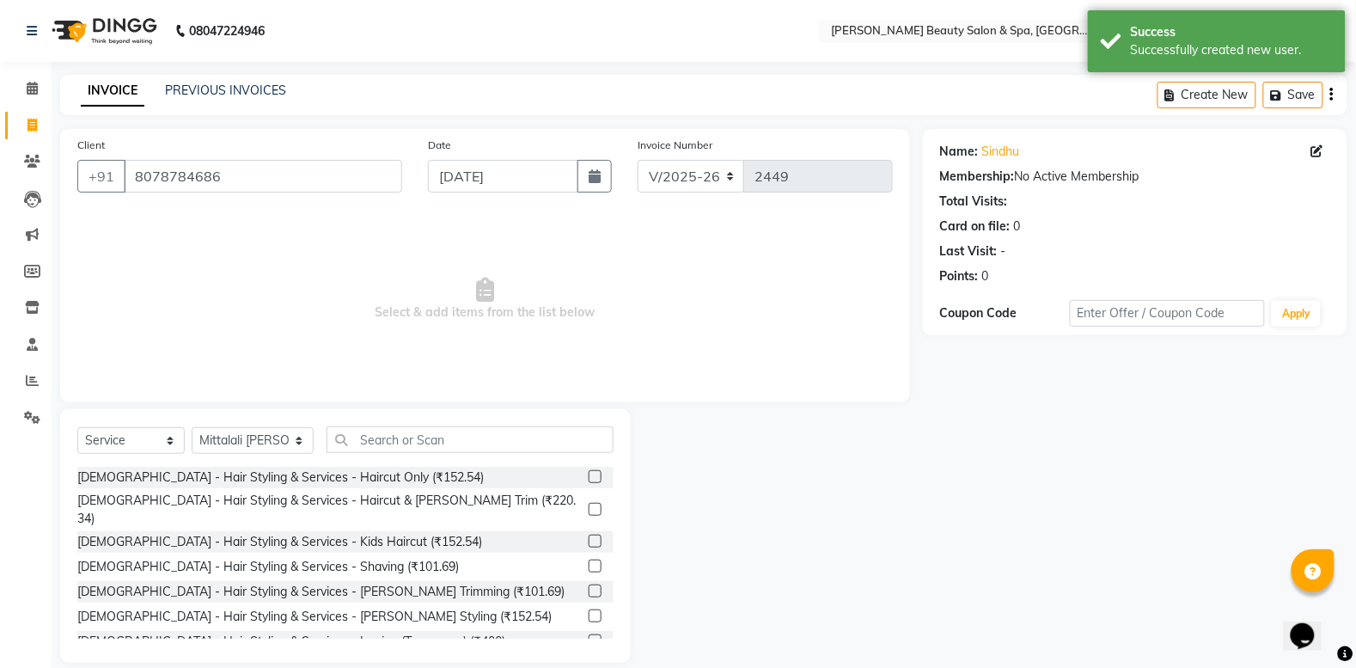
click at [353, 424] on div "Select Service Product Membership Package Voucher Prepaid Gift Card Select Styl…" at bounding box center [345, 536] width 571 height 254
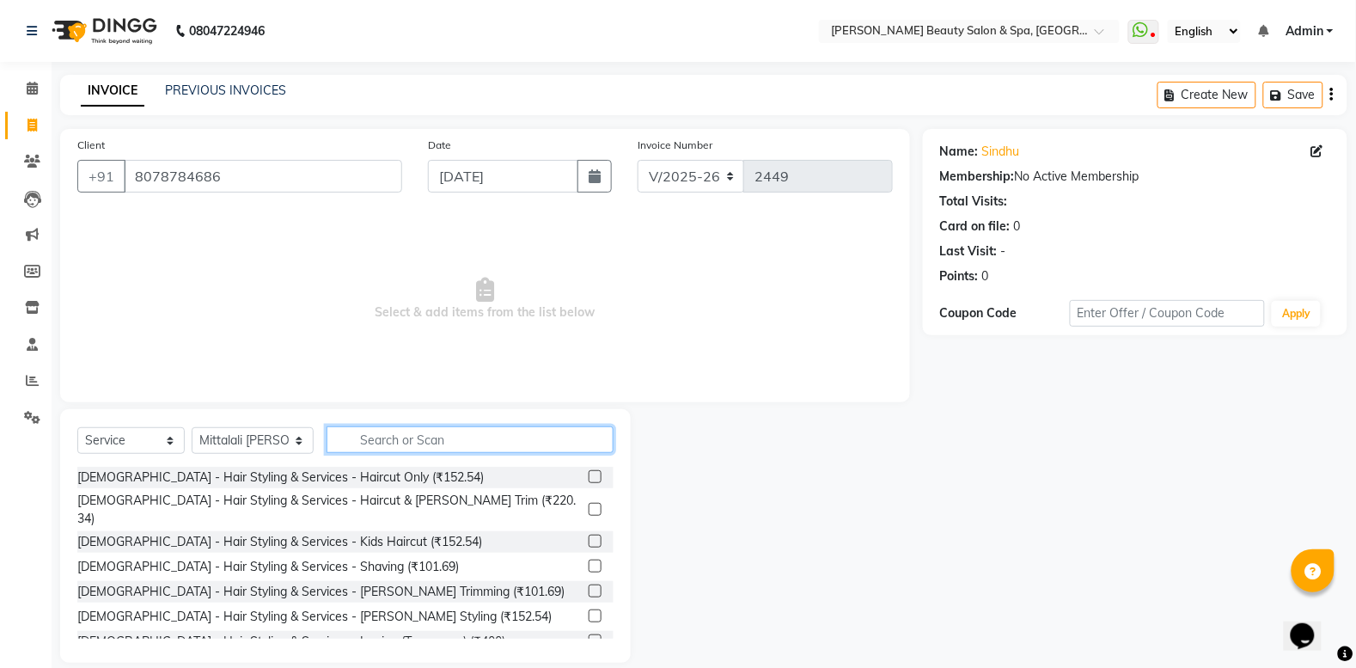
click at [382, 435] on input "text" at bounding box center [470, 439] width 287 height 27
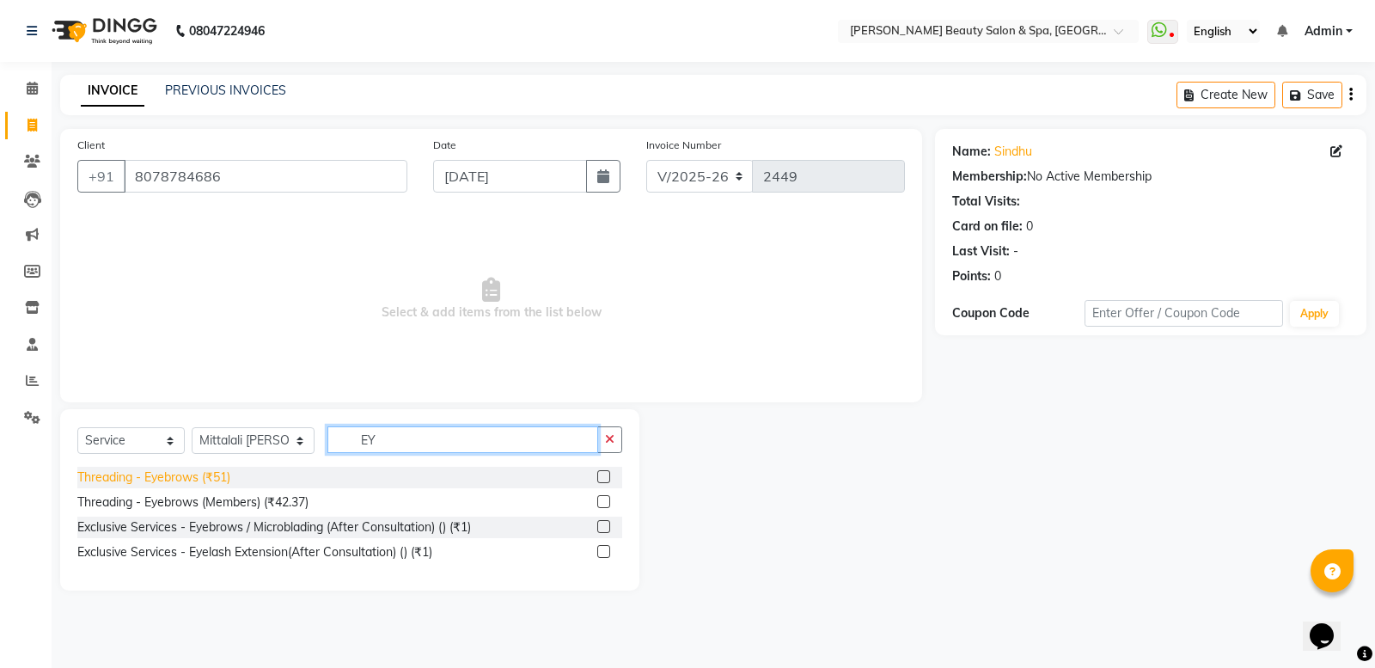
type input "EY"
click at [204, 475] on div "Threading - Eyebrows (₹51)" at bounding box center [153, 477] width 153 height 18
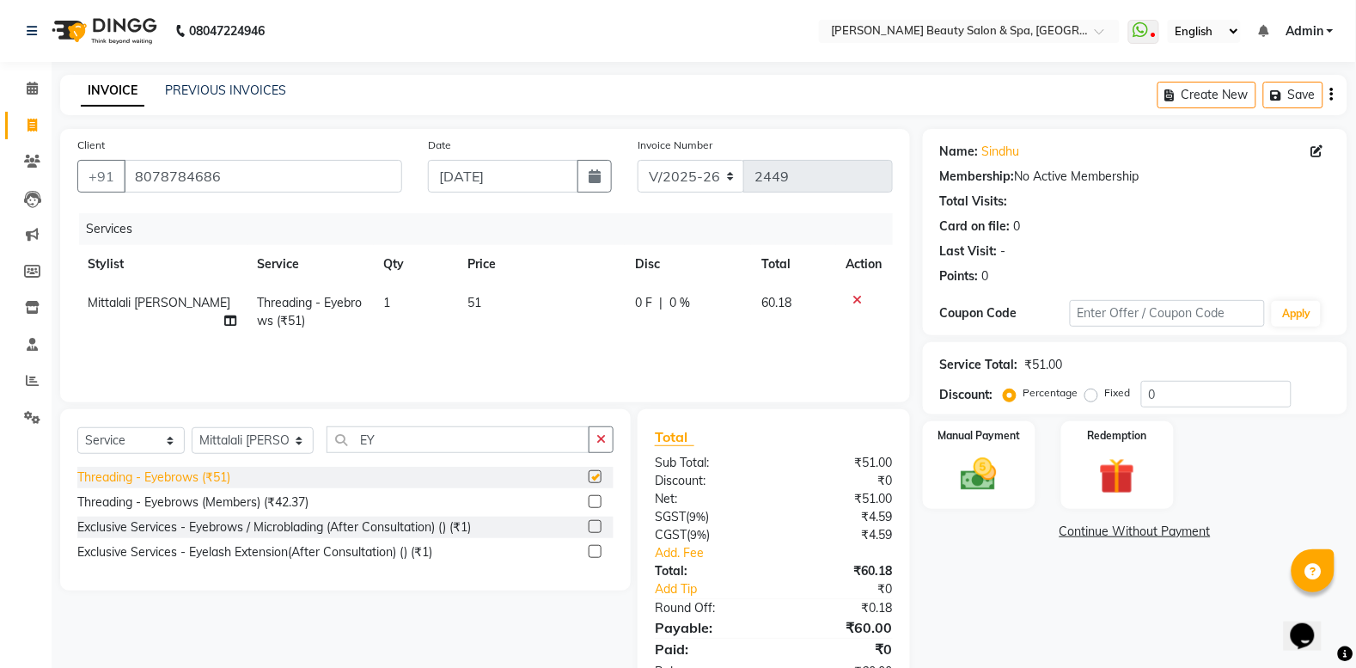
checkbox input "false"
click at [212, 435] on select "Select Stylist Admin [PERSON_NAME] [PERSON_NAME] [PERSON_NAME] [PERSON_NAME] [P…" at bounding box center [253, 440] width 122 height 27
select select "67142"
click at [192, 427] on select "Select Stylist Admin [PERSON_NAME] [PERSON_NAME] [PERSON_NAME] [PERSON_NAME] [P…" at bounding box center [253, 440] width 122 height 27
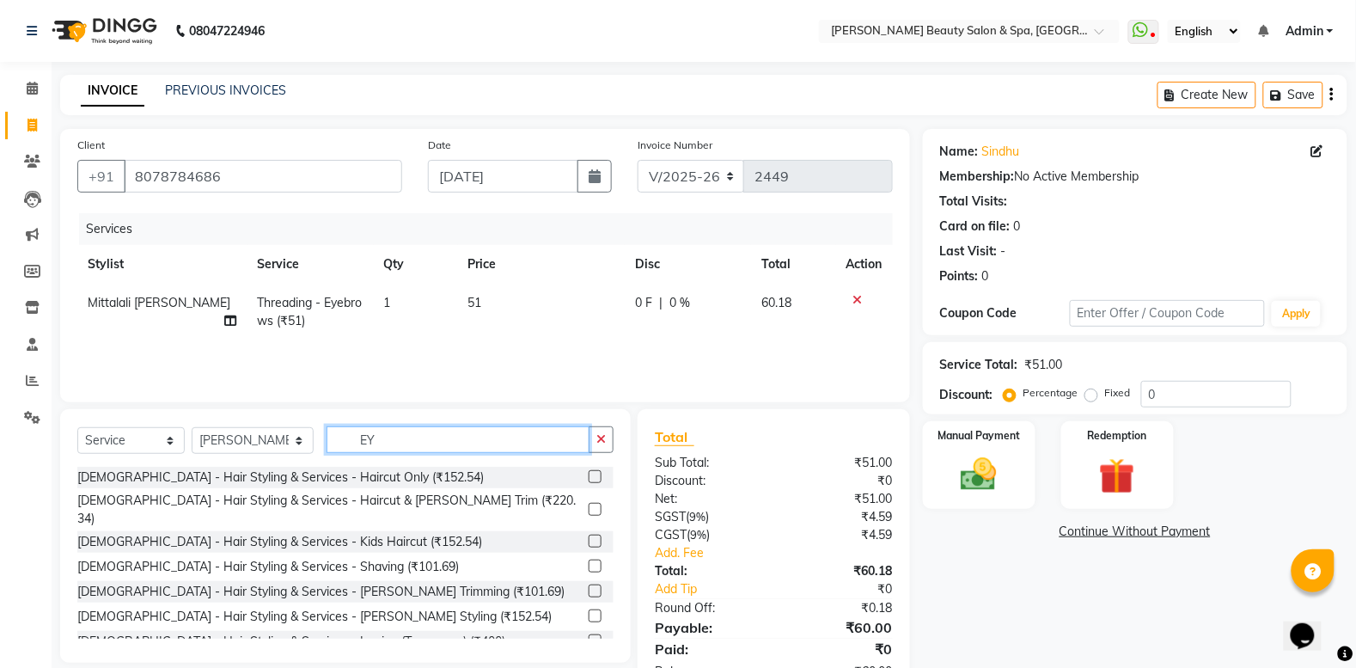
click at [382, 431] on input "EY" at bounding box center [458, 439] width 263 height 27
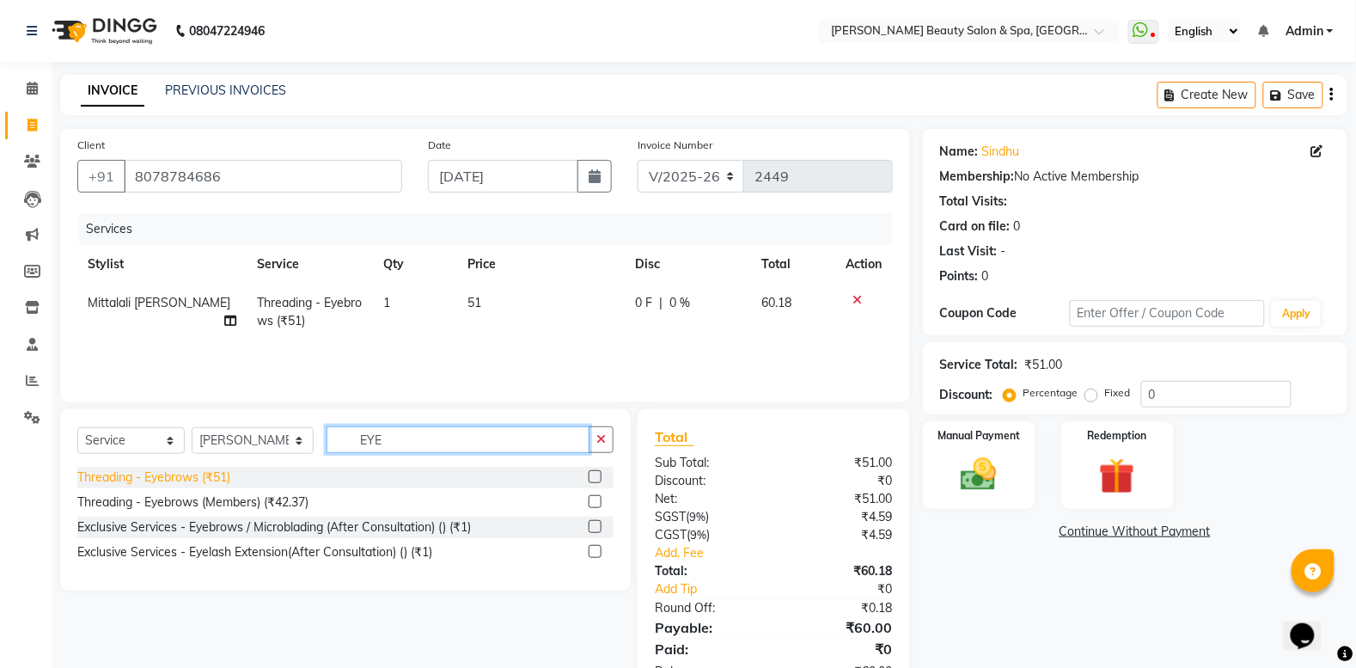
type input "EYE"
click at [216, 475] on div "Threading - Eyebrows (₹51)" at bounding box center [153, 477] width 153 height 18
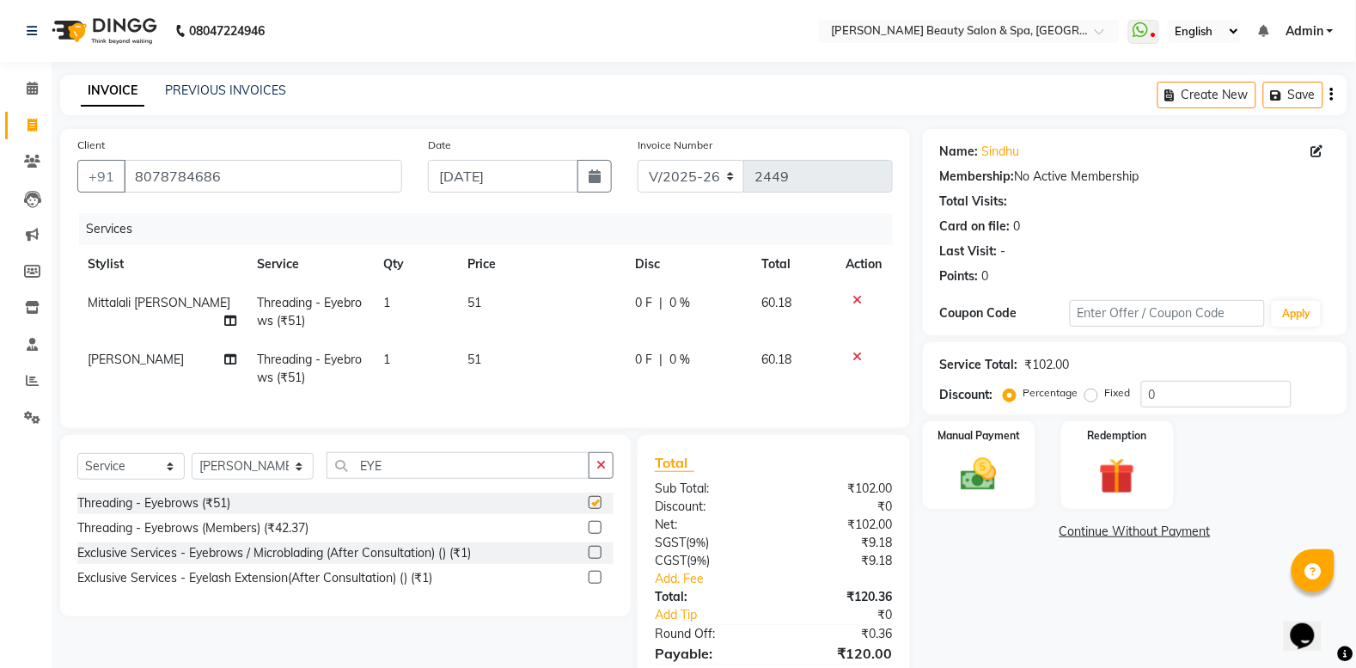
checkbox input "false"
click at [988, 437] on label "Manual Payment" at bounding box center [979, 434] width 86 height 16
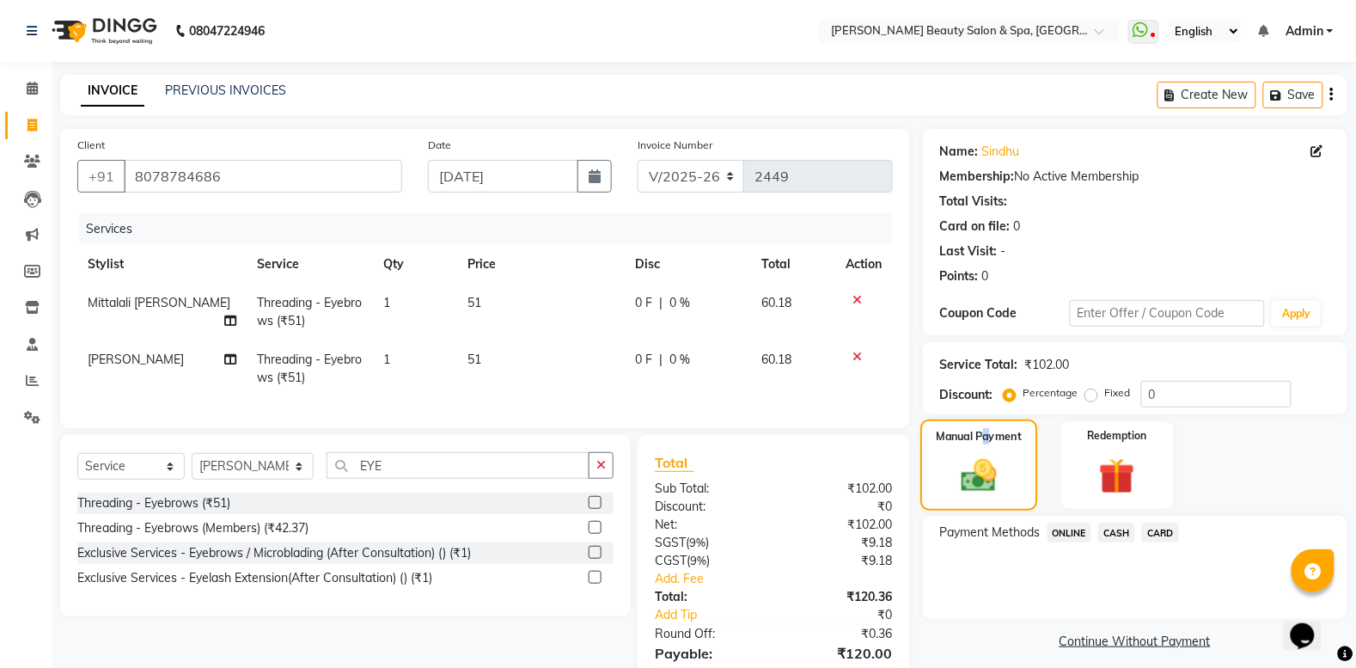
click at [978, 494] on img at bounding box center [979, 475] width 58 height 41
click at [1127, 530] on span "CASH" at bounding box center [1116, 533] width 37 height 20
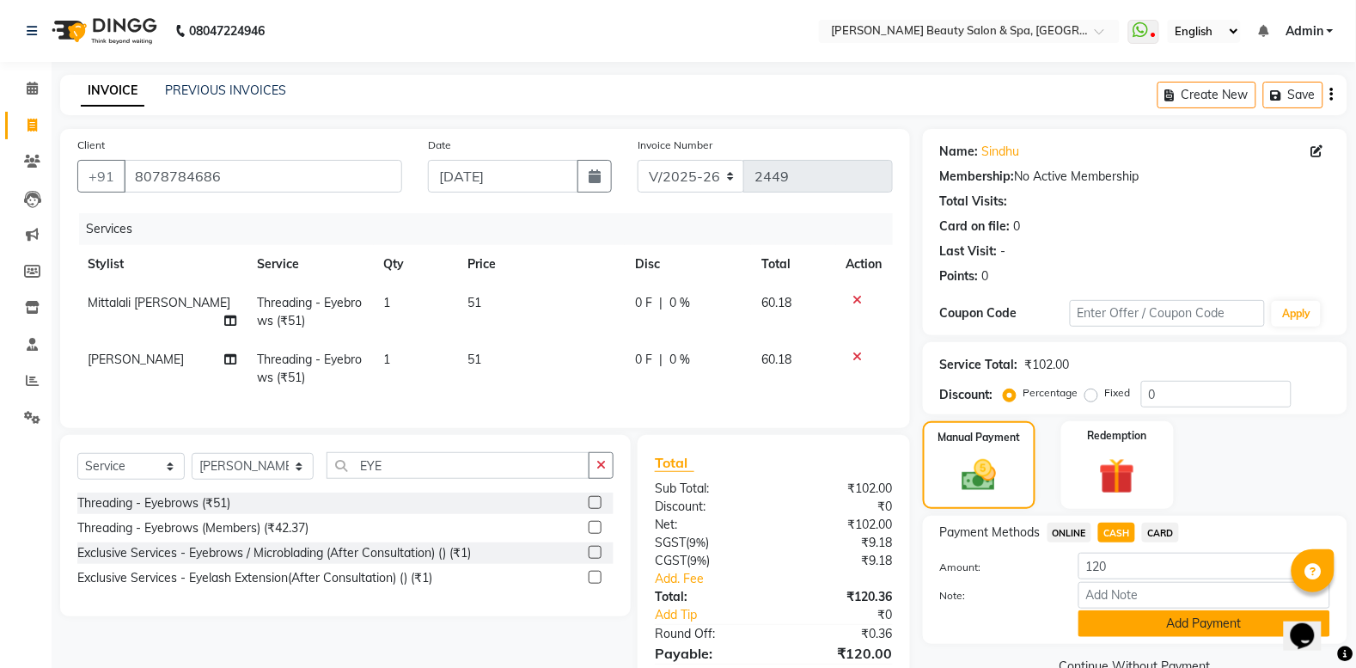
click at [1140, 624] on button "Add Payment" at bounding box center [1205, 623] width 252 height 27
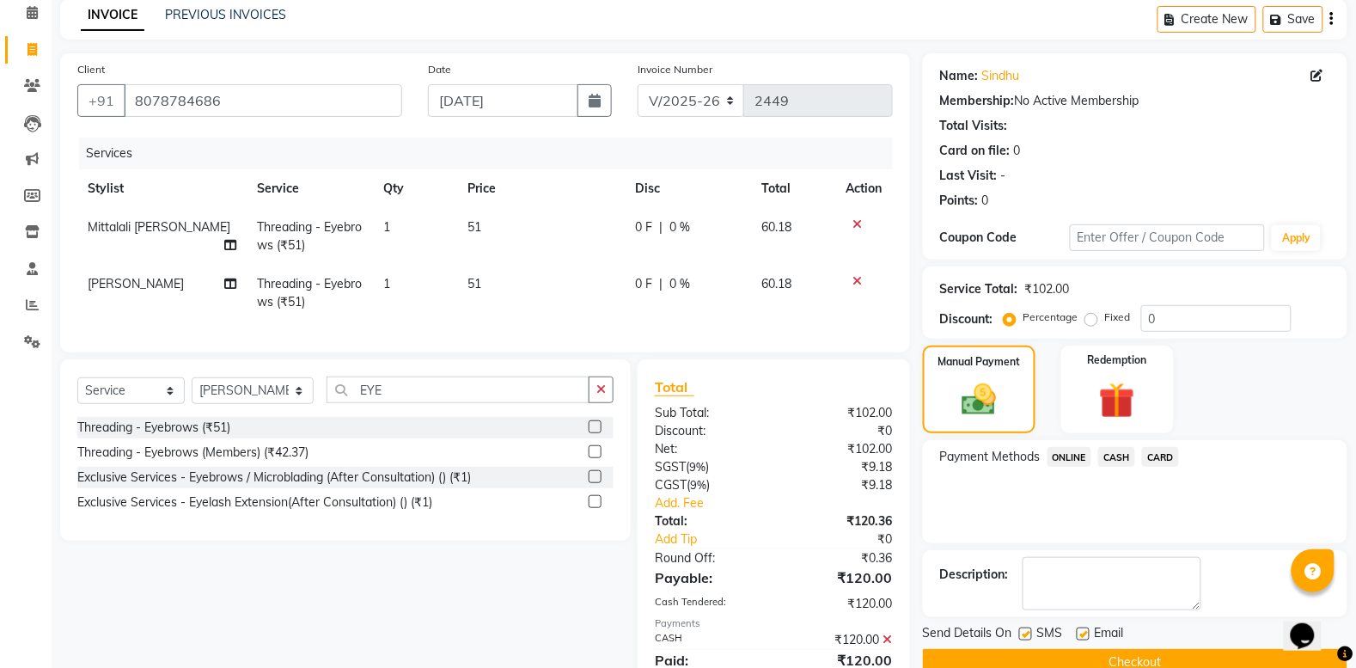
scroll to position [160, 0]
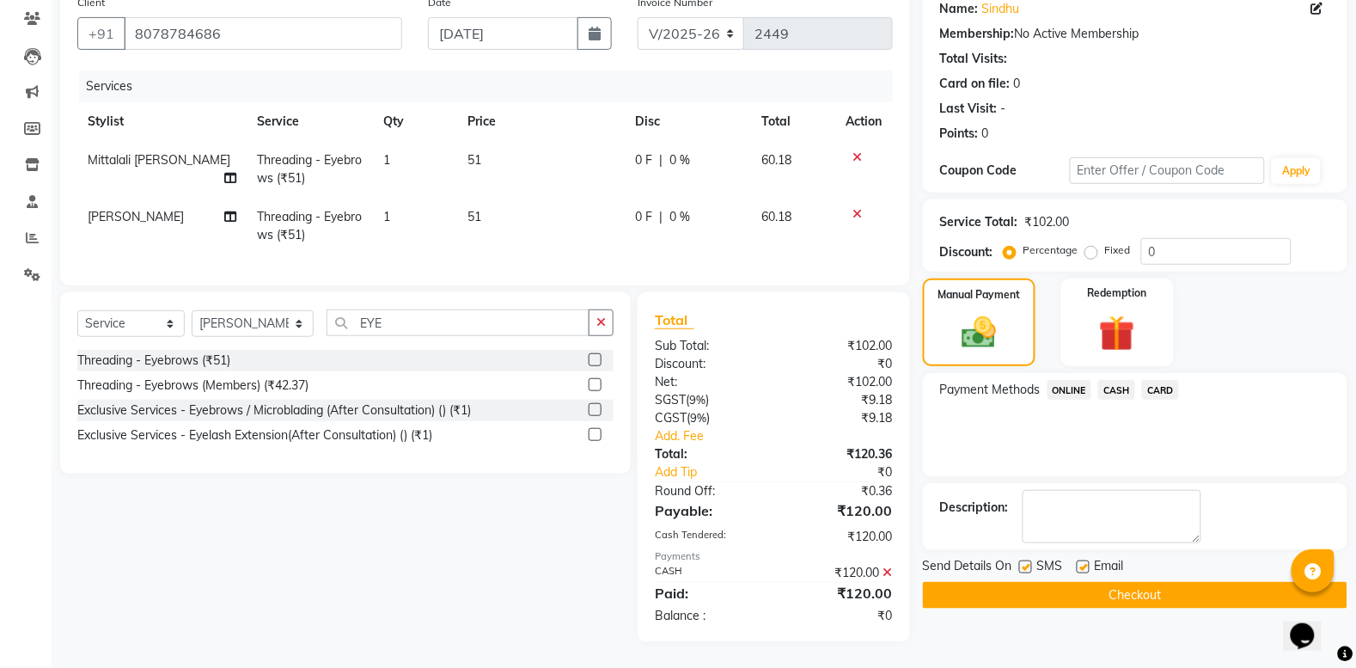
click at [1124, 560] on span "Email" at bounding box center [1109, 567] width 29 height 21
click at [1134, 582] on button "Checkout" at bounding box center [1135, 595] width 425 height 27
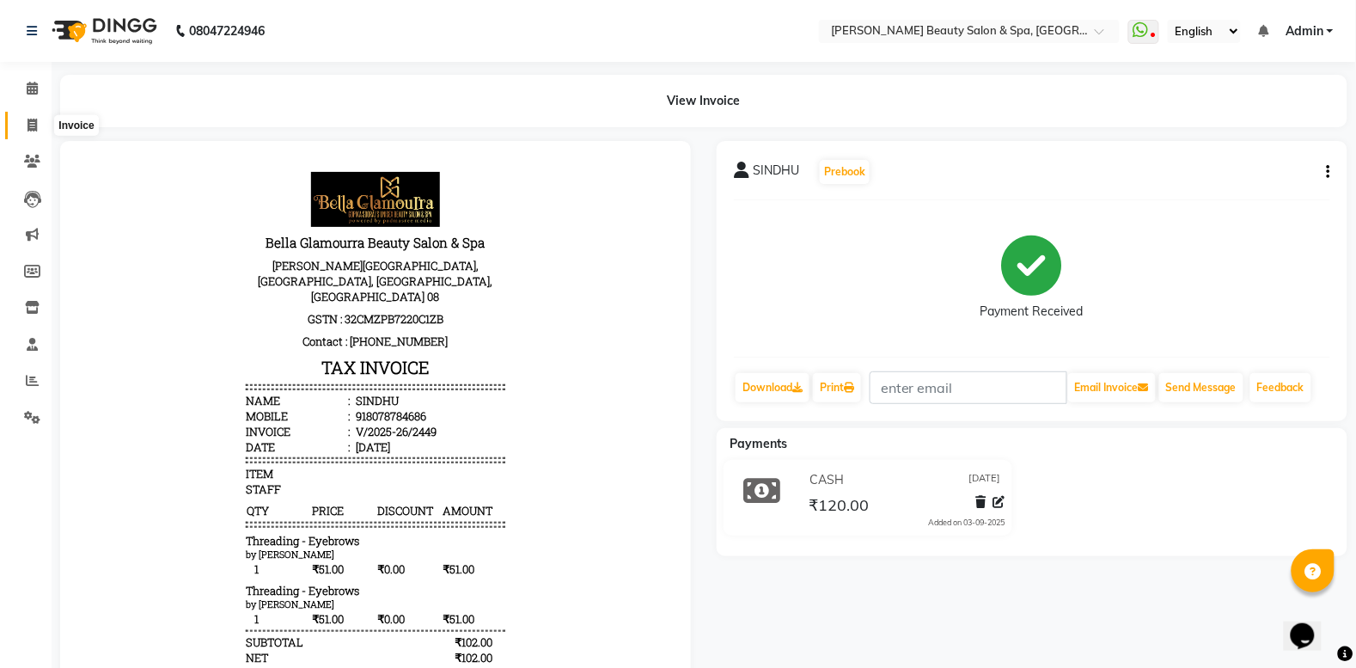
click at [24, 117] on span at bounding box center [32, 126] width 30 height 20
select select "service"
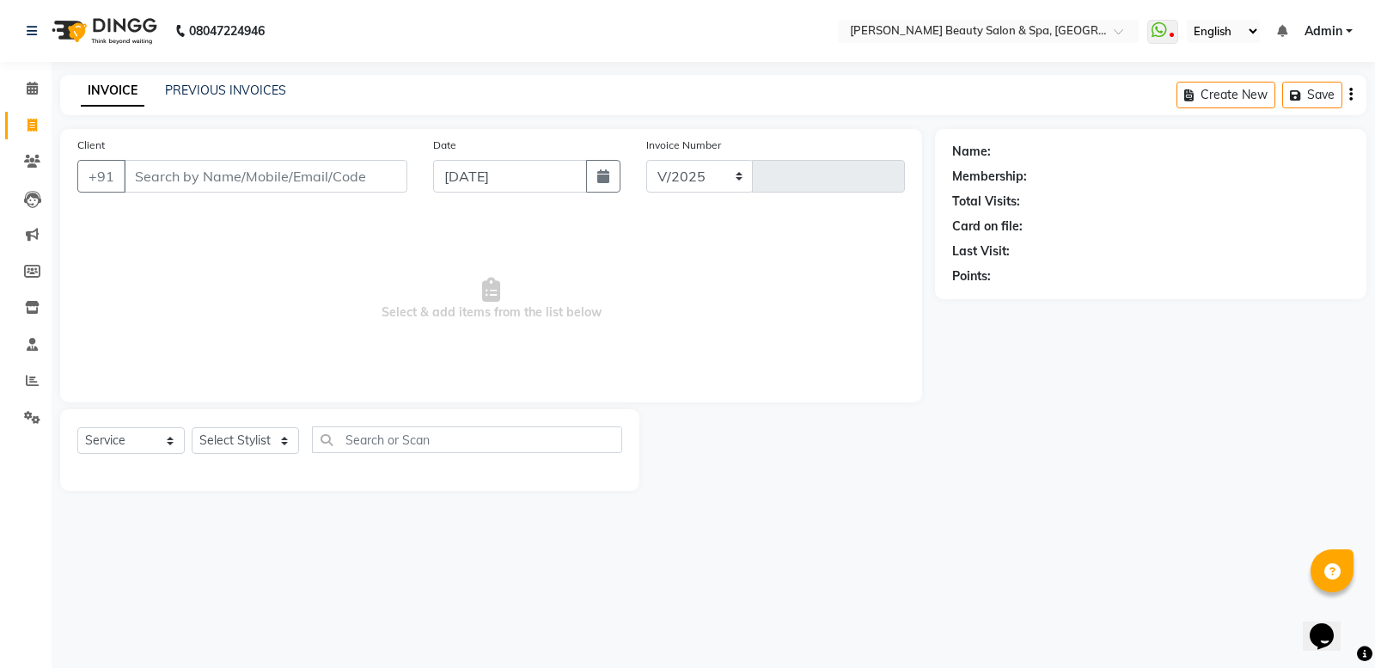
select select "7524"
type input "2450"
click at [195, 178] on input "Client" at bounding box center [266, 176] width 284 height 33
click at [195, 180] on input "Client" at bounding box center [266, 176] width 284 height 33
click at [150, 156] on div "Client +91" at bounding box center [242, 171] width 356 height 70
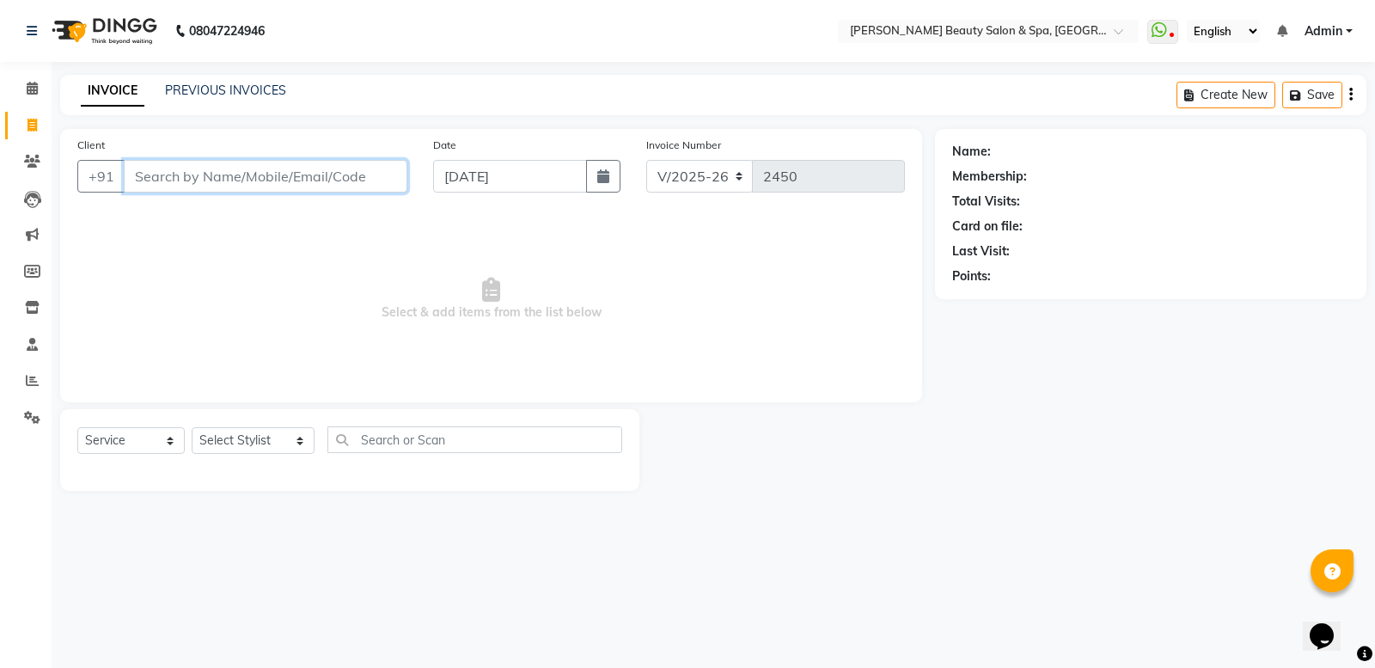
click at [206, 177] on input "Client" at bounding box center [266, 176] width 284 height 33
type input "9946699388"
click at [358, 179] on span "Add Client" at bounding box center [363, 176] width 68 height 17
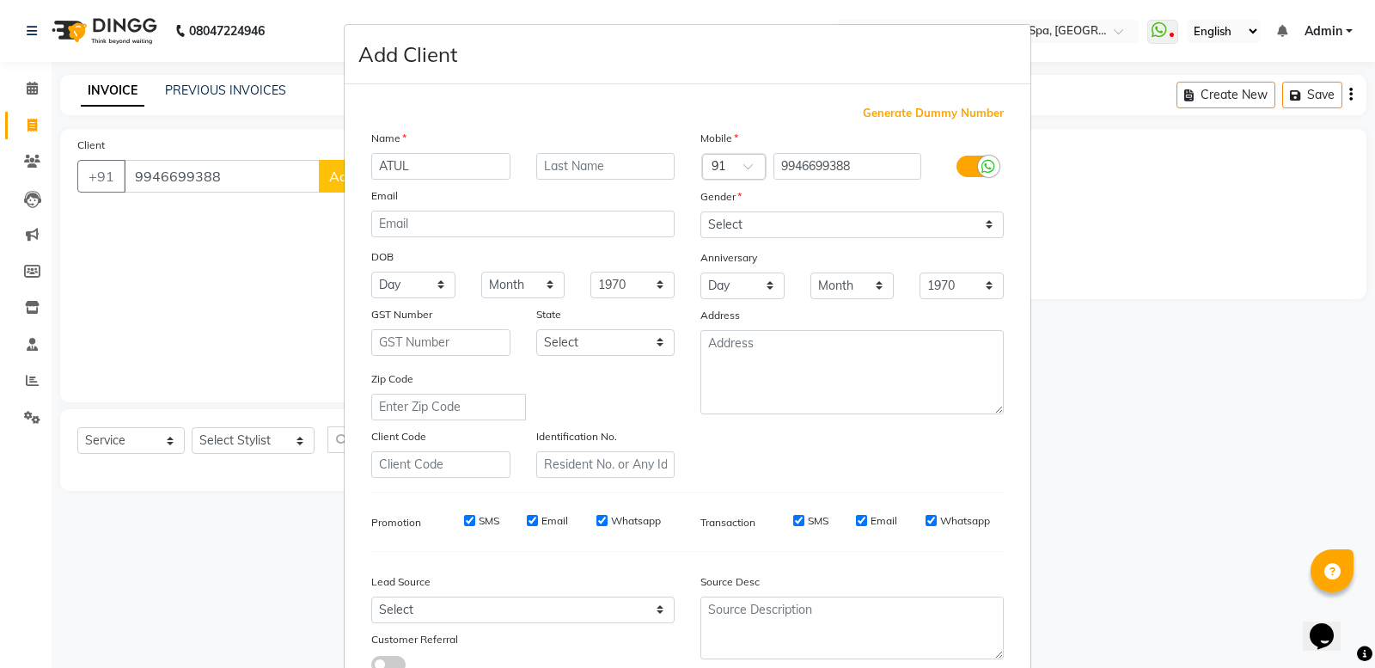
type input "ATUL"
click at [711, 226] on select "Select [DEMOGRAPHIC_DATA] [DEMOGRAPHIC_DATA] Other Prefer Not To Say" at bounding box center [851, 224] width 303 height 27
select select "[DEMOGRAPHIC_DATA]"
click at [700, 211] on select "Select [DEMOGRAPHIC_DATA] [DEMOGRAPHIC_DATA] Other Prefer Not To Say" at bounding box center [851, 224] width 303 height 27
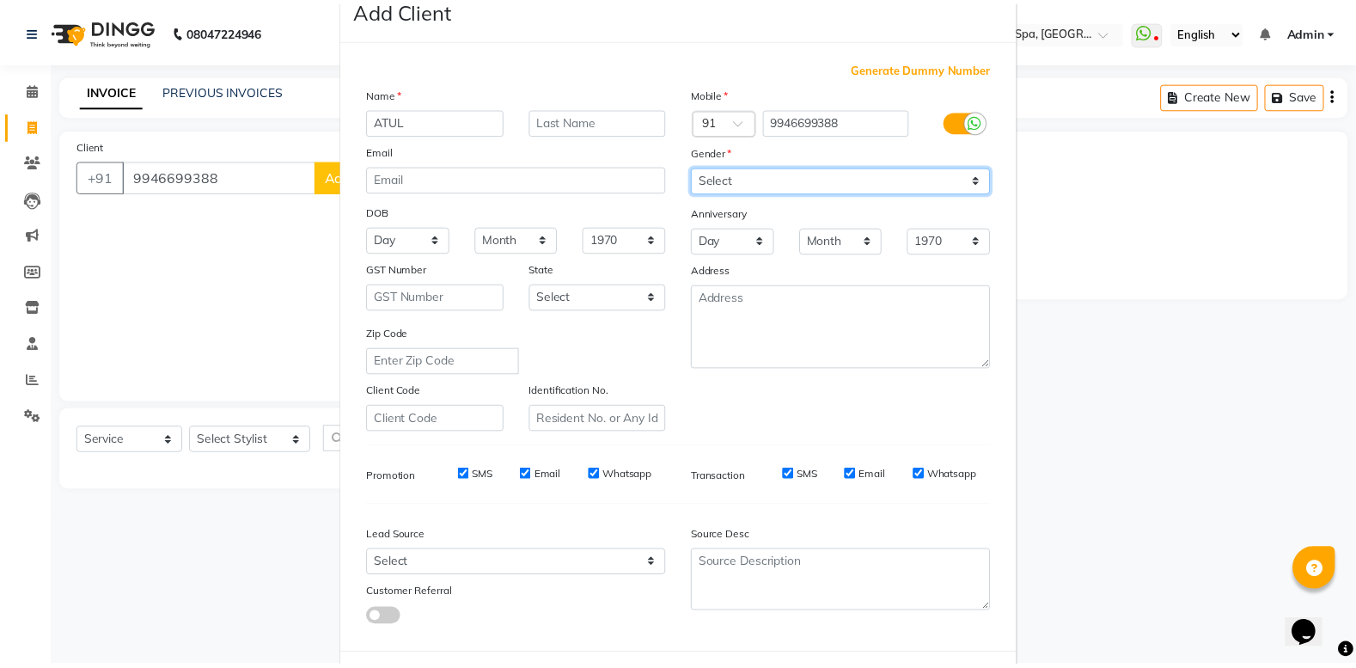
scroll to position [119, 0]
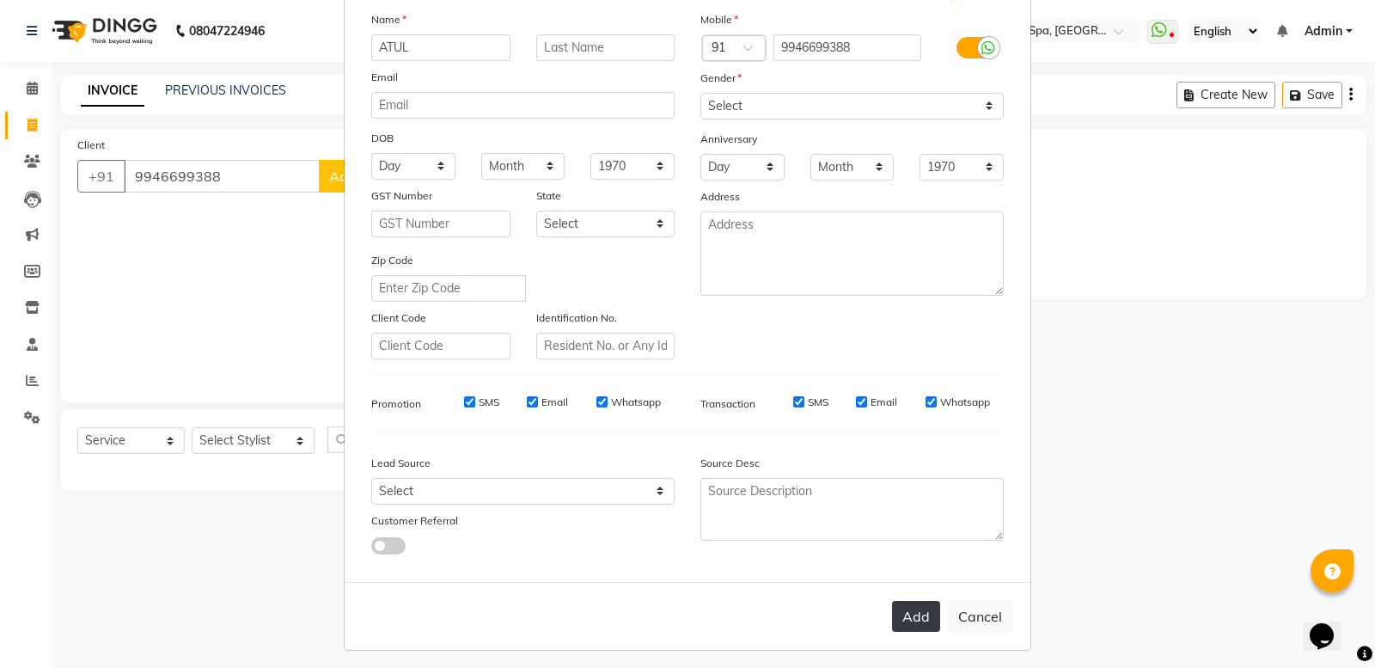
click at [901, 601] on button "Add" at bounding box center [916, 616] width 48 height 31
select select
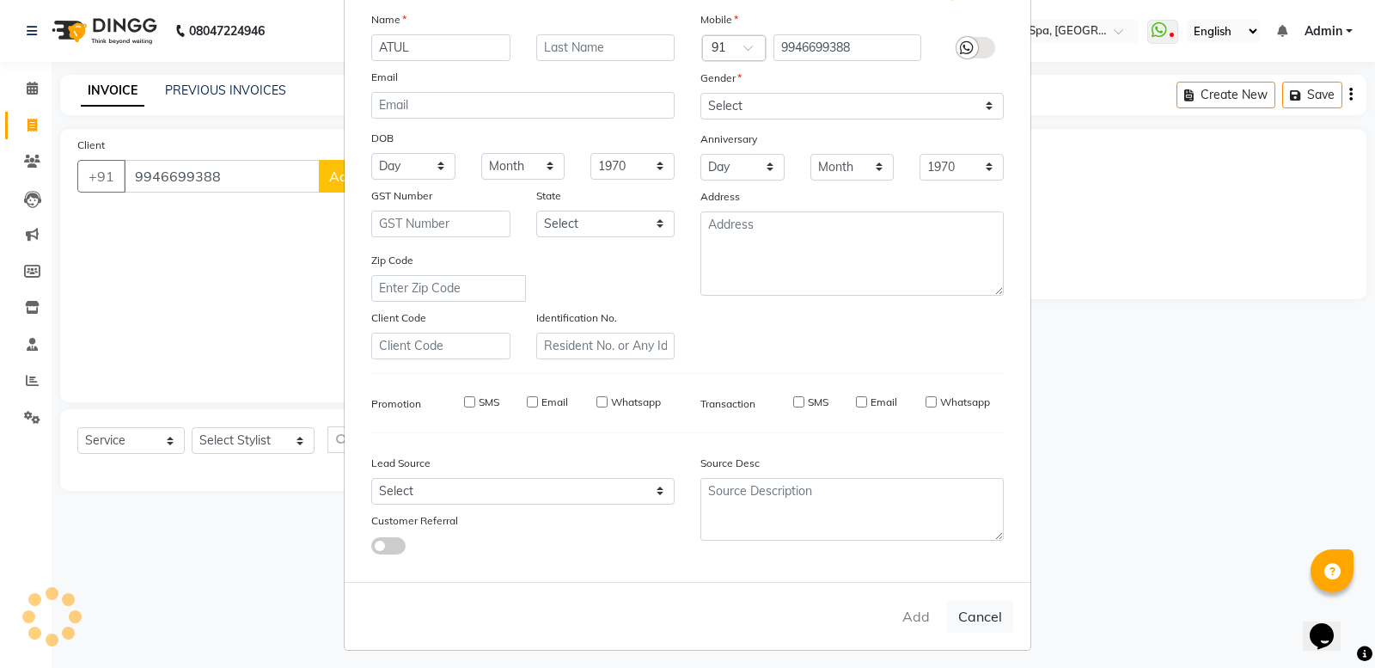
select select
checkbox input "false"
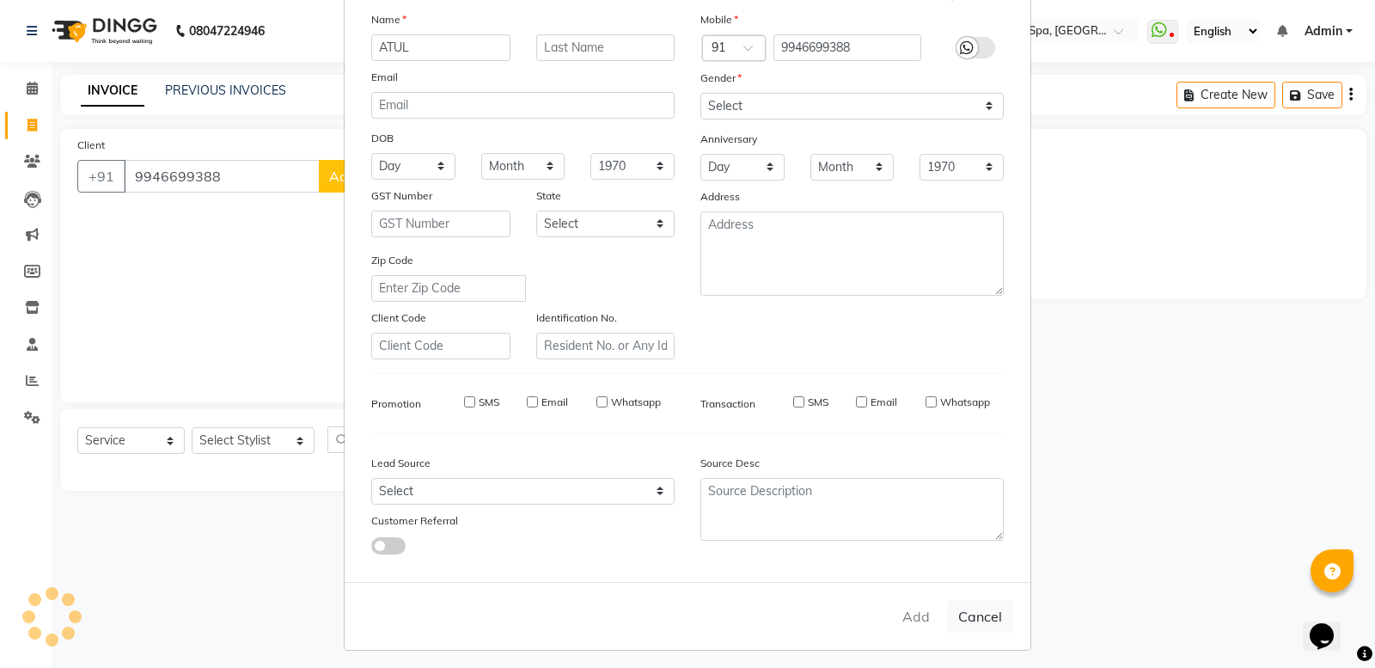
checkbox input "false"
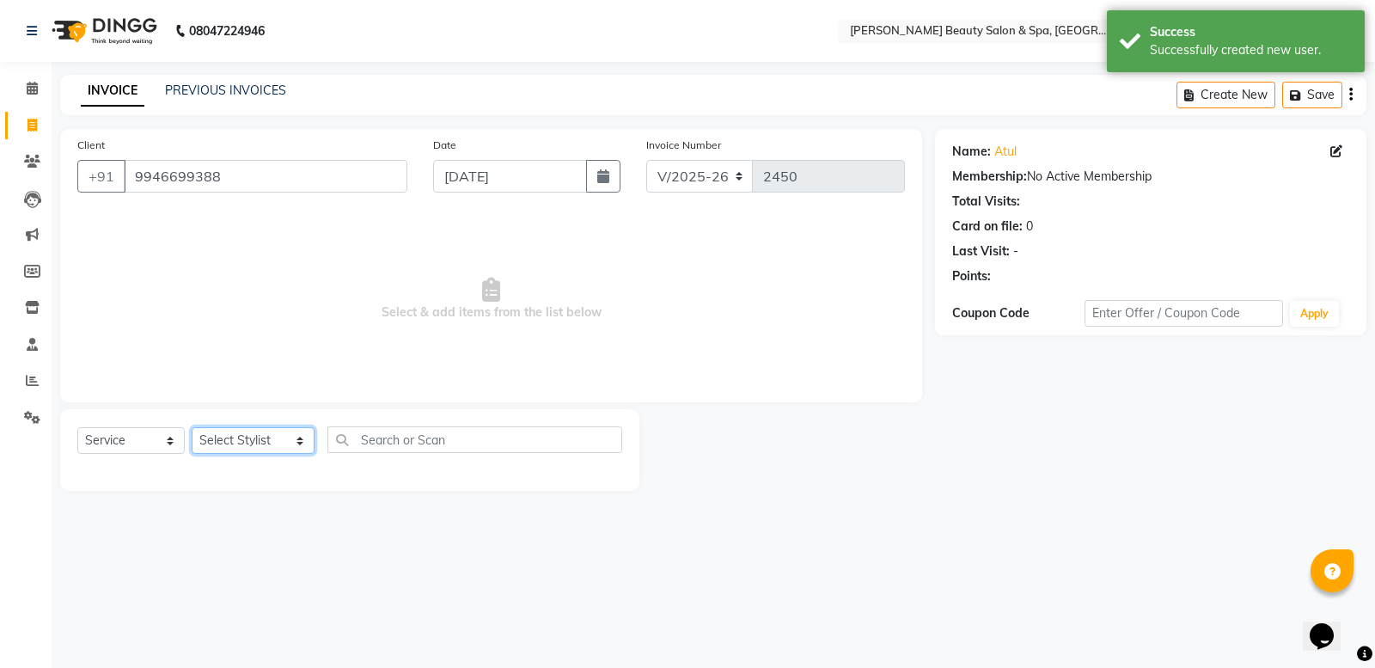
click at [225, 427] on select "Select Stylist Admin [PERSON_NAME] [PERSON_NAME] [PERSON_NAME] [PERSON_NAME] [P…" at bounding box center [253, 440] width 123 height 27
select select "83646"
click at [192, 427] on select "Select Stylist Admin [PERSON_NAME] [PERSON_NAME] [PERSON_NAME] [PERSON_NAME] [P…" at bounding box center [253, 440] width 123 height 27
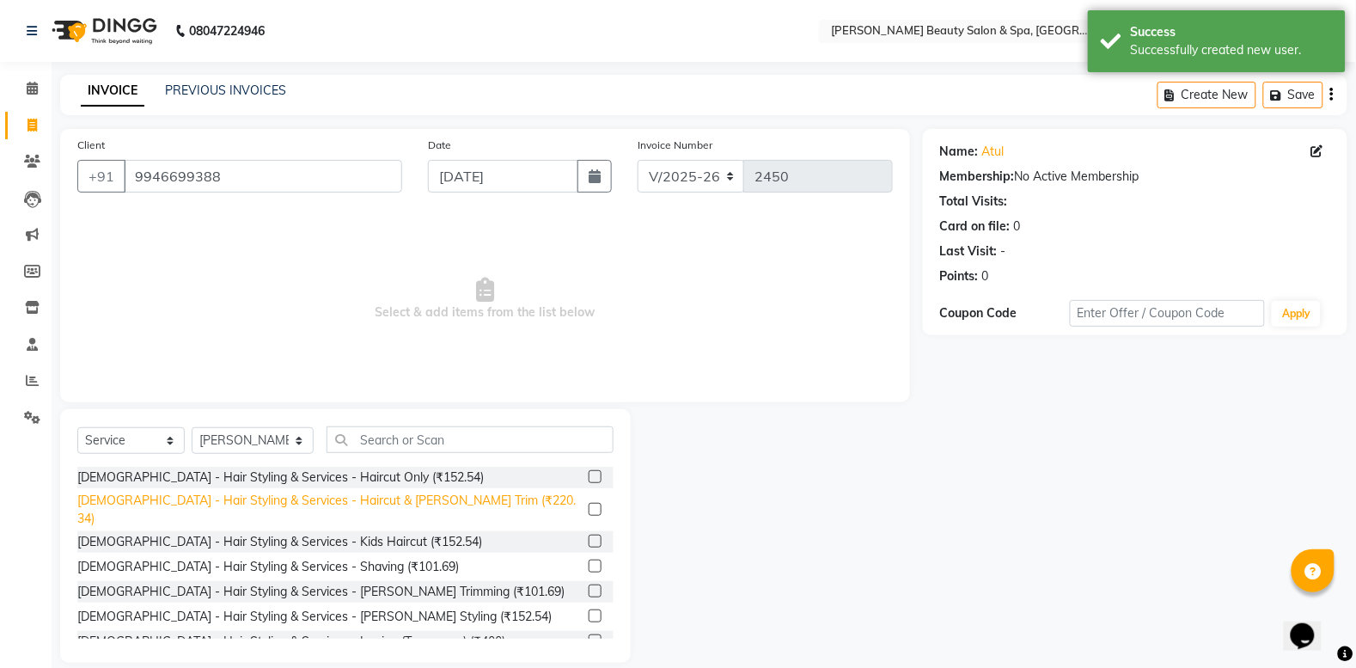
click at [337, 508] on div "[DEMOGRAPHIC_DATA] - Hair Styling & Services - Haircut & [PERSON_NAME] Trim (₹2…" at bounding box center [329, 510] width 504 height 36
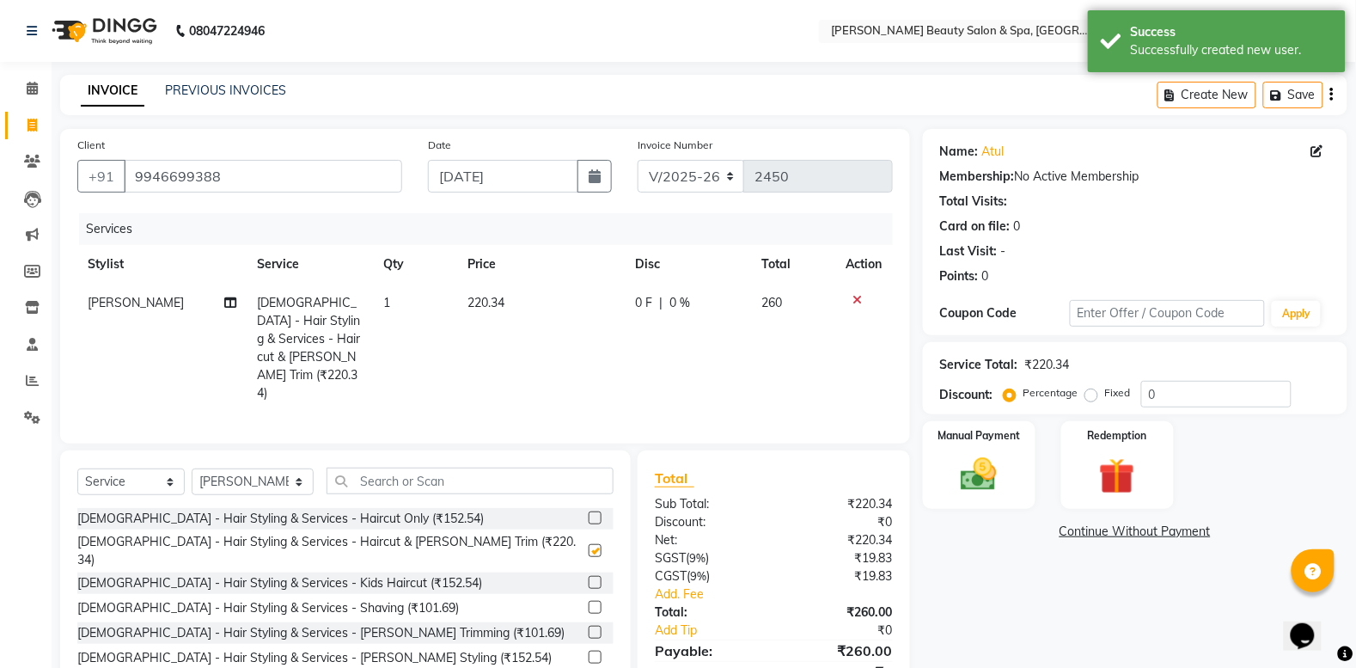
checkbox input "false"
click at [278, 468] on select "Select Stylist Admin [PERSON_NAME] [PERSON_NAME] [PERSON_NAME] [PERSON_NAME] [P…" at bounding box center [253, 481] width 122 height 27
select select "78099"
click at [192, 468] on select "Select Stylist Admin [PERSON_NAME] [PERSON_NAME] [PERSON_NAME] [PERSON_NAME] [P…" at bounding box center [253, 481] width 122 height 27
click at [337, 468] on input "text" at bounding box center [470, 481] width 287 height 27
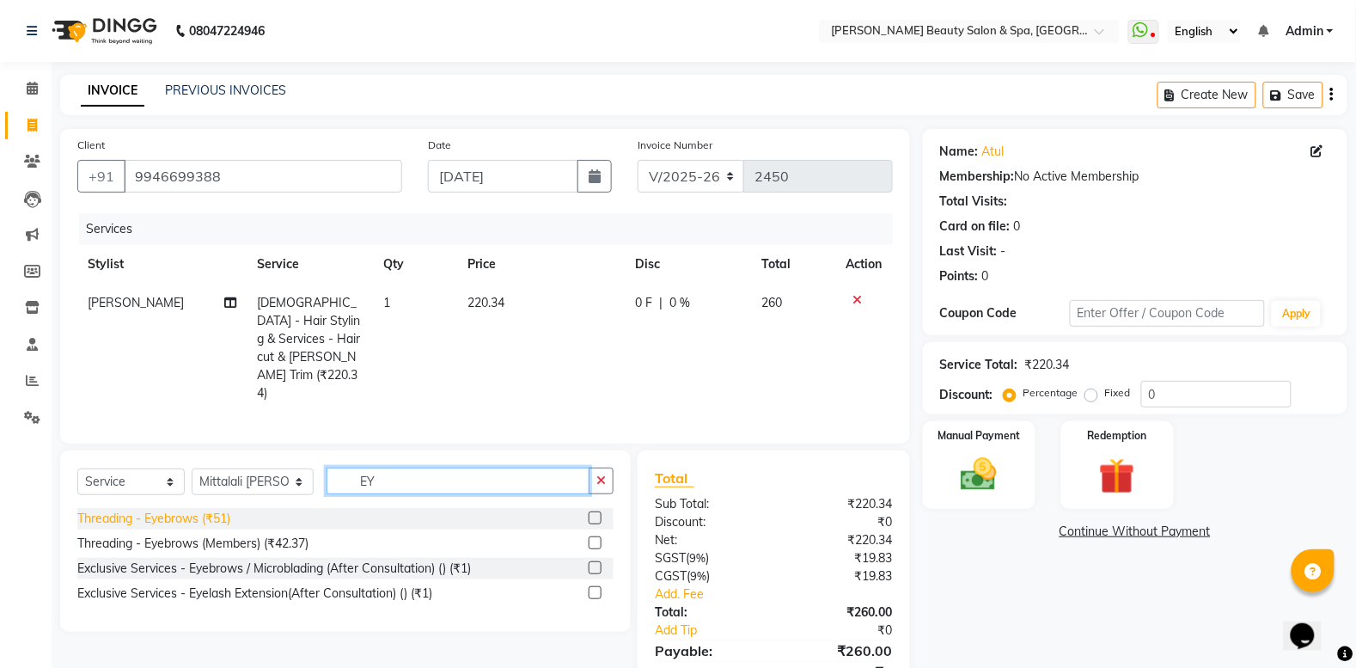
type input "EY"
click at [211, 510] on div "Threading - Eyebrows (₹51)" at bounding box center [153, 519] width 153 height 18
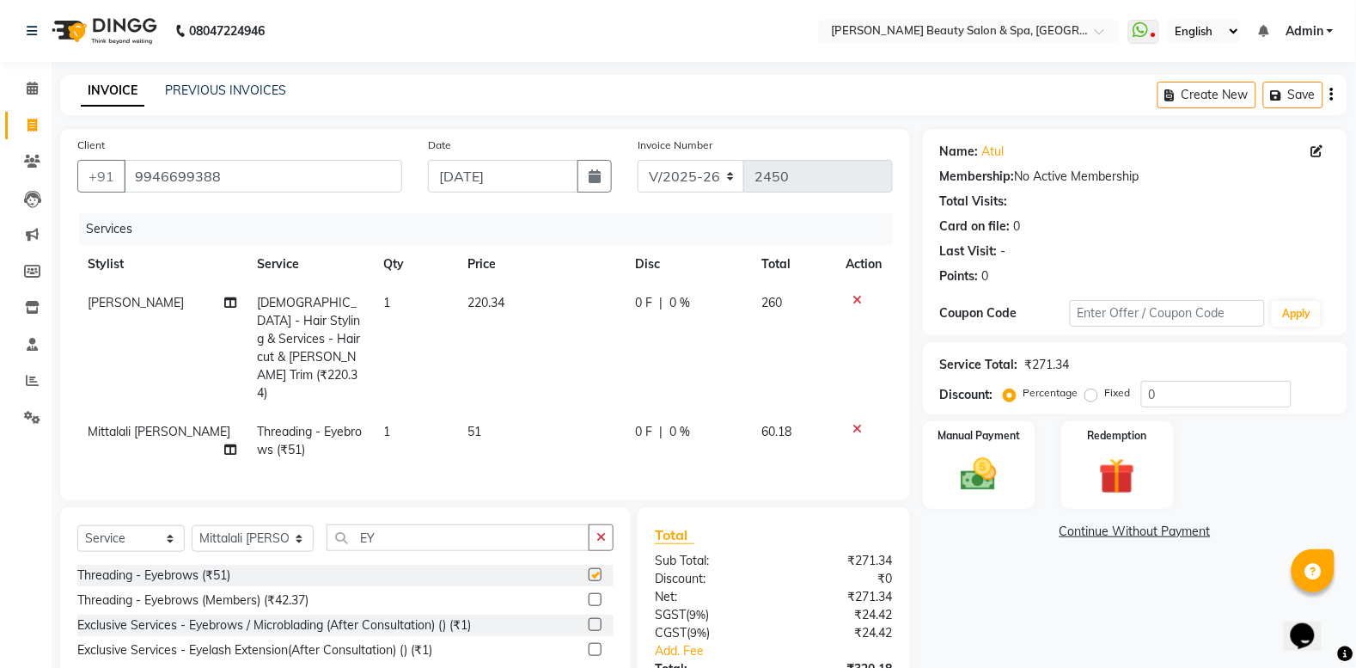
checkbox input "false"
click at [370, 524] on input "EY" at bounding box center [458, 537] width 263 height 27
type input "E"
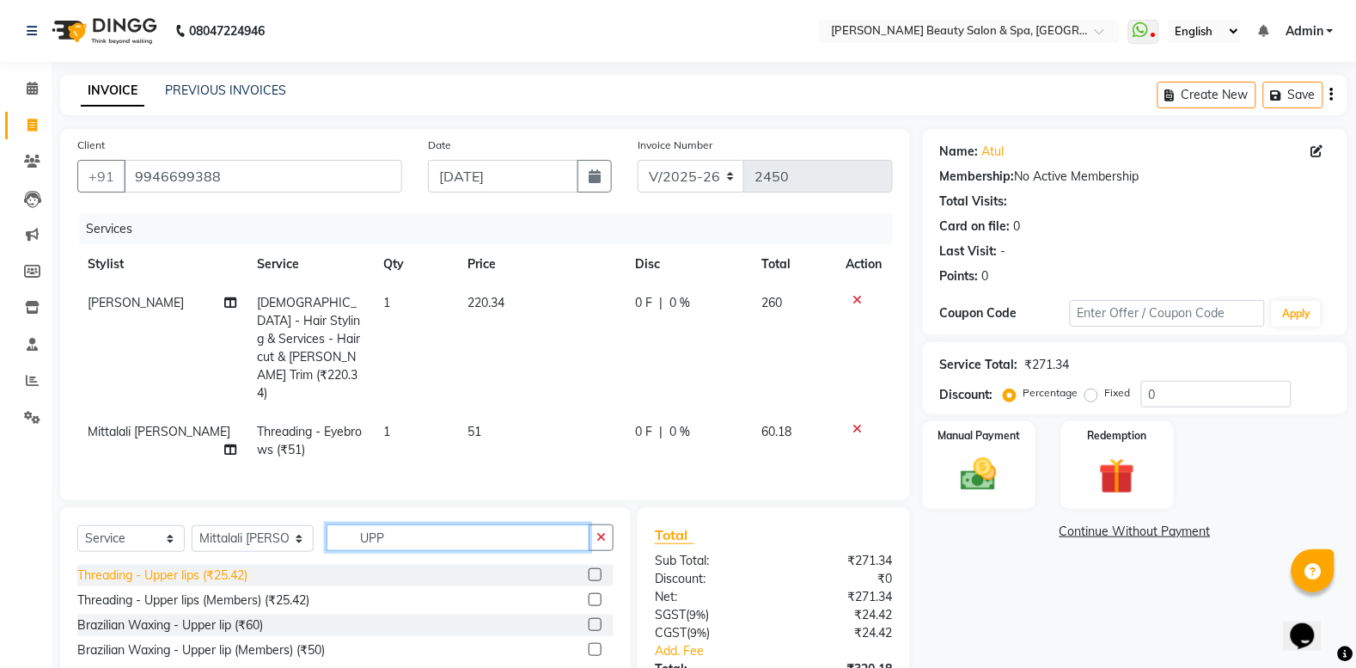
type input "UPP"
click at [247, 566] on div "Threading - Upper lips (₹25.42)" at bounding box center [162, 575] width 170 height 18
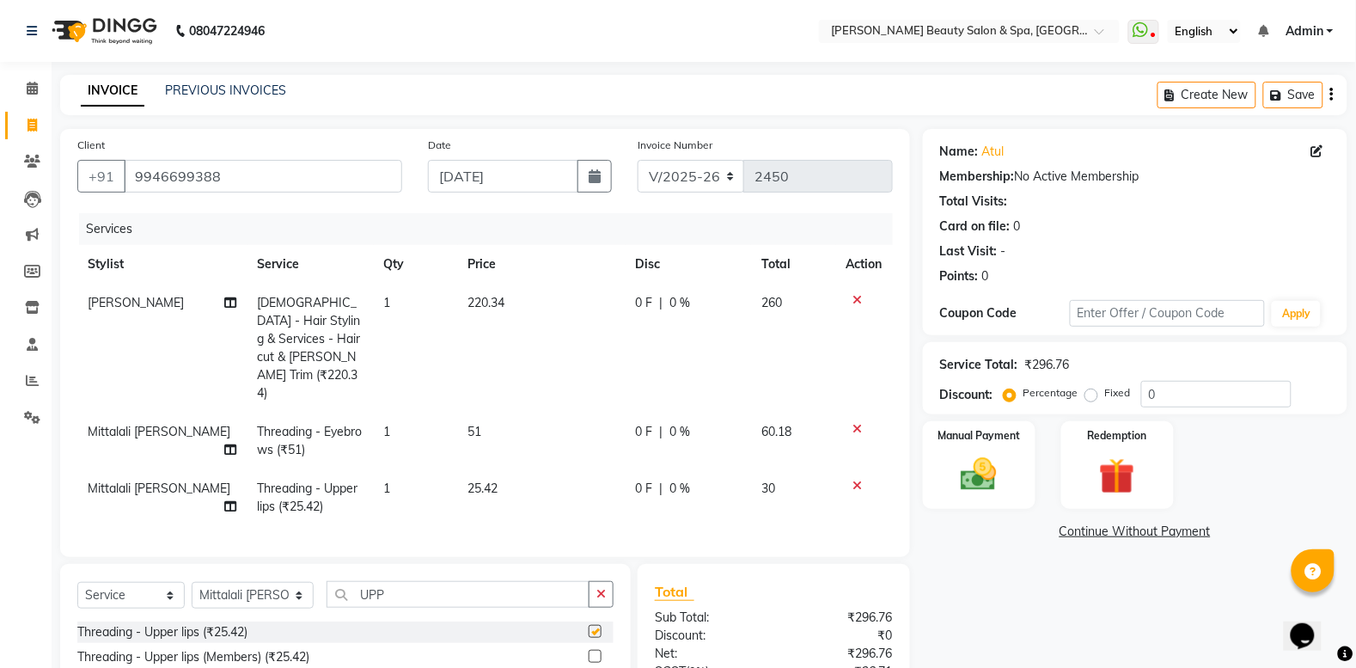
checkbox input "false"
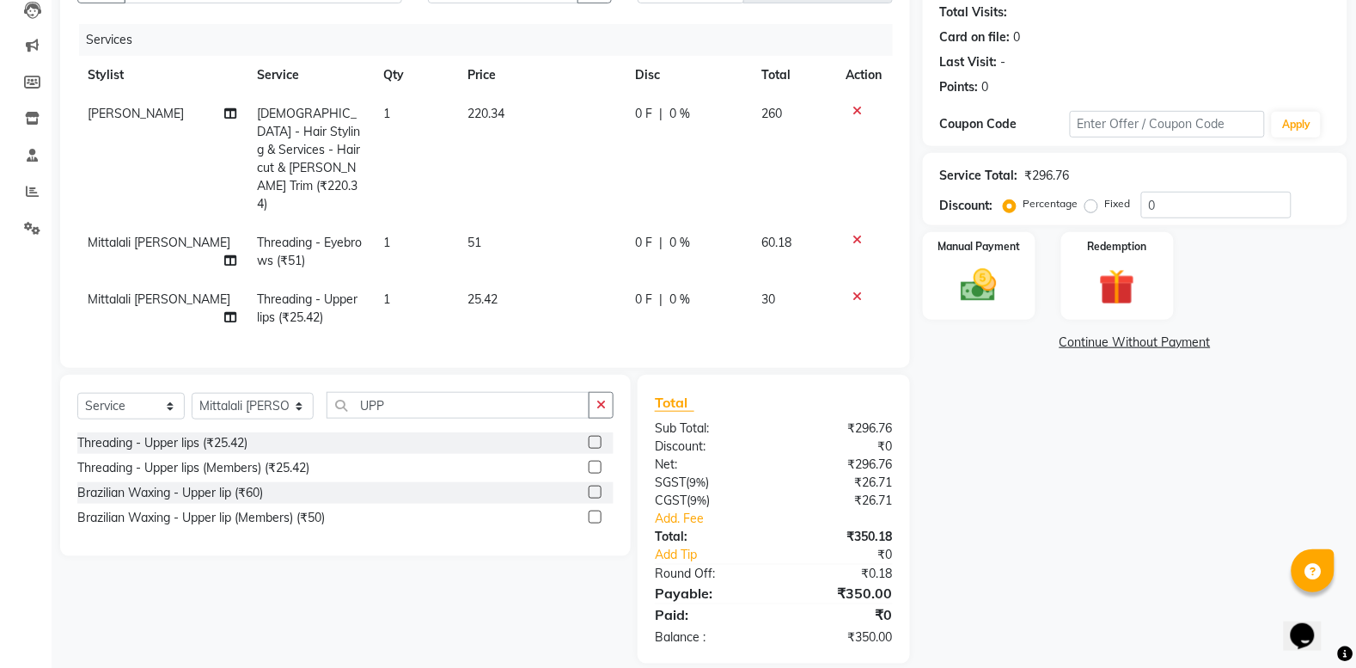
scroll to position [192, 0]
click at [980, 281] on img at bounding box center [979, 282] width 61 height 43
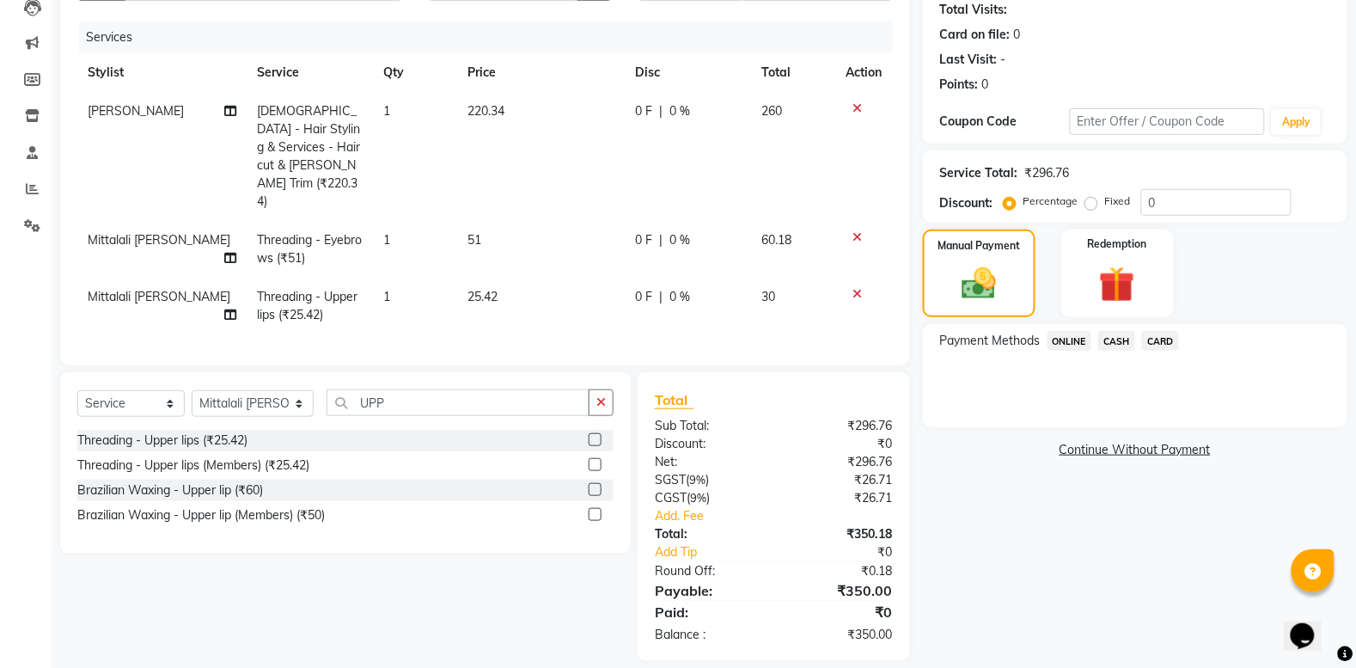
click at [1060, 337] on span "ONLINE" at bounding box center [1070, 341] width 45 height 20
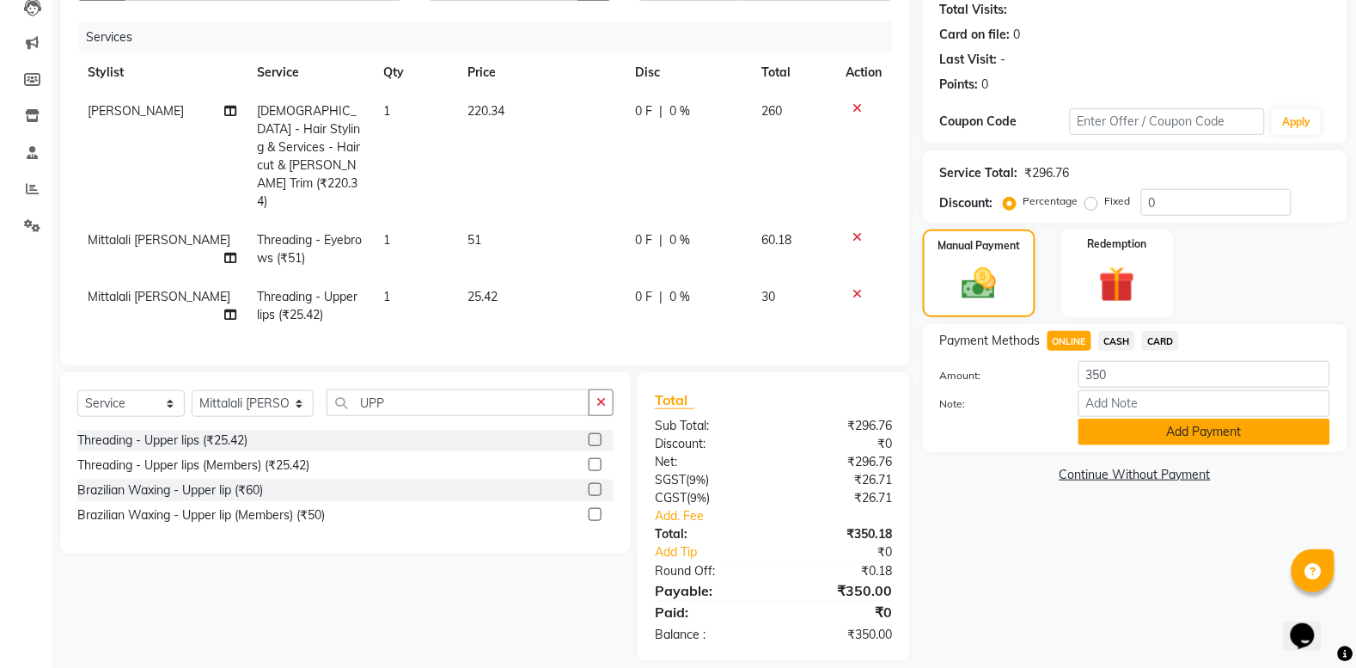
drag, startPoint x: 1144, startPoint y: 445, endPoint x: 1137, endPoint y: 428, distance: 18.5
click at [1140, 444] on div "Payment Methods ONLINE CASH CARD Amount: 350 Note: Add Payment" at bounding box center [1135, 388] width 425 height 128
click at [1148, 424] on button "Add Payment" at bounding box center [1205, 432] width 252 height 27
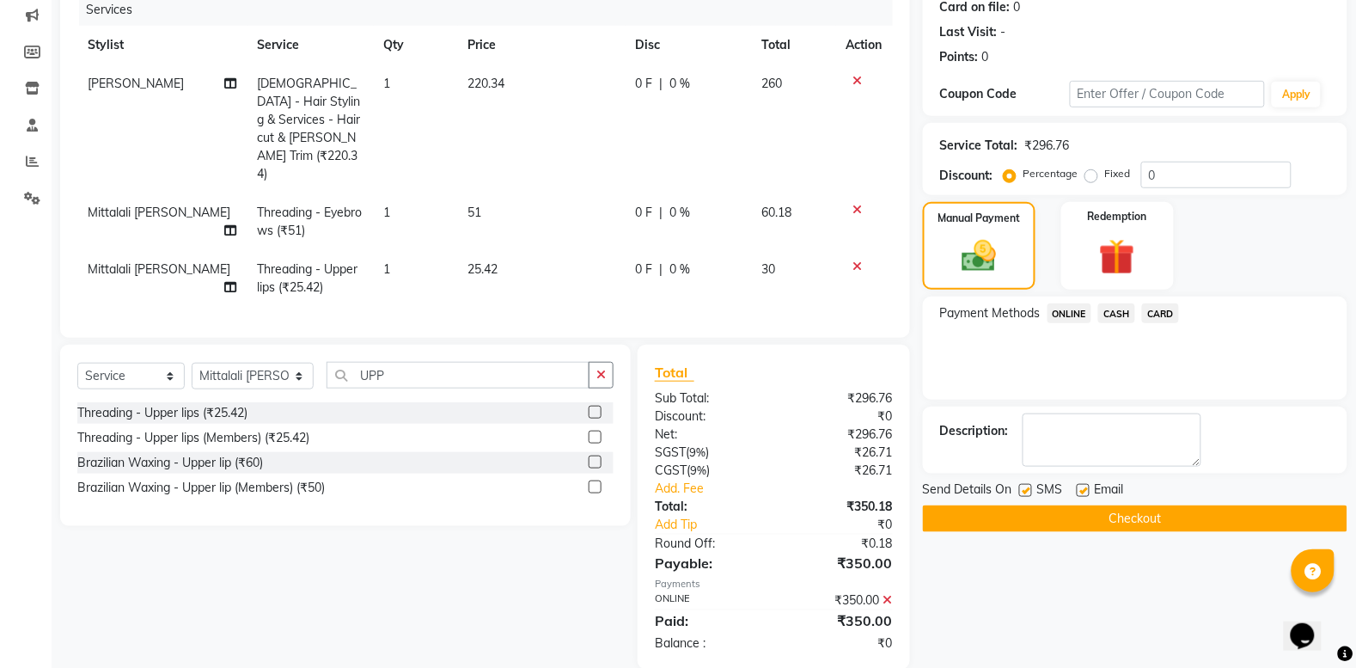
scroll to position [228, 0]
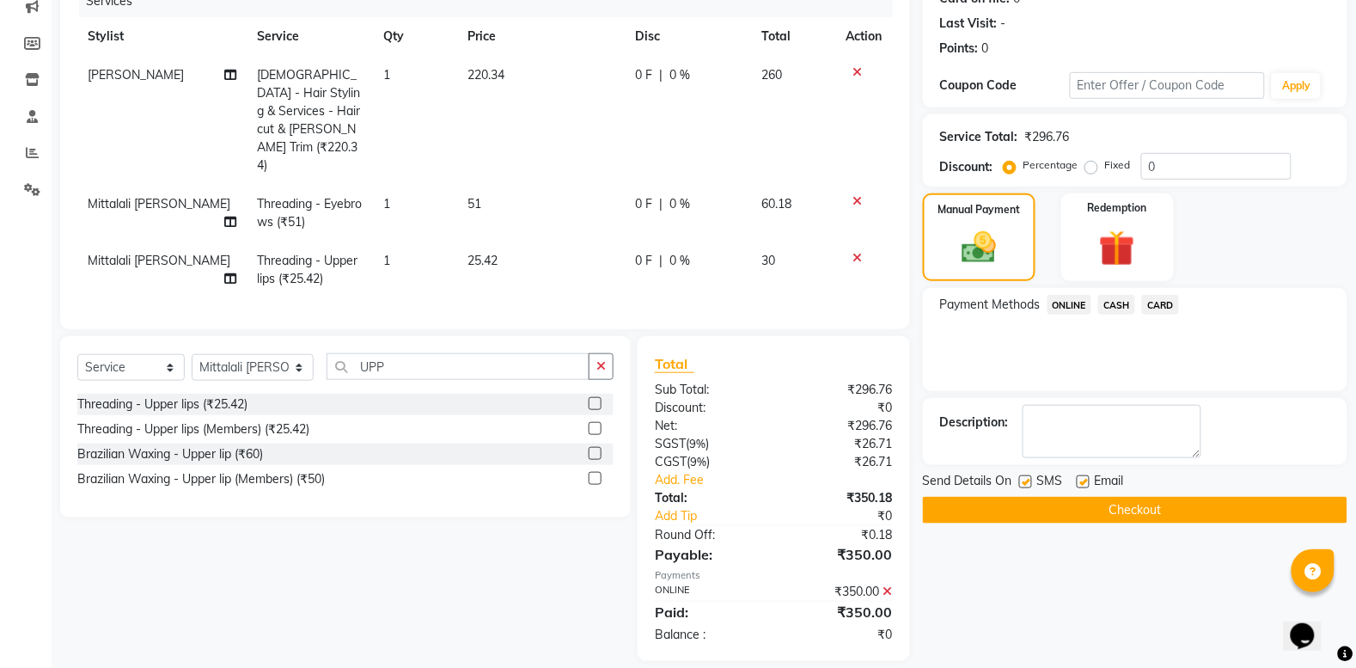
click at [1123, 513] on button "Checkout" at bounding box center [1135, 510] width 425 height 27
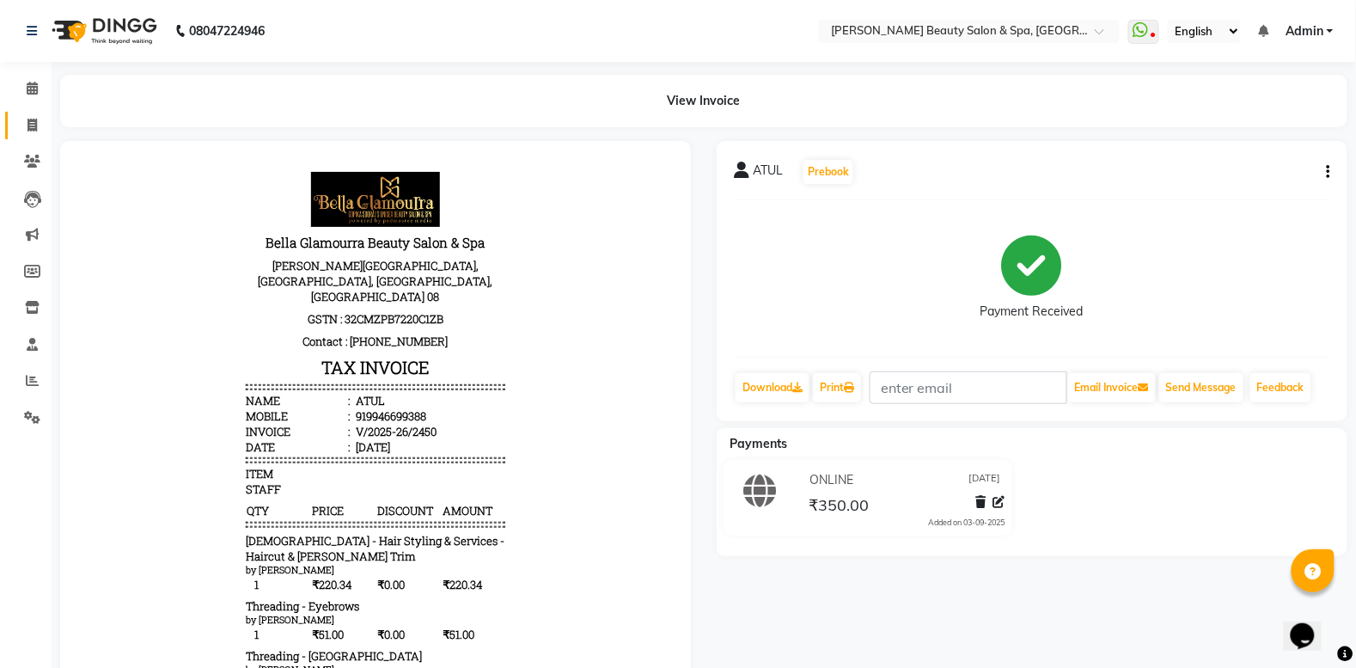
click at [18, 113] on link "Invoice" at bounding box center [25, 126] width 41 height 28
select select "service"
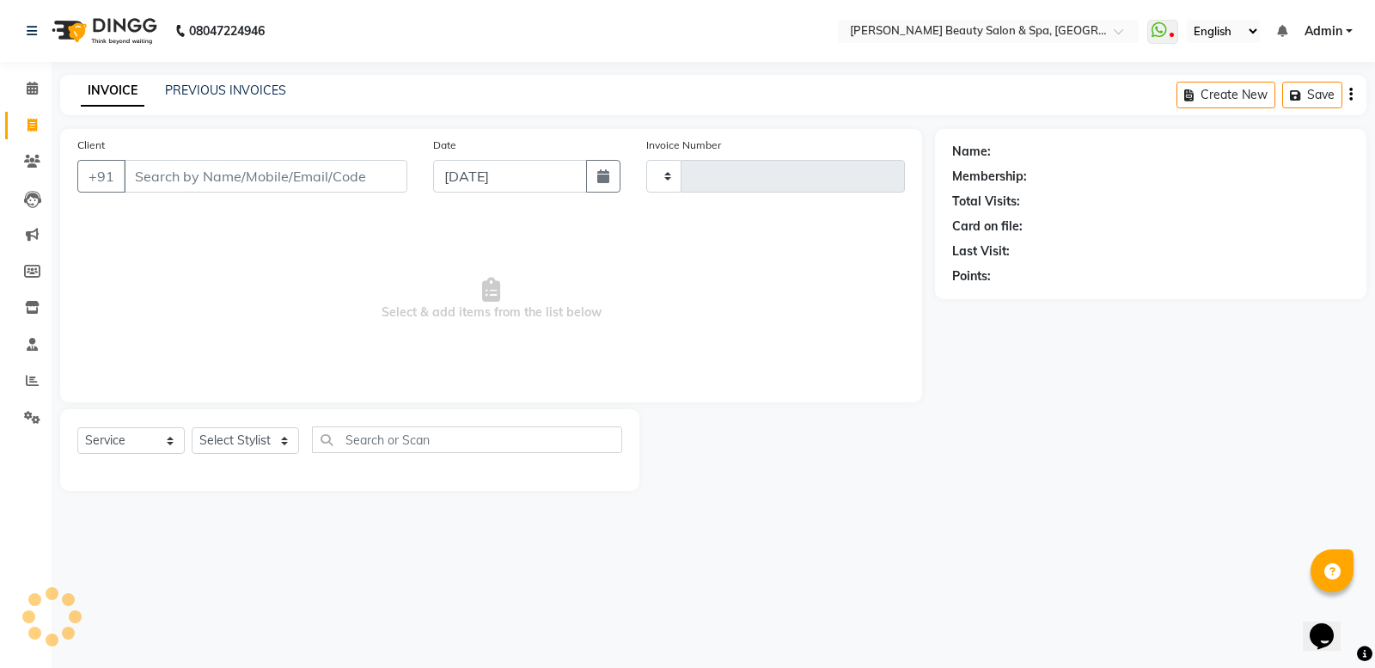
type input "2451"
select select "7524"
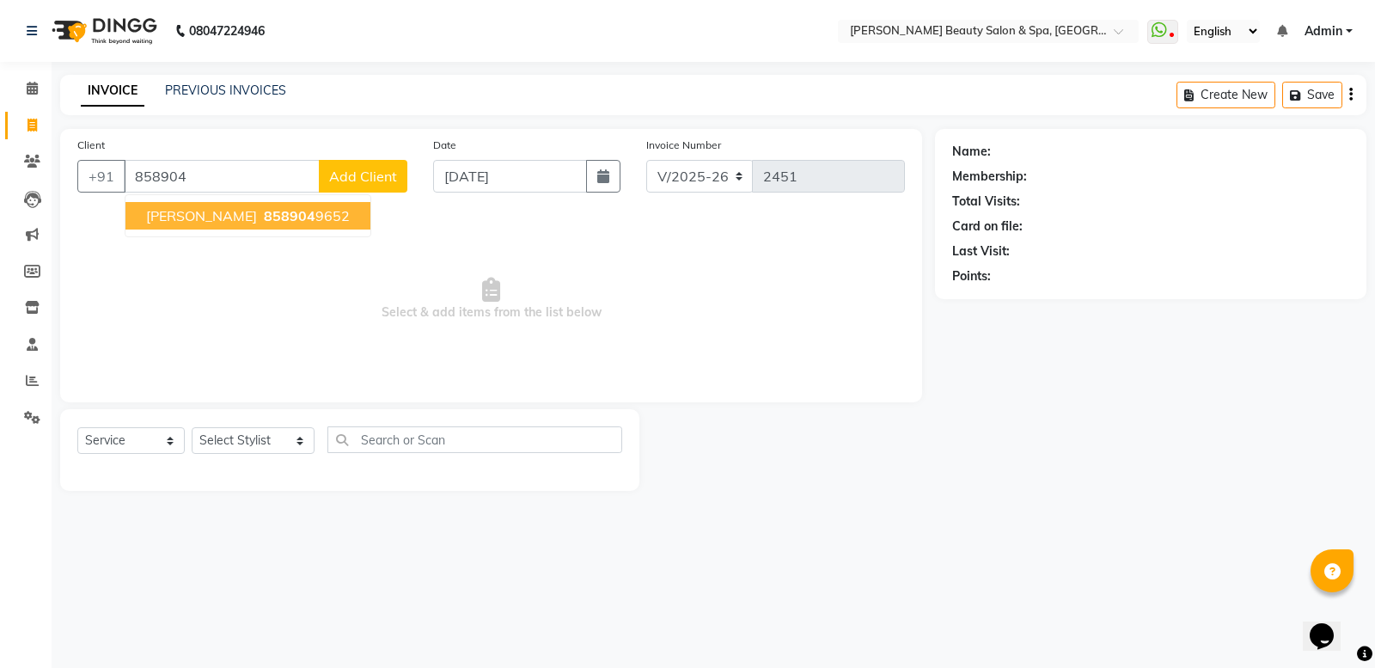
click at [353, 203] on button "[PERSON_NAME] 858904 9652" at bounding box center [247, 216] width 245 height 28
type input "8589049652"
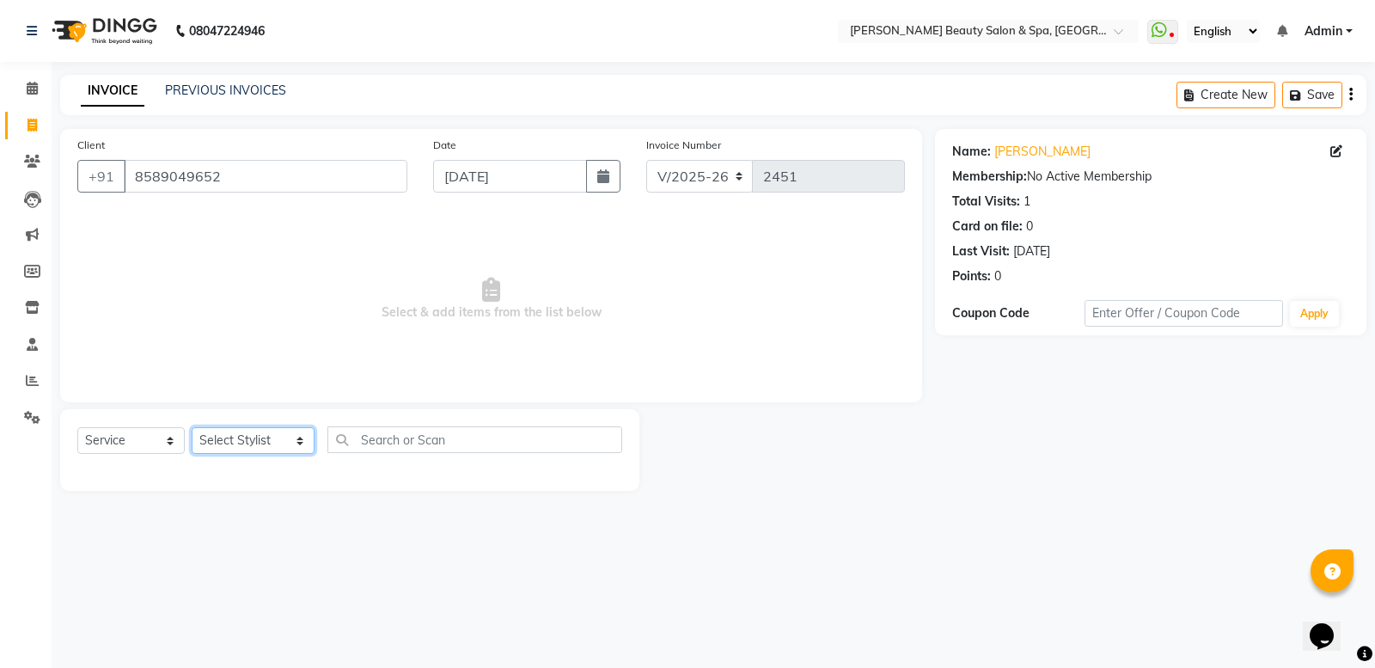
click at [273, 434] on select "Select Stylist Admin [PERSON_NAME] [PERSON_NAME] [PERSON_NAME] [PERSON_NAME] [P…" at bounding box center [253, 440] width 123 height 27
select select "89094"
click at [192, 427] on select "Select Stylist Admin [PERSON_NAME] [PERSON_NAME] [PERSON_NAME] [PERSON_NAME] [P…" at bounding box center [253, 440] width 123 height 27
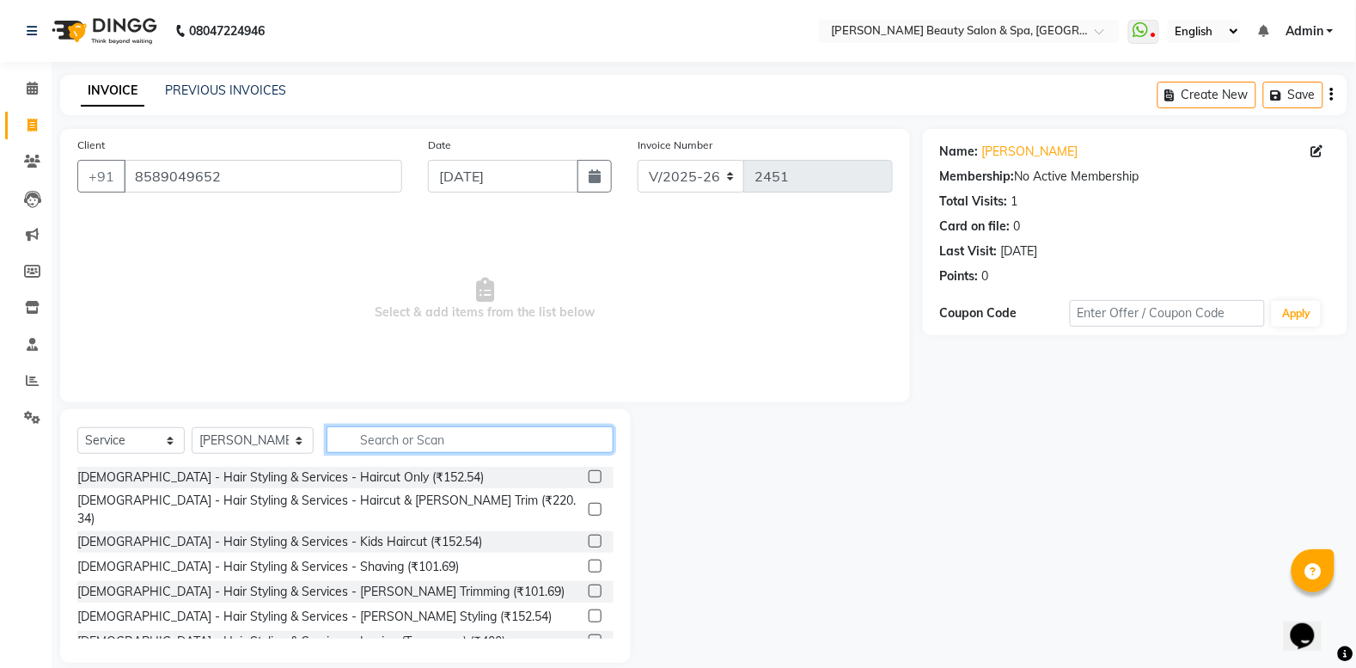
click at [357, 426] on input "text" at bounding box center [470, 439] width 287 height 27
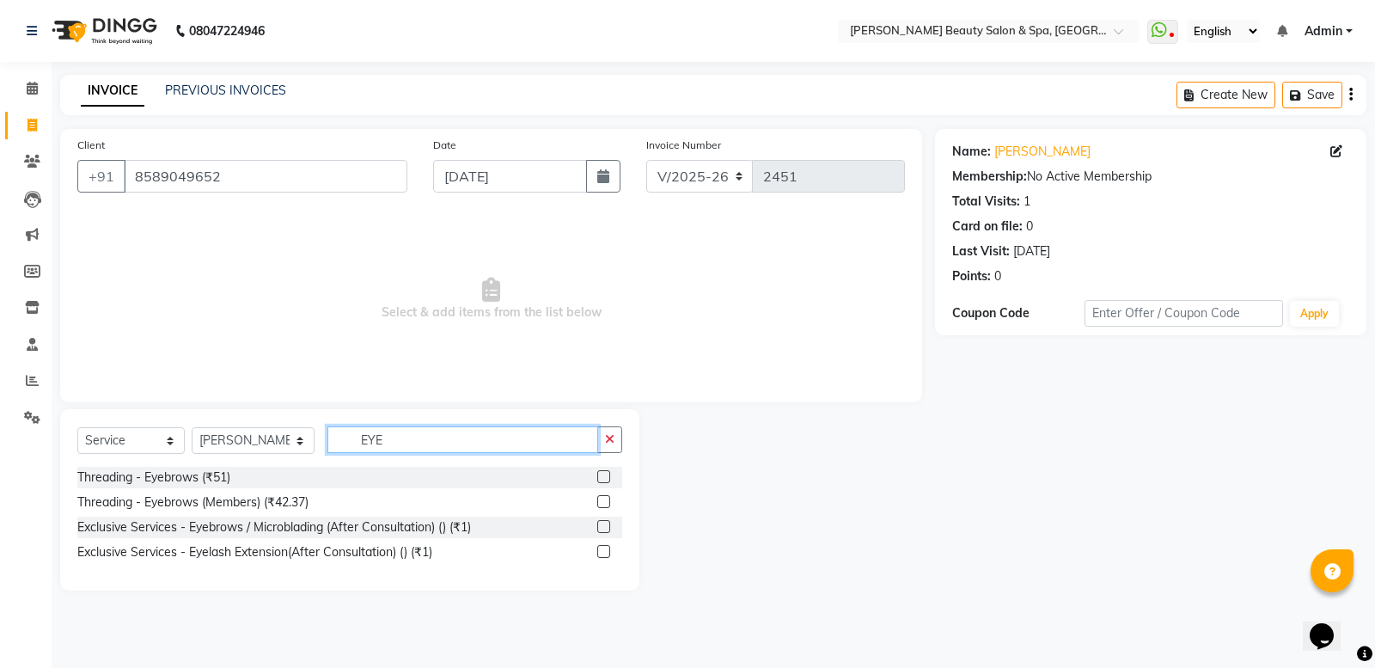
type input "EYE"
click at [332, 468] on div "Threading - Eyebrows (₹51)" at bounding box center [349, 477] width 545 height 21
click at [187, 473] on div "Threading - Eyebrows (₹51)" at bounding box center [153, 477] width 153 height 18
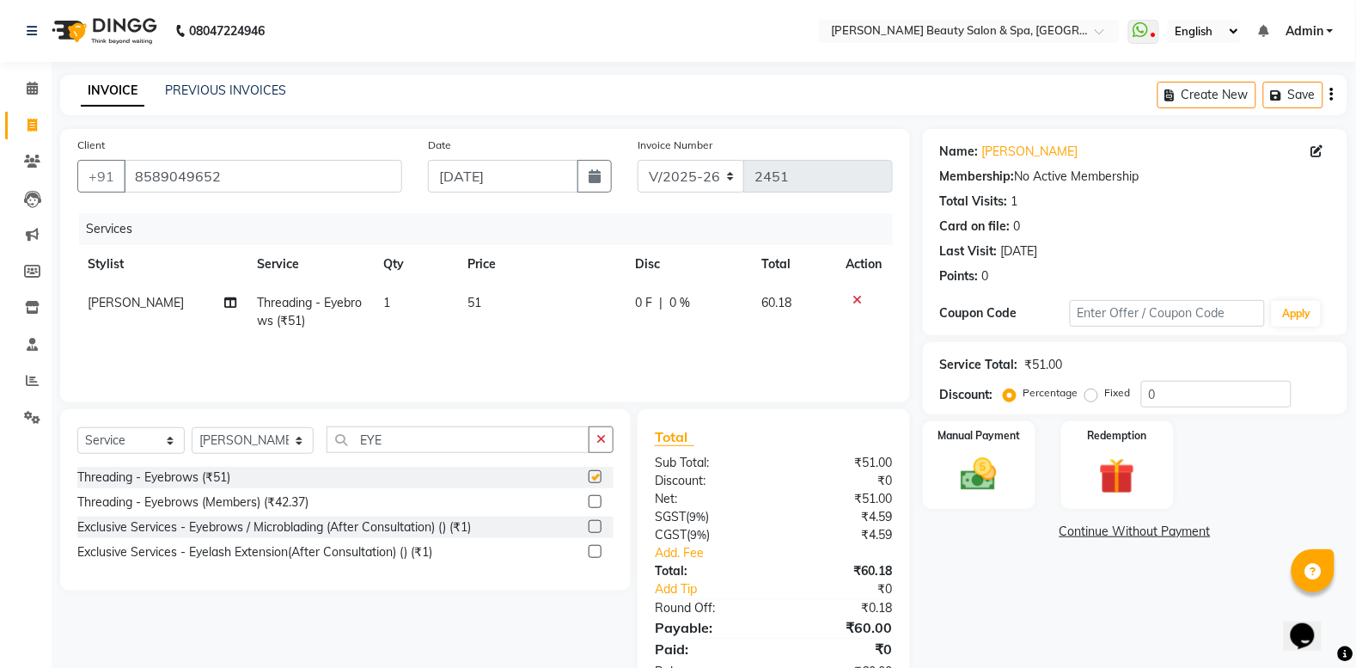
checkbox input "false"
click at [272, 431] on select "Select Stylist Admin [PERSON_NAME] [PERSON_NAME] [PERSON_NAME] [PERSON_NAME] [P…" at bounding box center [253, 440] width 122 height 27
select select "83644"
click at [192, 427] on select "Select Stylist Admin [PERSON_NAME] [PERSON_NAME] [PERSON_NAME] [PERSON_NAME] [P…" at bounding box center [253, 440] width 122 height 27
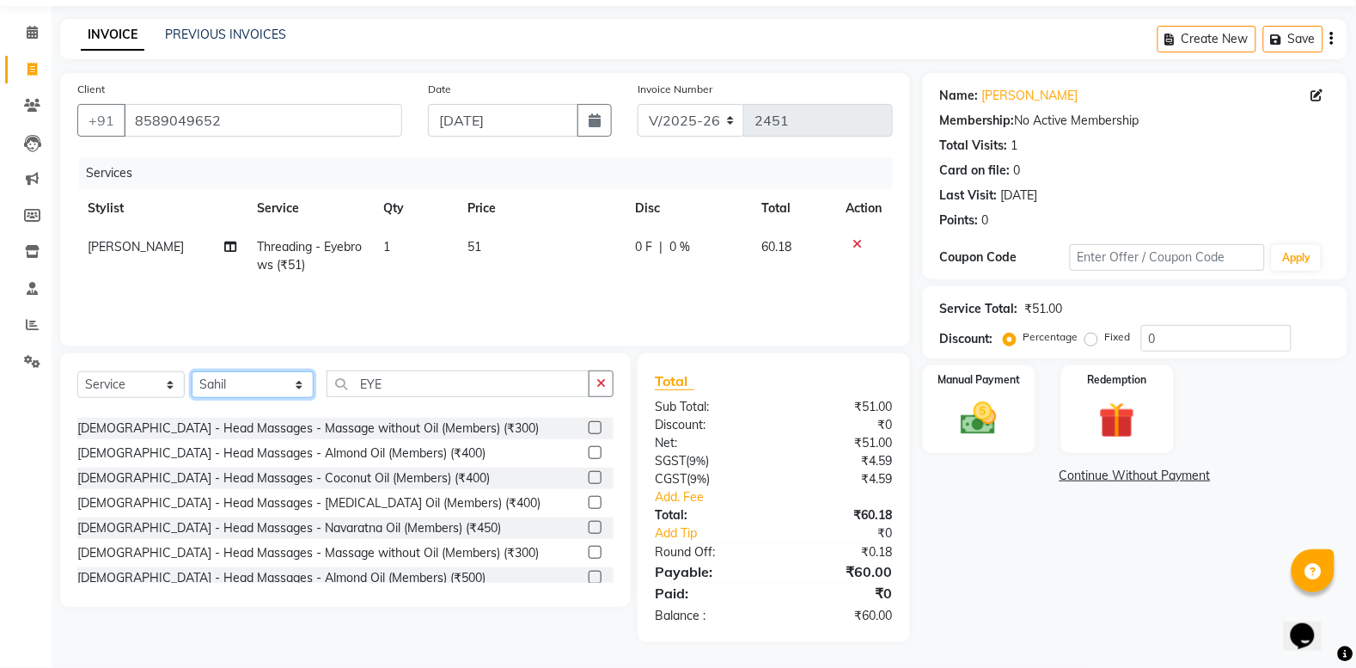
scroll to position [2363, 0]
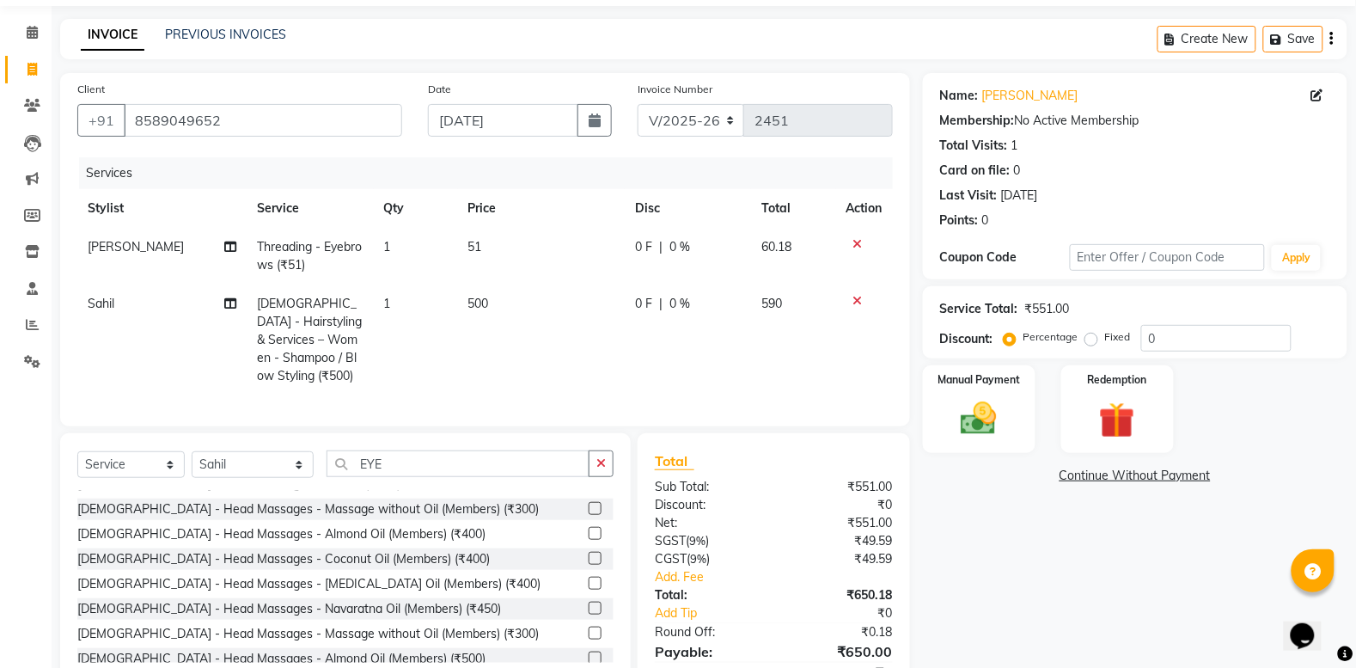
checkbox input "false"
click at [969, 426] on img at bounding box center [979, 418] width 61 height 43
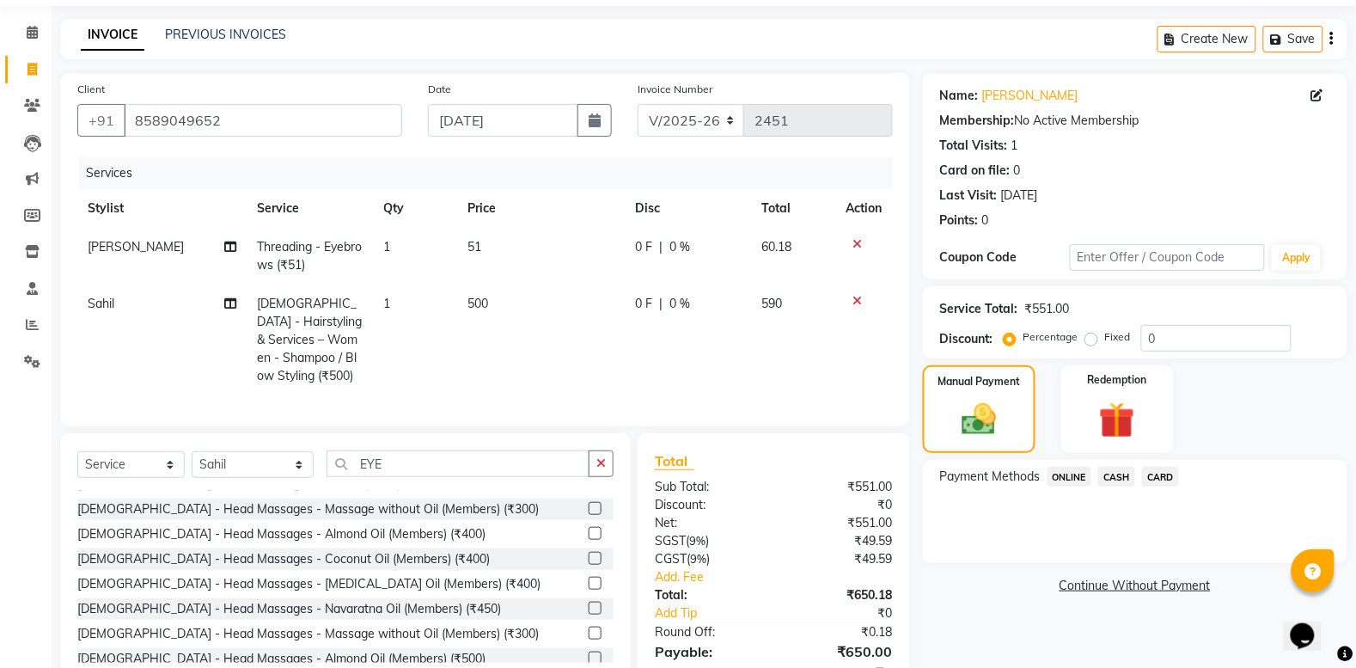
click at [1064, 467] on span "ONLINE" at bounding box center [1070, 477] width 45 height 20
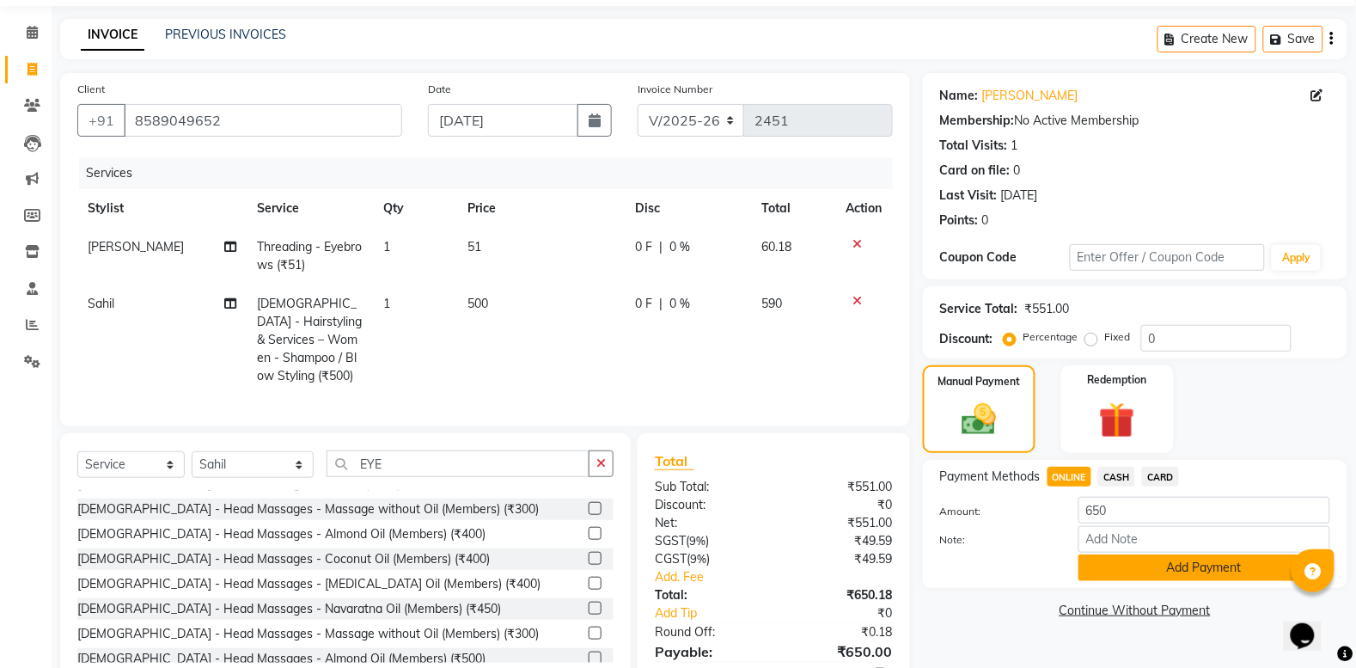
click at [1176, 555] on button "Add Payment" at bounding box center [1205, 567] width 252 height 27
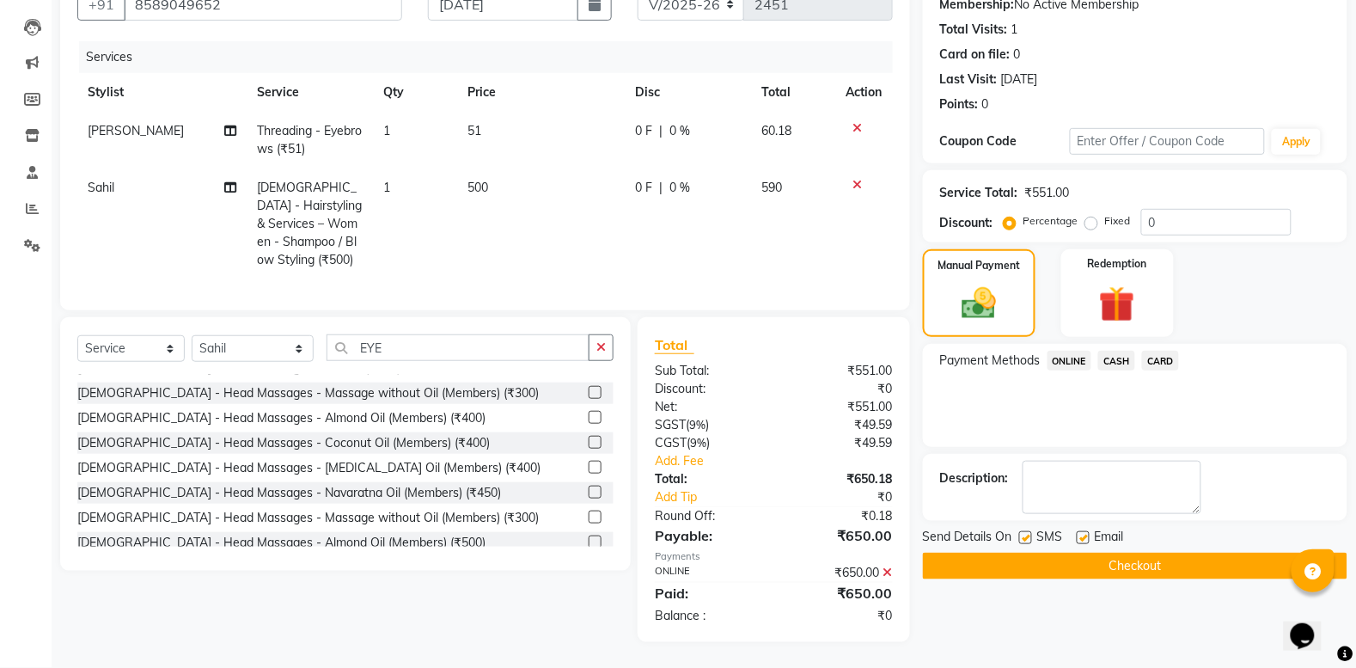
scroll to position [189, 0]
click at [1206, 553] on button "Checkout" at bounding box center [1135, 566] width 425 height 27
